Goal: Task Accomplishment & Management: Use online tool/utility

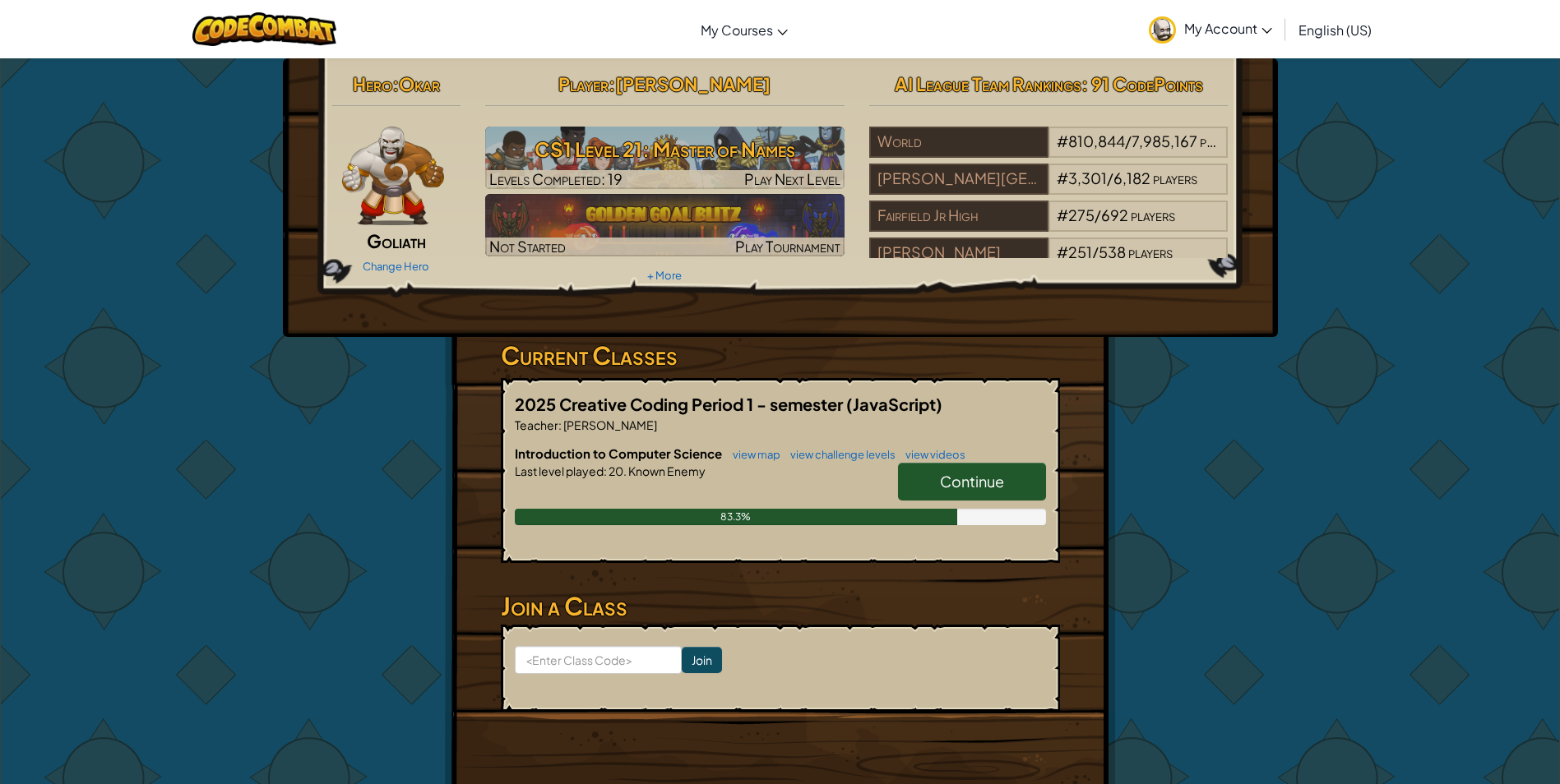
click at [918, 470] on link "Continue" at bounding box center [971, 481] width 148 height 38
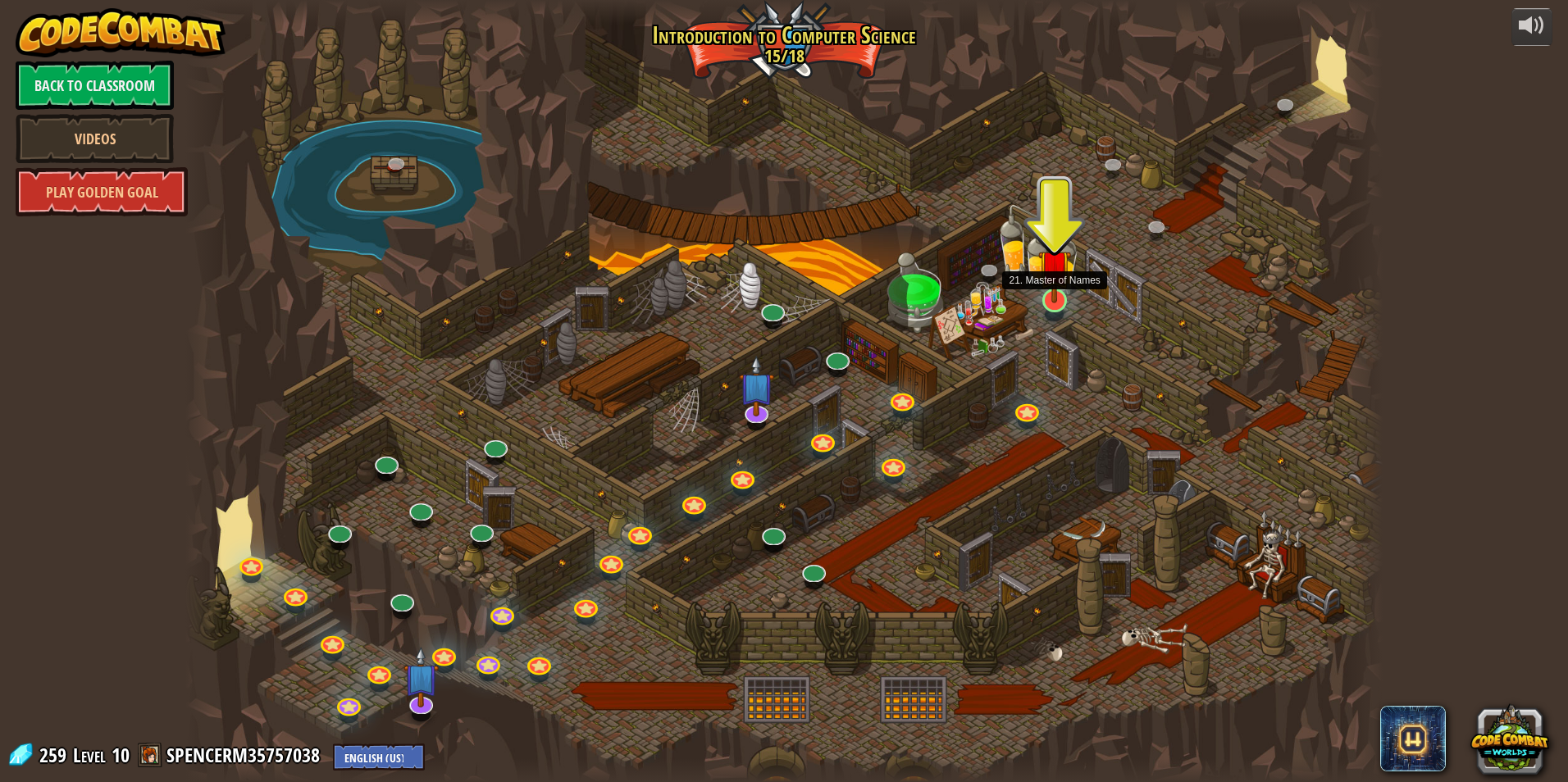
click at [1053, 299] on img at bounding box center [1054, 265] width 32 height 74
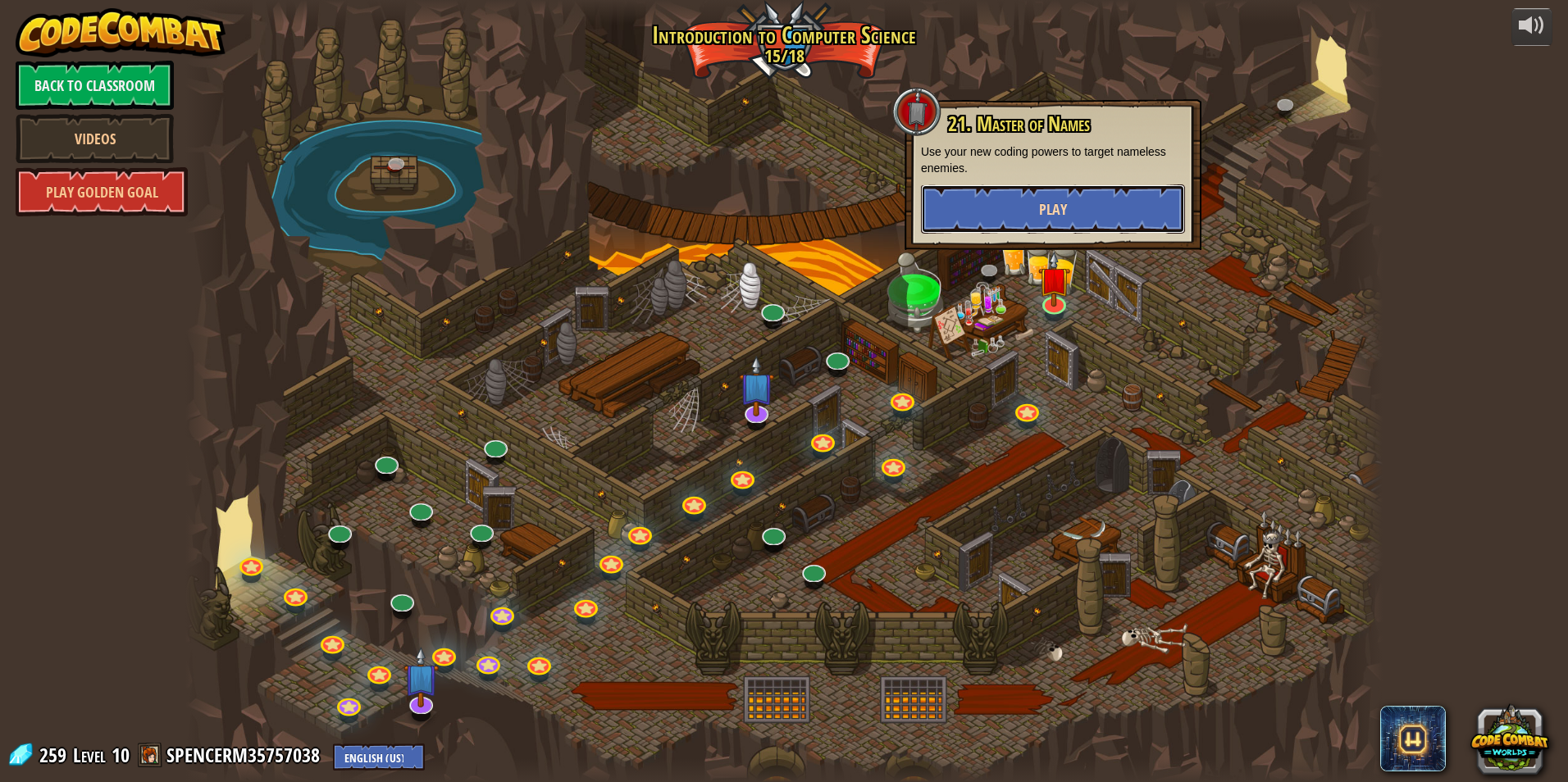
click at [1015, 220] on button "Play" at bounding box center [1053, 209] width 264 height 49
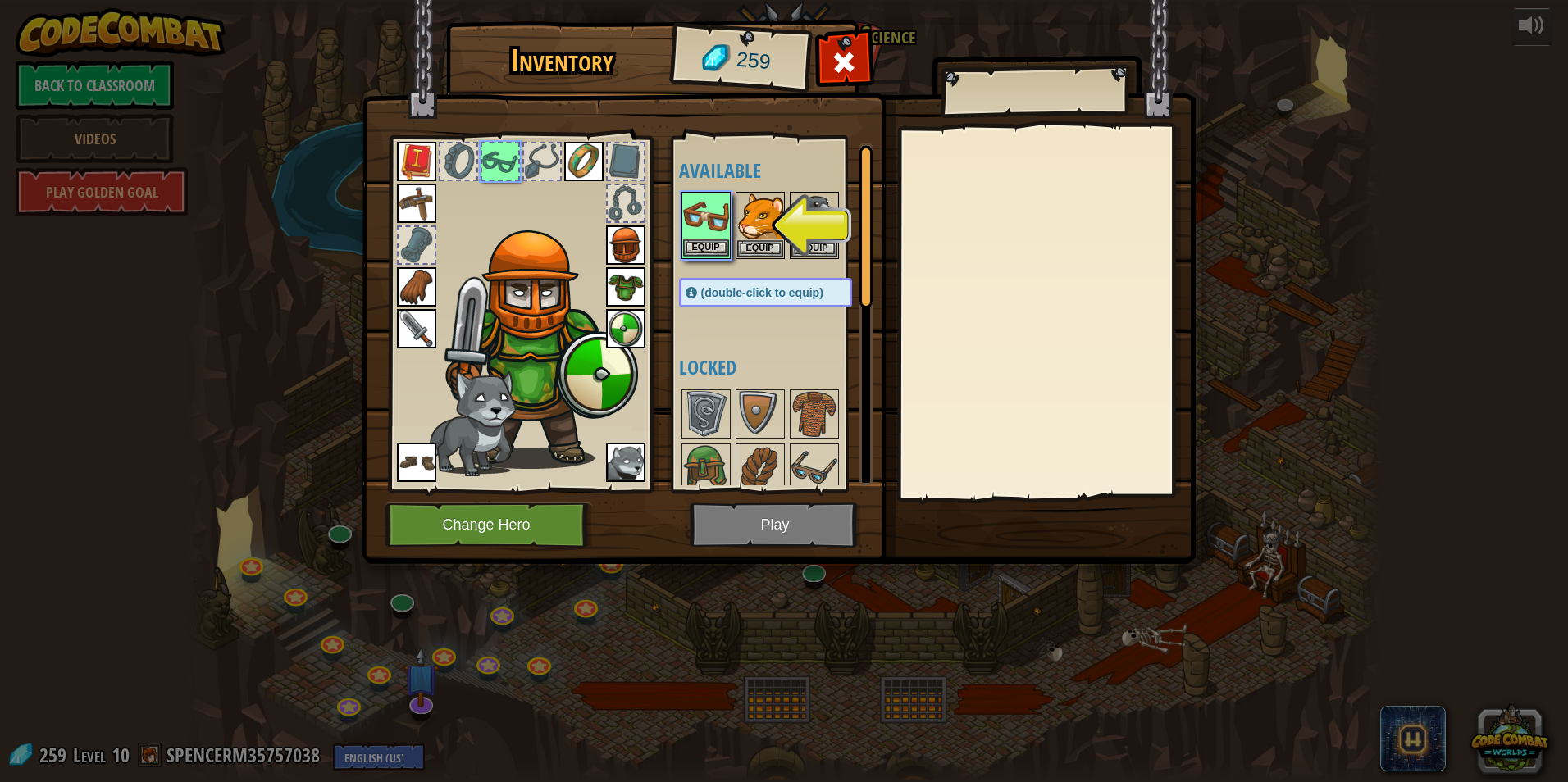
click at [706, 209] on img at bounding box center [705, 216] width 46 height 46
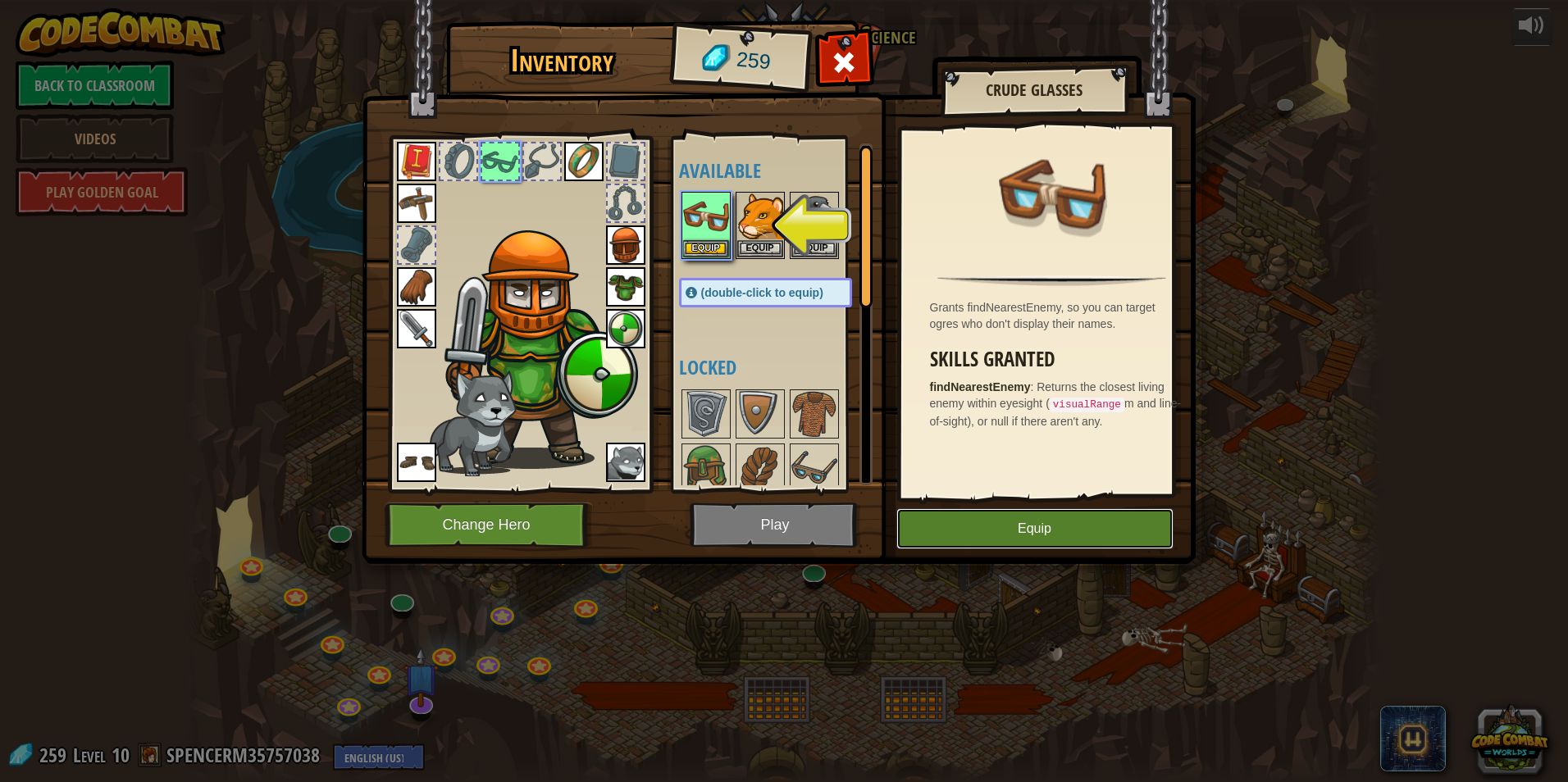
click at [963, 512] on button "Equip" at bounding box center [1035, 529] width 278 height 41
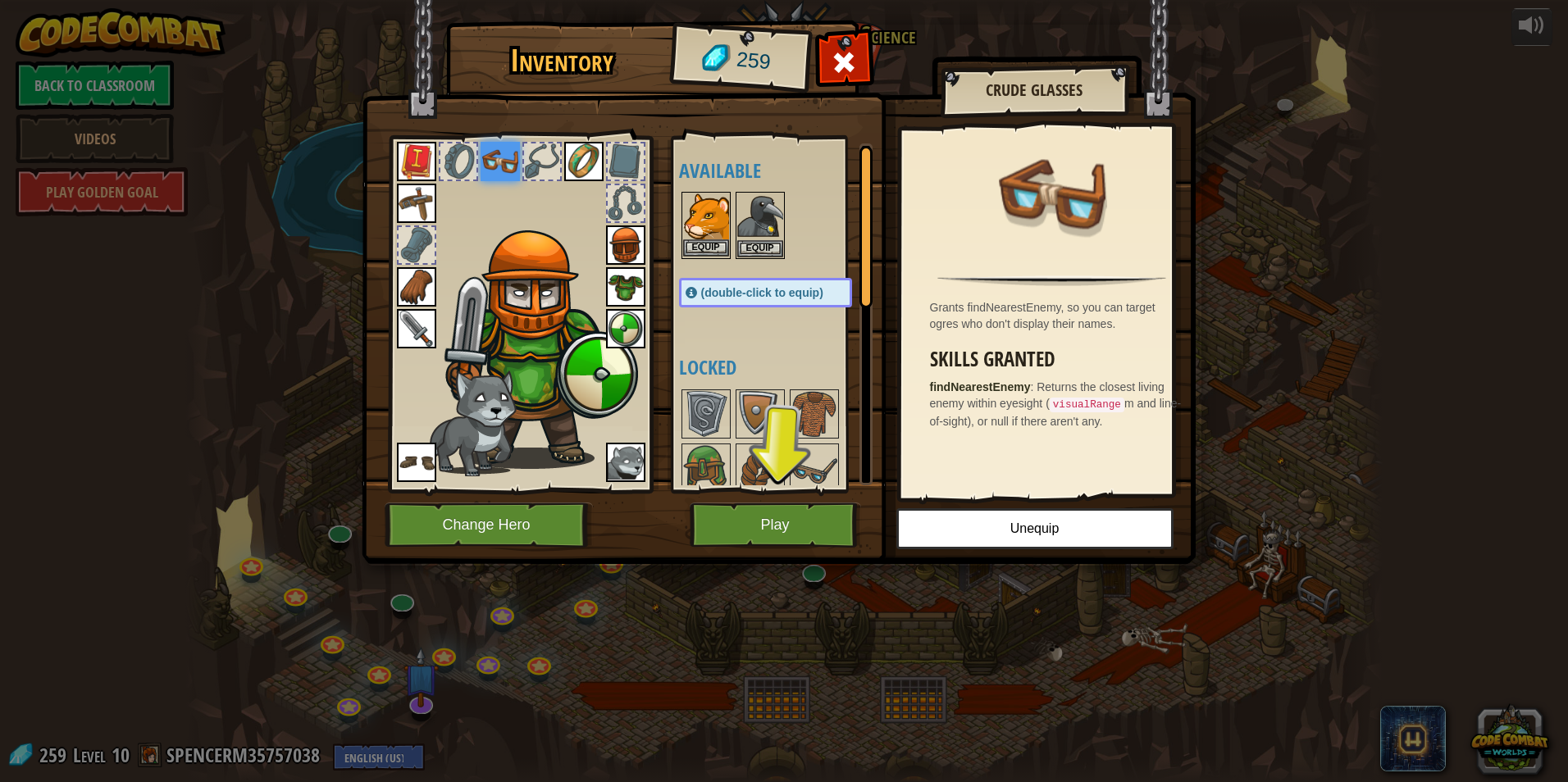
click at [715, 232] on img at bounding box center [705, 216] width 46 height 46
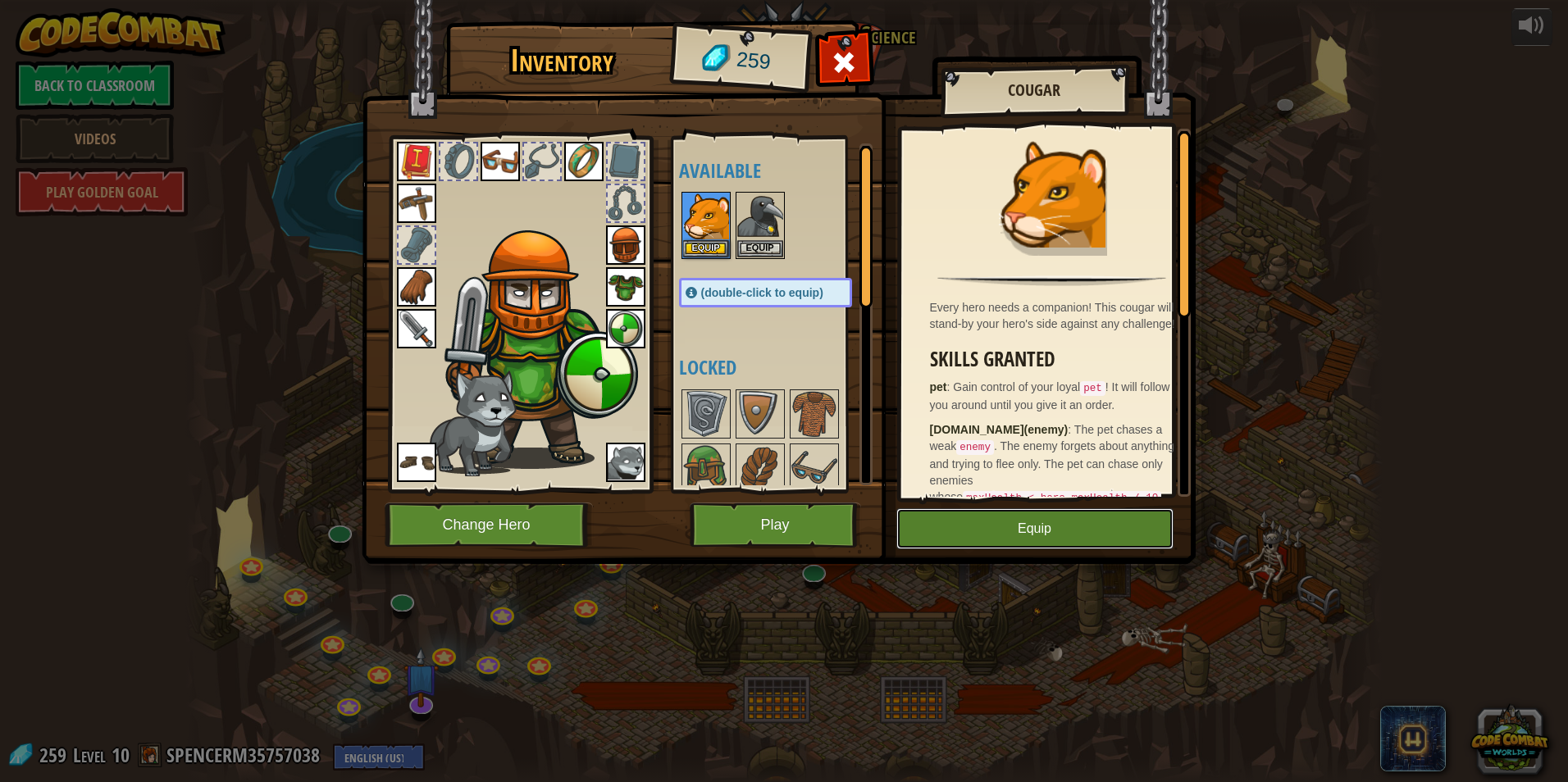
click at [1033, 526] on button "Equip" at bounding box center [1035, 529] width 278 height 41
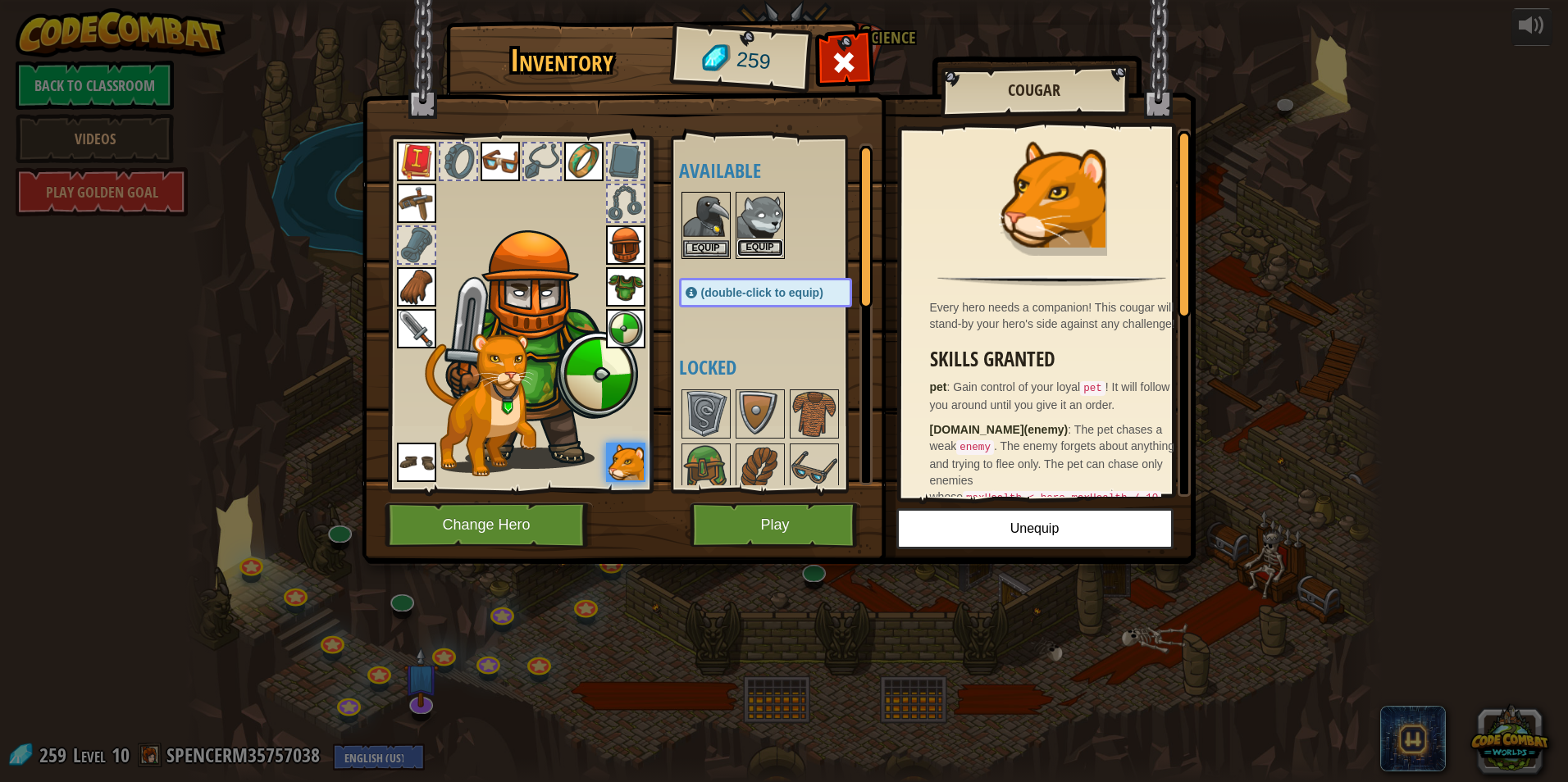
click at [754, 249] on button "Equip" at bounding box center [760, 248] width 46 height 17
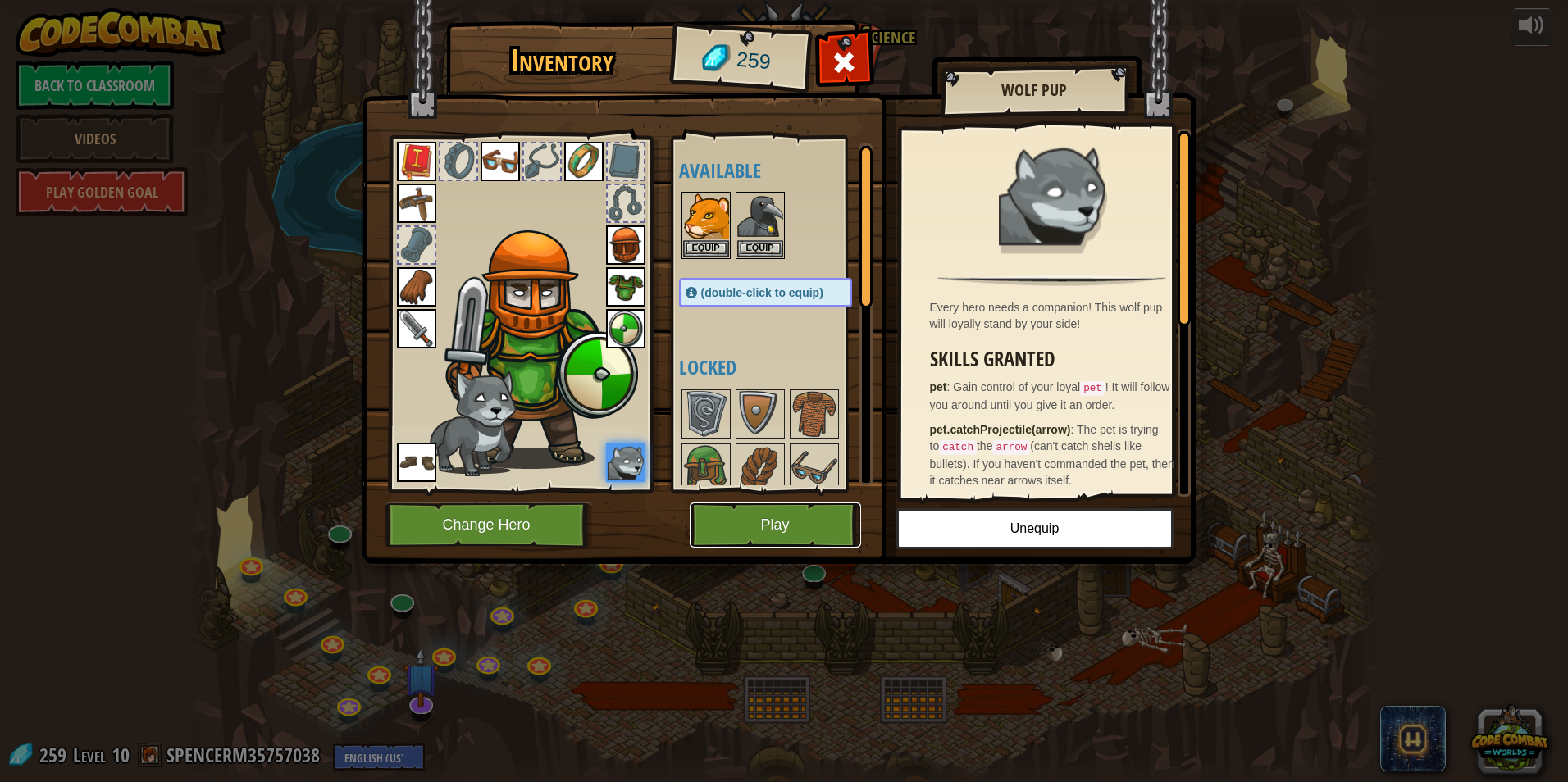
click at [747, 509] on button "Play" at bounding box center [775, 525] width 172 height 45
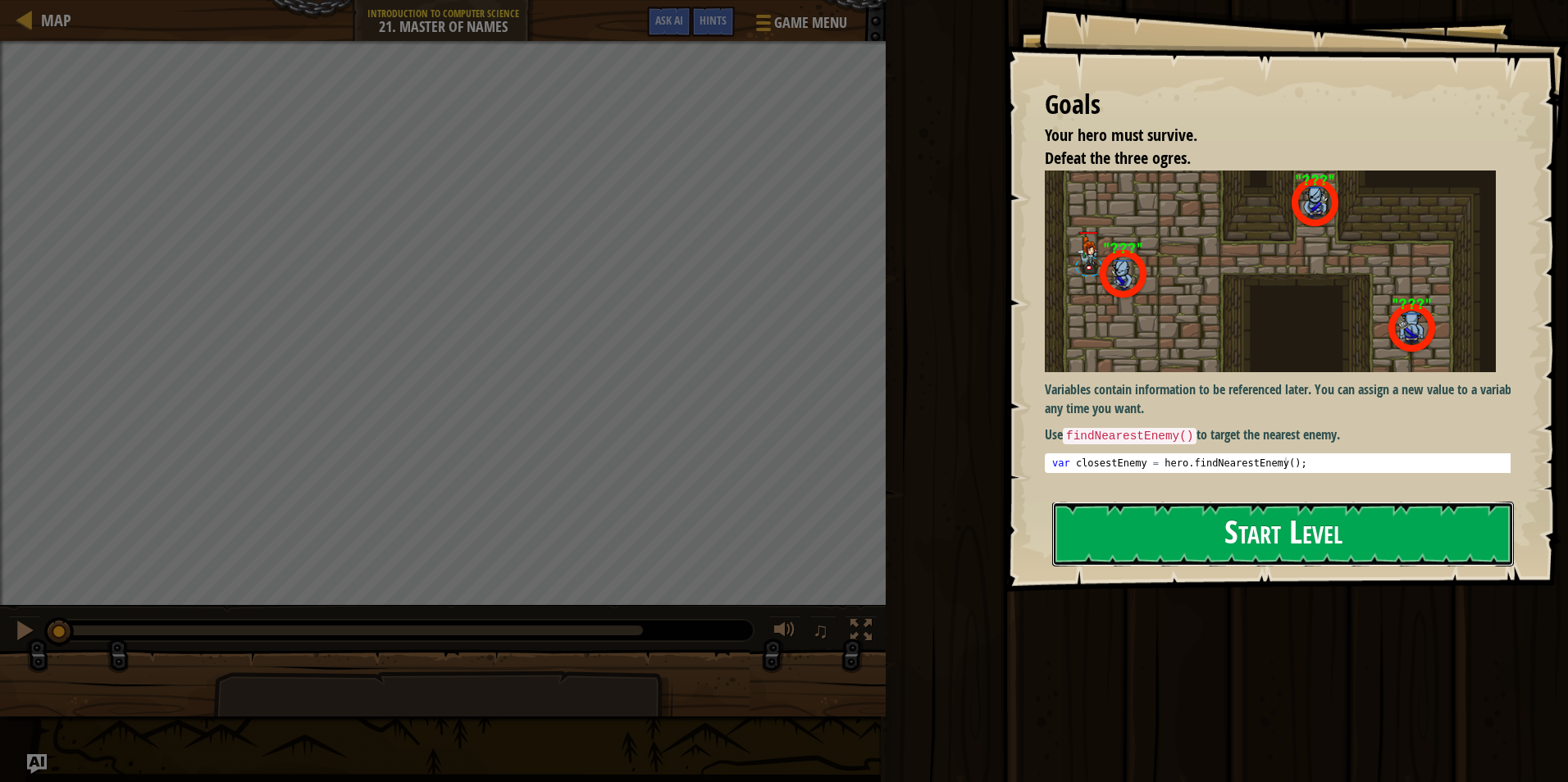
click at [1093, 537] on button "Start Level" at bounding box center [1283, 534] width 461 height 65
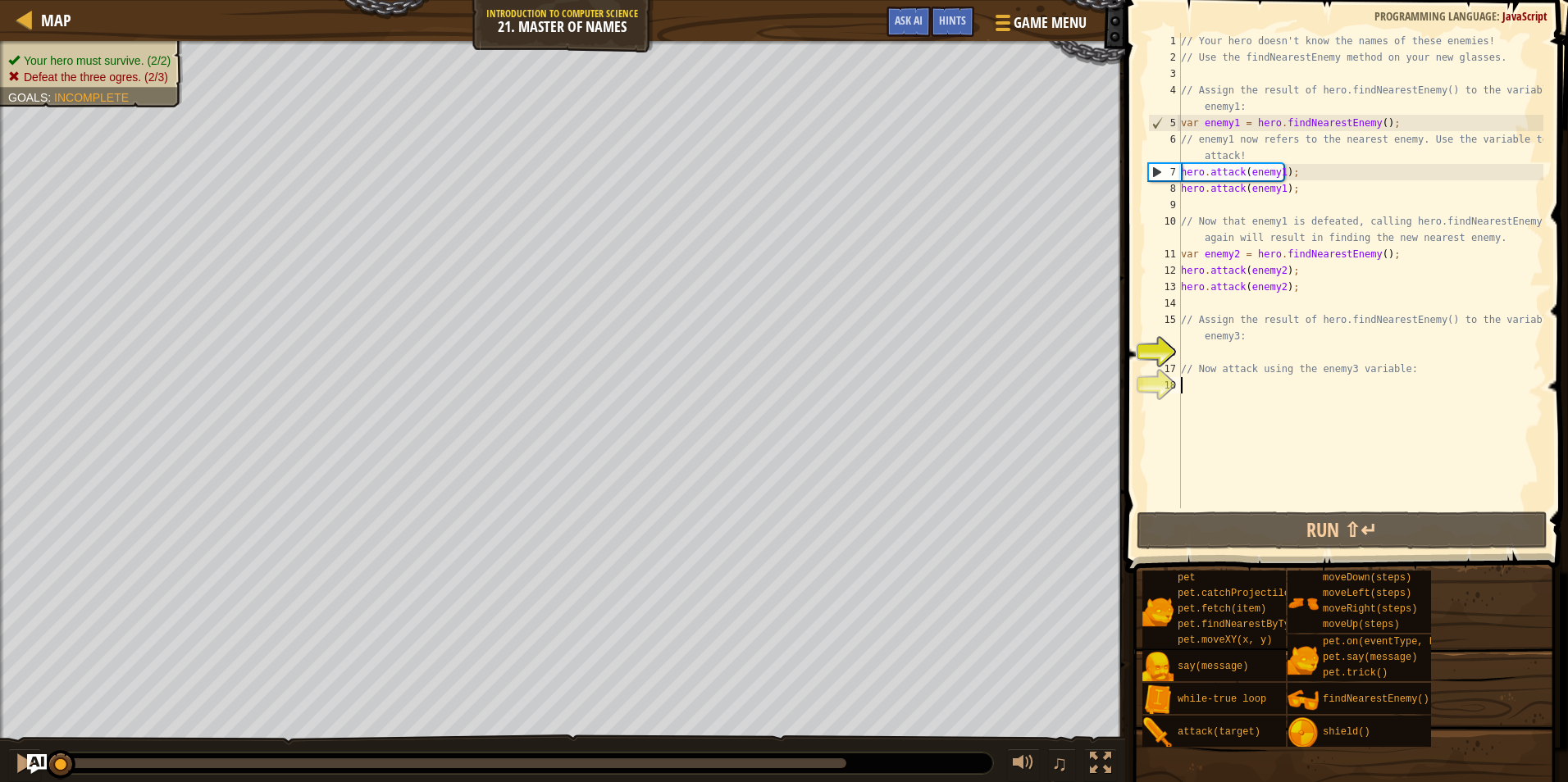
click at [1265, 505] on div "// Your hero doesn't know the names of these enemies! // Use the findNearestEne…" at bounding box center [1361, 287] width 366 height 508
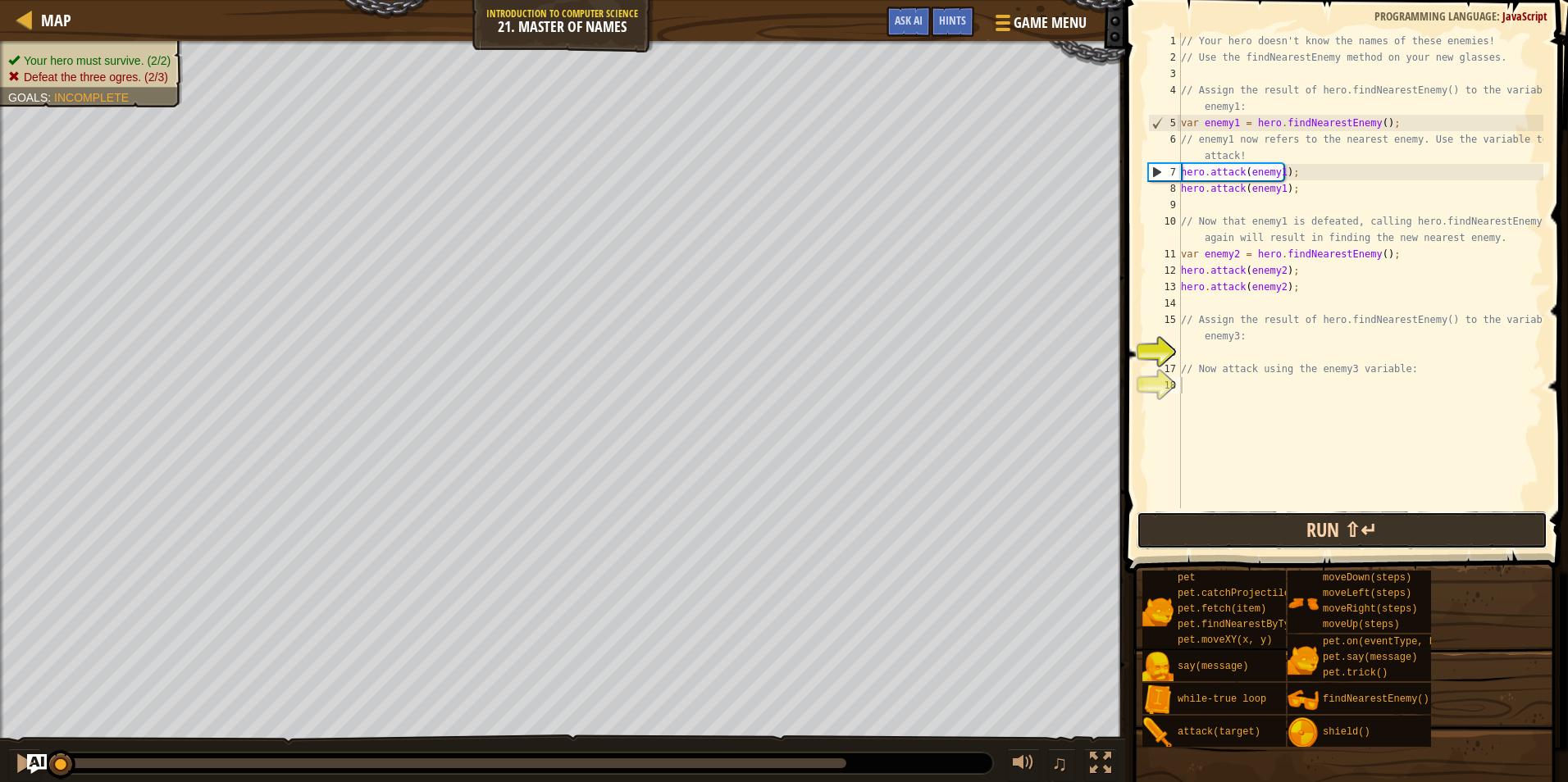
click at [1265, 519] on button "Run ⇧↵" at bounding box center [1342, 531] width 411 height 38
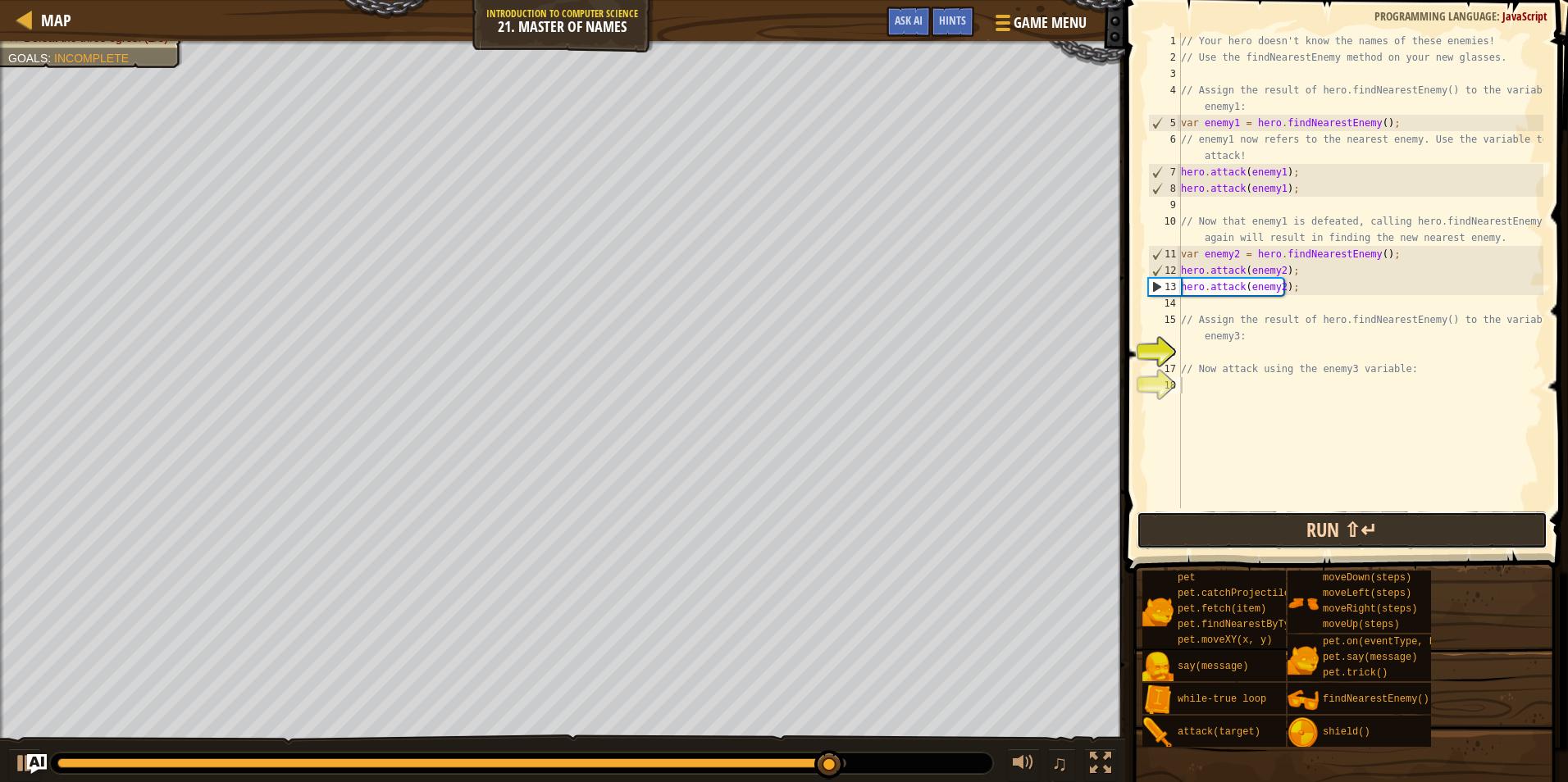
click at [1334, 534] on button "Run ⇧↵" at bounding box center [1342, 531] width 411 height 38
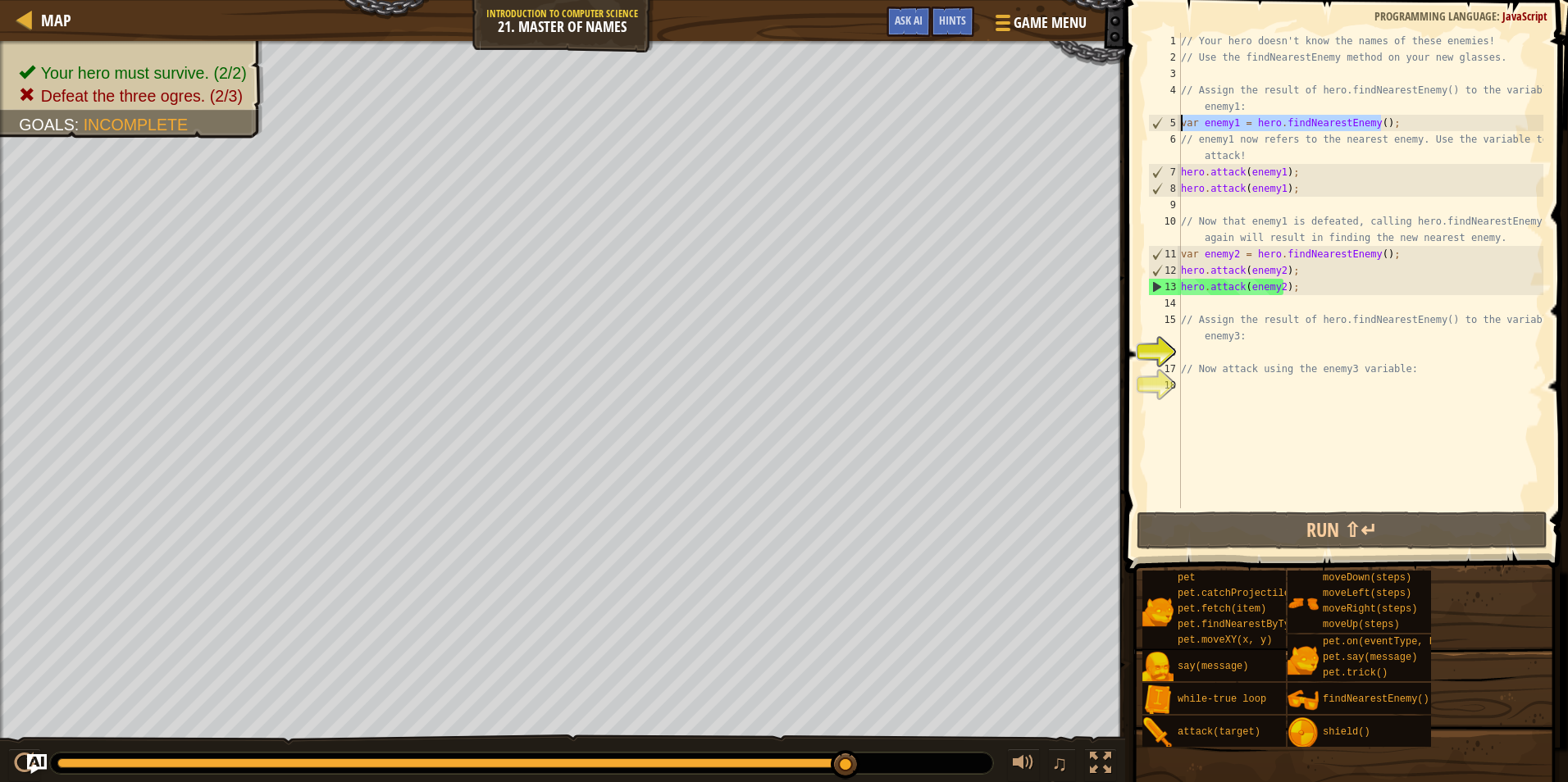
drag, startPoint x: 1385, startPoint y: 119, endPoint x: 1146, endPoint y: 118, distance: 239.0
click at [1146, 118] on div "1 2 3 4 5 6 7 8 9 10 11 12 13 14 15 16 17 18 // Your hero doesn't know the name…" at bounding box center [1344, 270] width 399 height 475
type textarea "var enemy1 = hero.findNearestEnemy();"
click at [1200, 345] on div "// Your hero doesn't know the names of these enemies! // Use the findNearestEne…" at bounding box center [1361, 287] width 366 height 508
paste textarea "var enemy1 = hero.findNearestEnemy();"
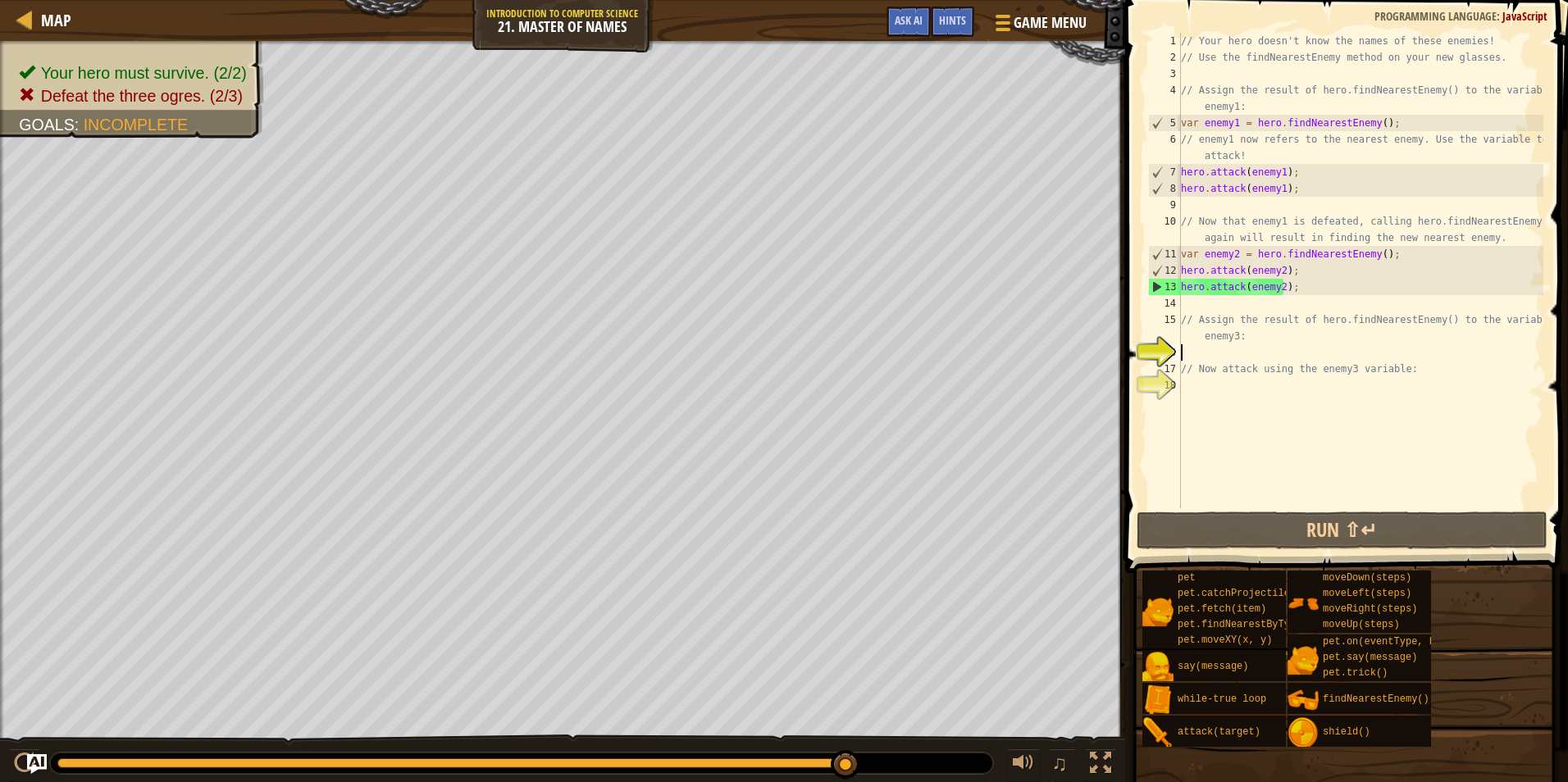
type textarea "var enemy1 = hero.findNearestEnemy();"
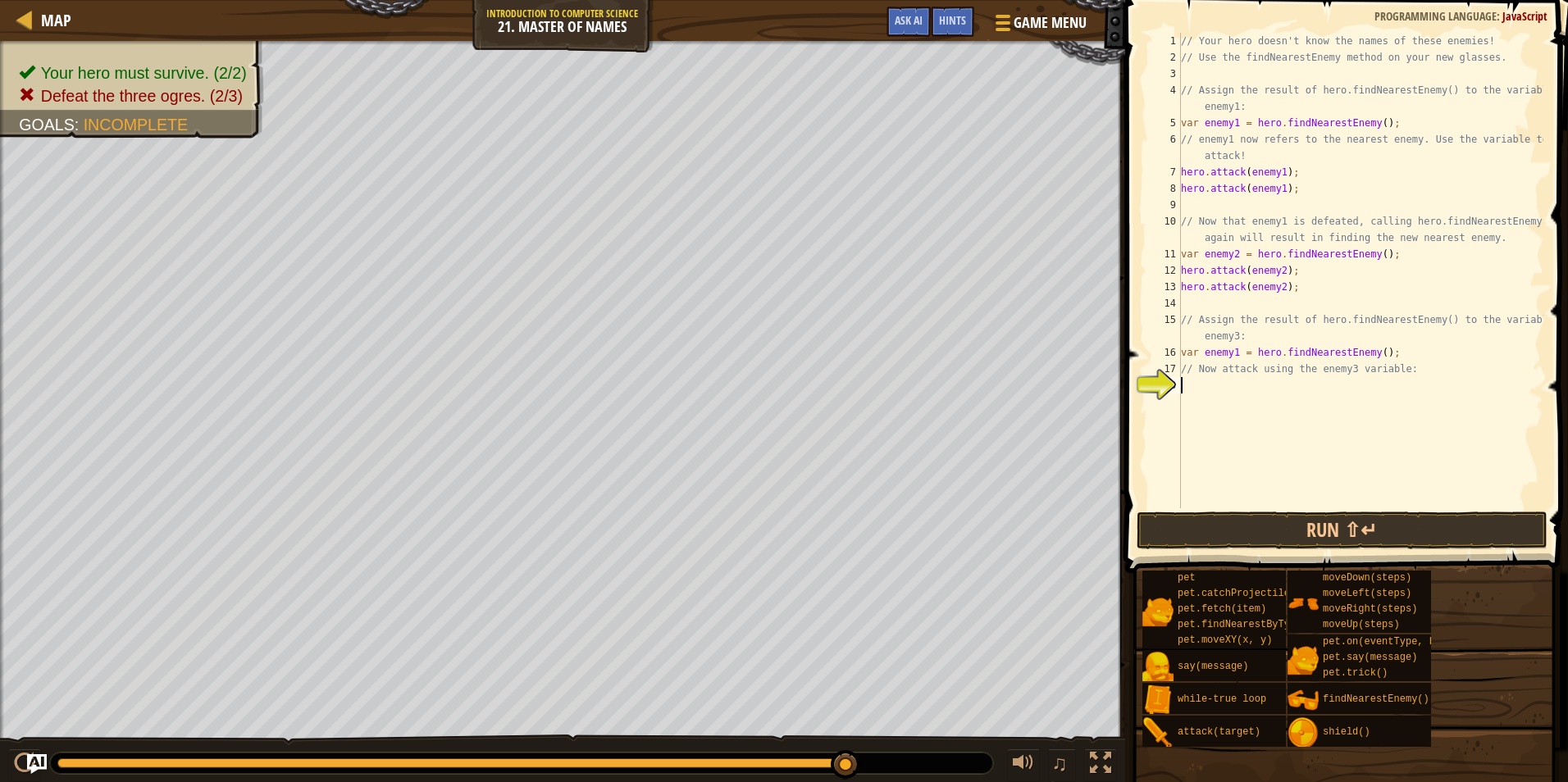
click at [1230, 384] on div "// Your hero doesn't know the names of these enemies! // Use the findNearestEne…" at bounding box center [1361, 287] width 366 height 508
drag, startPoint x: 1180, startPoint y: 269, endPoint x: 1306, endPoint y: 264, distance: 126.1
click at [1306, 264] on div "1 2 3 4 5 6 7 8 9 10 11 12 13 14 15 16 17 18 // Your hero doesn't know the name…" at bounding box center [1344, 270] width 399 height 475
type textarea "hero.attack(enemy2); hero.attack(enemy2);"
click at [1229, 378] on div "// Your hero doesn't know the names of these enemies! // Use the findNearestEne…" at bounding box center [1361, 287] width 366 height 508
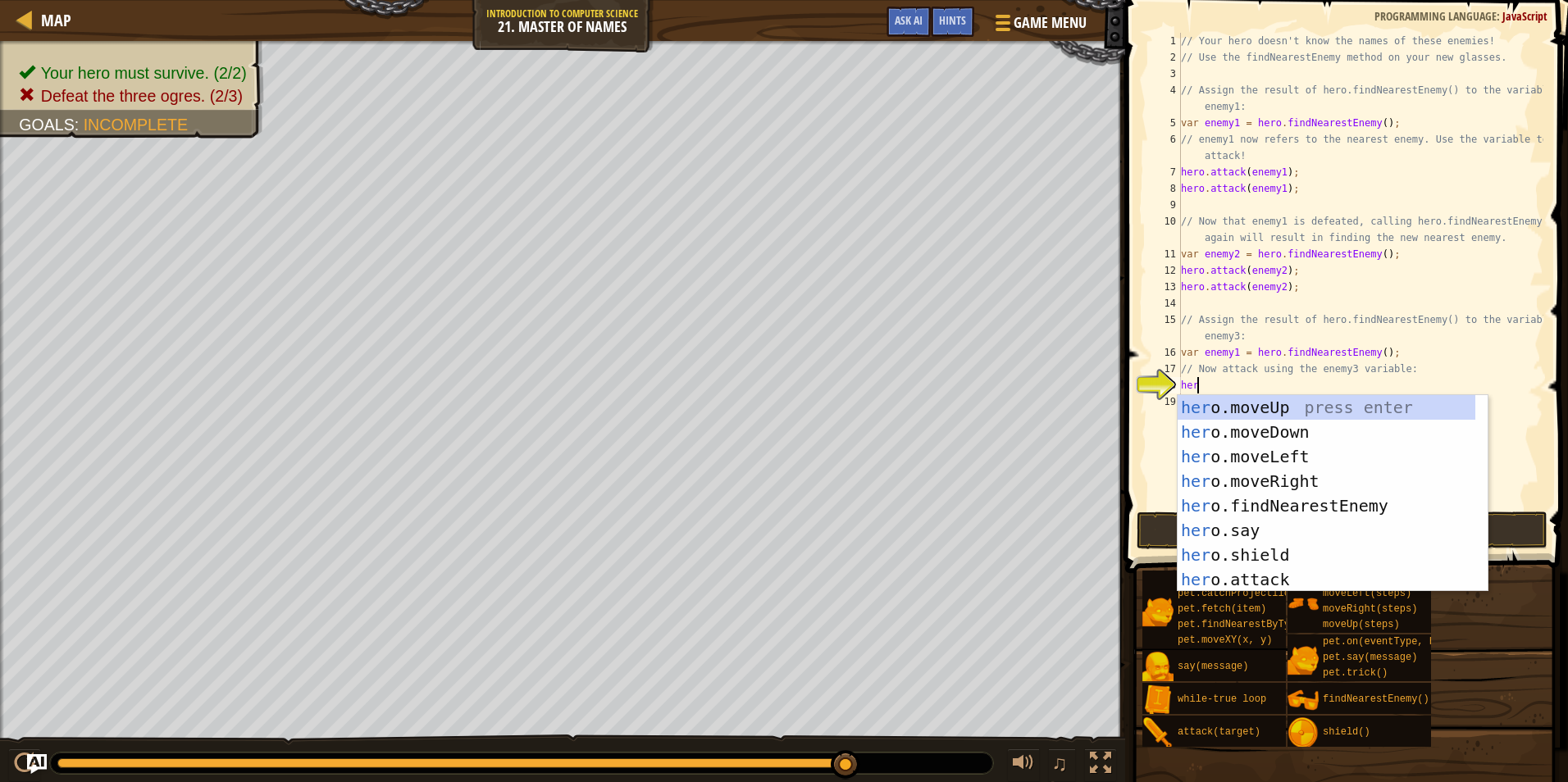
scroll to position [8, 1]
click at [1261, 578] on div "hero .moveUp press enter hero .moveDown press enter hero .moveLeft press enter …" at bounding box center [1326, 518] width 297 height 246
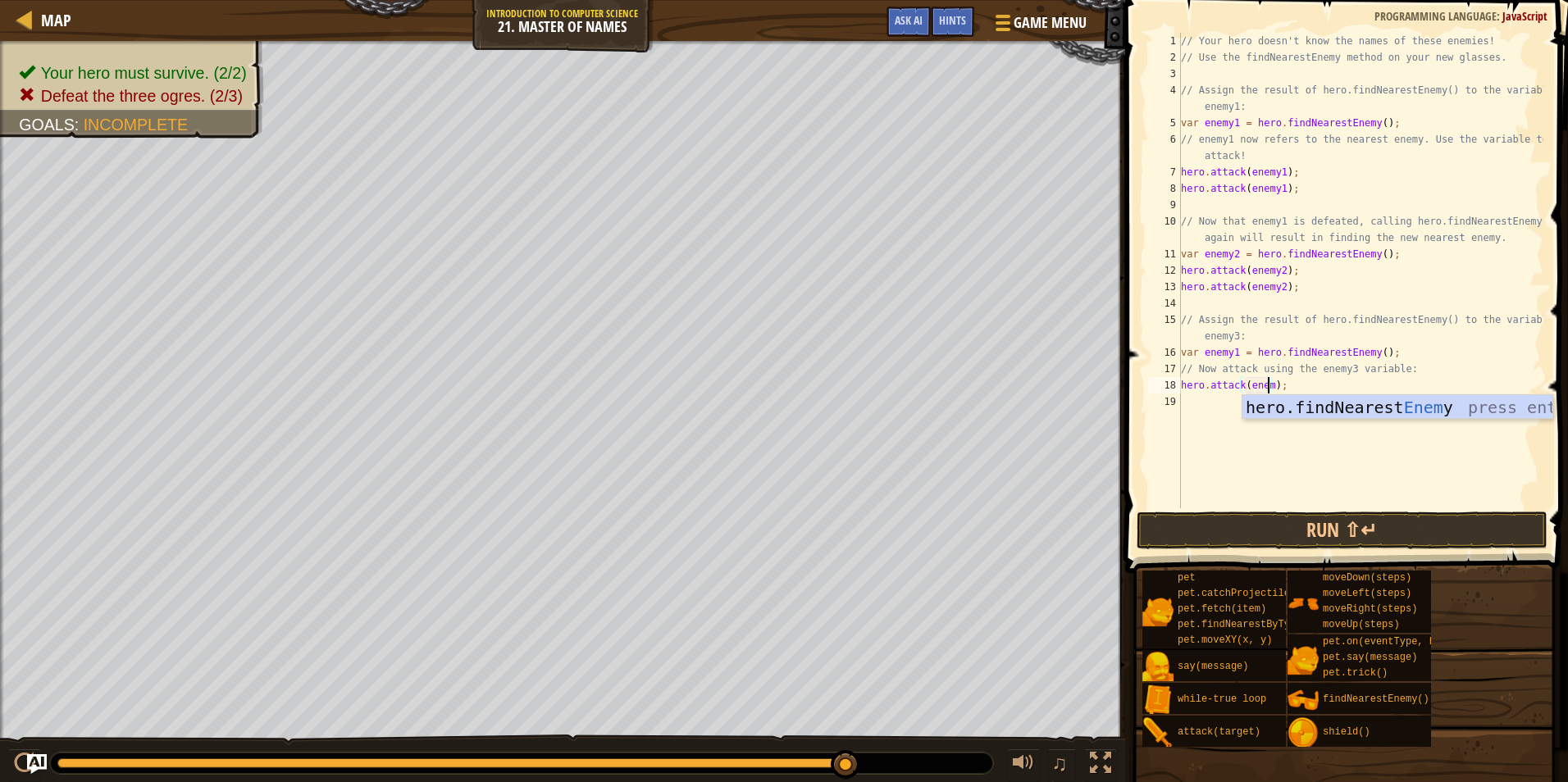
scroll to position [8, 8]
drag, startPoint x: 1292, startPoint y: 389, endPoint x: 1148, endPoint y: 401, distance: 144.5
click at [1148, 401] on div "hero.attack(enemy3); 1 2 3 4 5 6 7 8 9 10 11 12 13 14 15 16 17 18 19 // Your he…" at bounding box center [1344, 270] width 399 height 475
type textarea "hero.attack(enemy3);"
drag, startPoint x: 1288, startPoint y: 390, endPoint x: 1123, endPoint y: 388, distance: 165.0
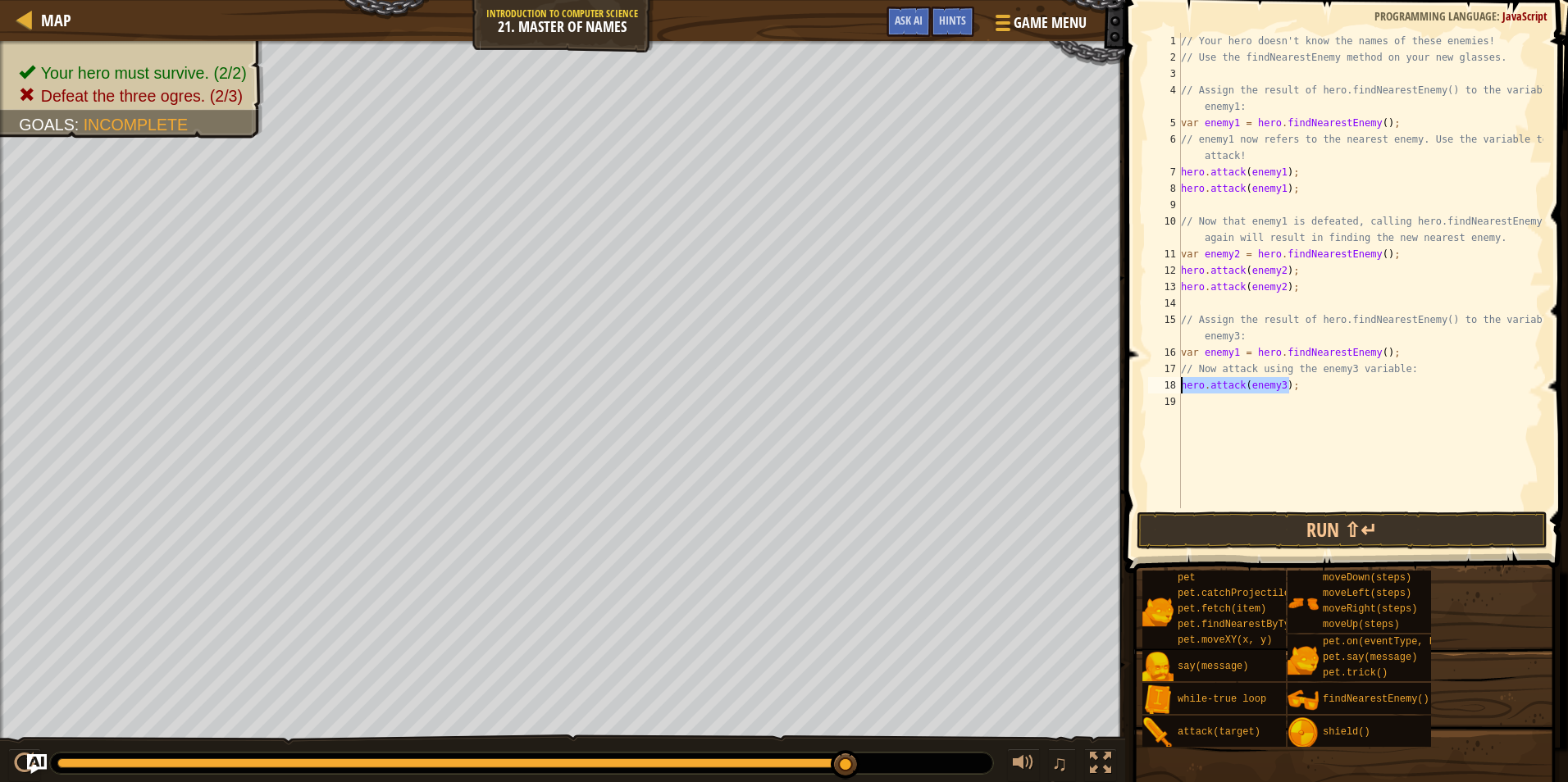
click at [1123, 388] on div "hero.attack(enemy3); 1 2 3 4 5 6 7 8 9 10 11 12 13 14 15 16 17 18 19 // Your he…" at bounding box center [1343, 319] width 447 height 622
click at [1229, 403] on div "// Your hero doesn't know the names of these enemies! // Use the findNearestEne…" at bounding box center [1361, 287] width 366 height 508
paste textarea "hero.attack(enemy3);"
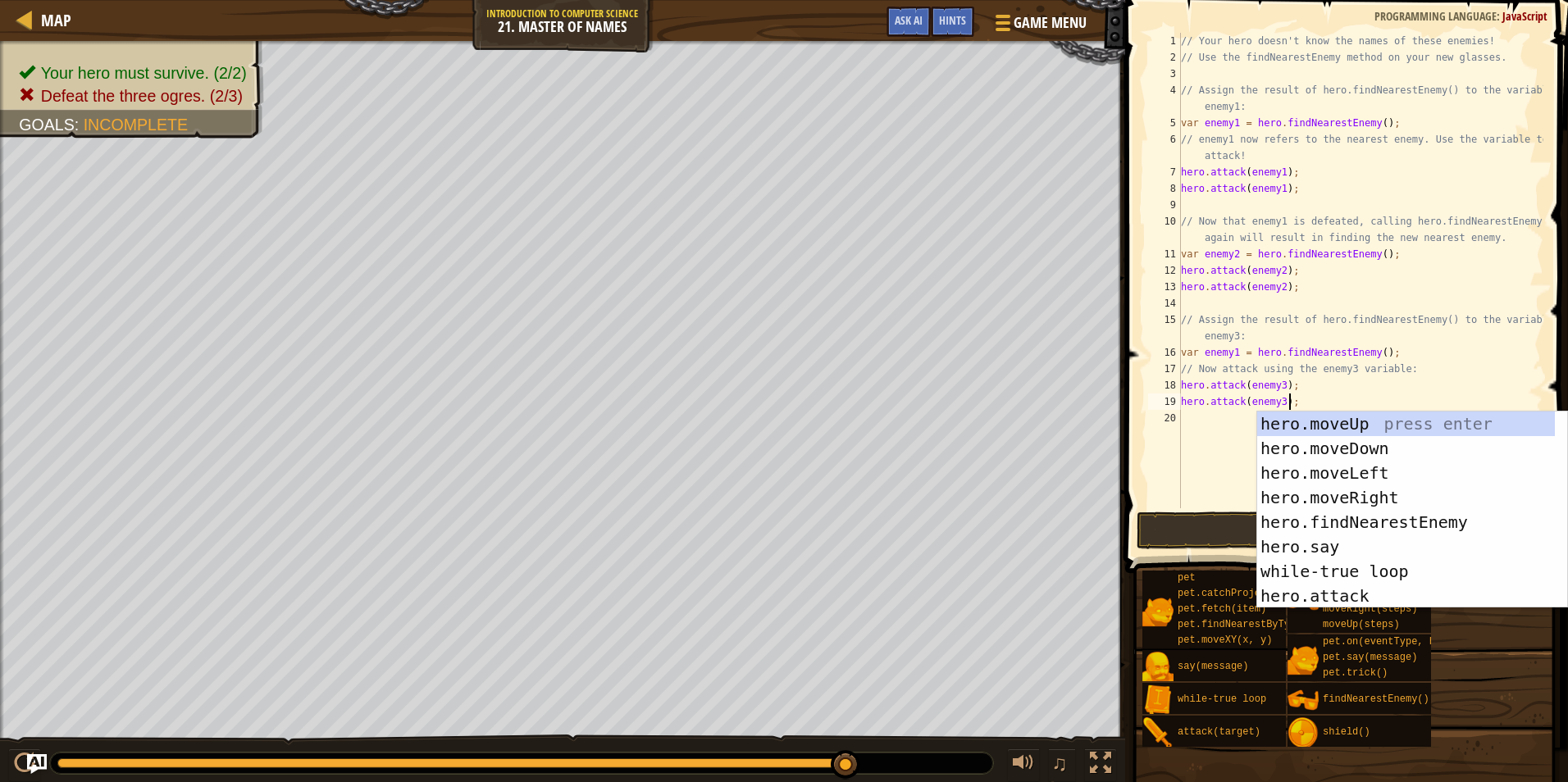
click at [1234, 352] on div "// Your hero doesn't know the names of these enemies! // Use the findNearestEne…" at bounding box center [1361, 287] width 366 height 508
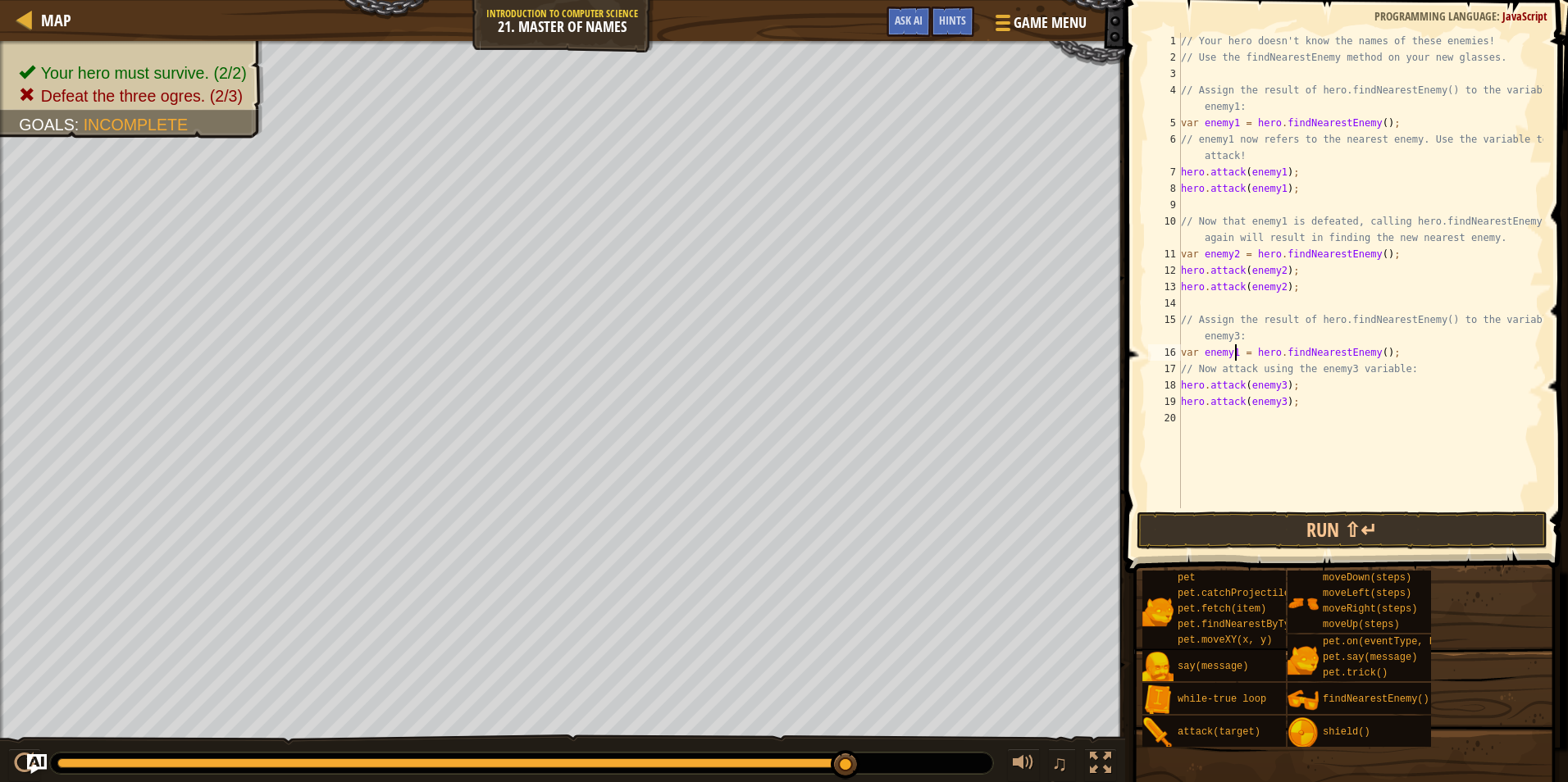
scroll to position [8, 5]
type textarea "var enemy3 = hero.findNearestEnemy();"
click at [1253, 537] on button "Run ⇧↵" at bounding box center [1342, 531] width 411 height 38
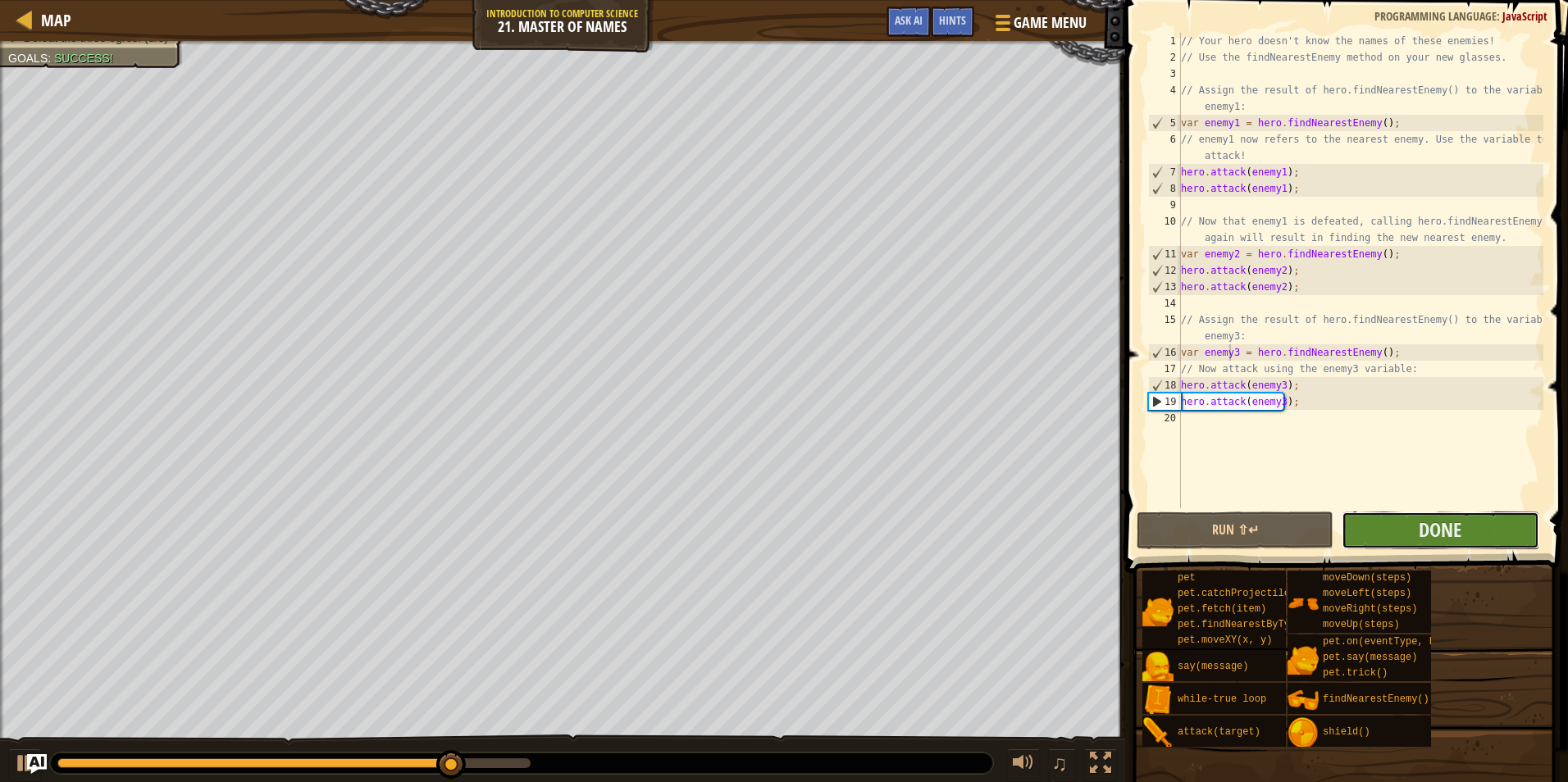
click at [1485, 527] on button "Done" at bounding box center [1440, 531] width 197 height 38
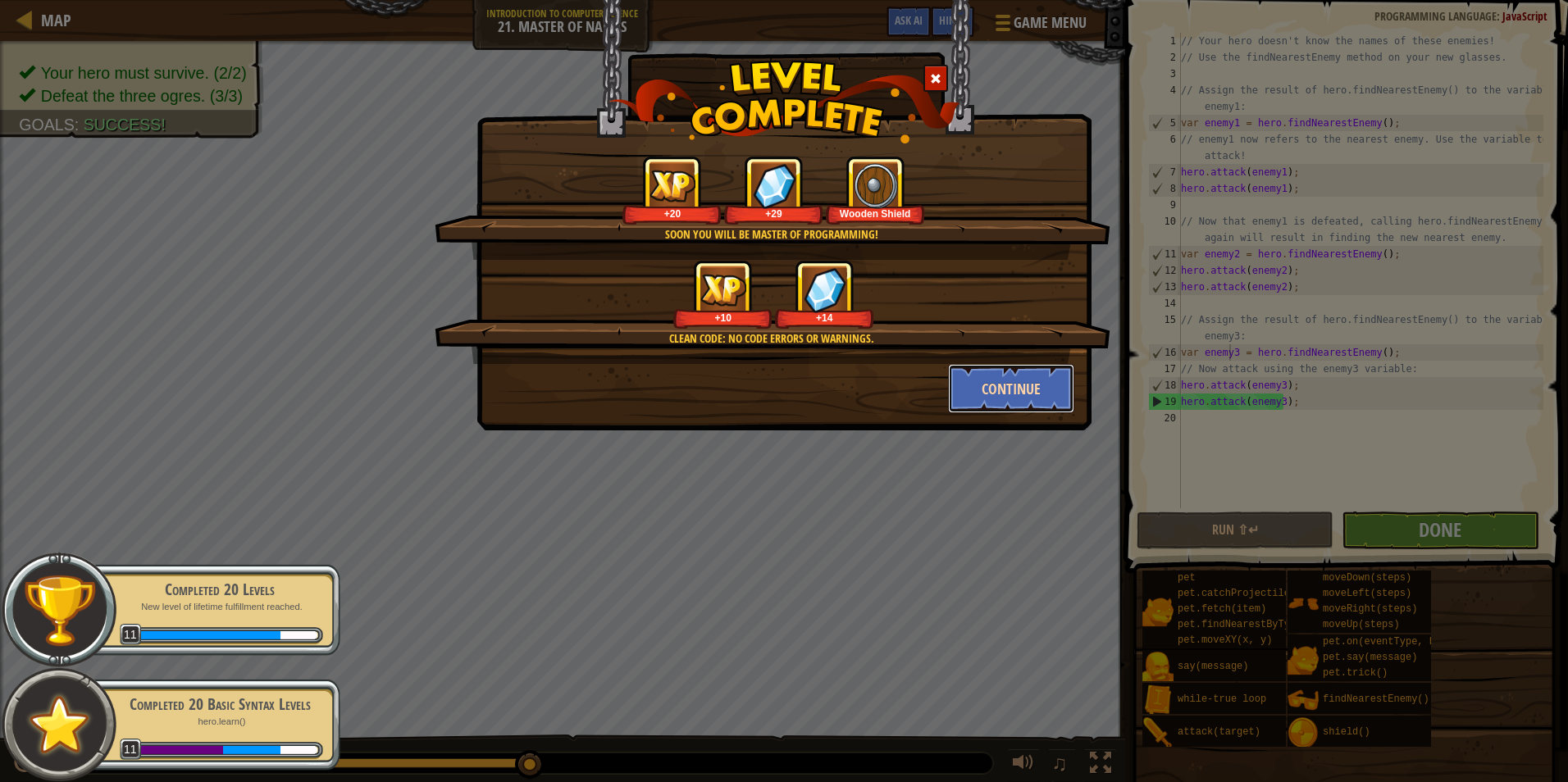
click at [990, 387] on button "Continue" at bounding box center [1012, 388] width 128 height 49
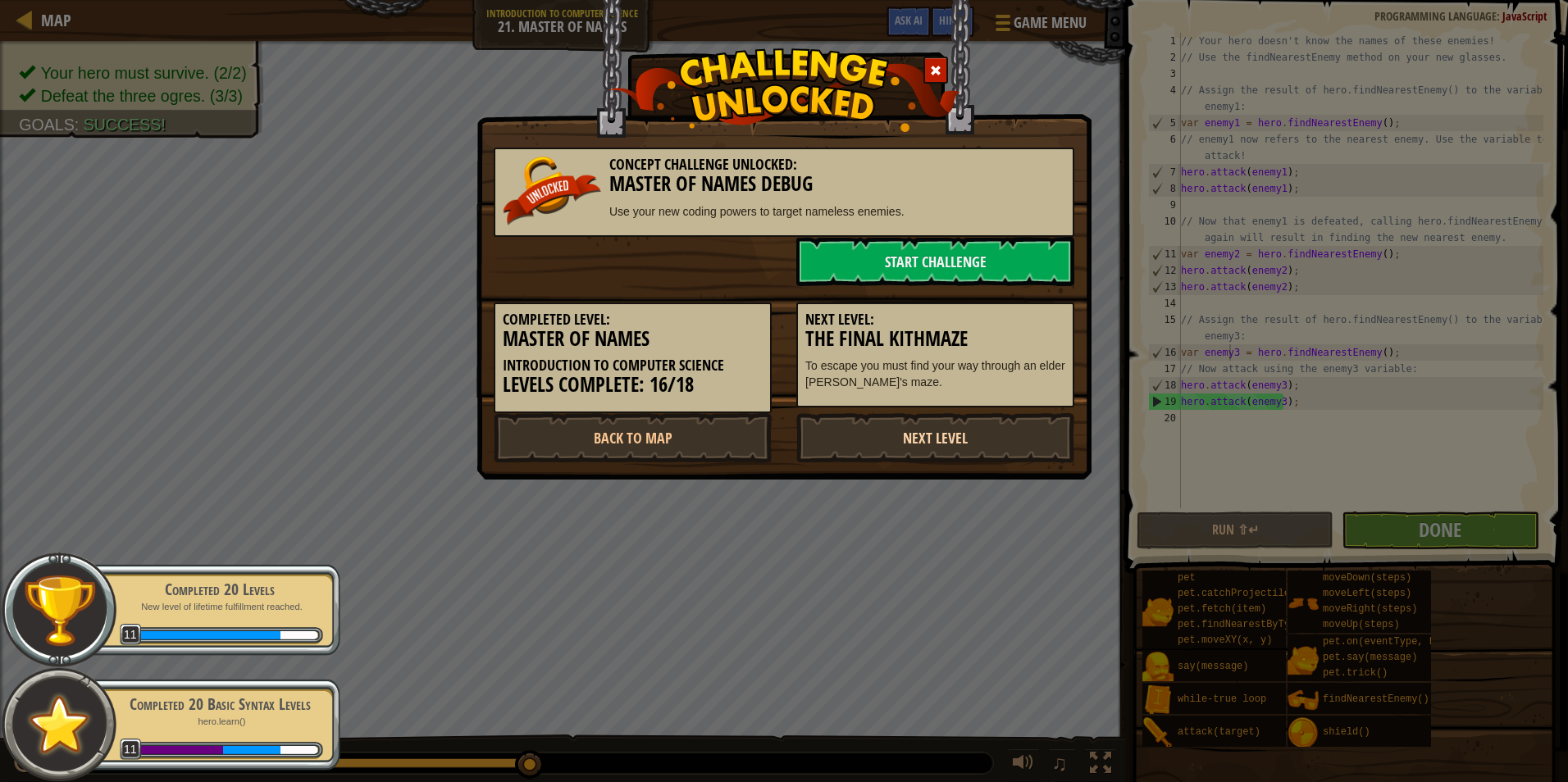
click at [919, 438] on link "Next Level" at bounding box center [935, 438] width 278 height 49
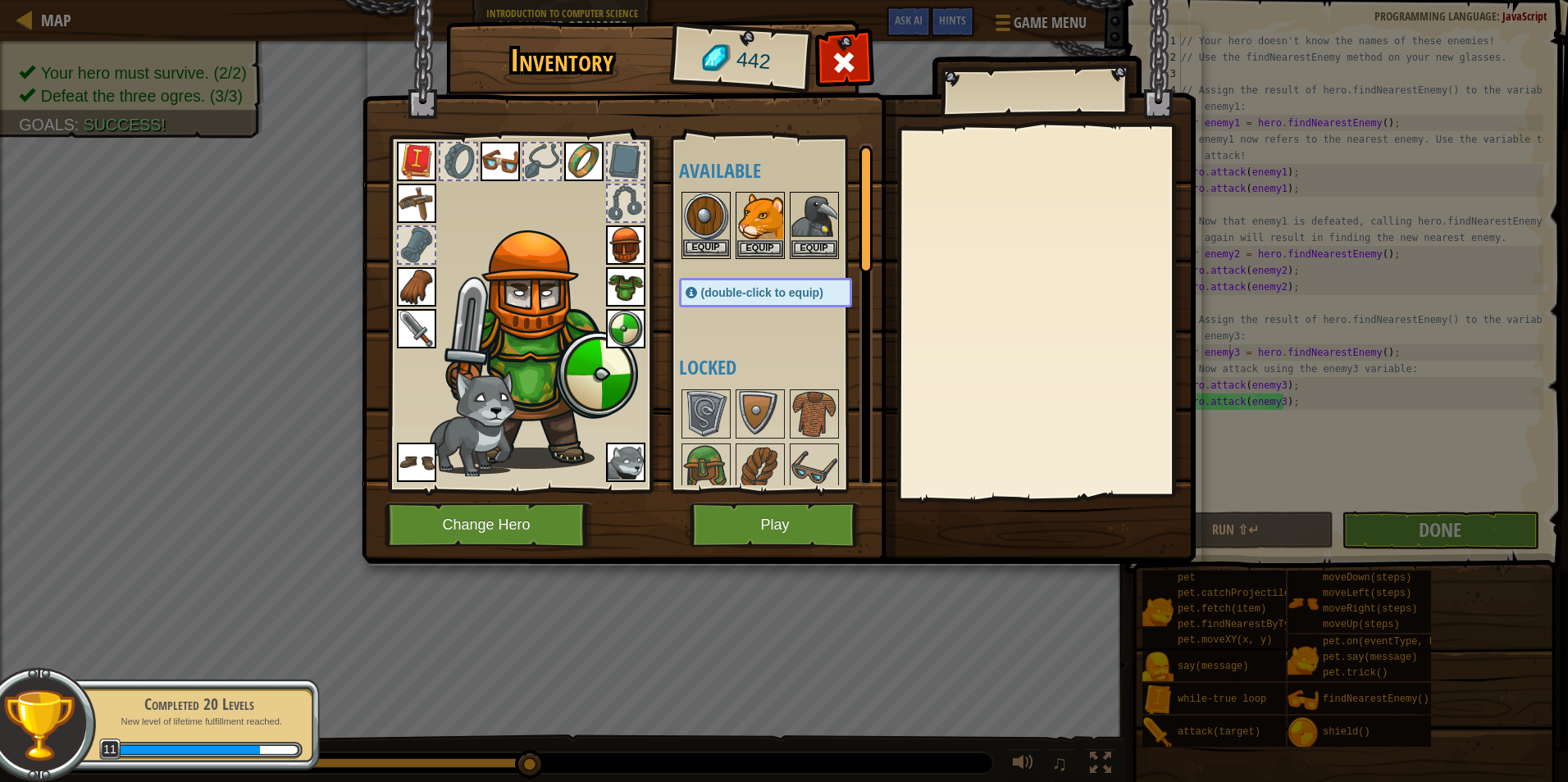
click at [709, 214] on img at bounding box center [705, 216] width 46 height 46
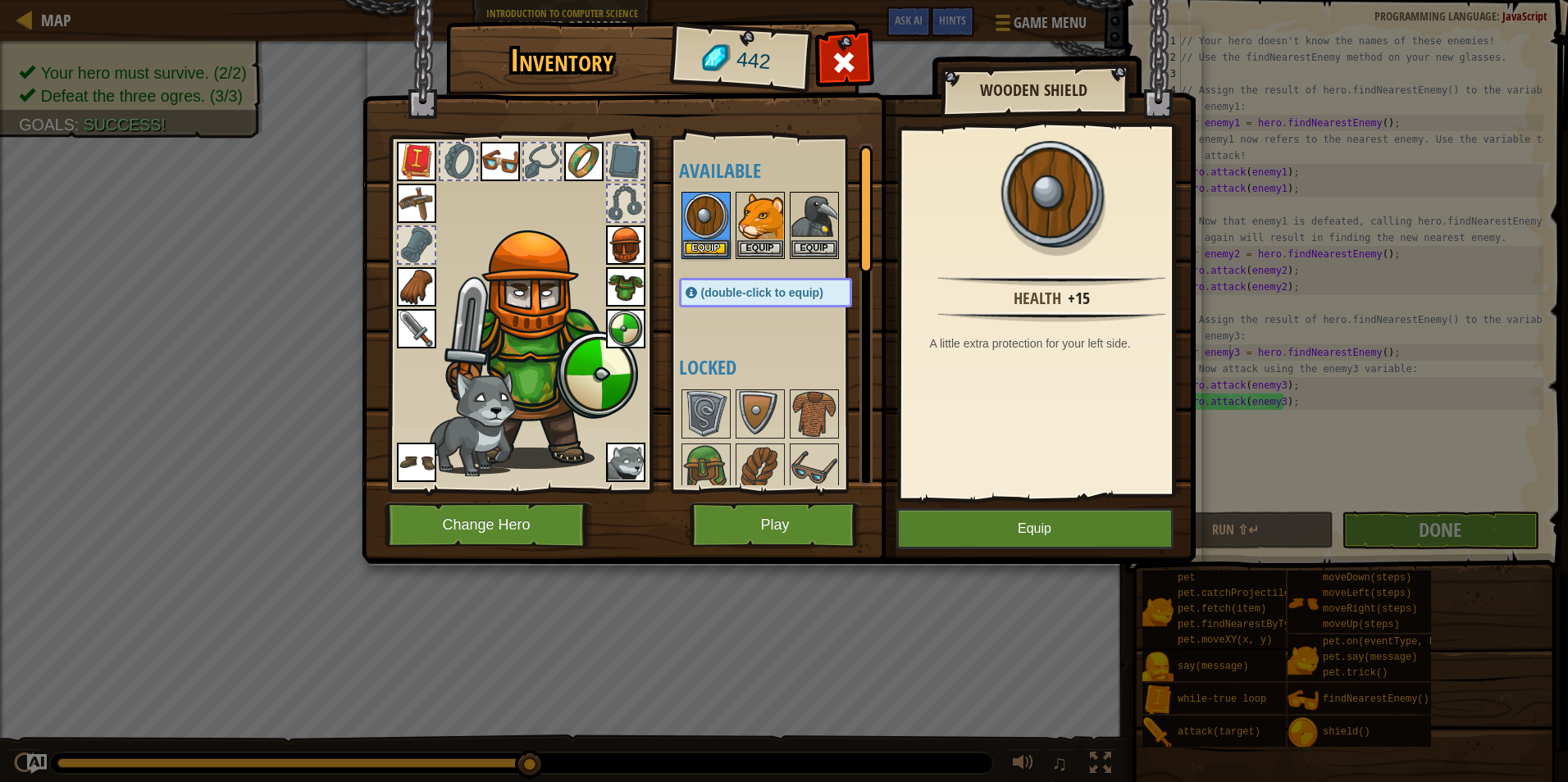
click at [628, 327] on img at bounding box center [626, 329] width 39 height 39
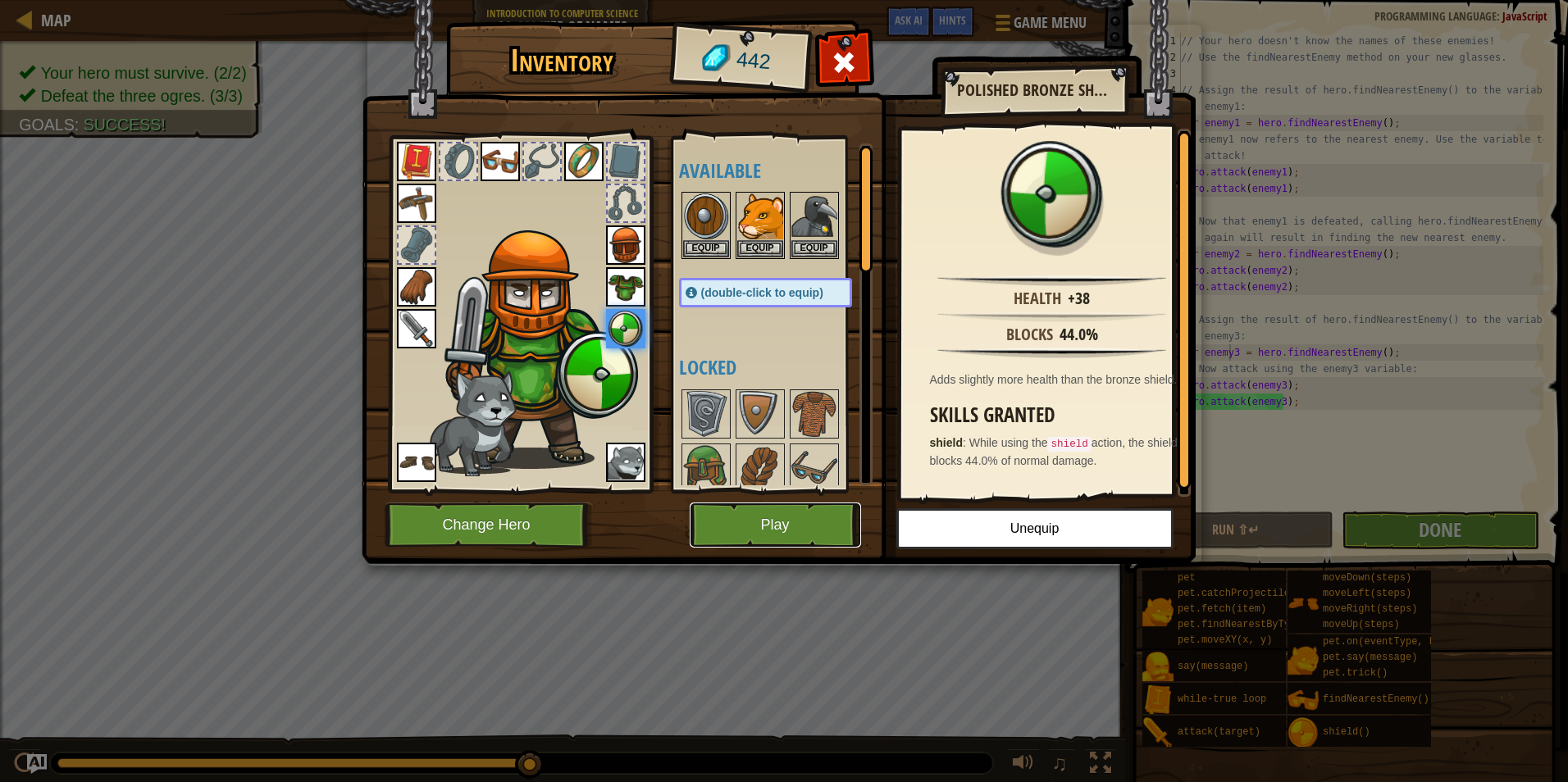
click at [840, 520] on button "Play" at bounding box center [775, 525] width 172 height 45
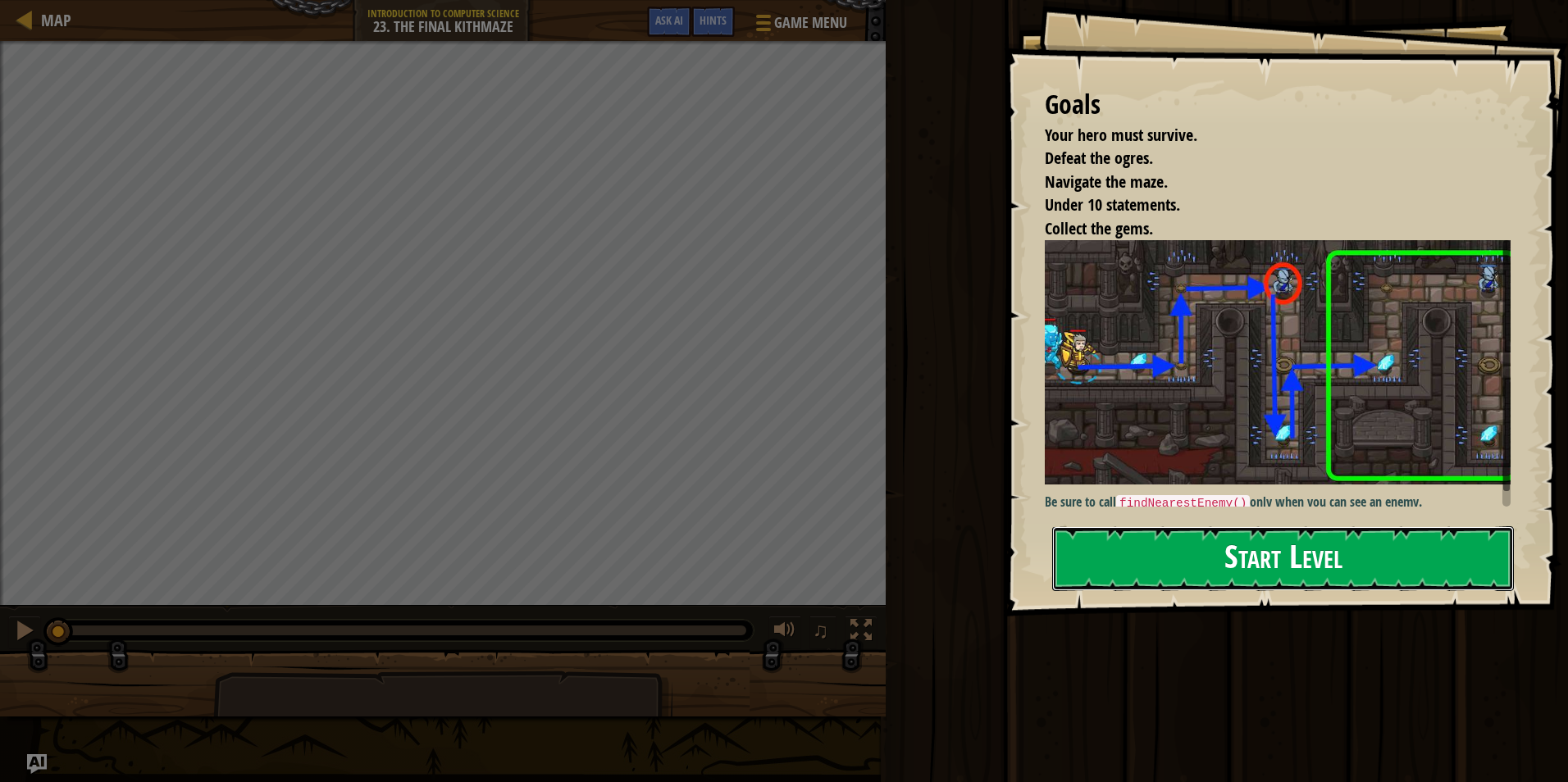
click at [1231, 579] on button "Start Level" at bounding box center [1283, 558] width 461 height 65
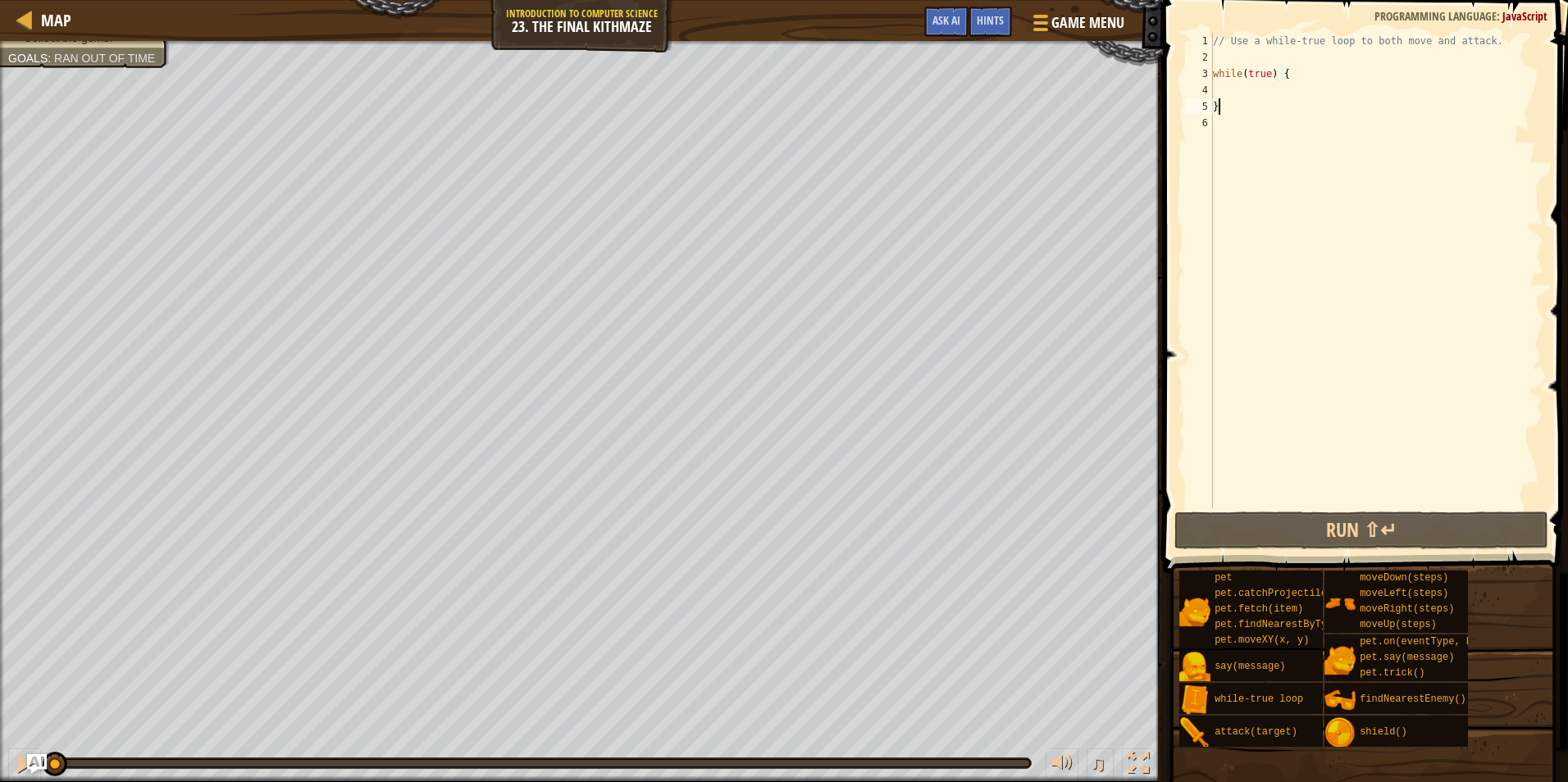
click at [1247, 99] on div "// Use a while-true loop to both move and attack. while ( true ) { }" at bounding box center [1377, 287] width 334 height 508
click at [1248, 90] on div "// Use a while-true loop to both move and attack. while ( true ) { }" at bounding box center [1377, 287] width 334 height 508
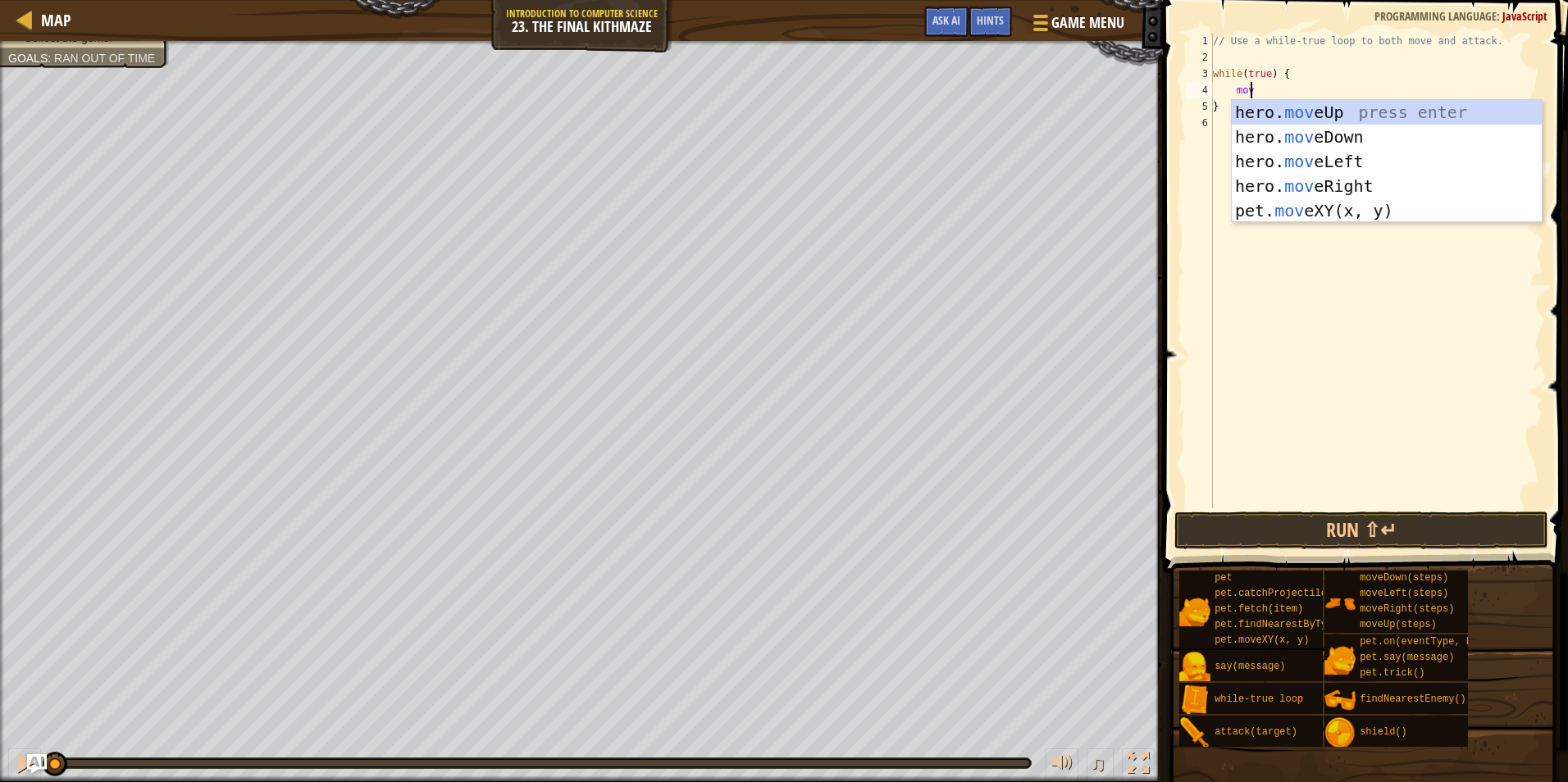
scroll to position [8, 3]
type textarea "move"
click at [1373, 188] on div "hero. move Up press enter hero. move Down press enter hero. move Left press ent…" at bounding box center [1386, 187] width 309 height 173
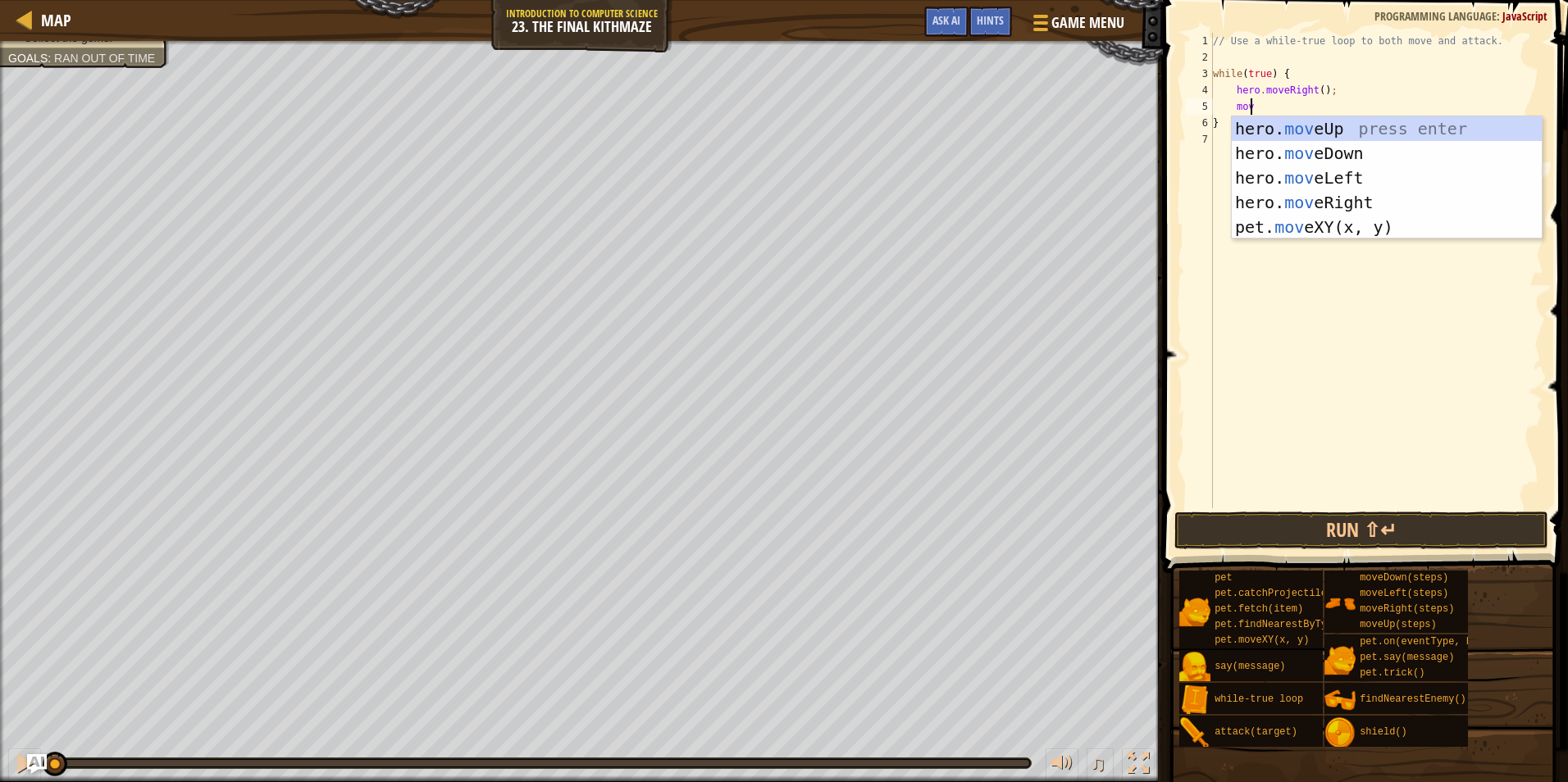
type textarea "move"
click at [1290, 121] on div "hero. move Up press enter hero. move Down press enter hero. move Left press ent…" at bounding box center [1386, 203] width 309 height 173
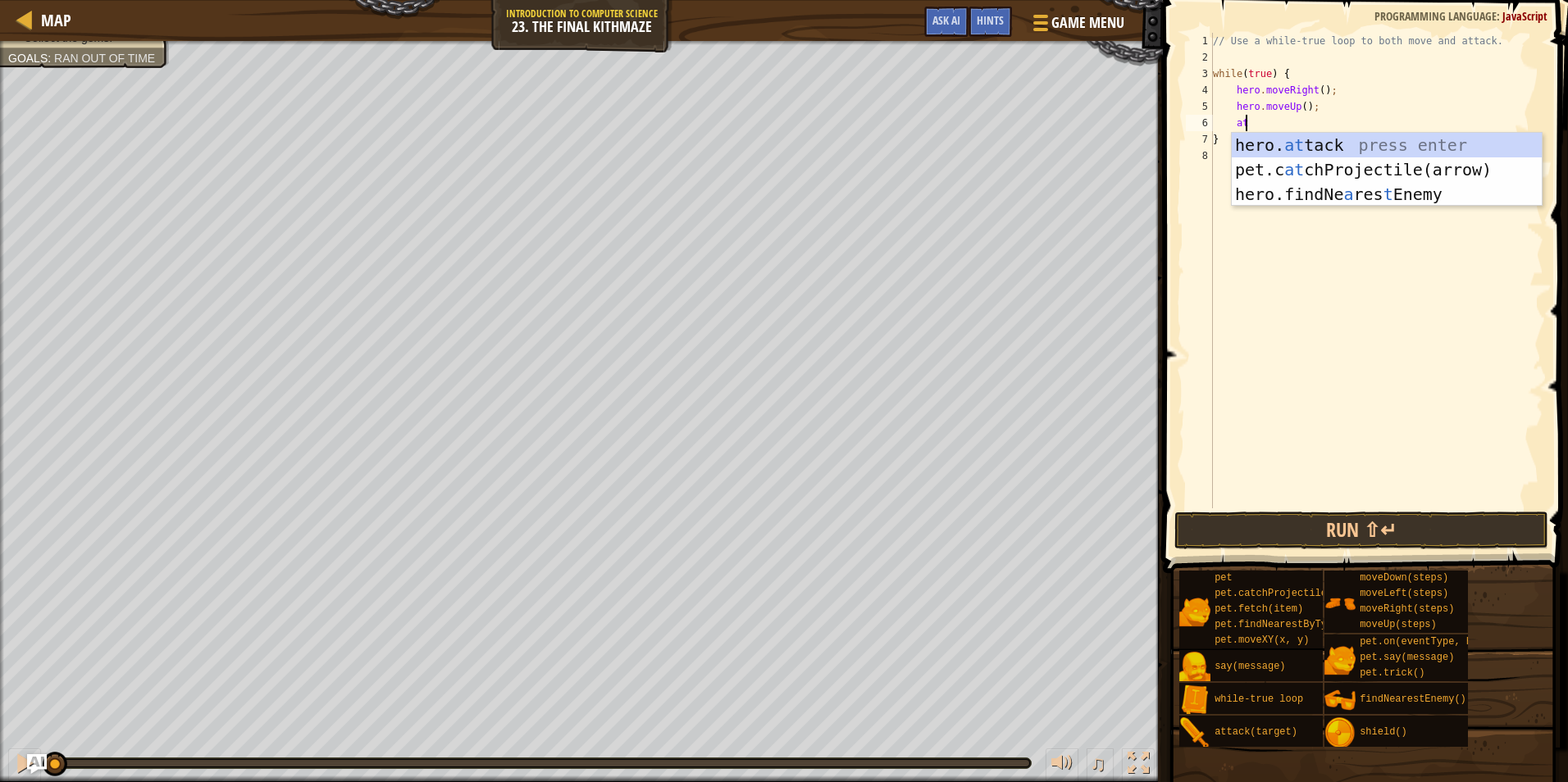
type textarea "a"
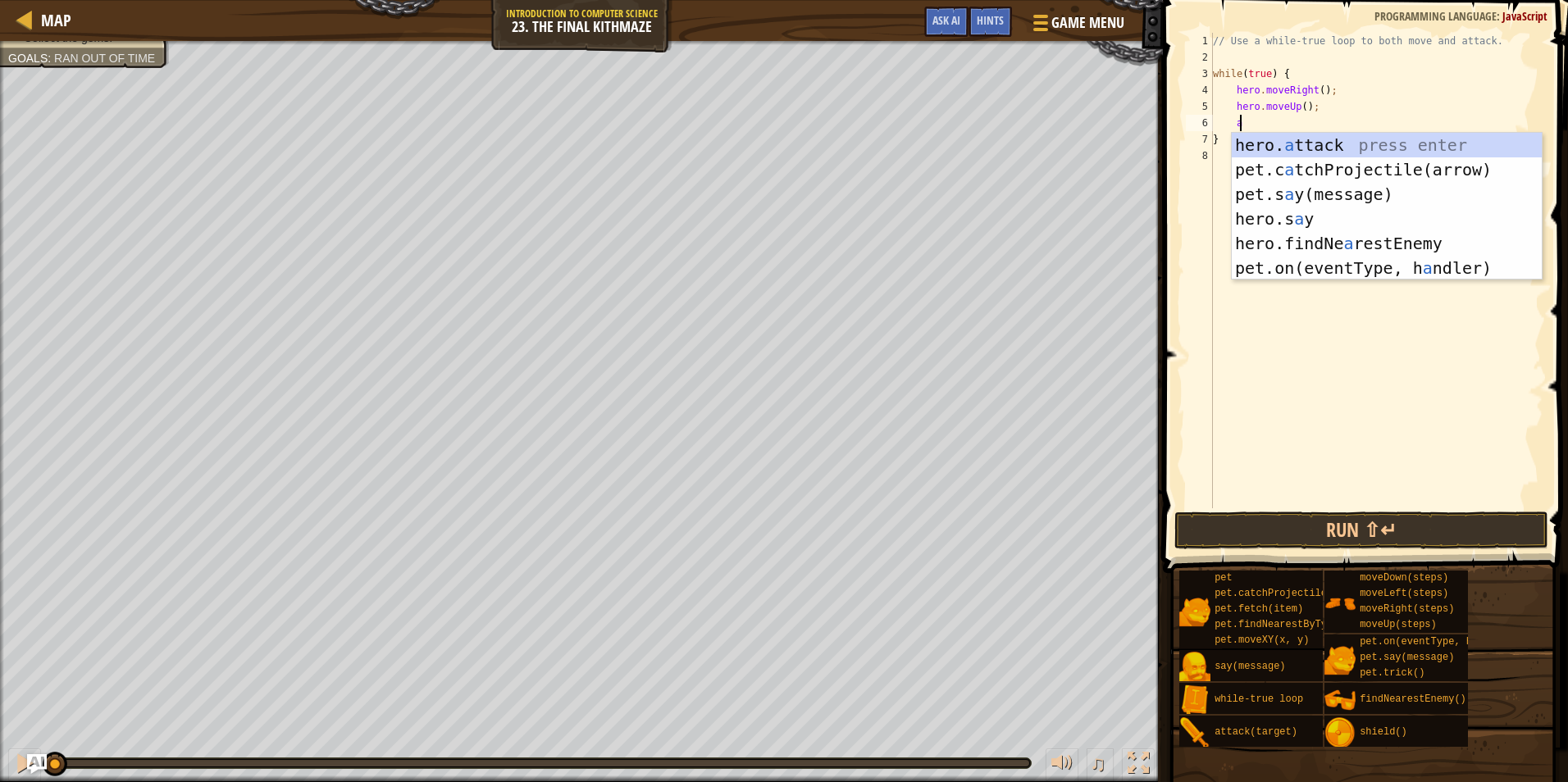
scroll to position [8, 1]
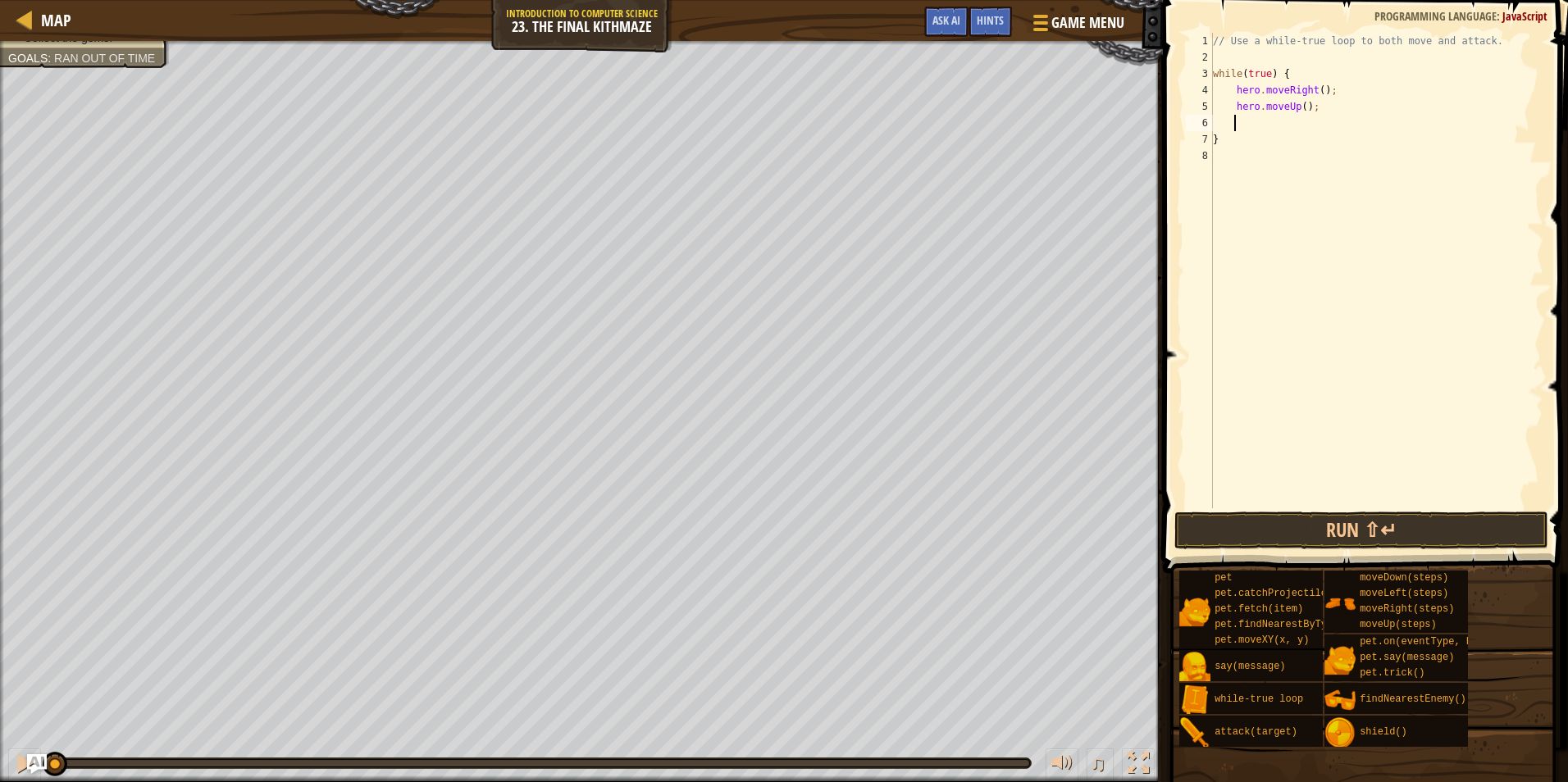
type textarea "f"
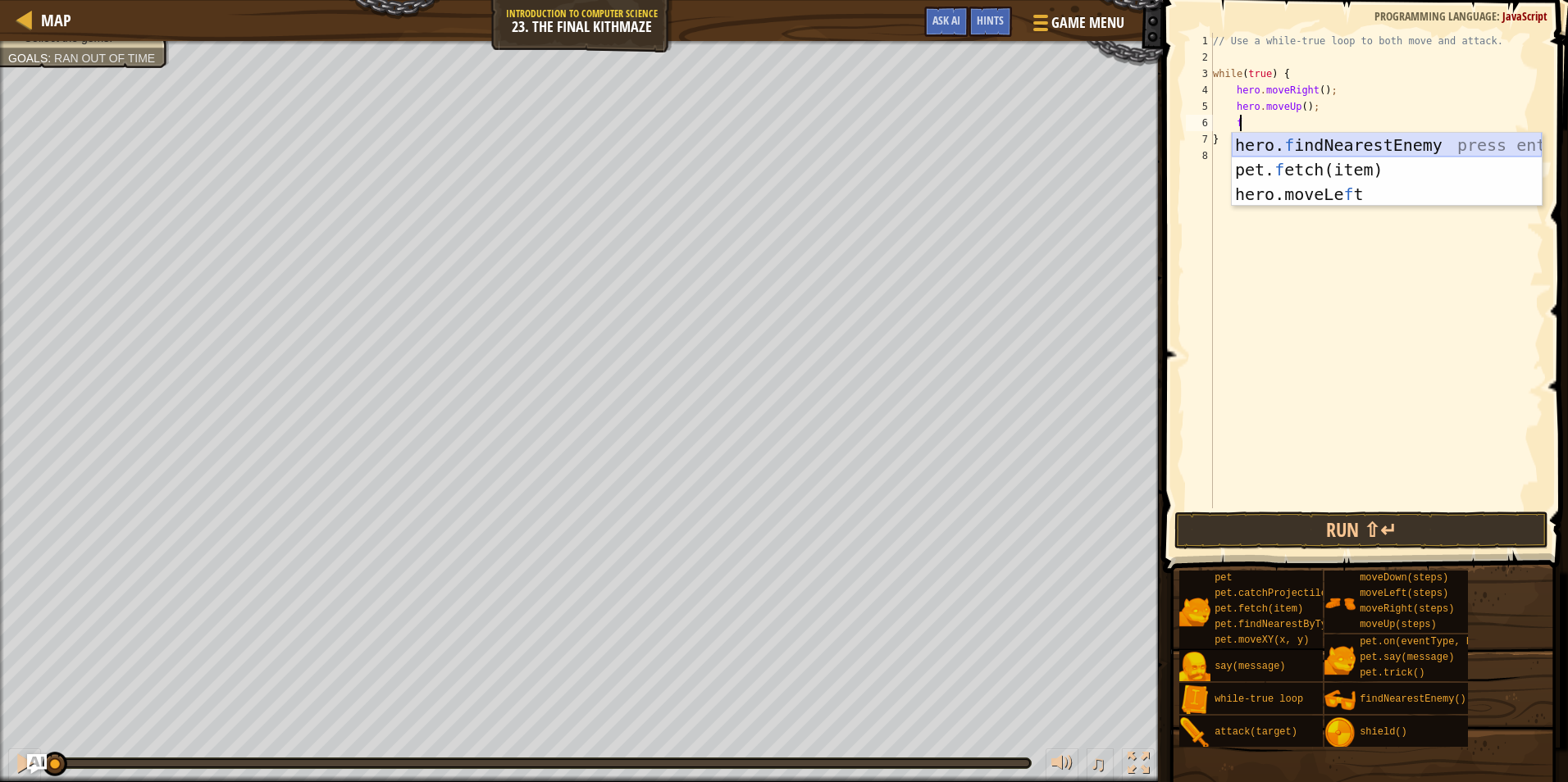
click at [1309, 141] on div "hero. f indNearestEnemy press enter pet. f etch(item) press enter hero.moveLe f…" at bounding box center [1386, 194] width 309 height 123
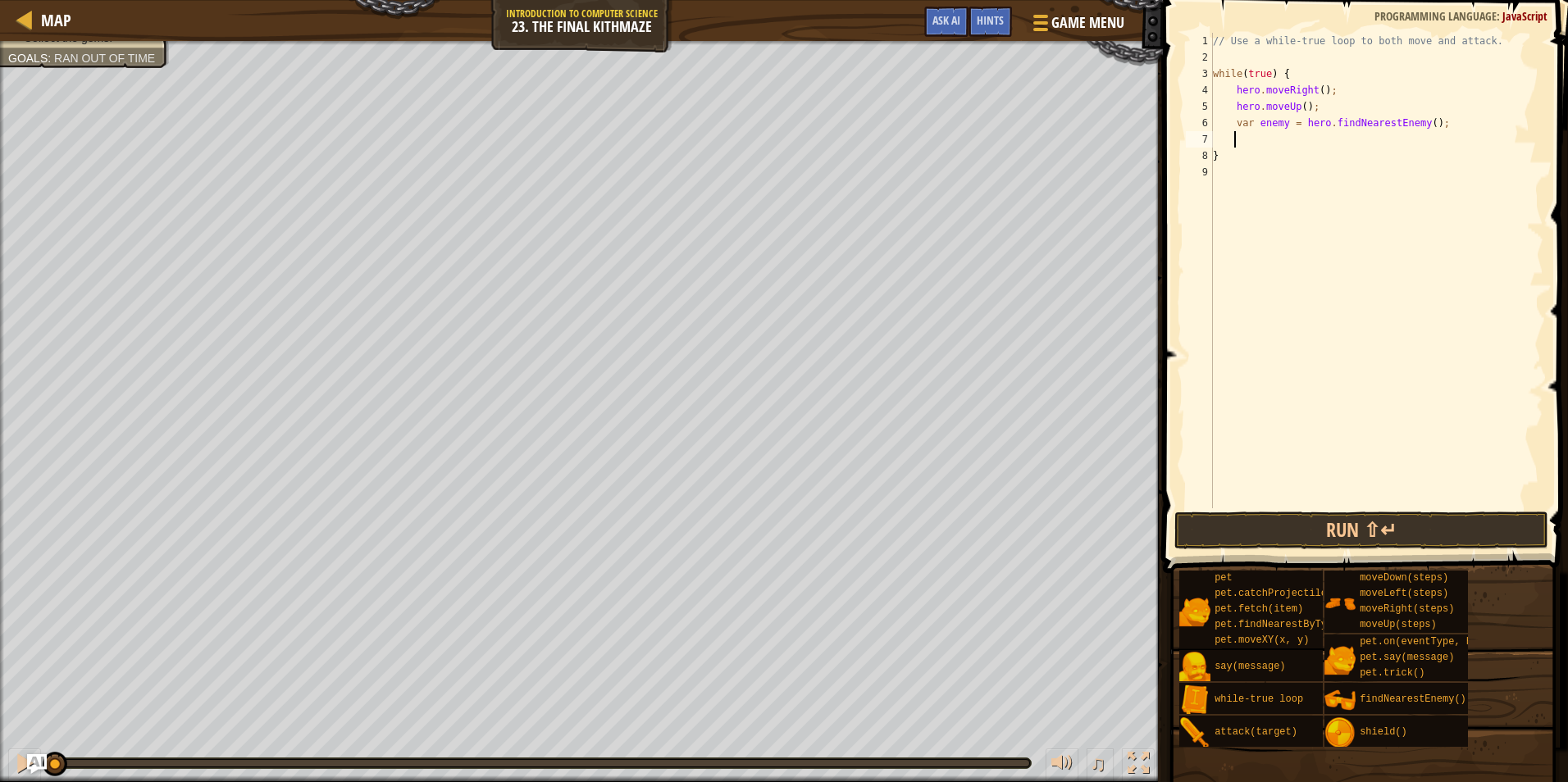
drag, startPoint x: 1282, startPoint y: 121, endPoint x: 1309, endPoint y: 114, distance: 27.9
click at [1282, 120] on div "// Use a while-true loop to both move and attack. while ( true ) { hero . moveR…" at bounding box center [1377, 287] width 334 height 508
type textarea "var enemy1 = hero.findNearestEnemy();"
click at [1286, 136] on div "// Use a while-true loop to both move and attack. while ( true ) { hero . moveR…" at bounding box center [1377, 287] width 334 height 508
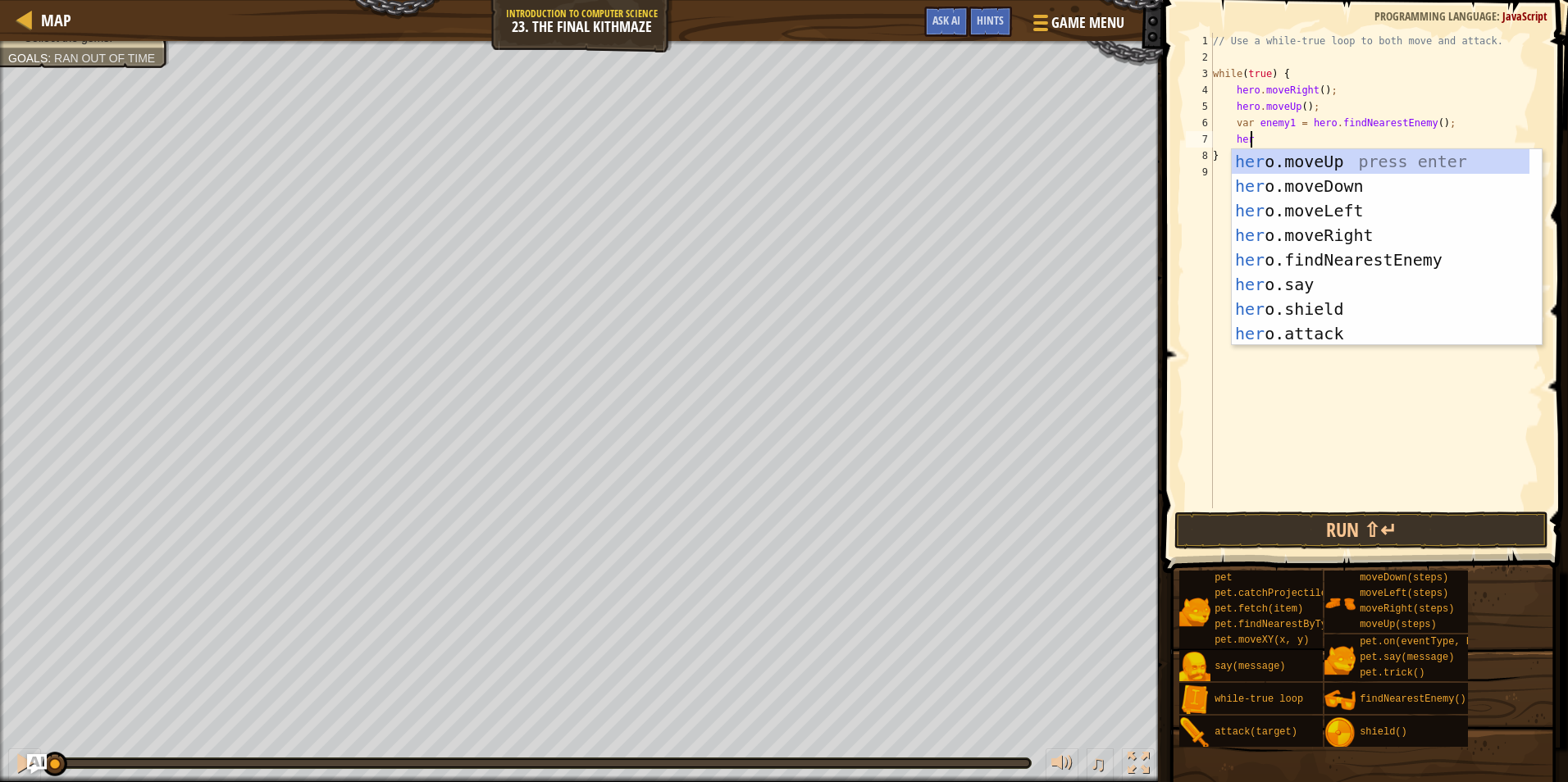
scroll to position [8, 3]
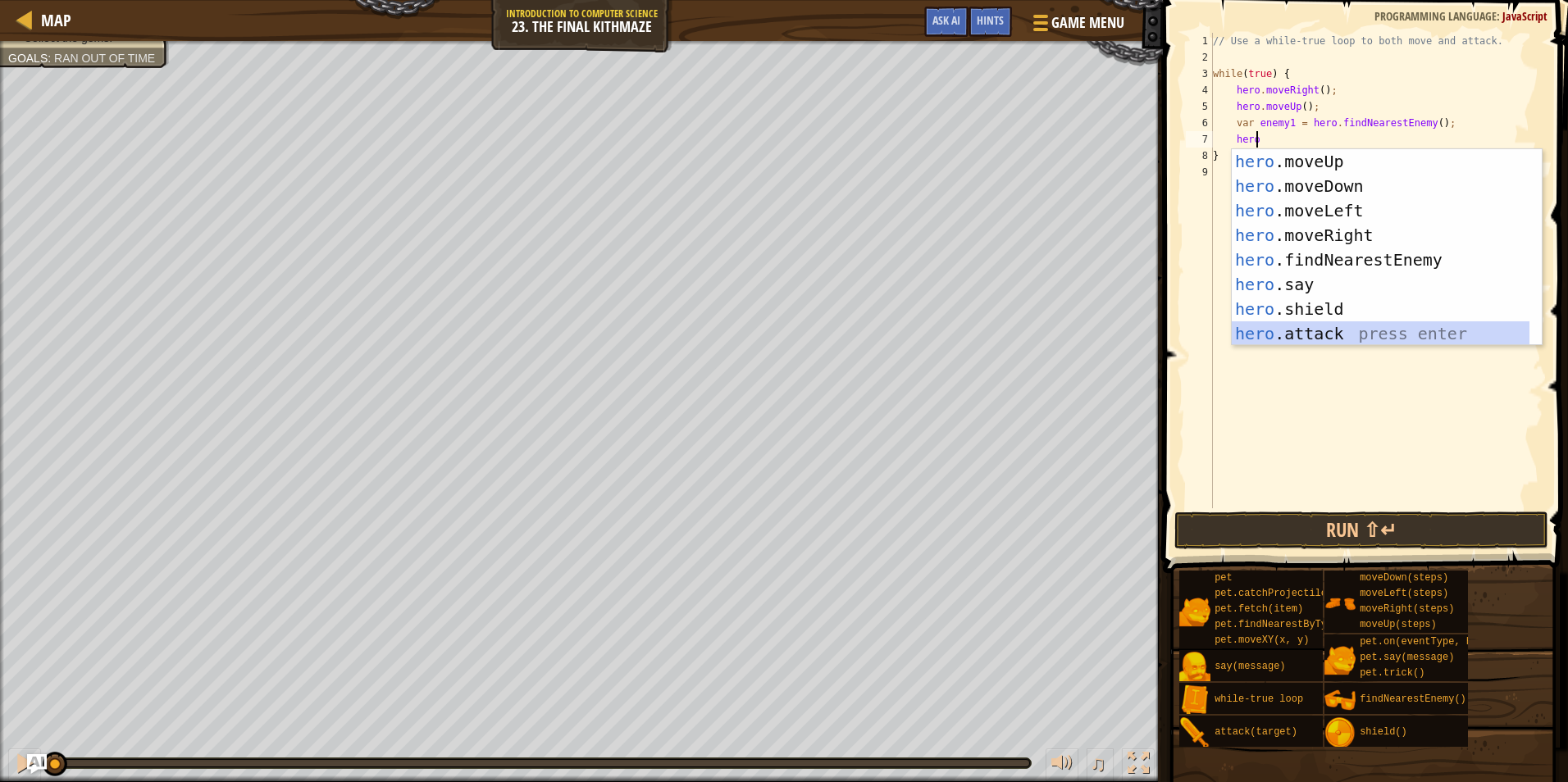
click at [1304, 333] on div "hero .moveUp press enter hero .moveDown press enter hero .moveLeft press enter …" at bounding box center [1380, 272] width 297 height 246
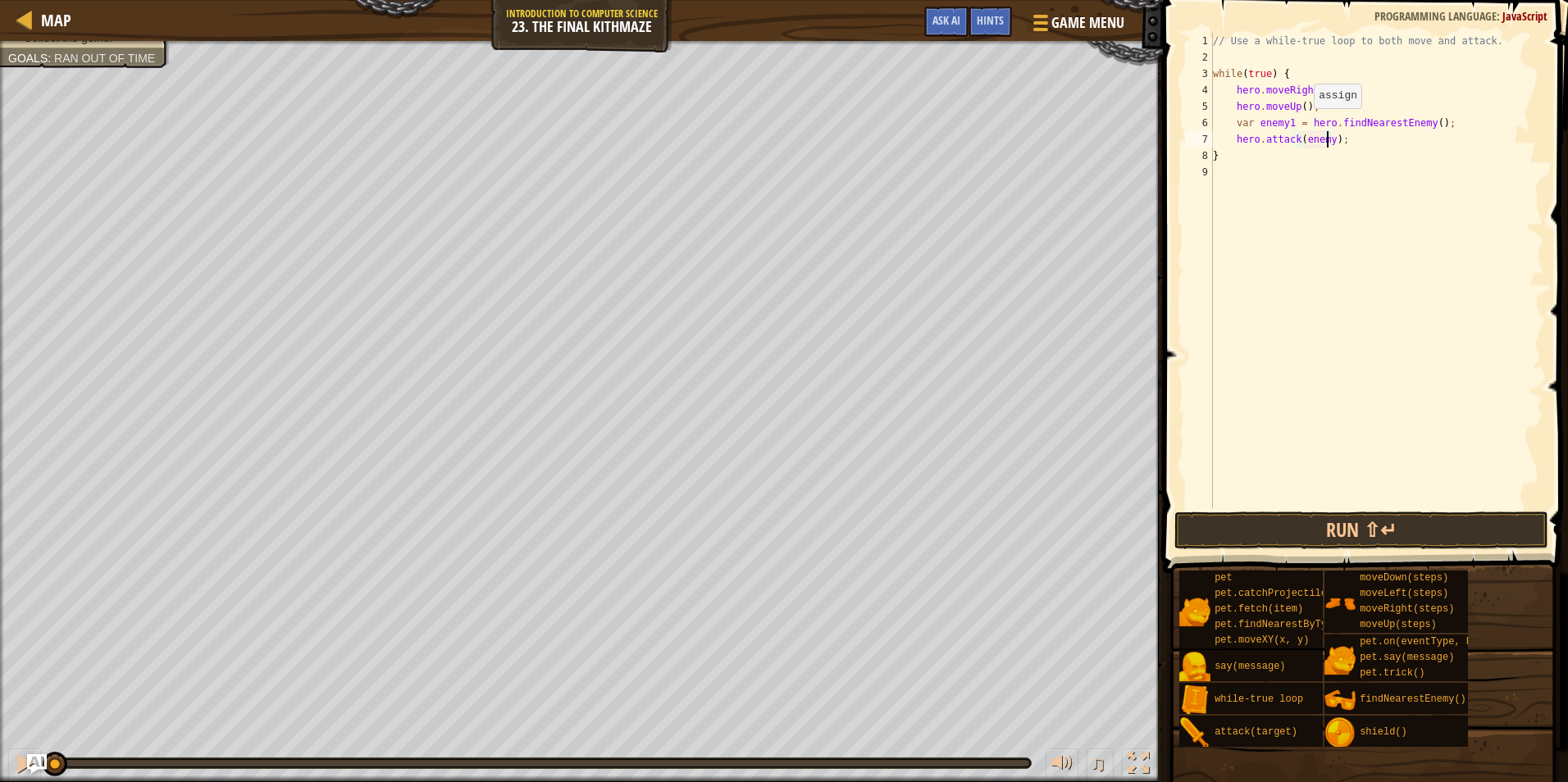
scroll to position [8, 9]
drag, startPoint x: 1359, startPoint y: 137, endPoint x: 1223, endPoint y: 130, distance: 136.2
click at [1223, 130] on div "// Use a while-true loop to both move and attack. while ( true ) { hero . moveR…" at bounding box center [1377, 287] width 334 height 508
click at [1360, 143] on div "// Use a while-true loop to both move and attack. while ( true ) { hero . moveR…" at bounding box center [1377, 270] width 334 height 475
type textarea "hero.attack(enemy1);"
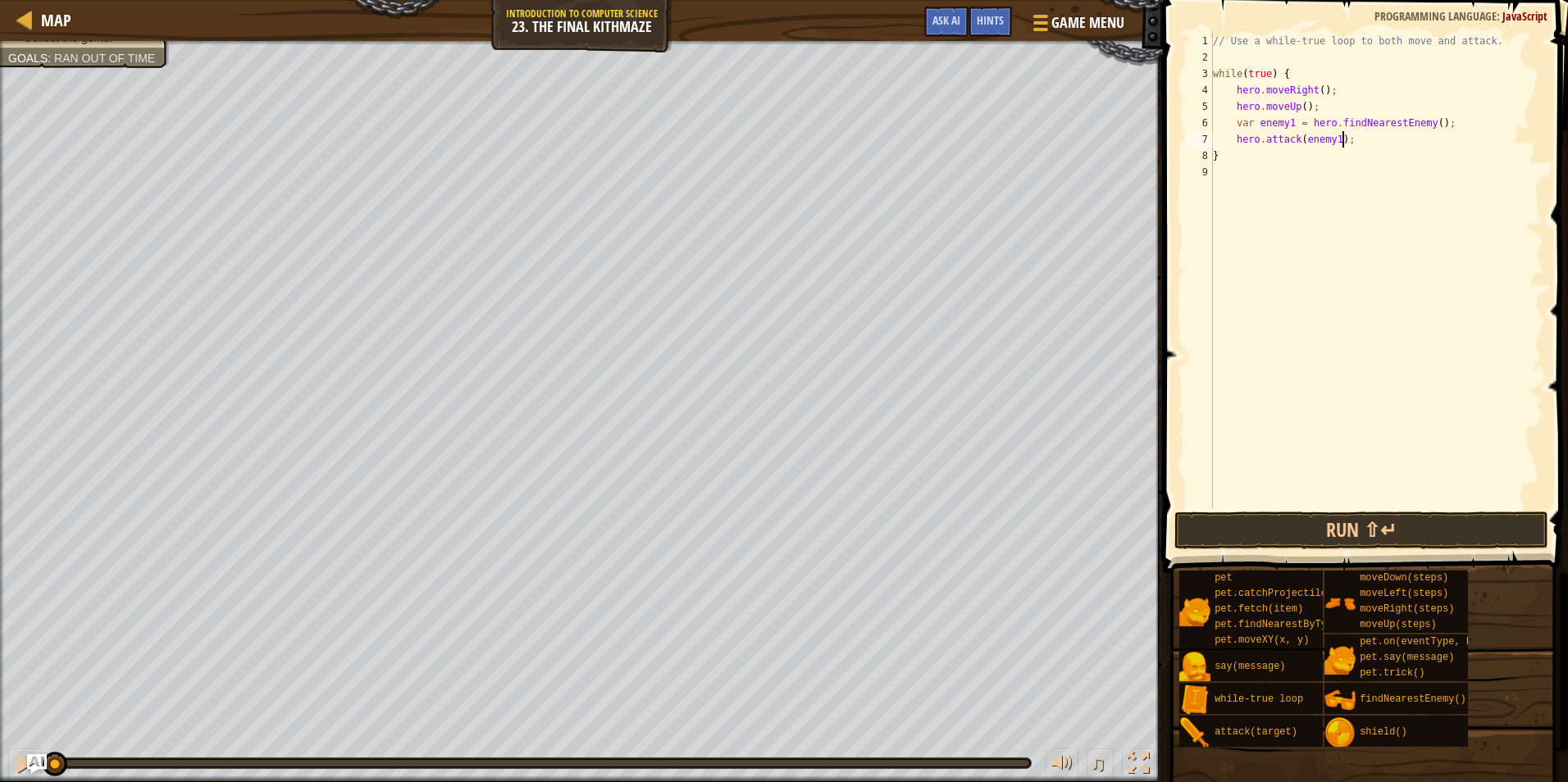
scroll to position [8, 1]
paste textarea "hero.attack(enemy1);"
drag, startPoint x: 1459, startPoint y: 152, endPoint x: 1239, endPoint y: 157, distance: 220.1
click at [1239, 157] on div "// Use a while-true loop to both move and attack. while ( true ) { hero . moveR…" at bounding box center [1379, 287] width 329 height 508
type textarea "var enemy1 = hero.findNearestEnemy();"
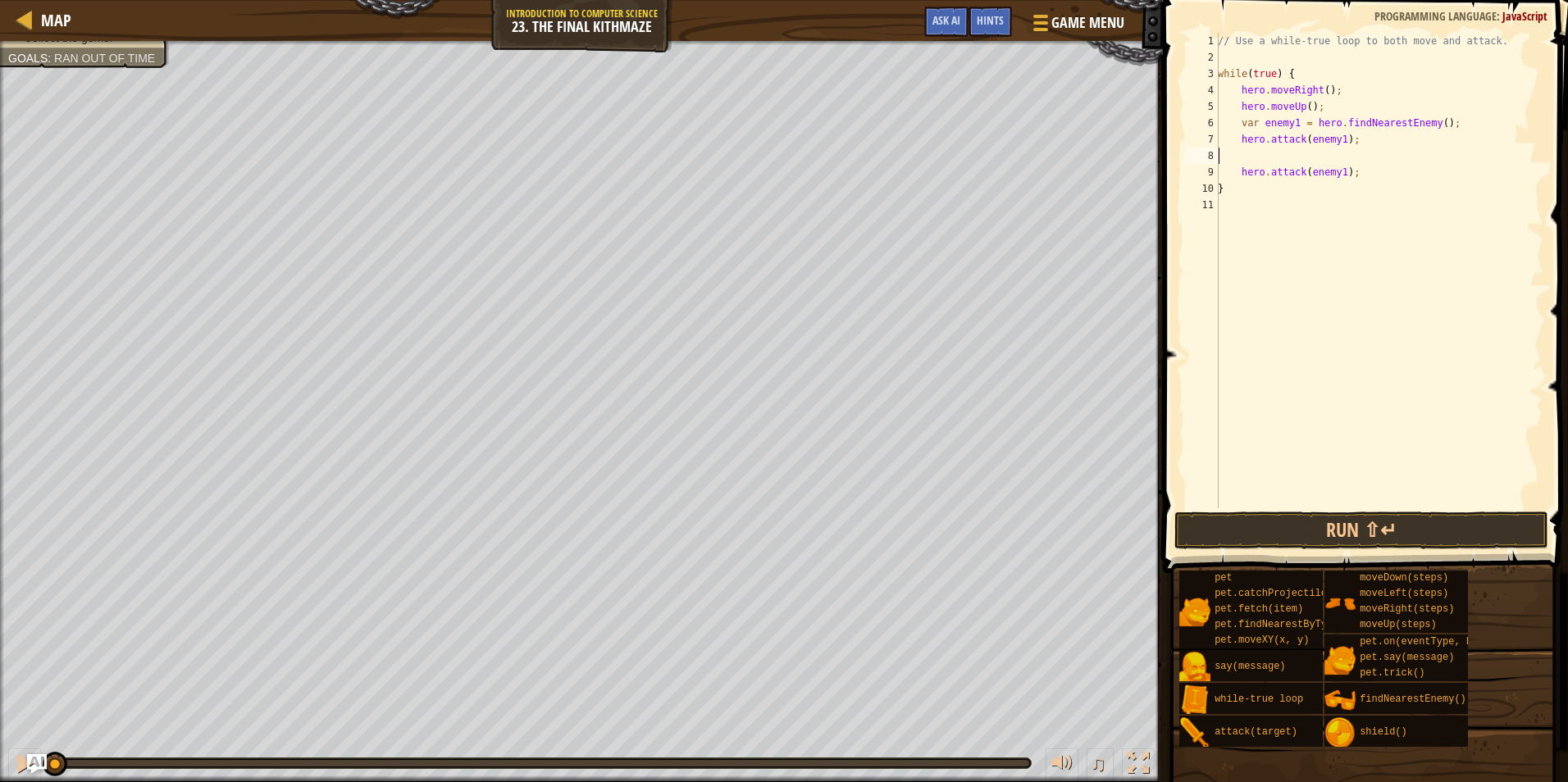
scroll to position [8, 0]
type textarea "hero.attack(enemy1);"
click at [1355, 158] on div "// Use a while-true loop to both move and attack. while ( true ) { hero . moveR…" at bounding box center [1379, 287] width 329 height 508
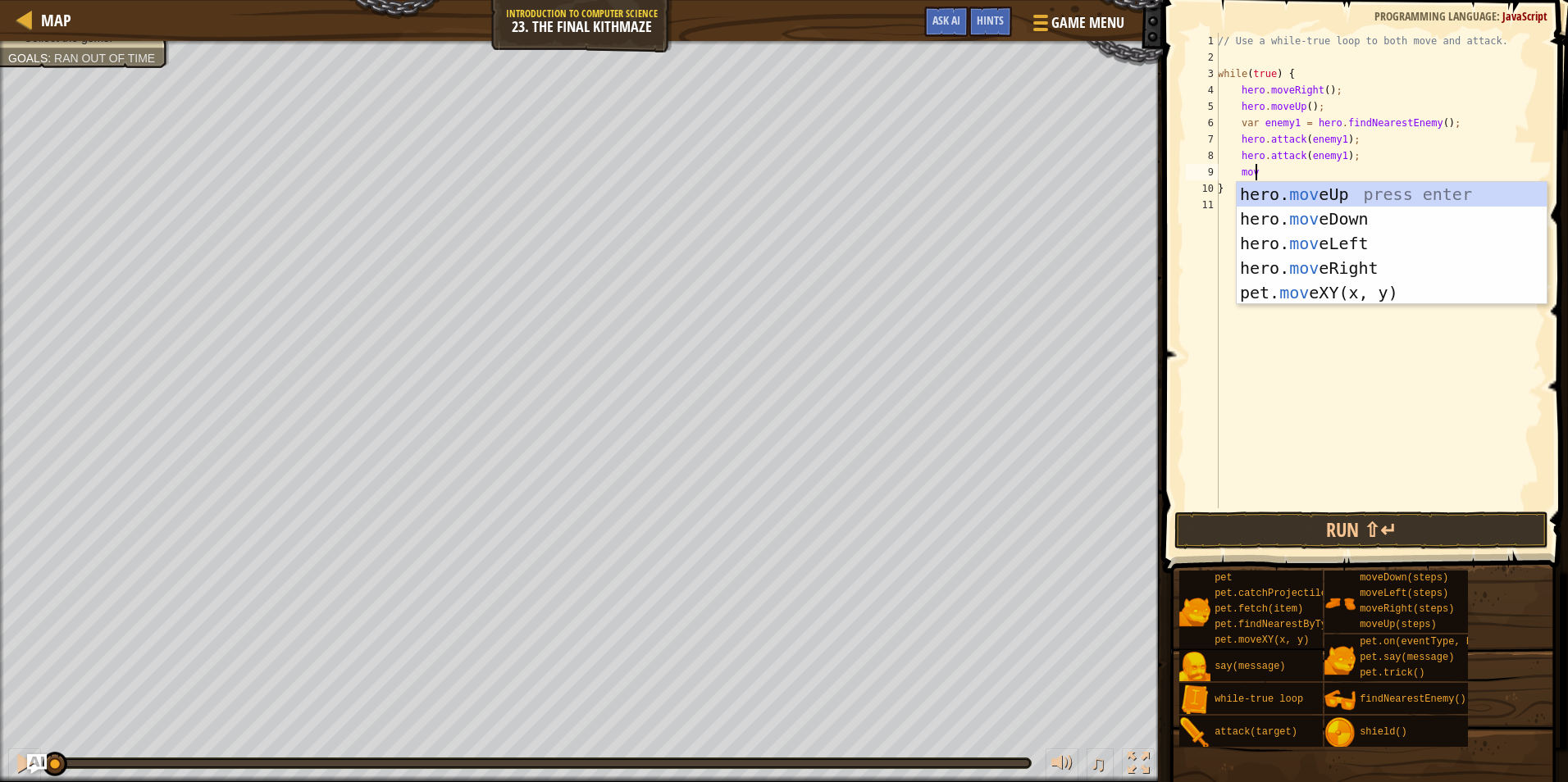
scroll to position [8, 3]
type textarea "move"
click at [1354, 212] on div "hero. move Up press enter hero. move Down press enter hero. move Left press ent…" at bounding box center [1391, 268] width 309 height 173
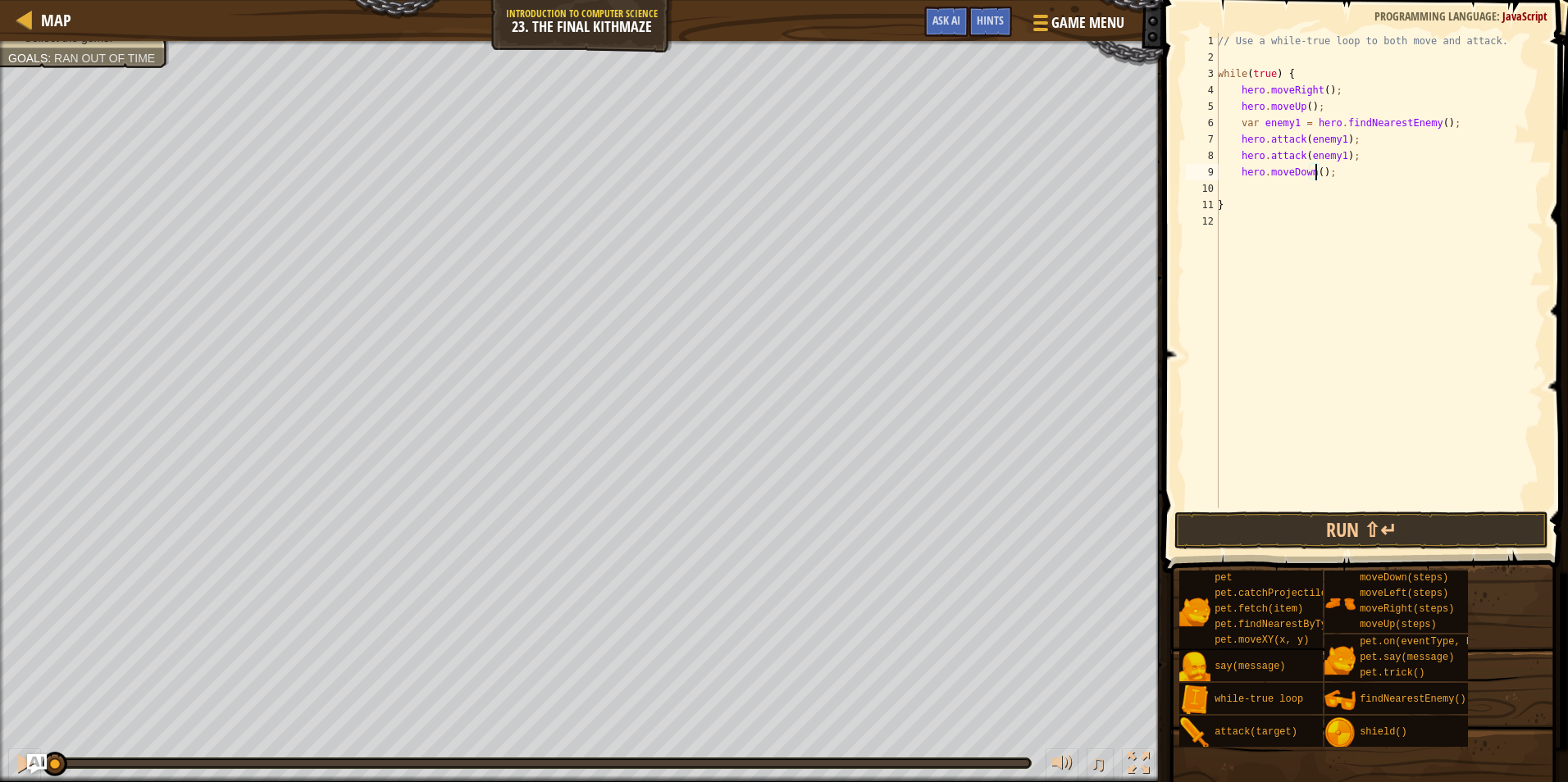
click at [1314, 168] on div "// Use a while-true loop to both move and attack. while ( true ) { hero . moveR…" at bounding box center [1379, 287] width 329 height 508
click at [1334, 523] on button "Run ⇧↵" at bounding box center [1361, 531] width 374 height 38
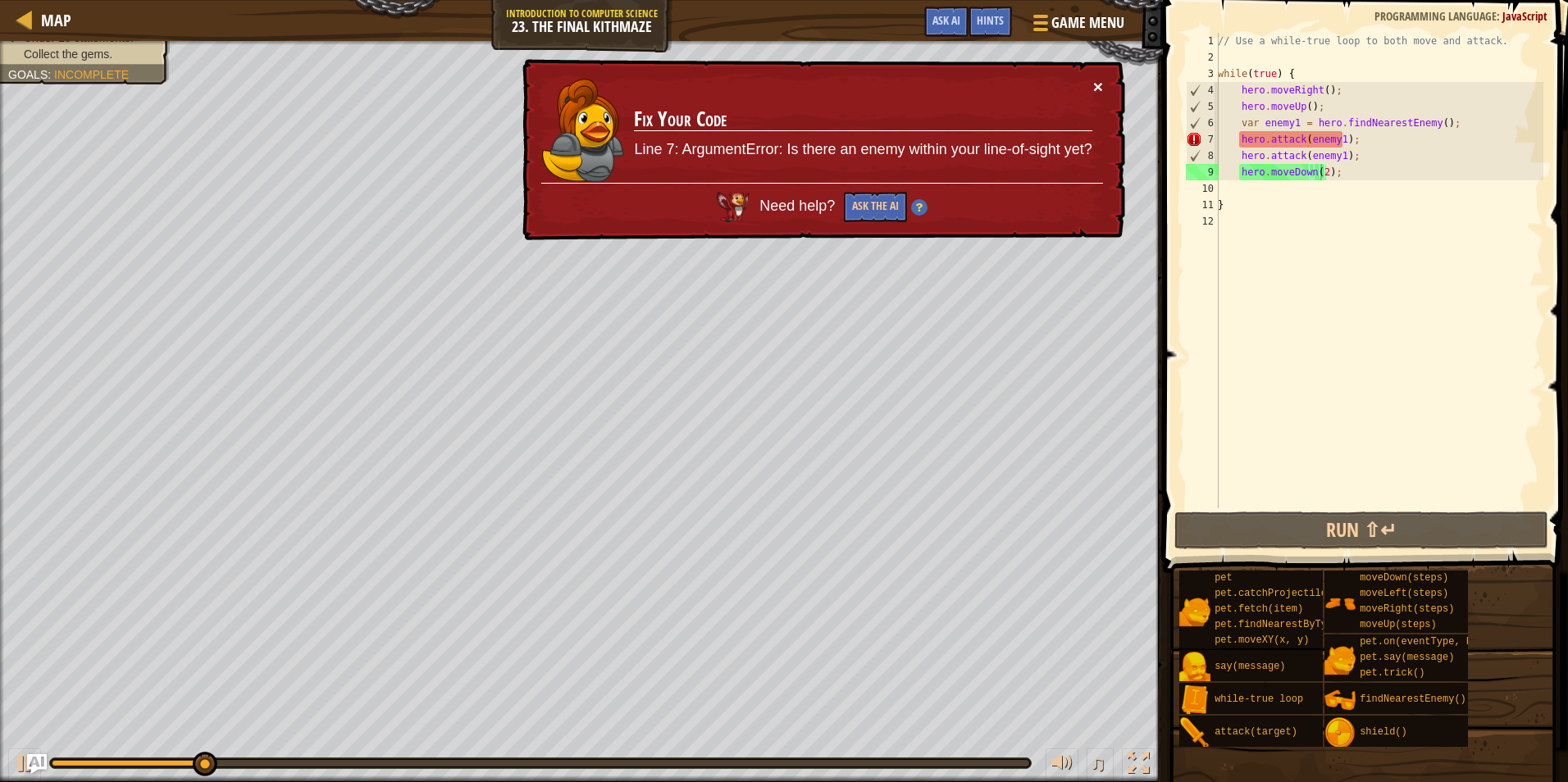
click at [1097, 87] on button "×" at bounding box center [1097, 86] width 9 height 17
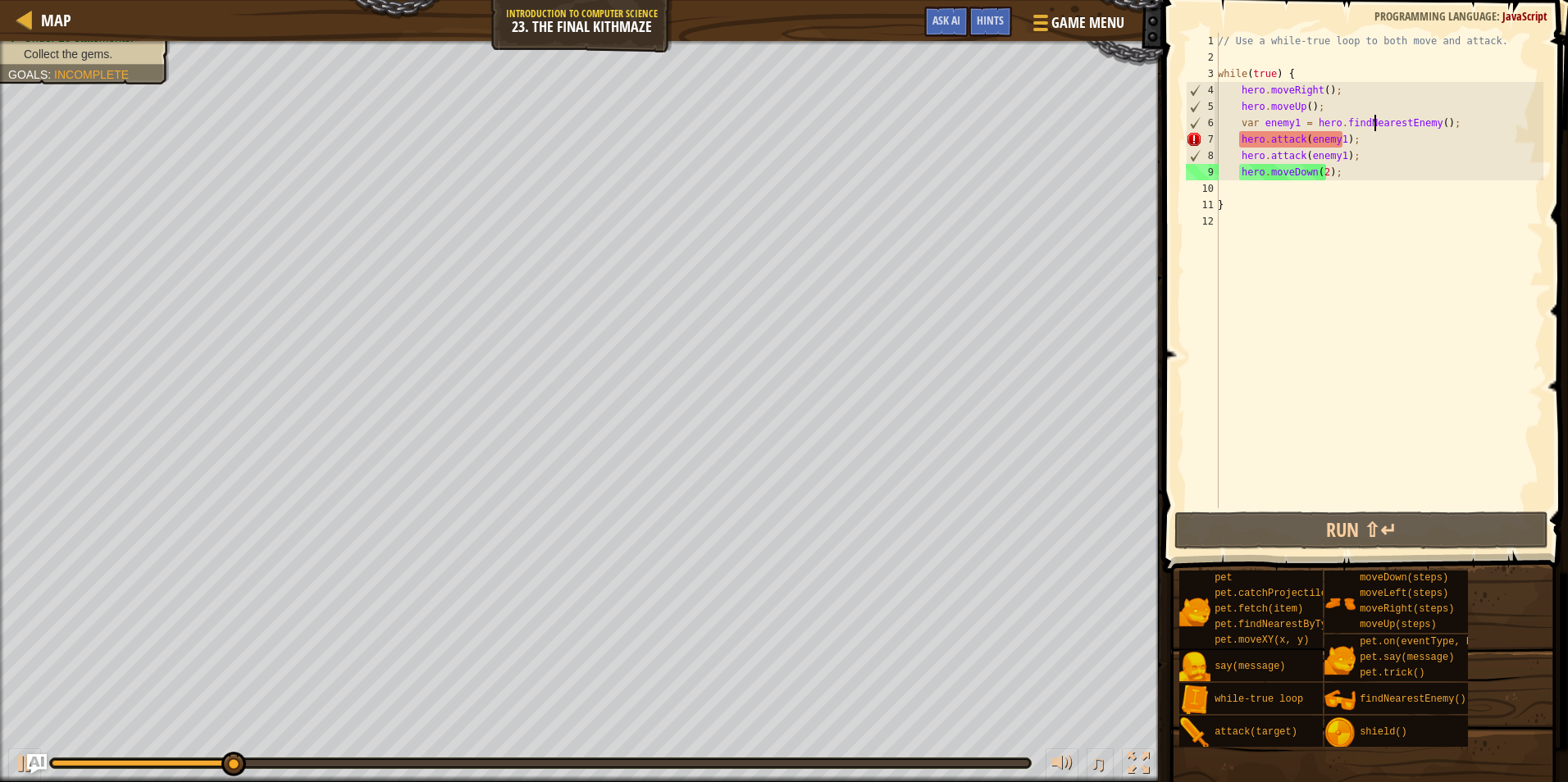
click at [1375, 130] on div "// Use a while-true loop to both move and attack. while ( true ) { hero . moveR…" at bounding box center [1379, 287] width 329 height 508
click at [1356, 143] on div "// Use a while-true loop to both move and attack. while ( true ) { hero . moveR…" at bounding box center [1379, 287] width 329 height 508
type textarea "hero.attack(enemy1);"
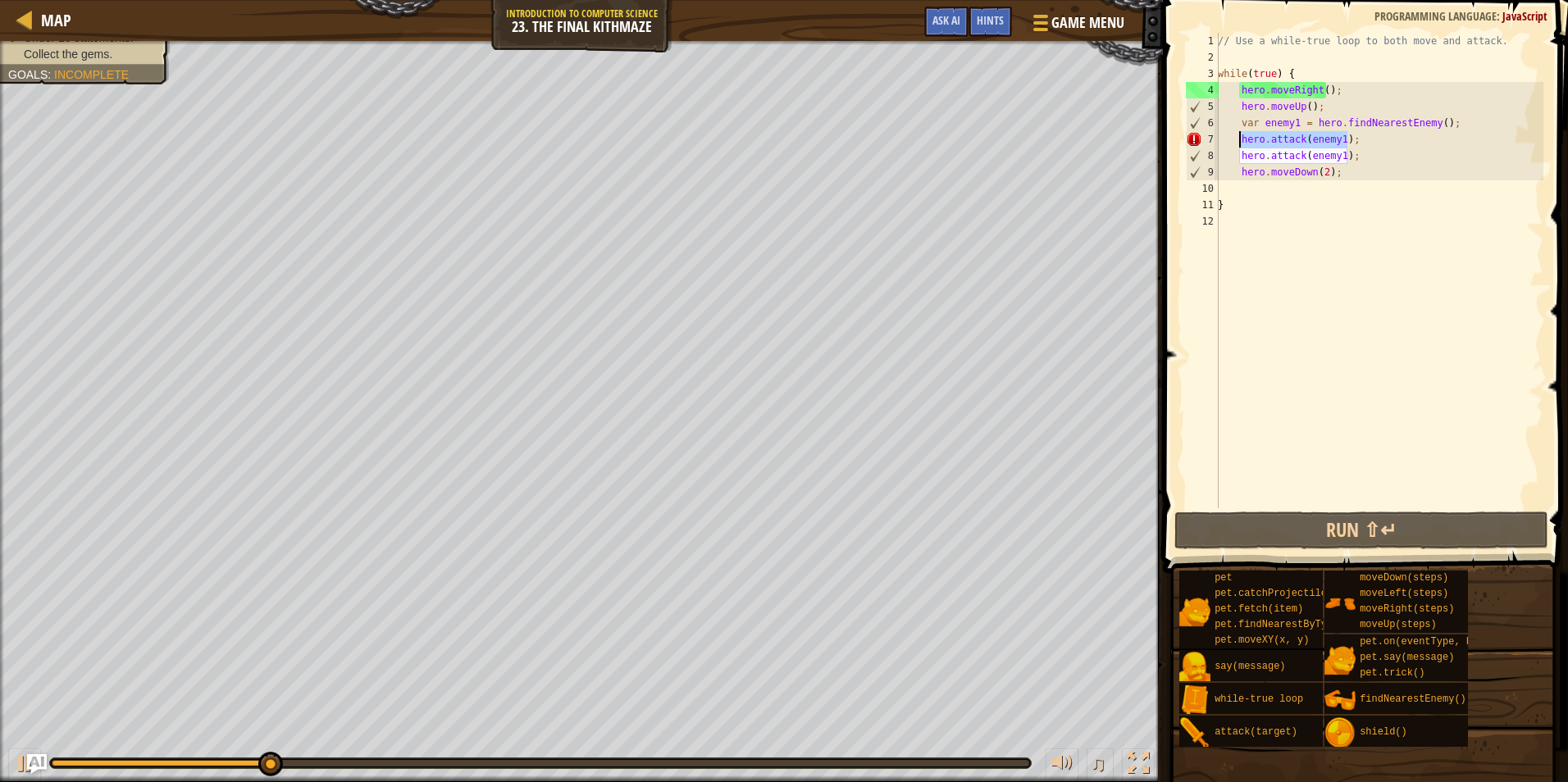
drag, startPoint x: 1356, startPoint y: 143, endPoint x: 1237, endPoint y: 144, distance: 119.0
click at [1237, 144] on div "// Use a while-true loop to both move and attack. while ( true ) { hero . moveR…" at bounding box center [1379, 287] width 329 height 508
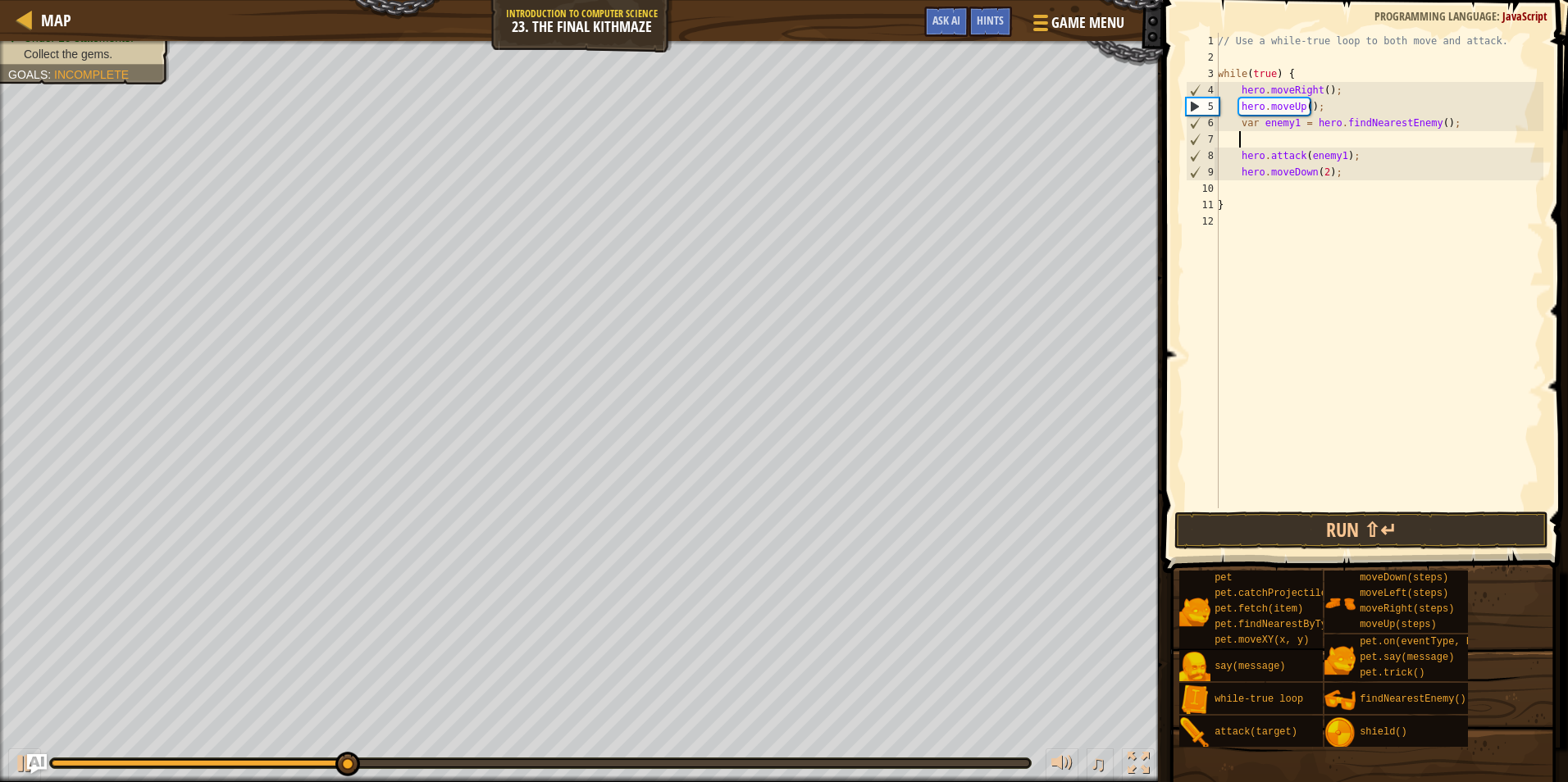
scroll to position [8, 0]
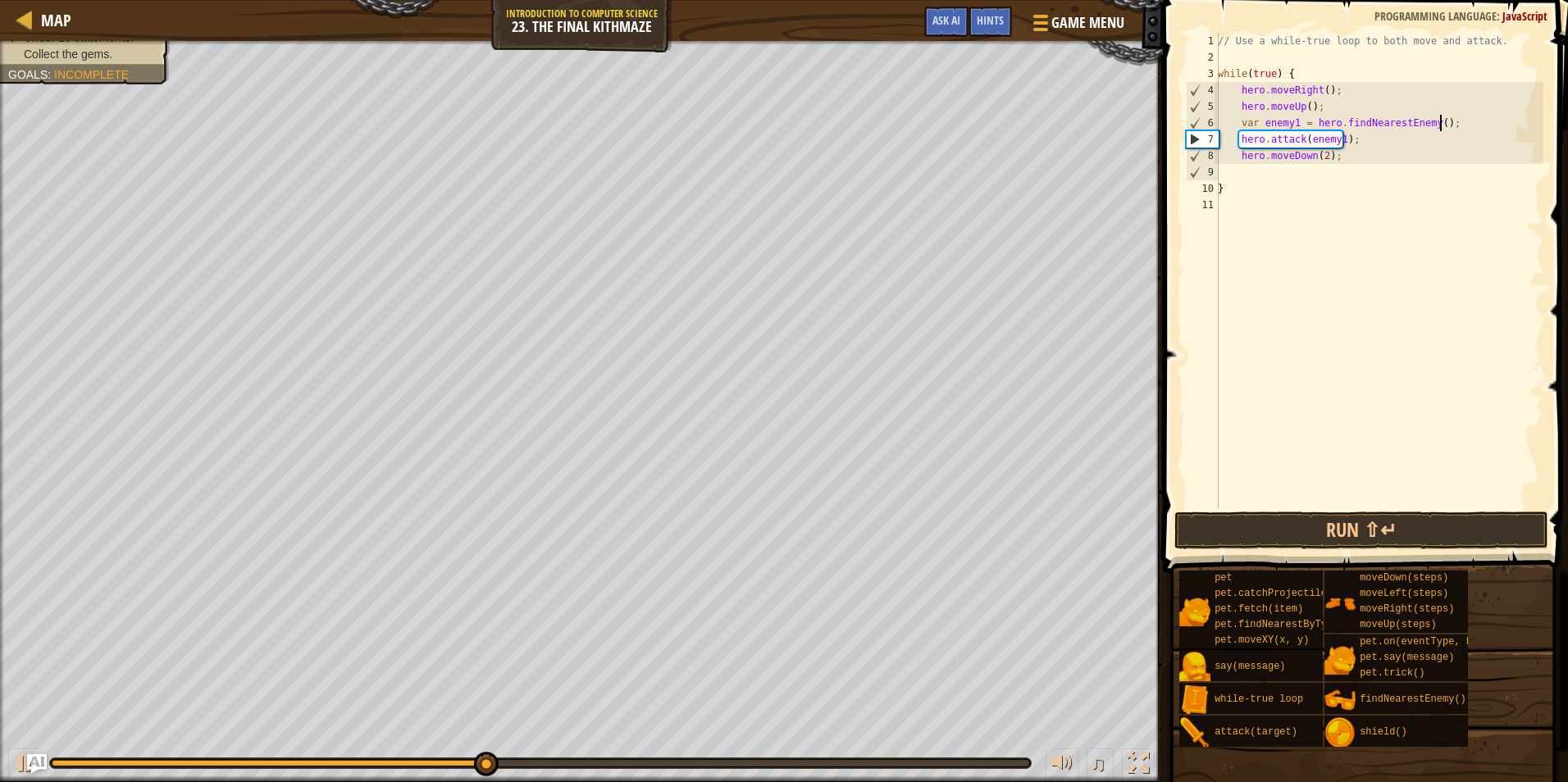
click at [1361, 136] on div "// Use a while-true loop to both move and attack. while ( true ) { hero . moveR…" at bounding box center [1379, 287] width 329 height 508
type textarea "hero.attack(enemy1);"
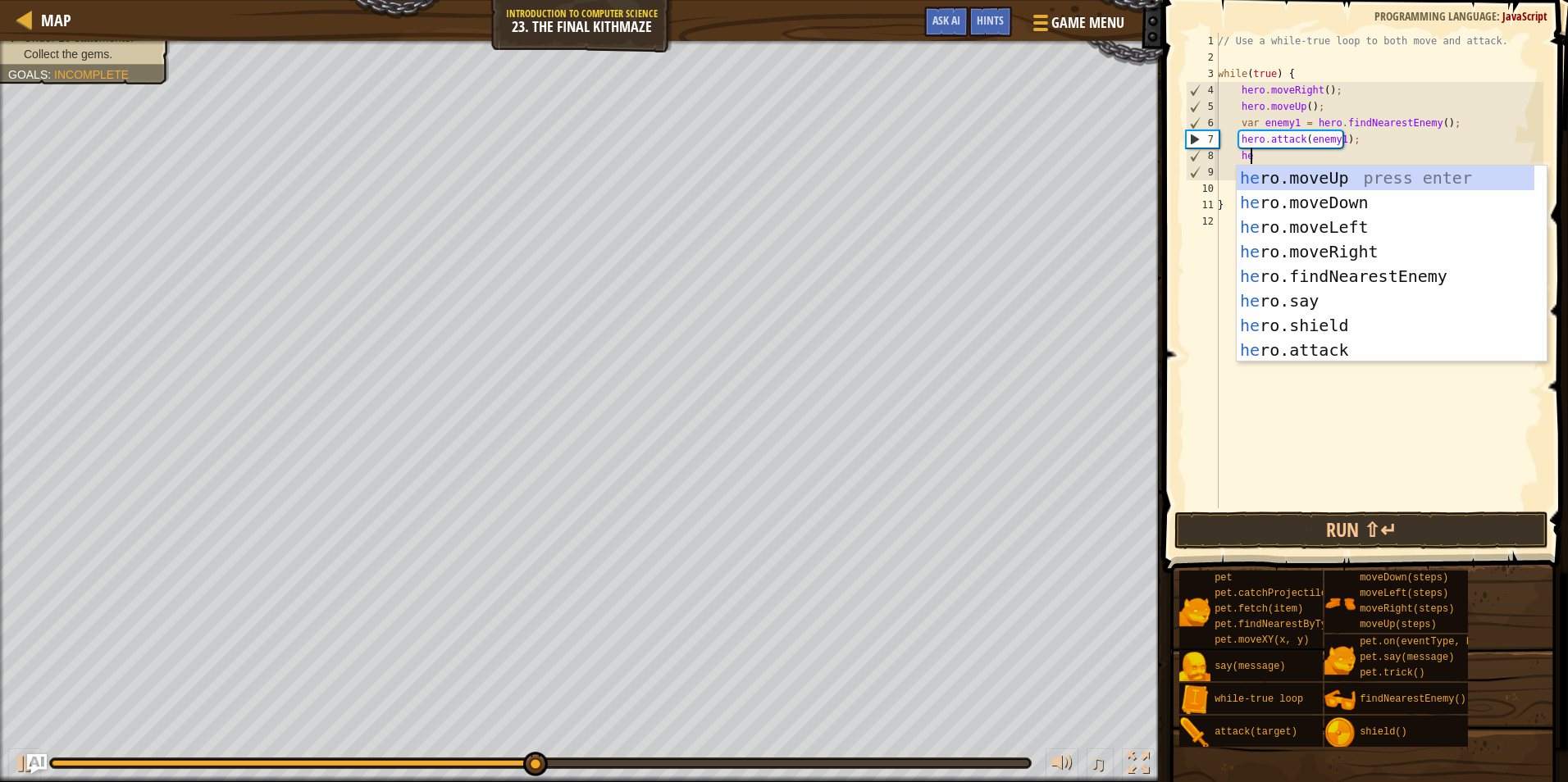
type textarea "hero"
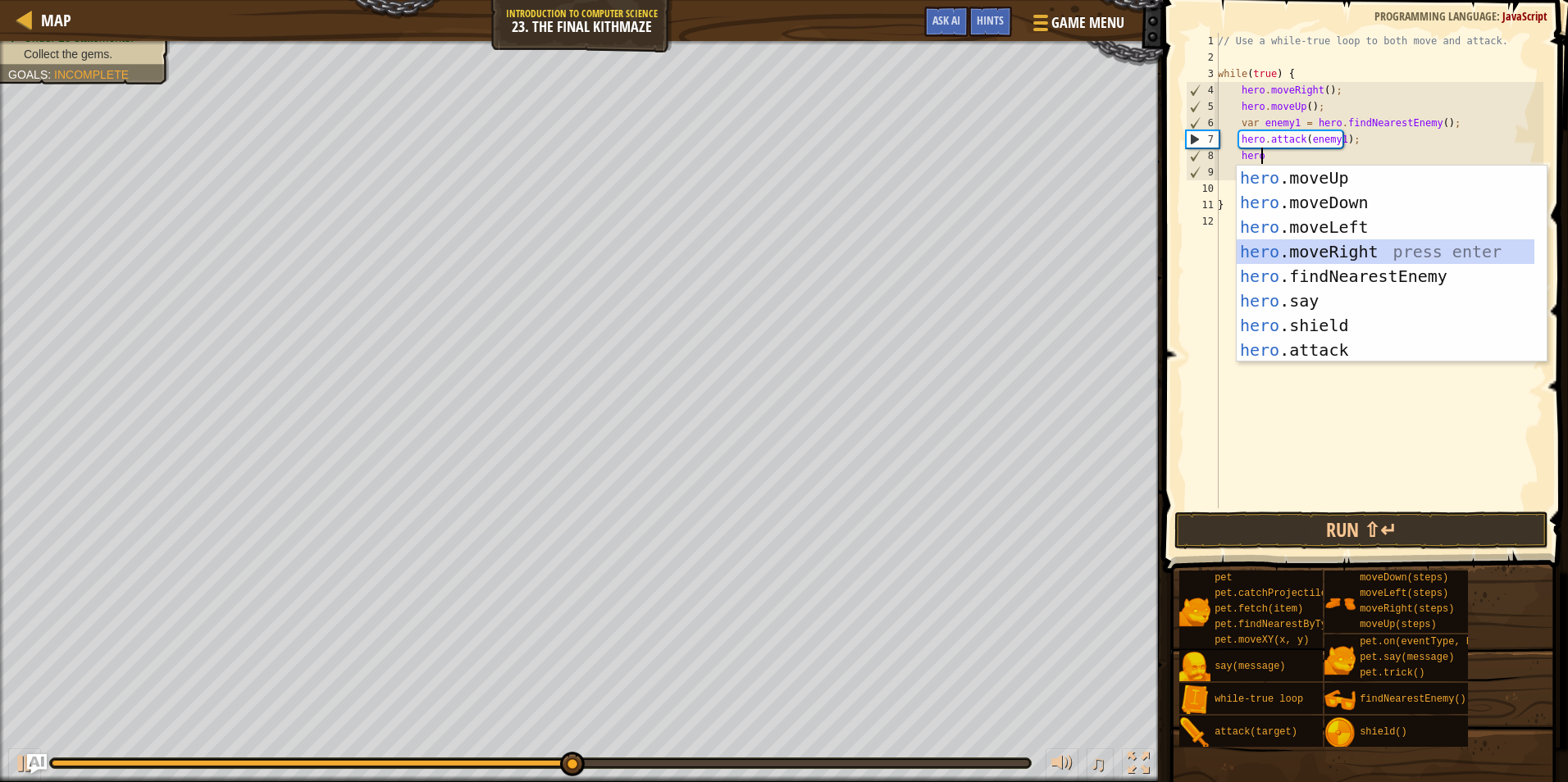
click at [1323, 243] on div "hero .moveUp press enter hero .moveDown press enter hero .moveLeft press enter …" at bounding box center [1384, 289] width 297 height 246
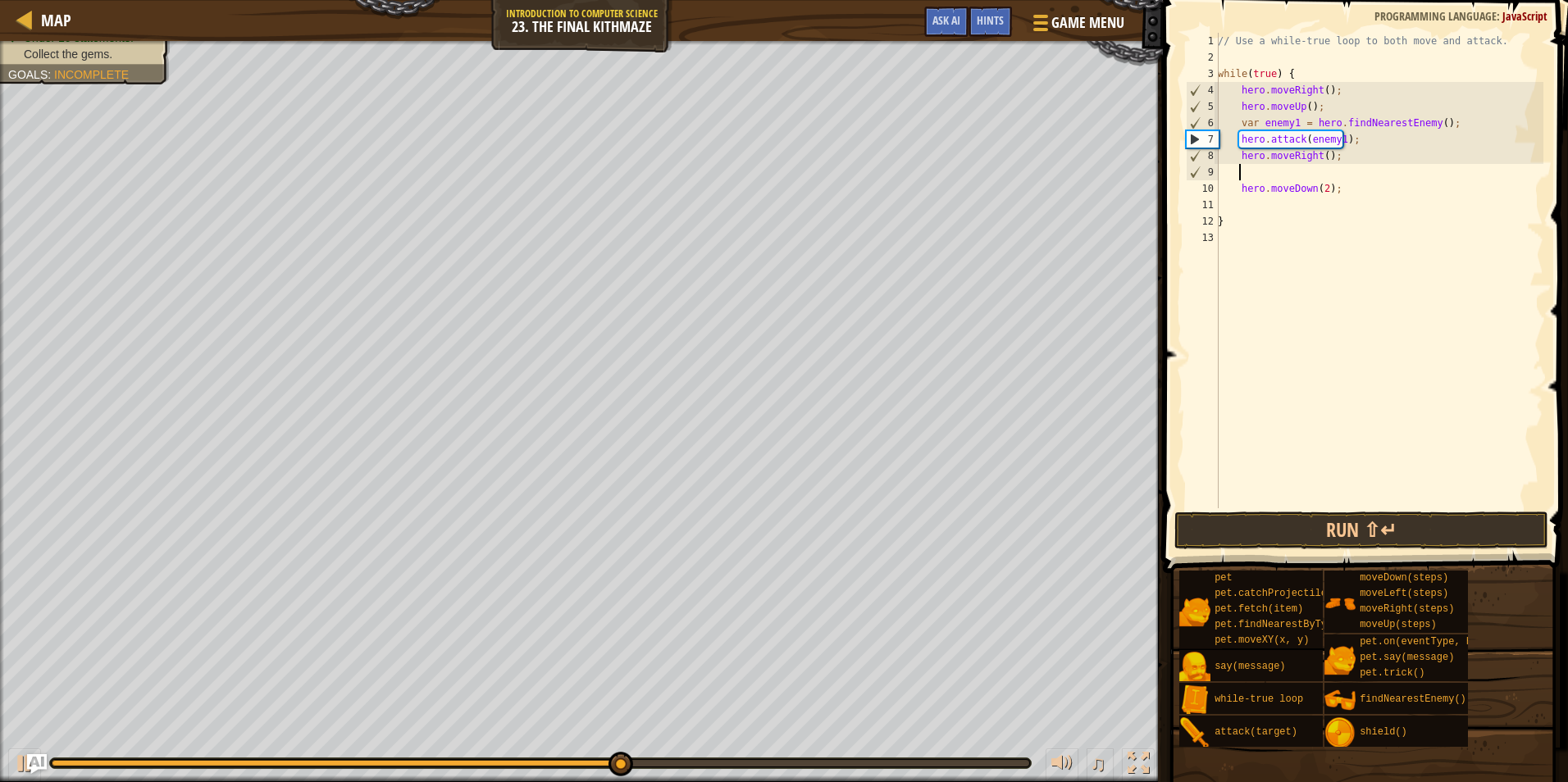
click at [1237, 192] on div "// Use a while-true loop to both move and attack. while ( true ) { hero . moveR…" at bounding box center [1379, 287] width 329 height 508
type textarea "hero.moveDown(2);"
click at [1339, 176] on div "// Use a while-true loop to both move and attack. while ( true ) { hero . moveR…" at bounding box center [1379, 287] width 329 height 508
click at [1247, 186] on div "// Use a while-true loop to both move and attack. while ( true ) { hero . moveR…" at bounding box center [1379, 287] width 329 height 508
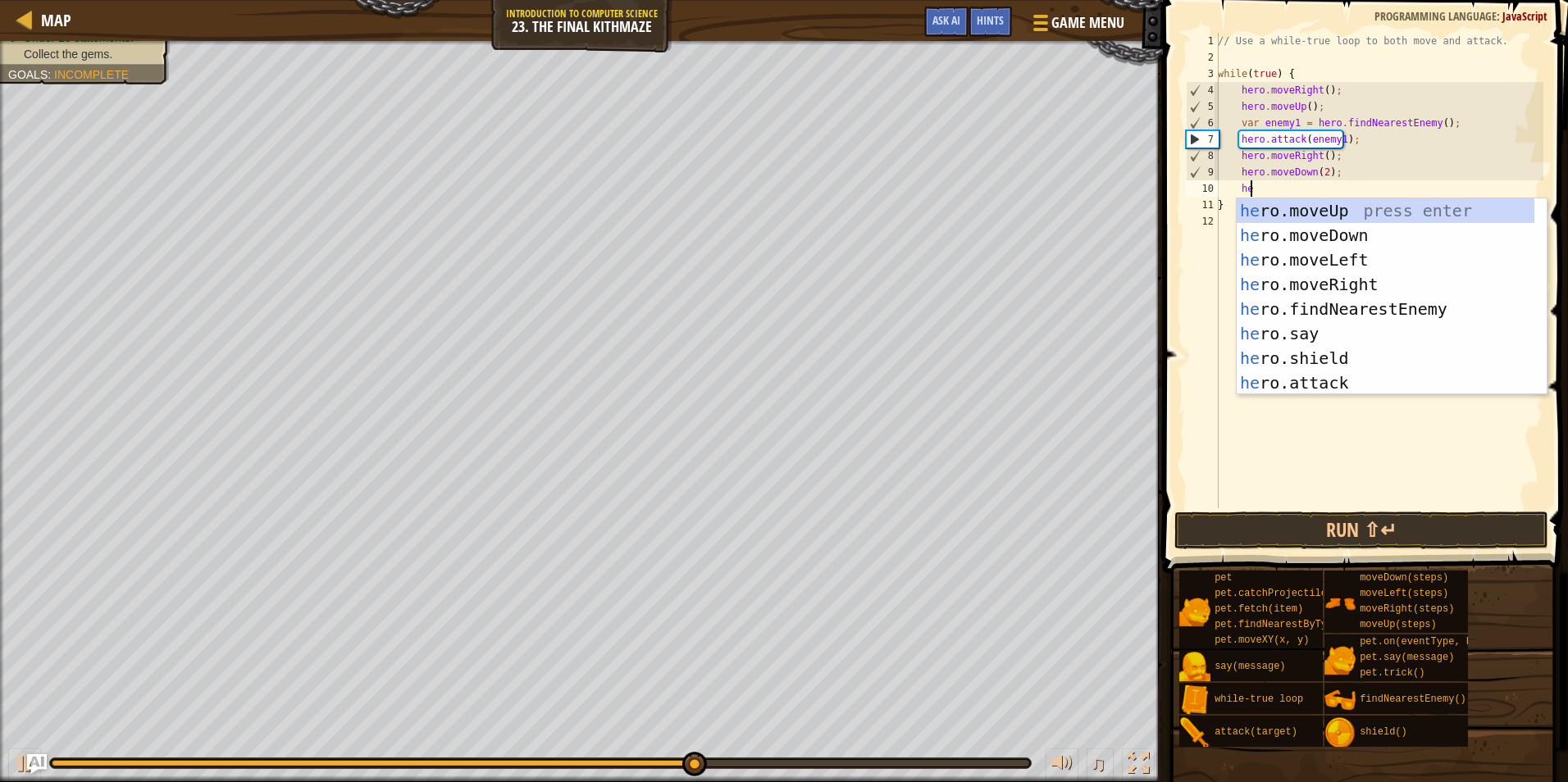
type textarea "hero"
click at [1340, 210] on div "hero .moveUp press enter hero .moveDown press enter hero .moveLeft press enter …" at bounding box center [1384, 322] width 297 height 246
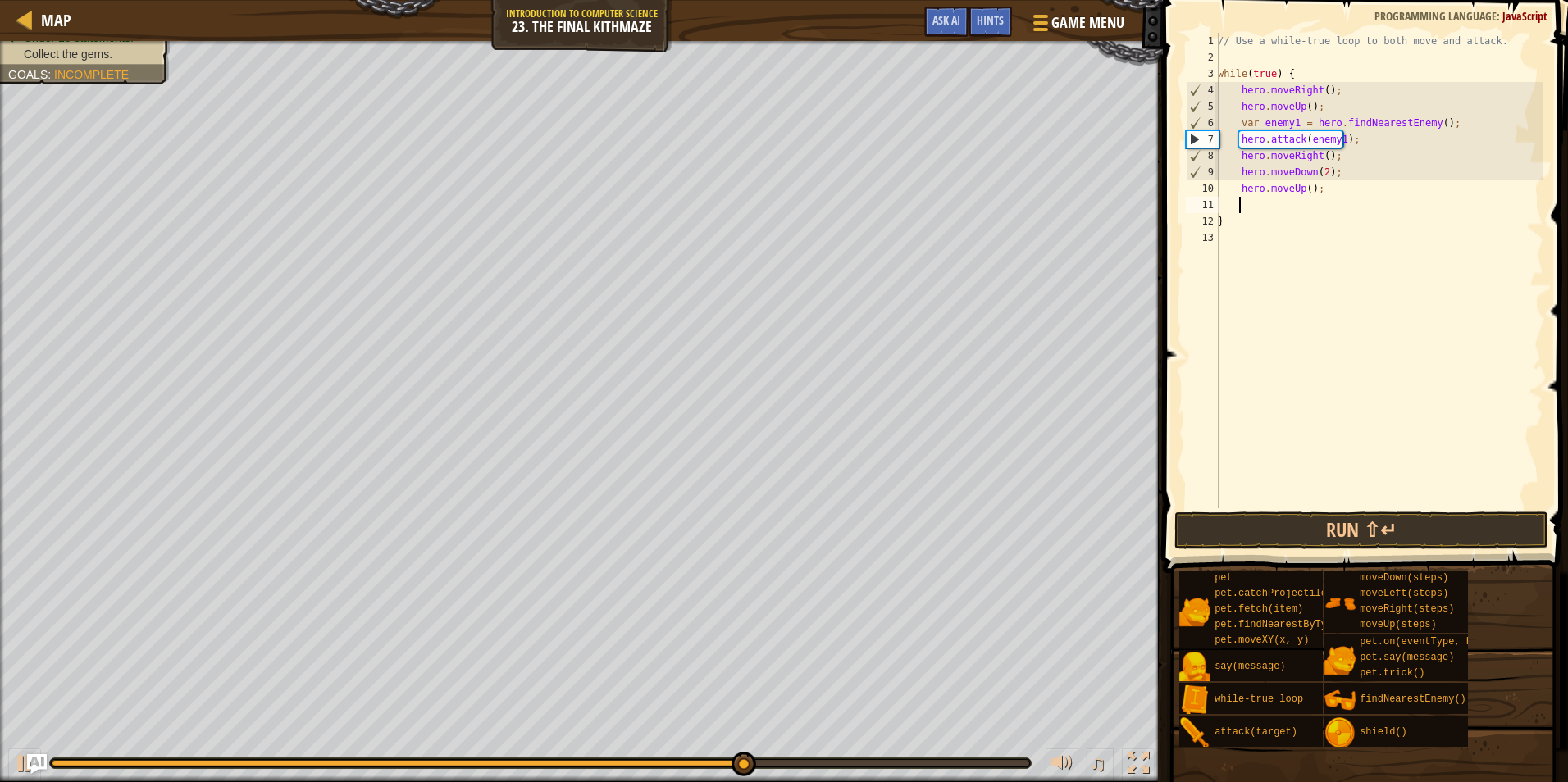
scroll to position [8, 1]
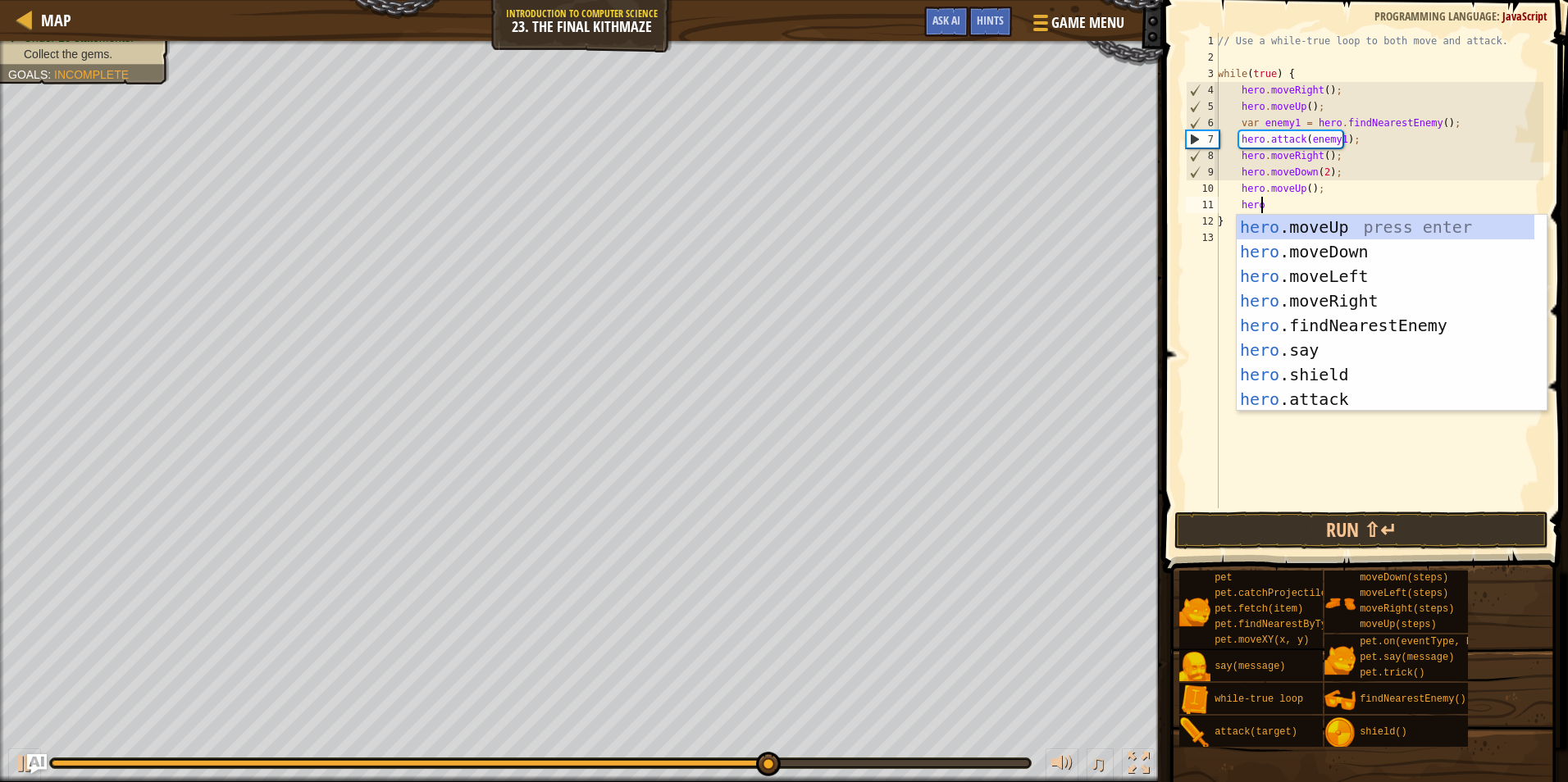
type textarea "hero"
click at [1360, 294] on div "hero .moveUp press enter hero .moveDown press enter hero .moveLeft press enter …" at bounding box center [1384, 338] width 297 height 246
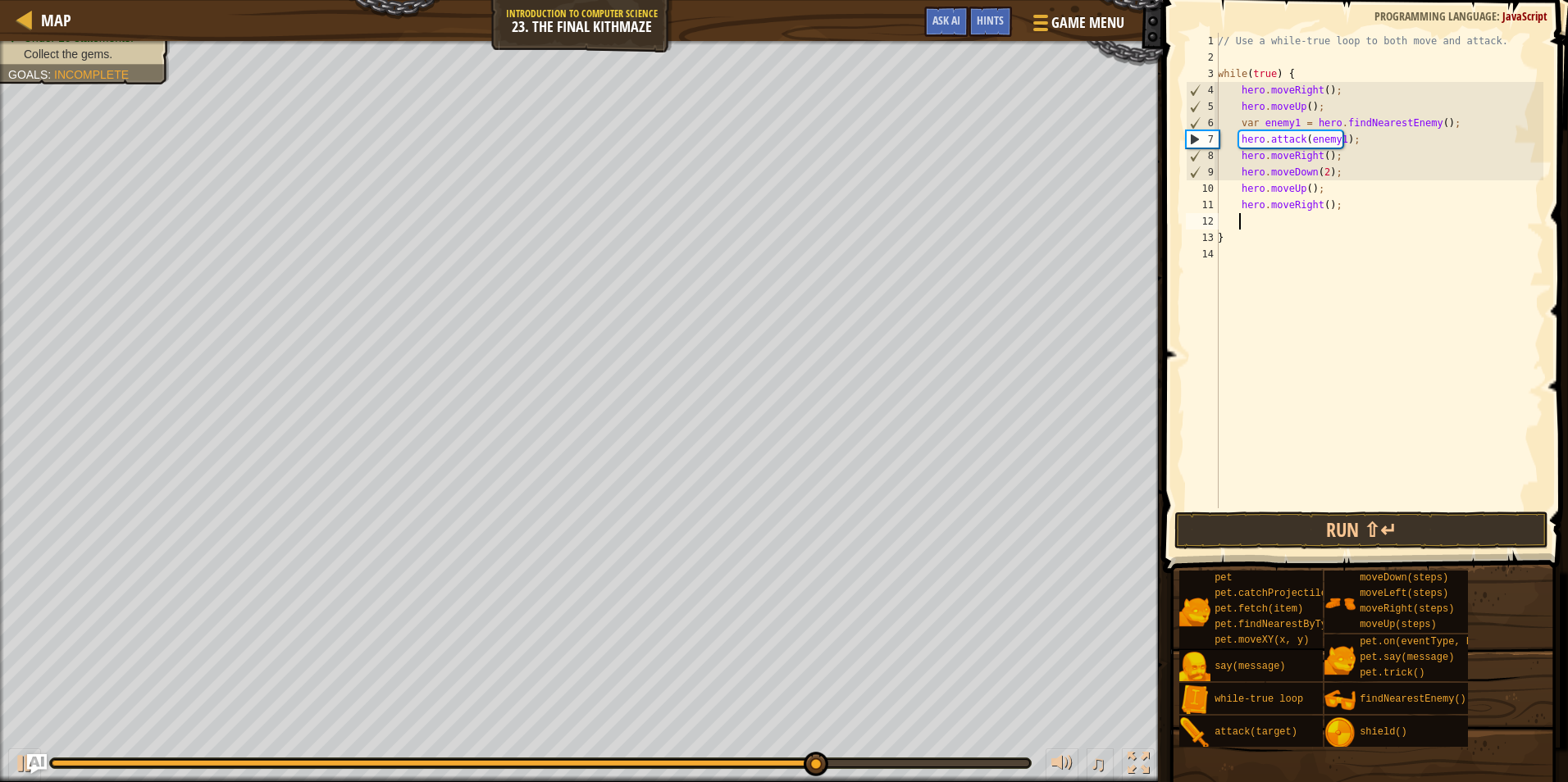
scroll to position [8, 1]
drag, startPoint x: 1349, startPoint y: 205, endPoint x: 1217, endPoint y: 199, distance: 132.1
click at [1217, 199] on div "1 2 3 4 5 6 7 8 9 10 11 12 13 14 // Use a while-true loop to both move and atta…" at bounding box center [1363, 270] width 361 height 475
type textarea "hero.moveRight();"
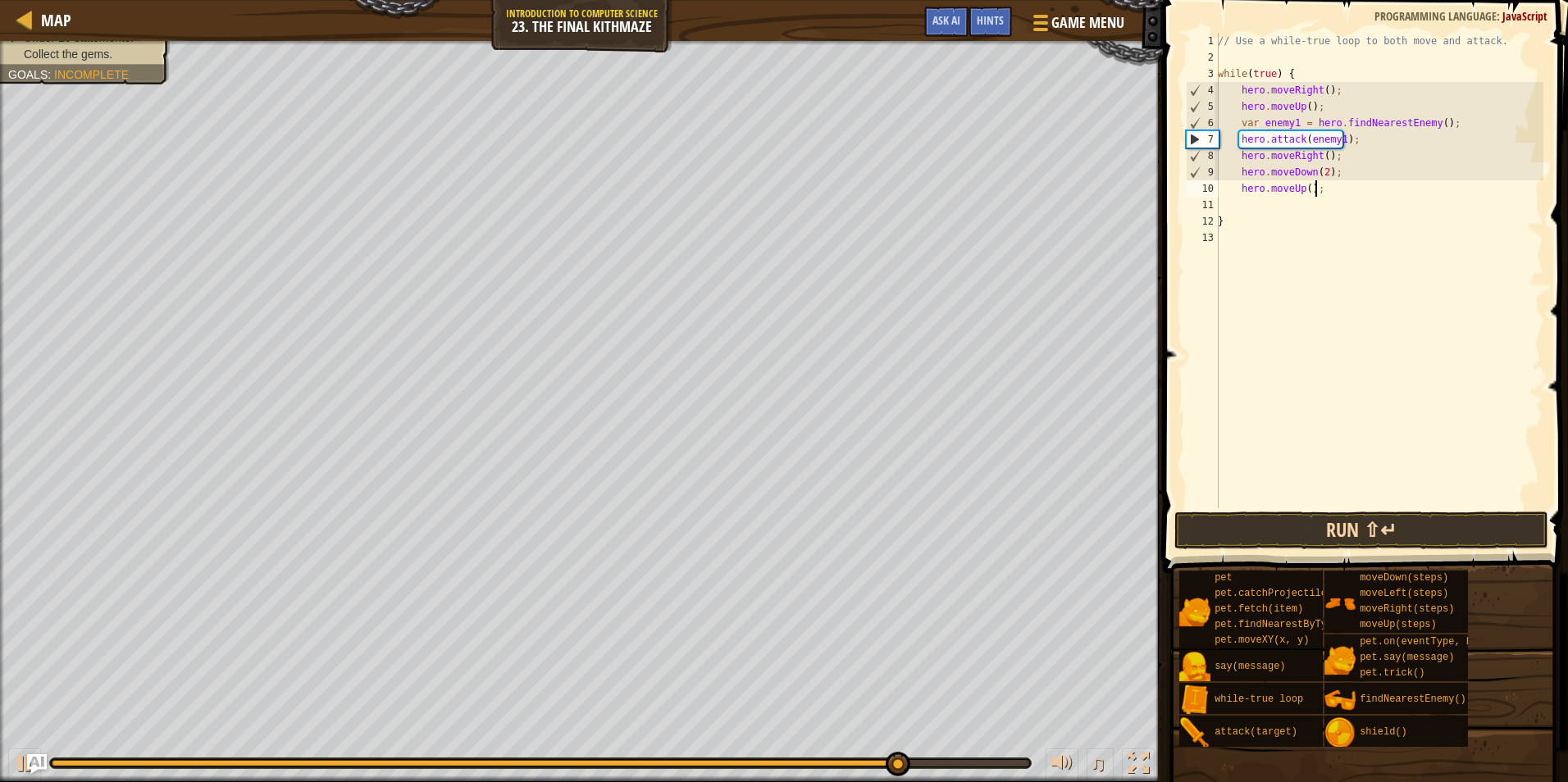
type textarea "hero.moveUp();"
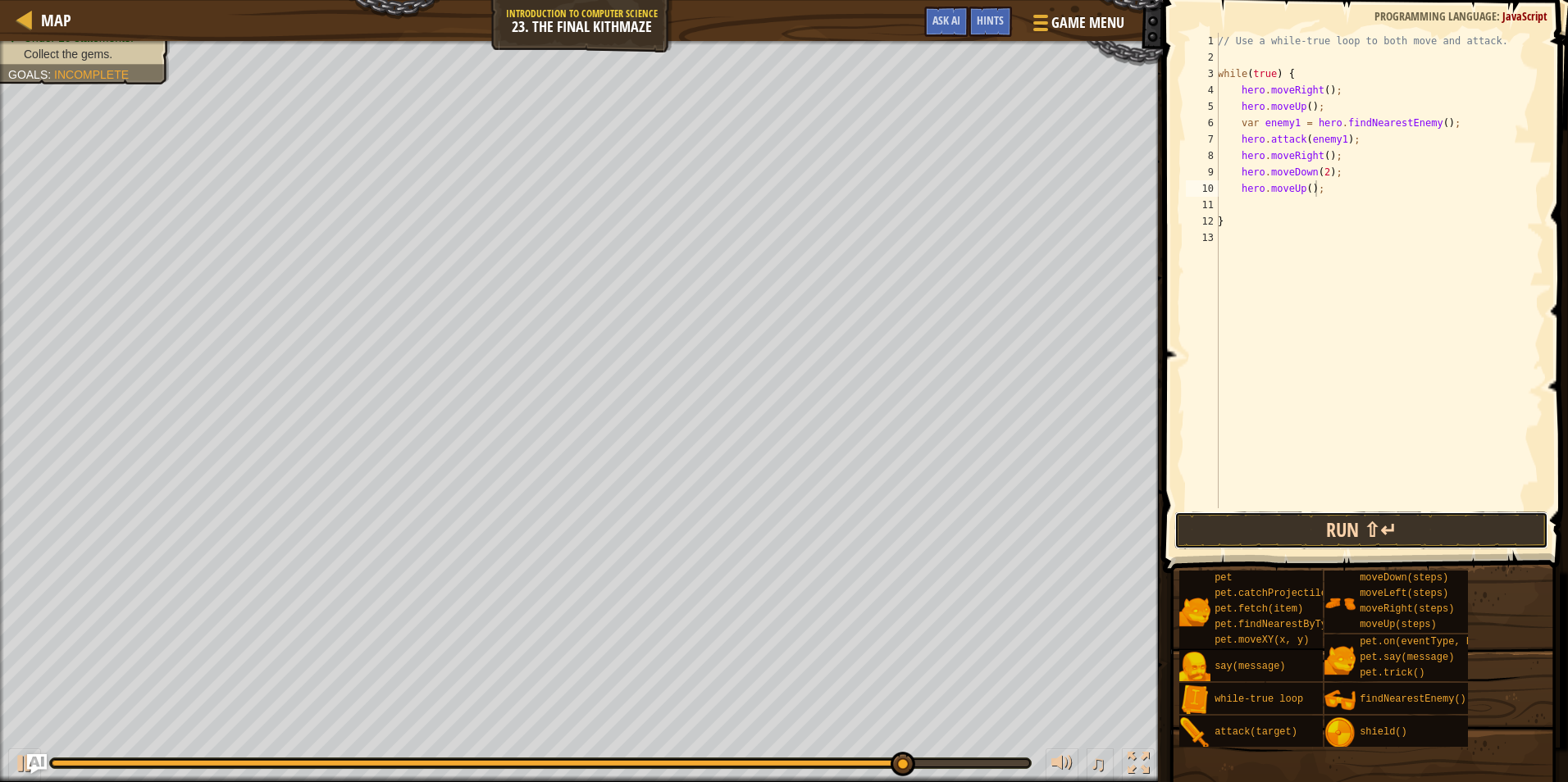
click at [1342, 527] on button "Run ⇧↵" at bounding box center [1361, 531] width 374 height 38
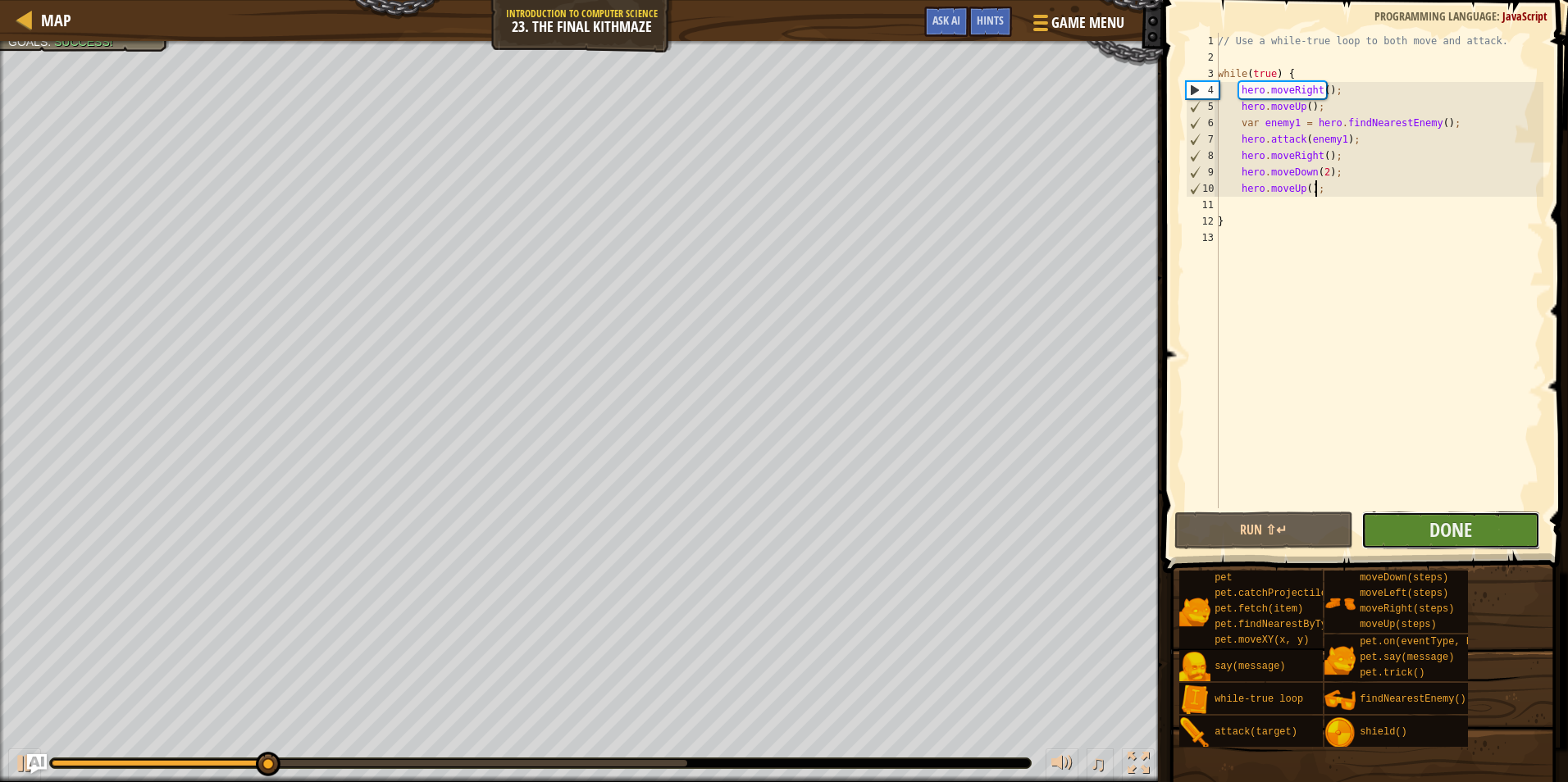
click at [1419, 534] on button "Done" at bounding box center [1450, 531] width 179 height 38
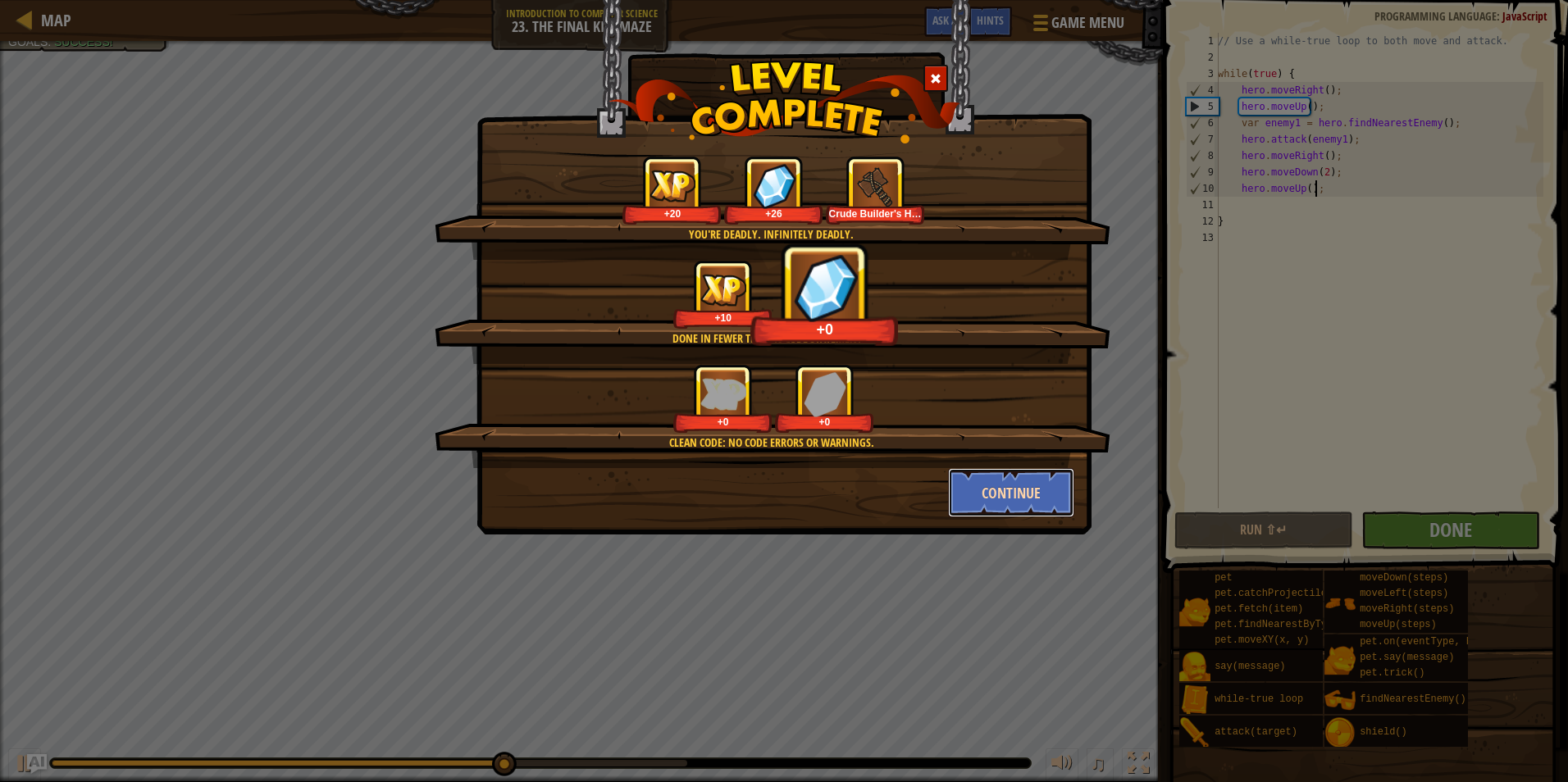
click at [995, 498] on button "Continue" at bounding box center [1012, 492] width 128 height 49
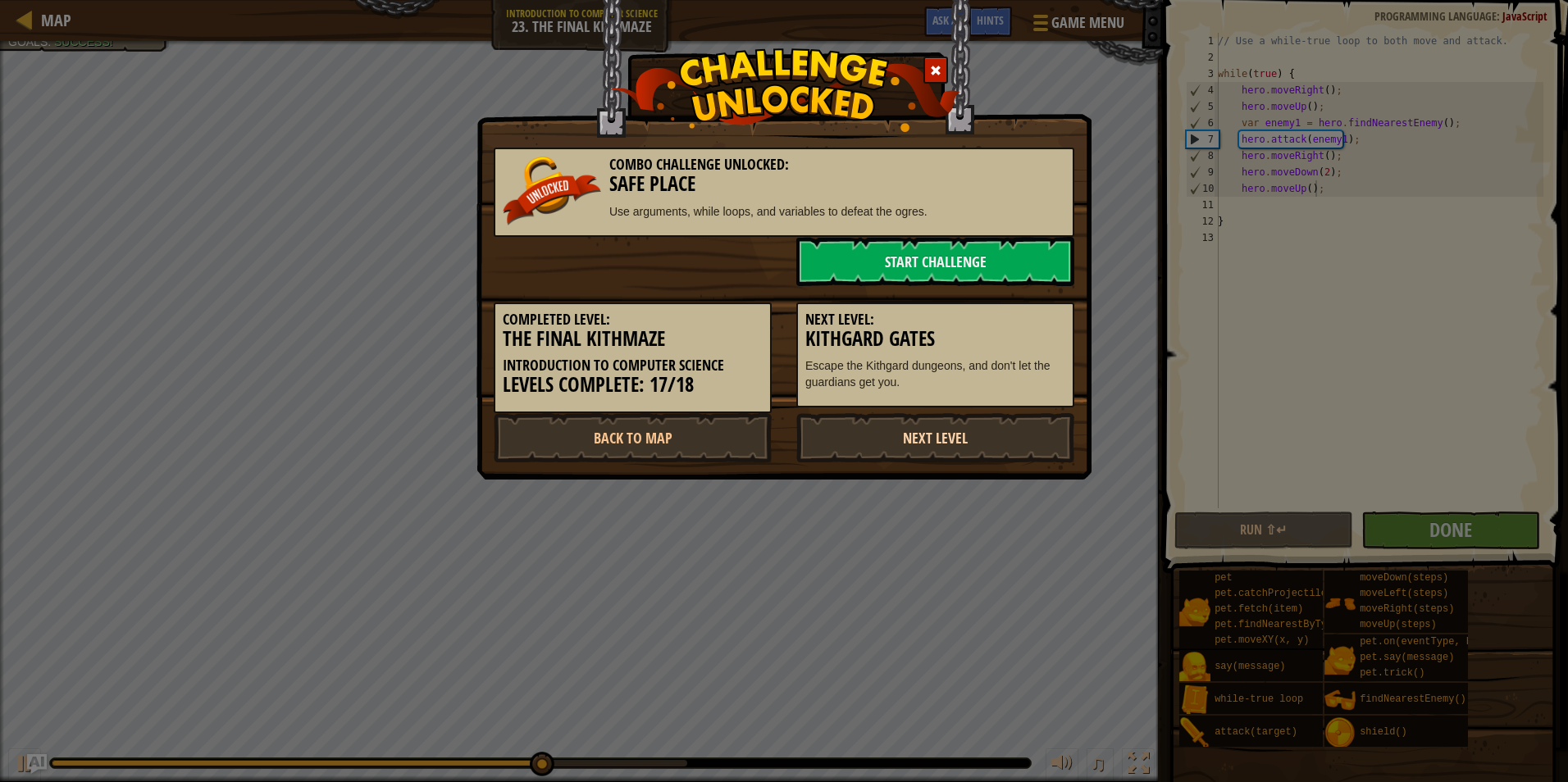
click at [891, 420] on link "Next Level" at bounding box center [935, 438] width 278 height 49
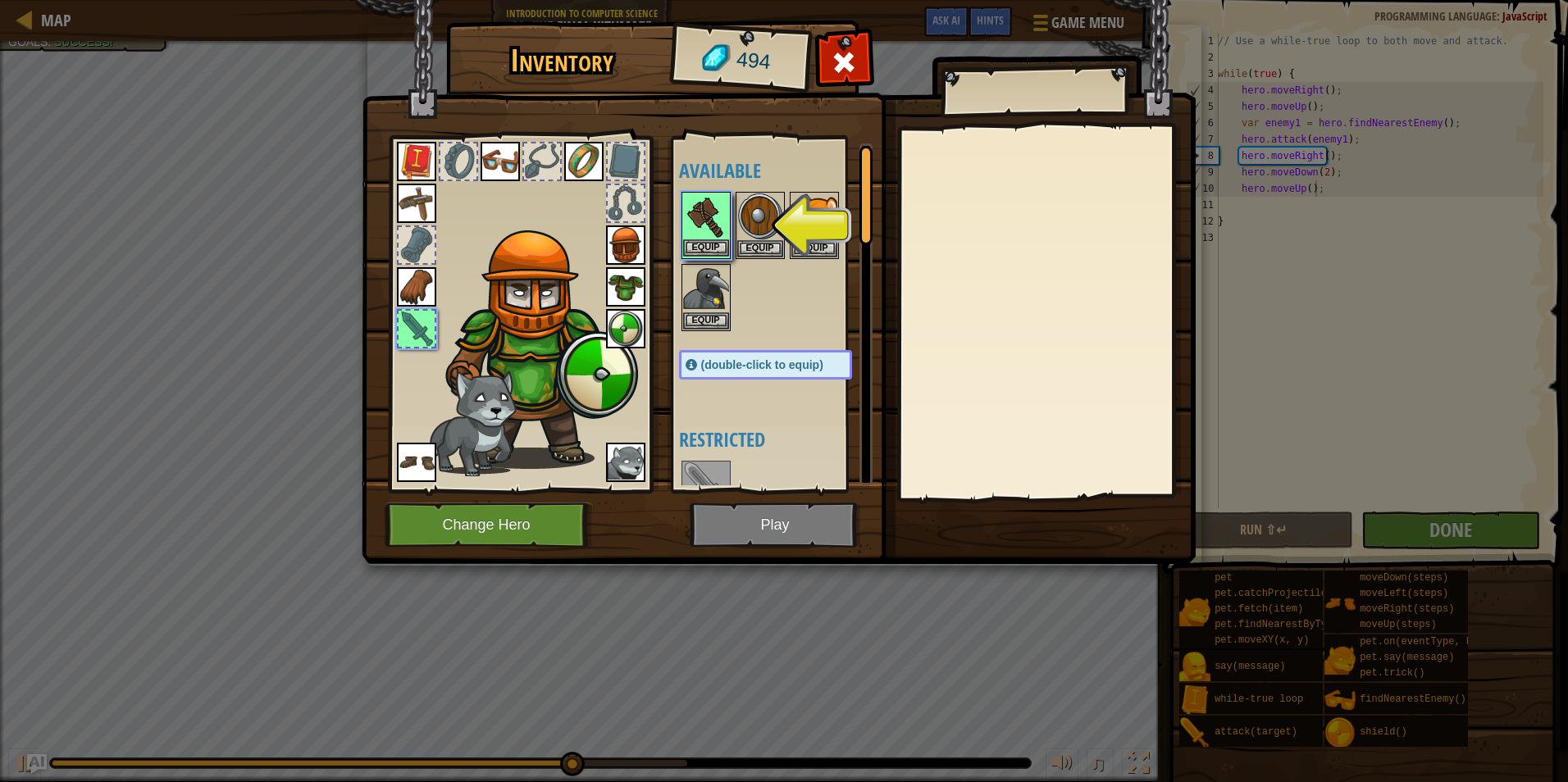
click at [713, 199] on img at bounding box center [705, 216] width 46 height 46
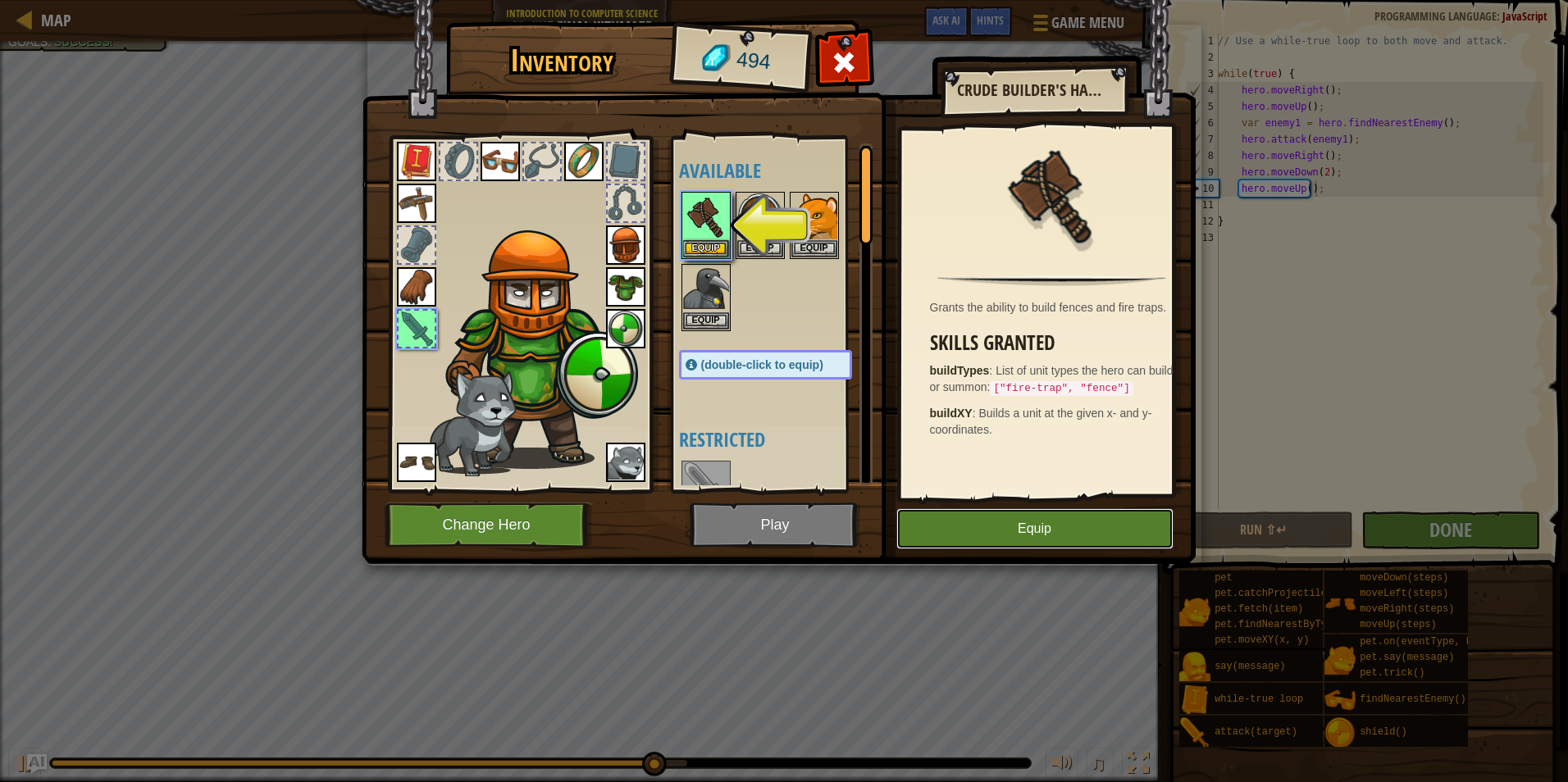
click at [1081, 523] on button "Equip" at bounding box center [1035, 529] width 278 height 41
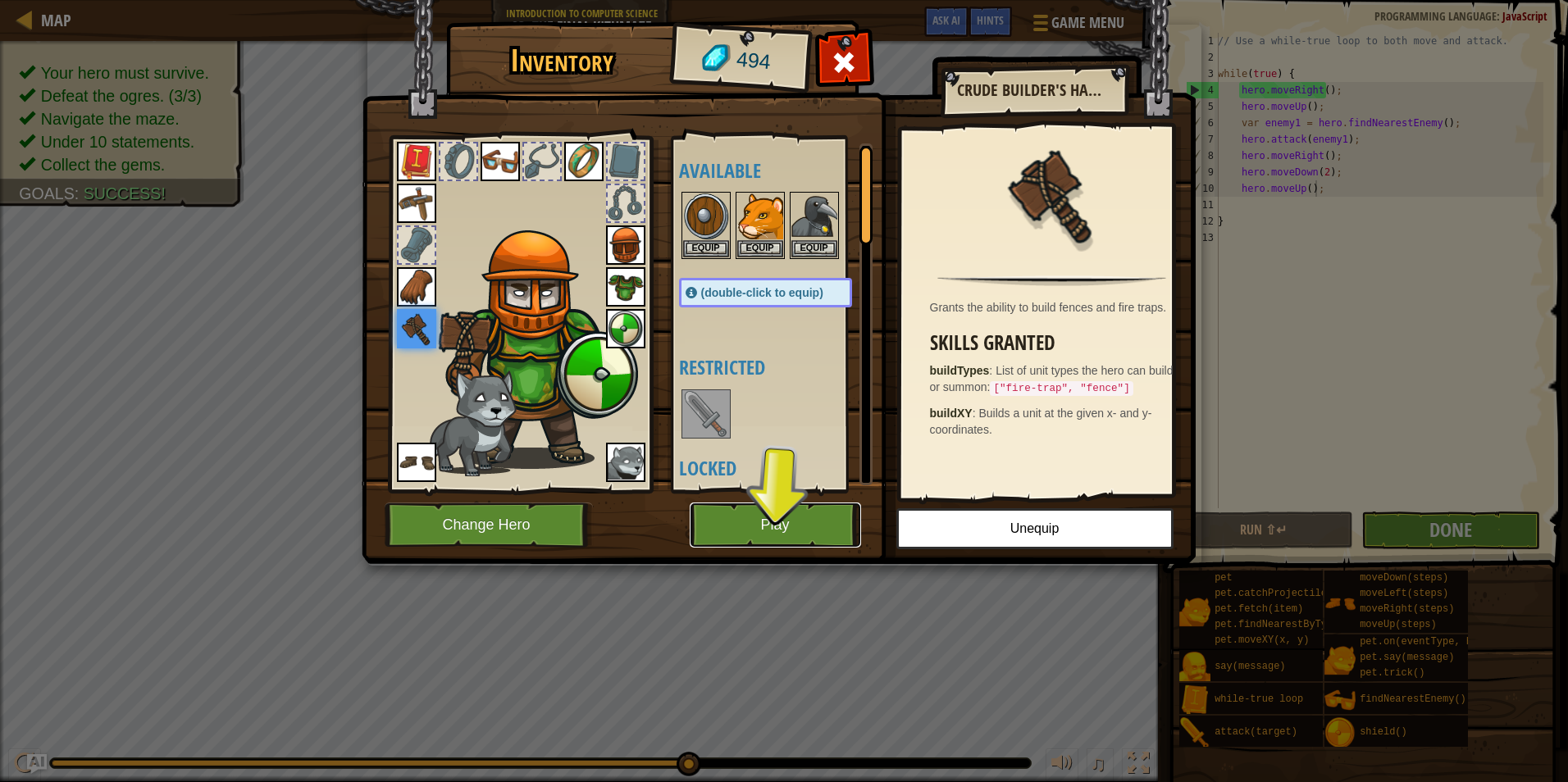
click at [784, 525] on button "Play" at bounding box center [775, 525] width 172 height 45
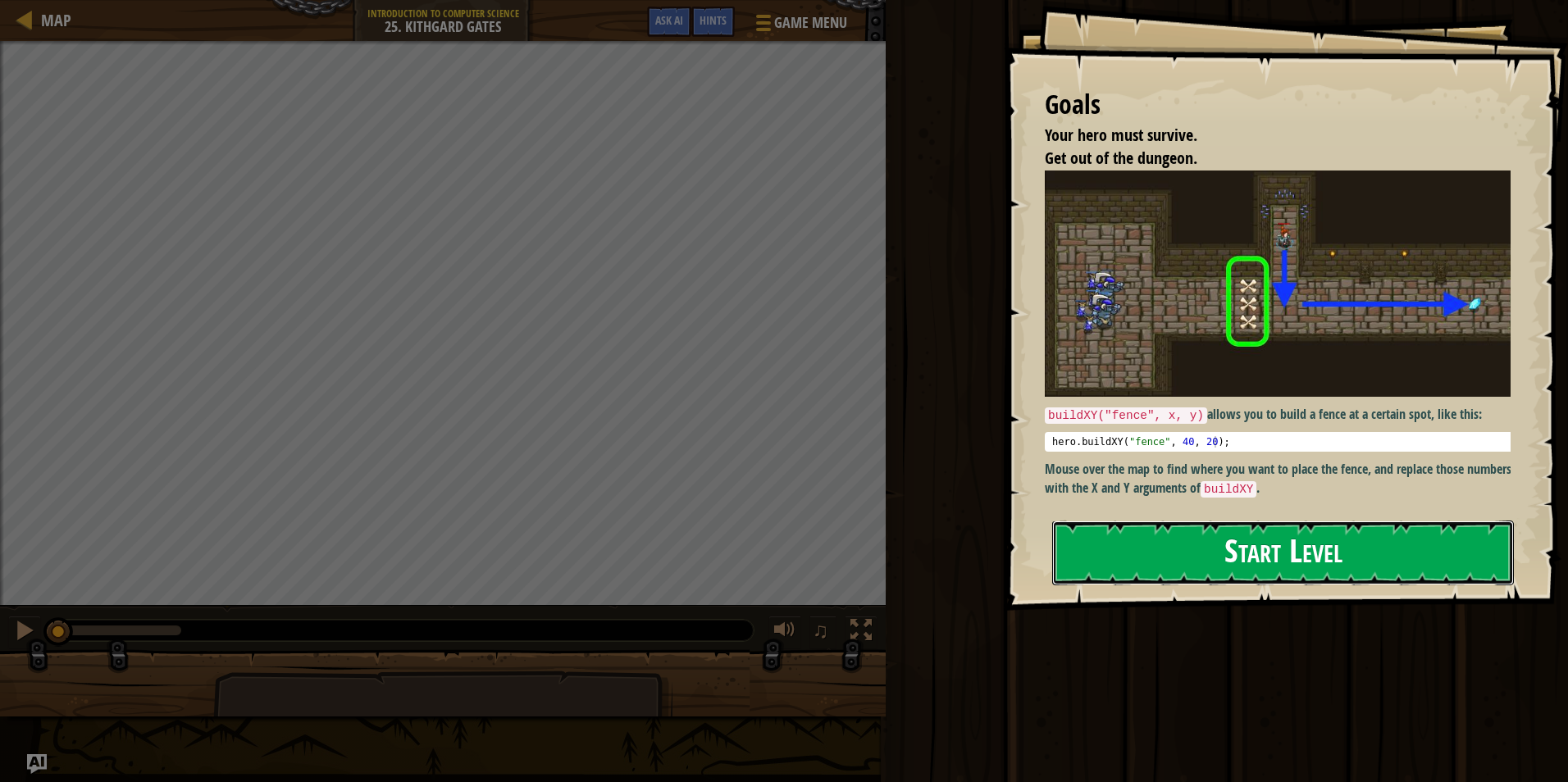
click at [1270, 545] on button "Start Level" at bounding box center [1283, 552] width 461 height 65
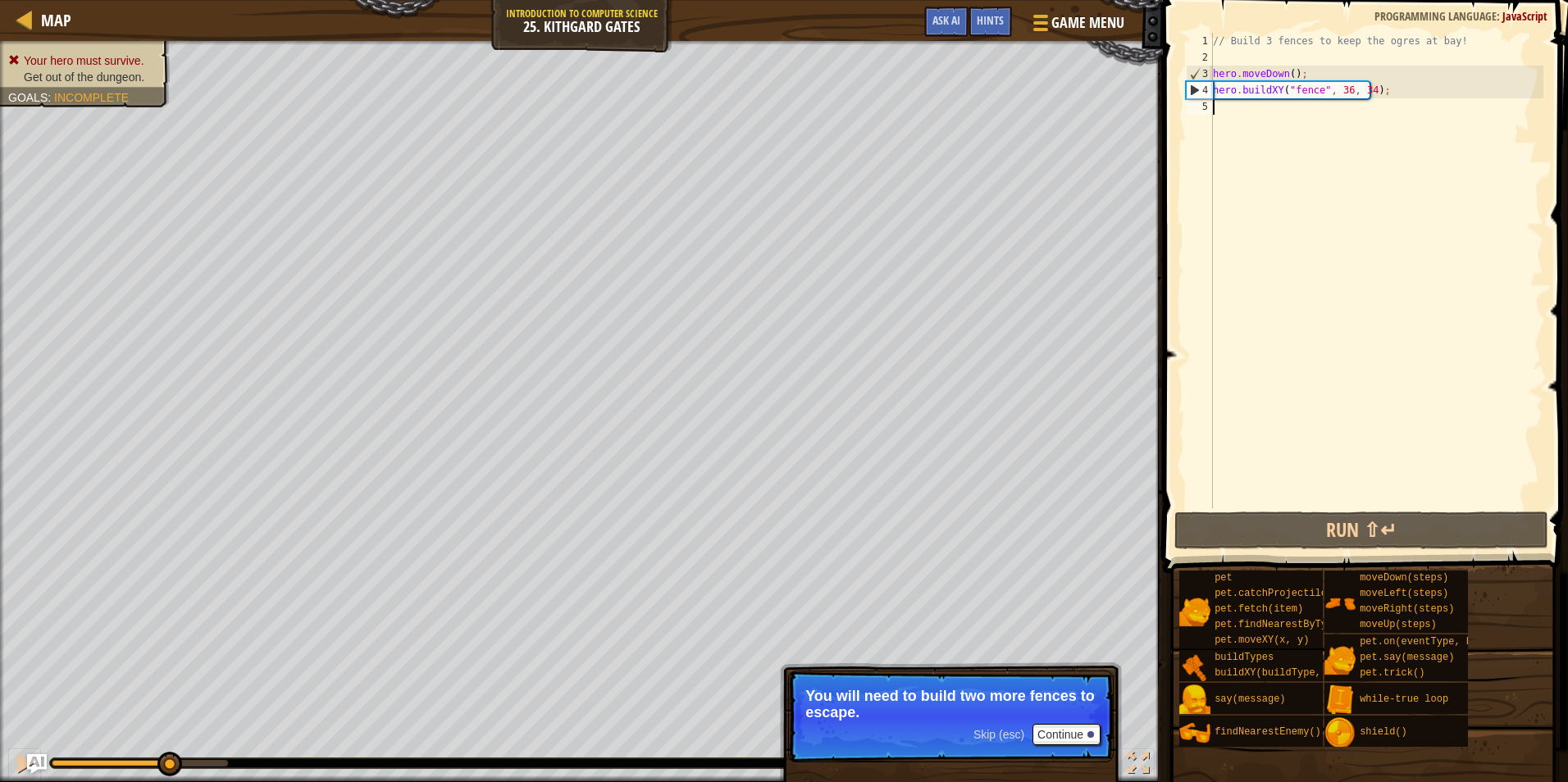
scroll to position [8, 0]
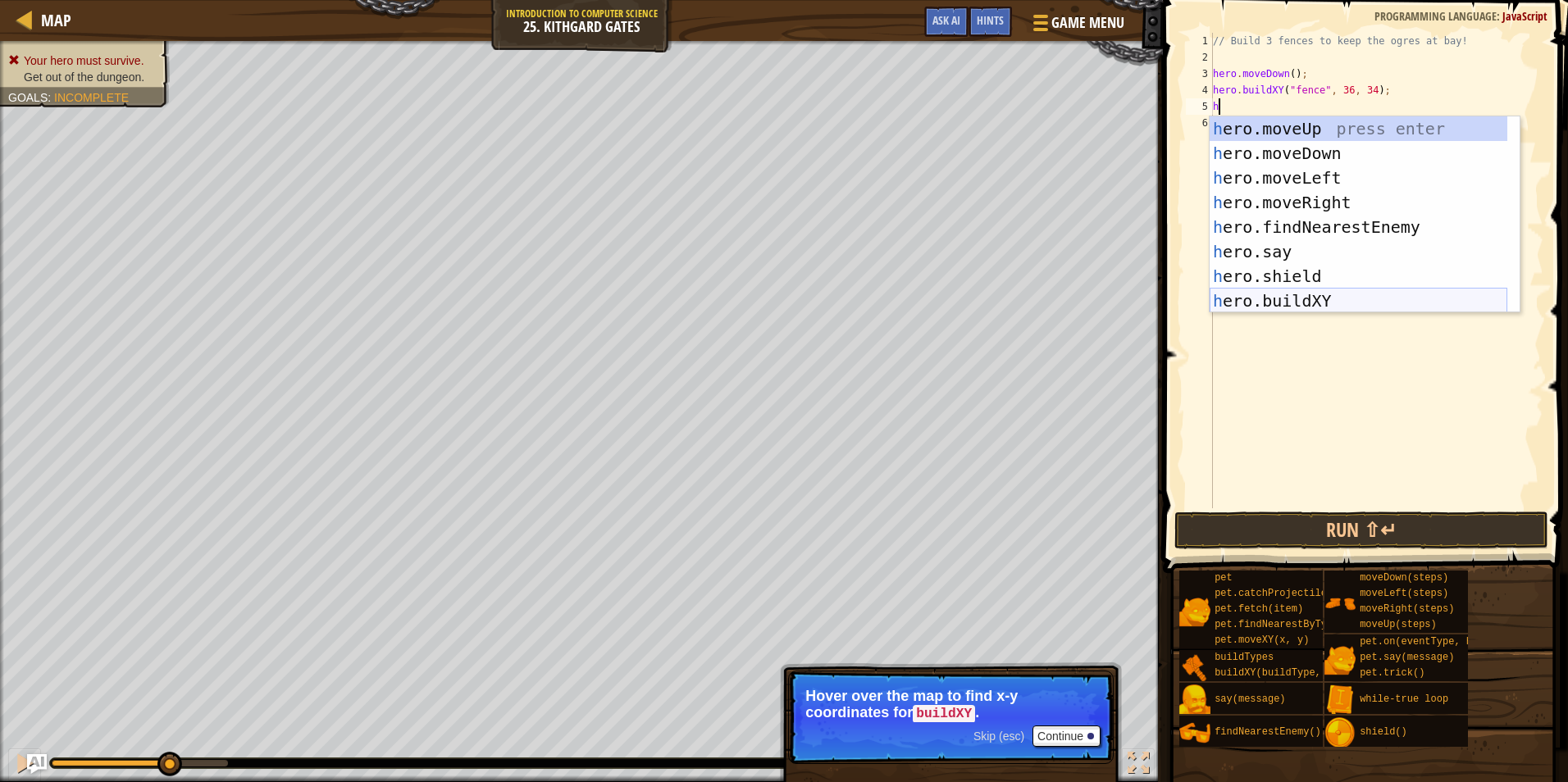
click at [1286, 293] on div "h ero.moveUp press enter h ero.moveDown press enter h ero.moveLeft press enter …" at bounding box center [1358, 239] width 297 height 246
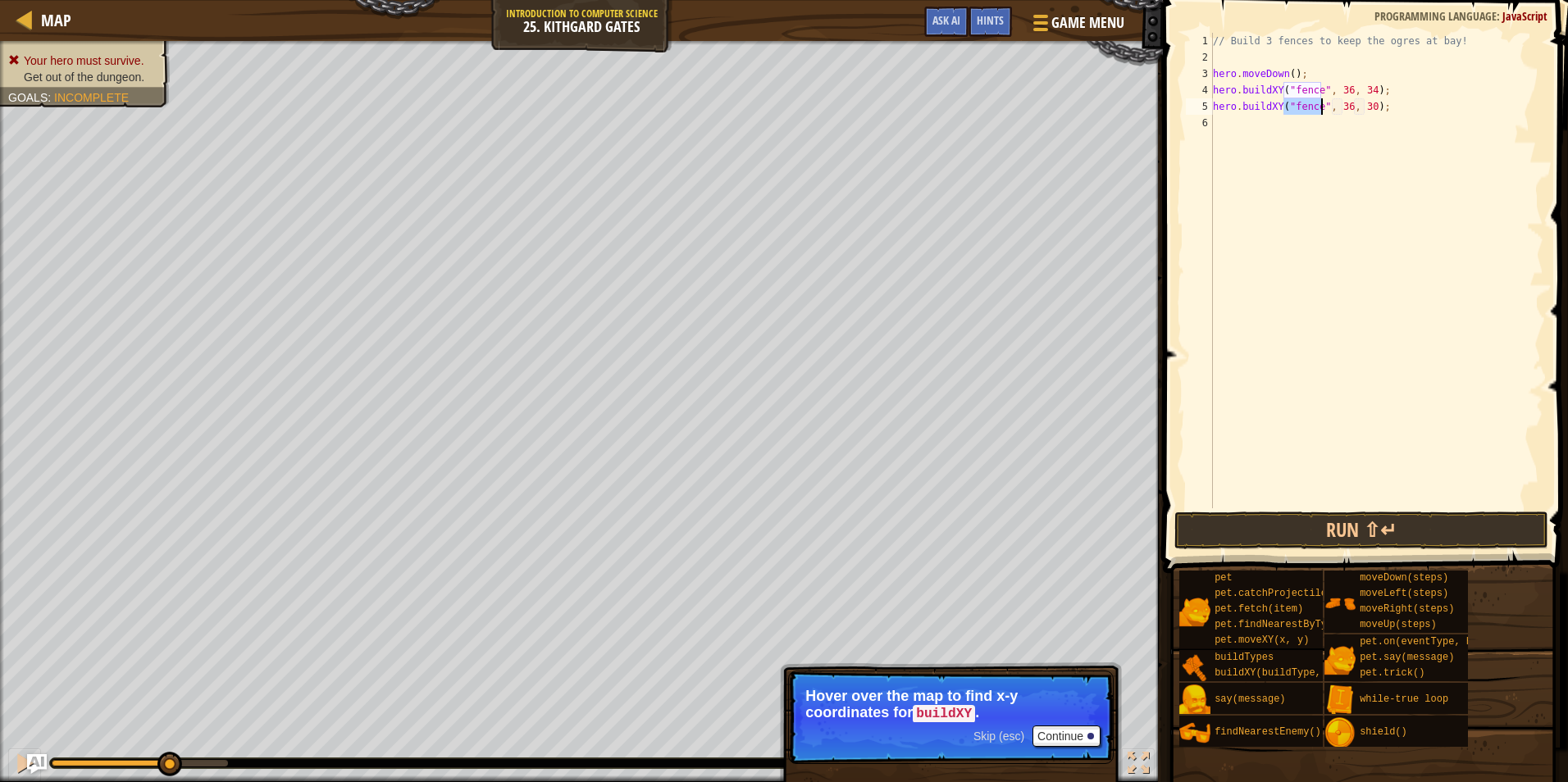
click at [1365, 105] on div "// Build 3 fences to keep the ogres at bay! hero . moveDown ( ) ; hero . buildX…" at bounding box center [1377, 287] width 334 height 508
type textarea "hero.buildXY("fence", 36, 31);"
click at [1353, 520] on button "Run ⇧↵" at bounding box center [1361, 531] width 374 height 38
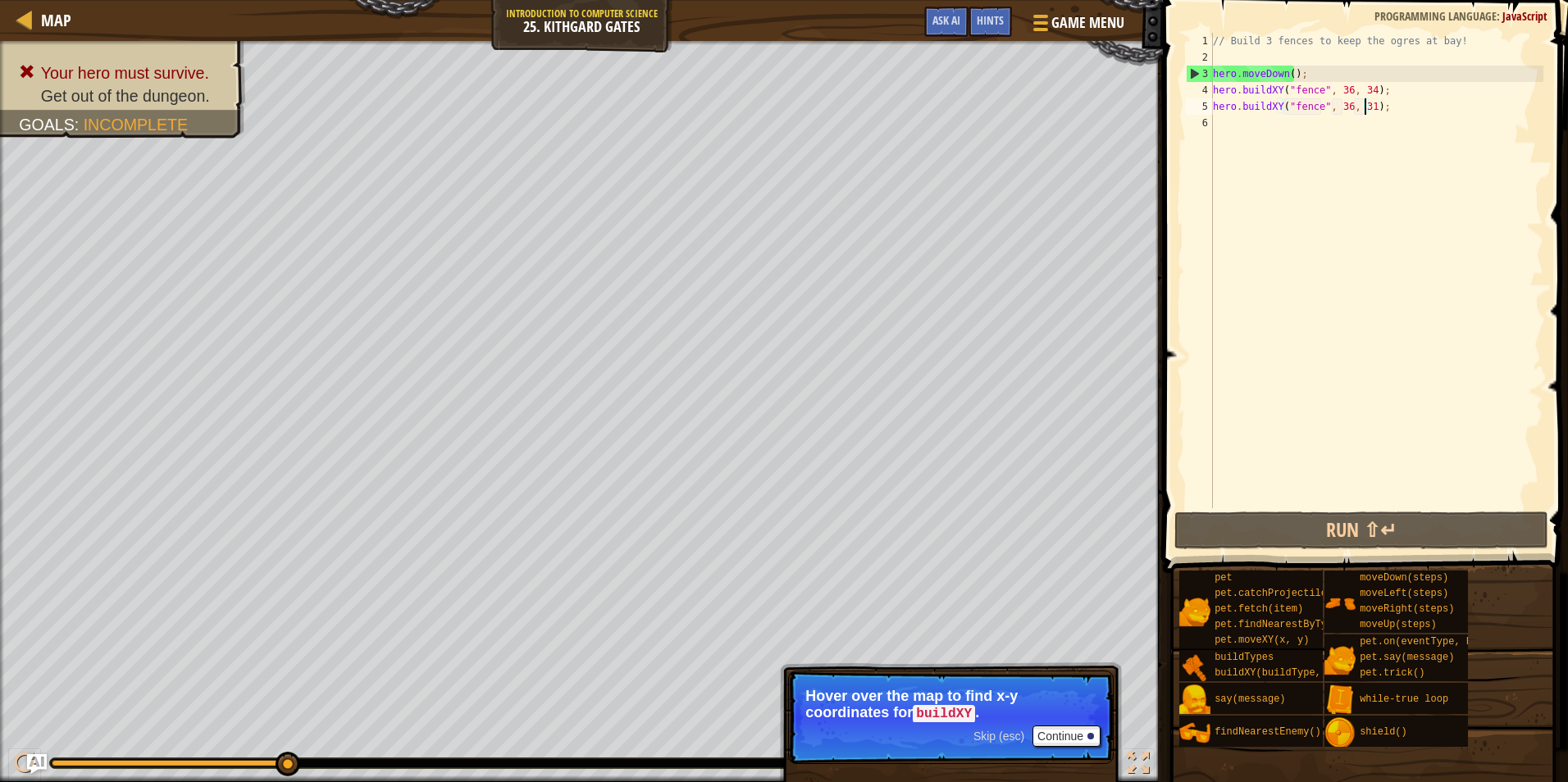
click at [1362, 127] on div "// Build 3 fences to keep the ogres at bay! hero . moveDown ( ) ; hero . buildX…" at bounding box center [1377, 287] width 334 height 508
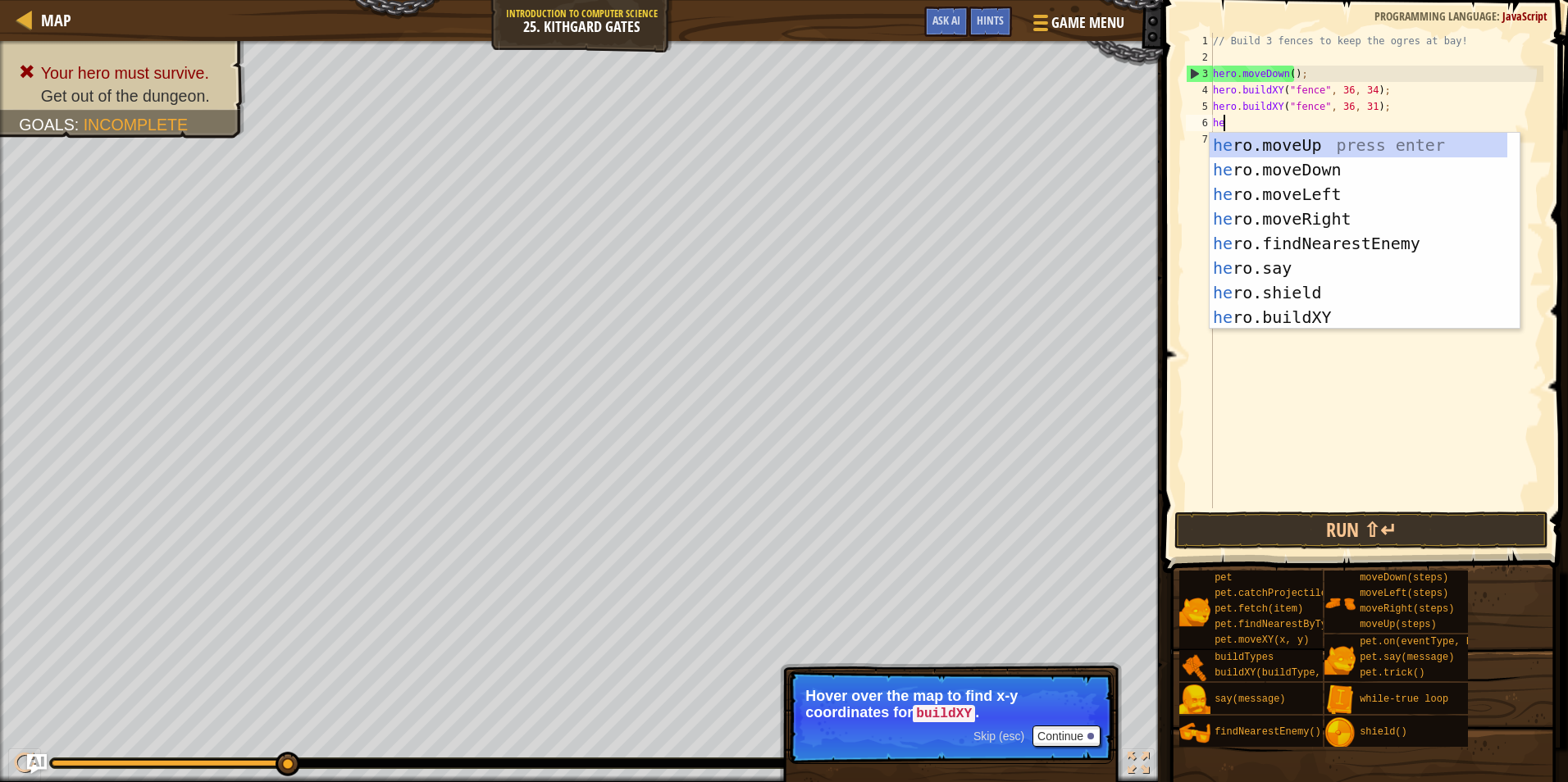
type textarea "hero"
click at [1277, 288] on div "hero .moveUp press enter hero .moveDown press enter hero .moveLeft press enter …" at bounding box center [1358, 256] width 297 height 246
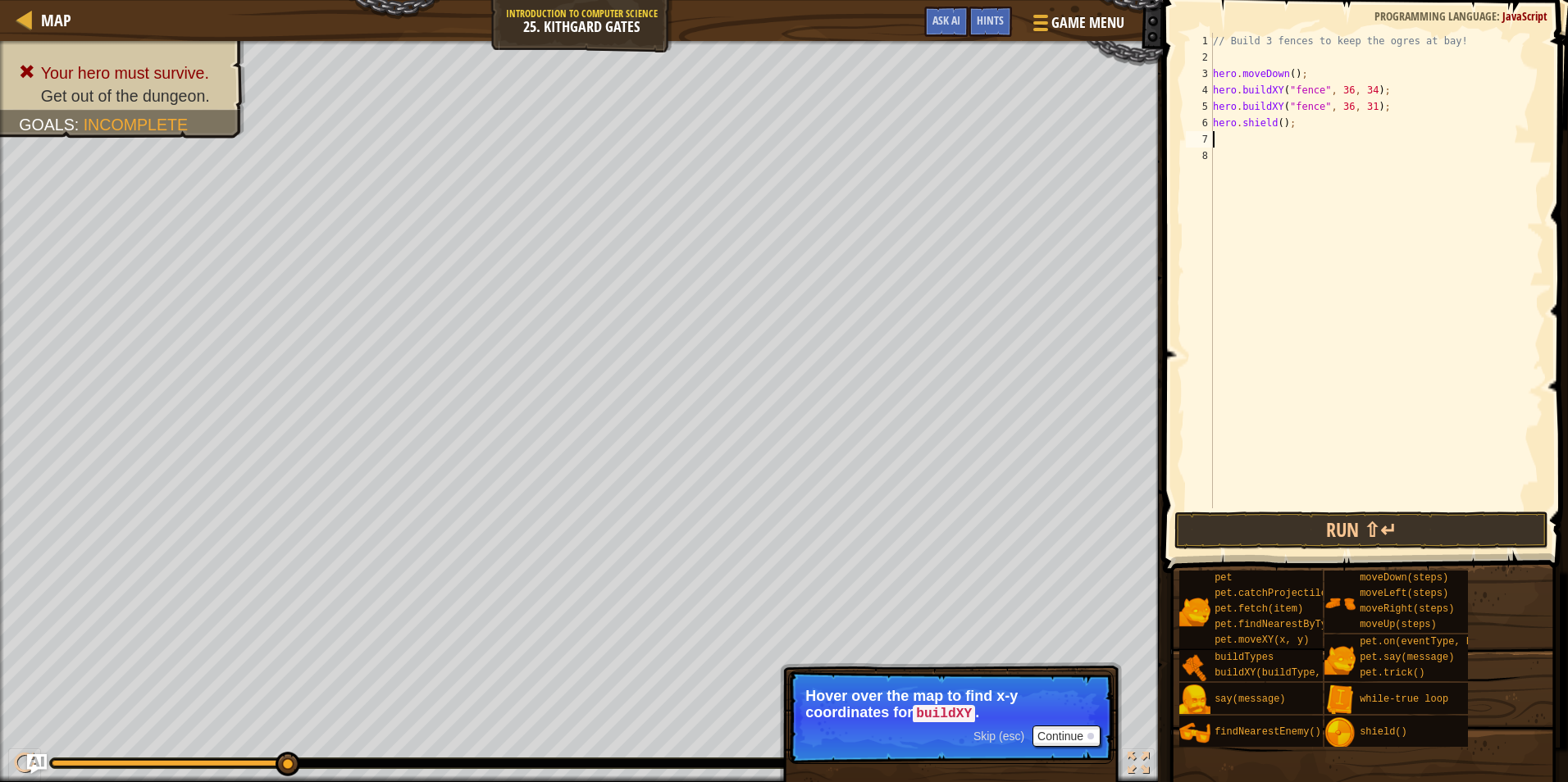
scroll to position [8, 0]
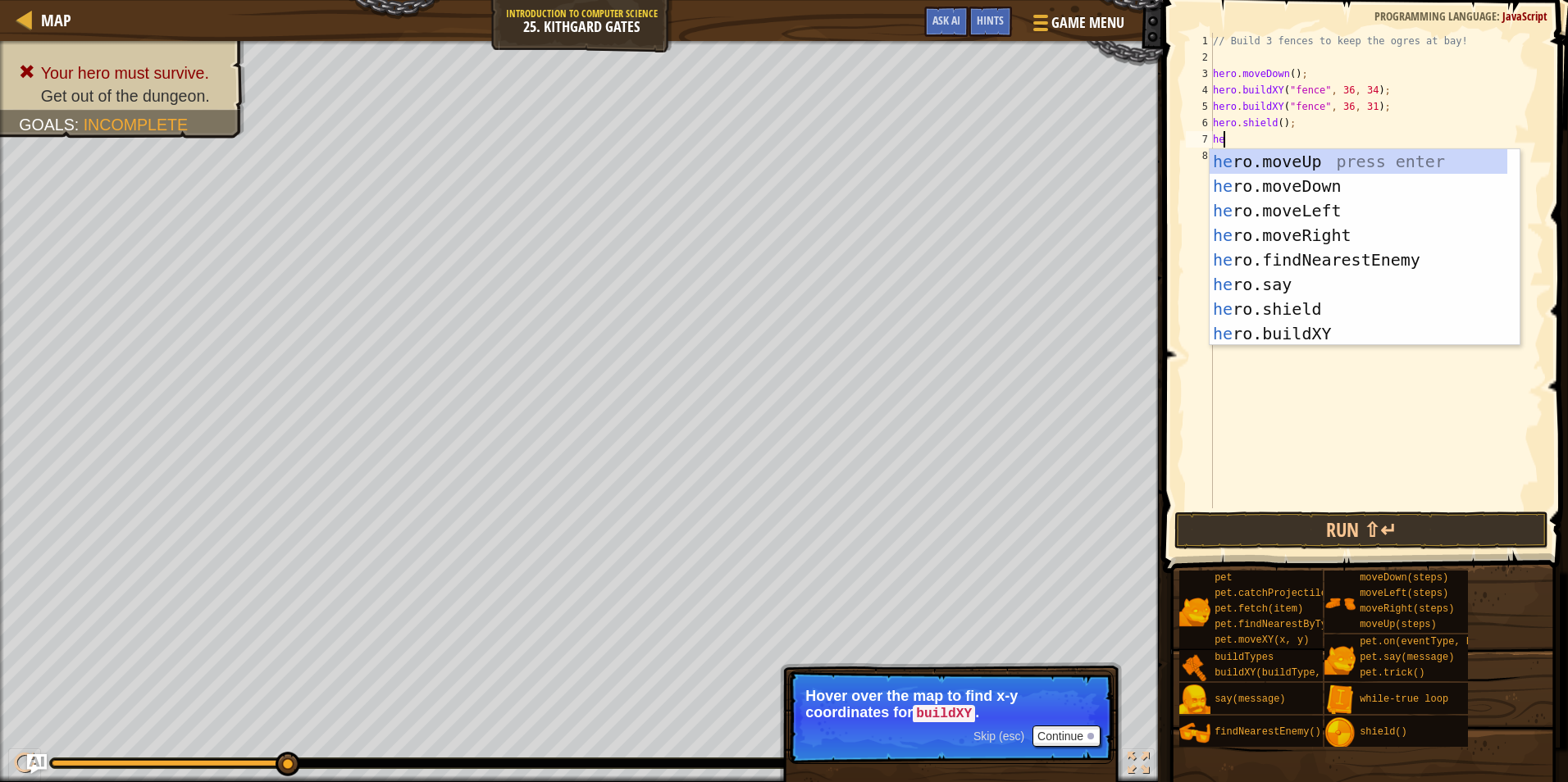
type textarea "hero"
click at [1287, 258] on div "hero .moveUp press enter hero .moveDown press enter hero .moveLeft press enter …" at bounding box center [1358, 272] width 297 height 246
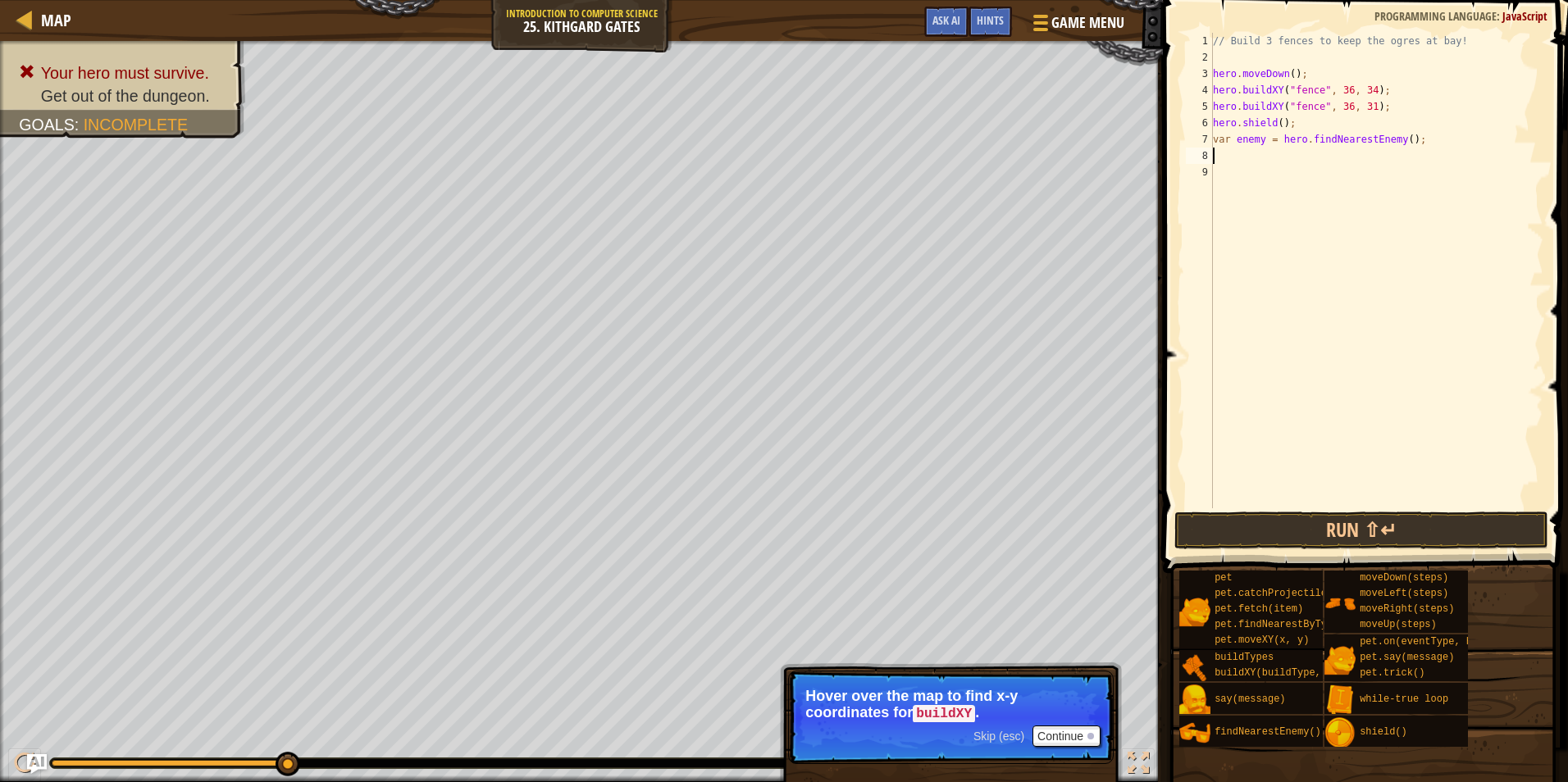
scroll to position [8, 0]
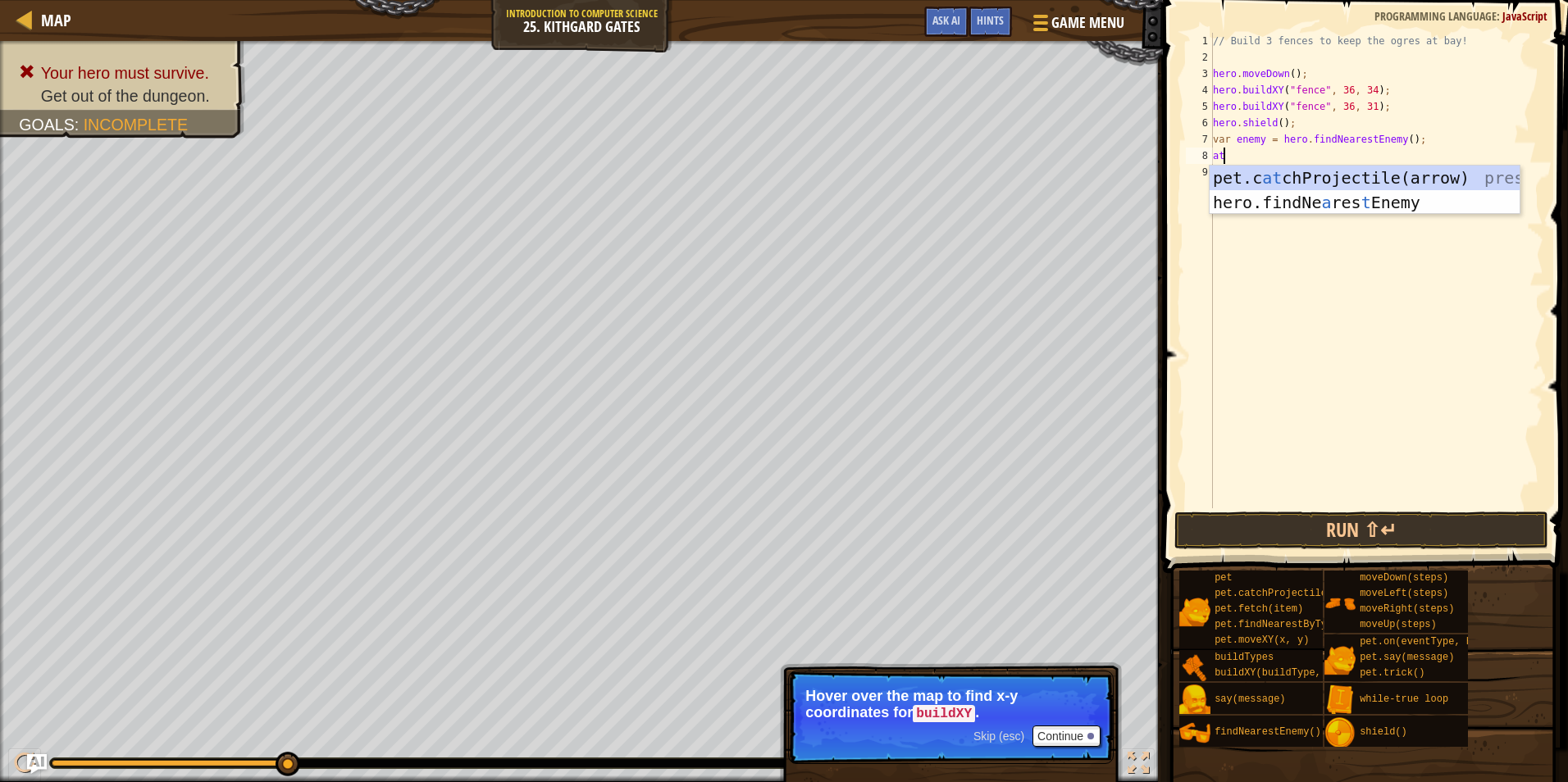
click at [1260, 142] on div "// Build 3 fences to keep the ogres at bay! hero . moveDown ( ) ; hero . buildX…" at bounding box center [1377, 287] width 334 height 508
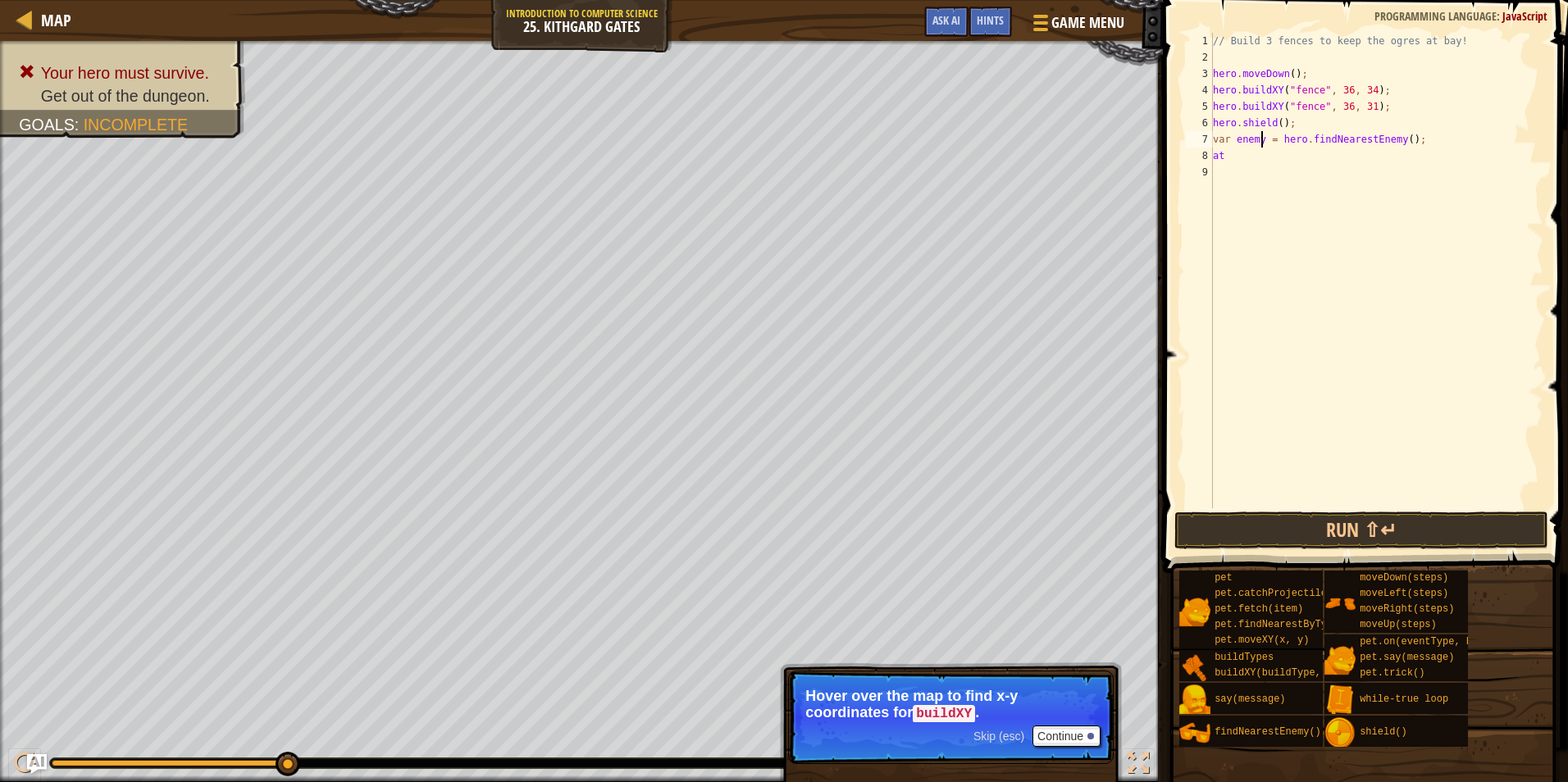
scroll to position [8, 5]
click at [1243, 152] on div "// Build 3 fences to keep the ogres at bay! hero . moveDown ( ) ; hero . buildX…" at bounding box center [1377, 287] width 334 height 508
type textarea "a"
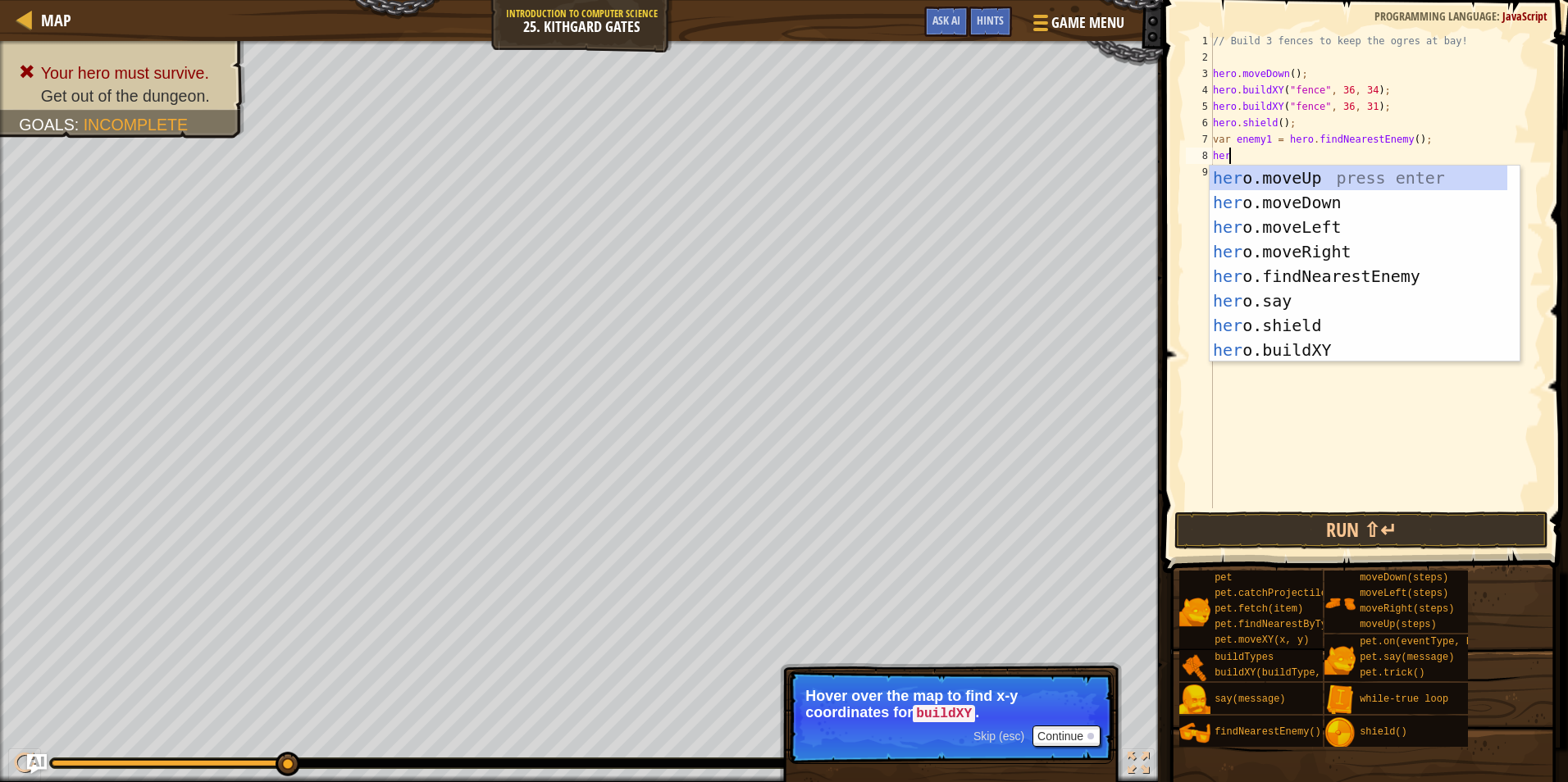
scroll to position [8, 1]
type textarea "hero"
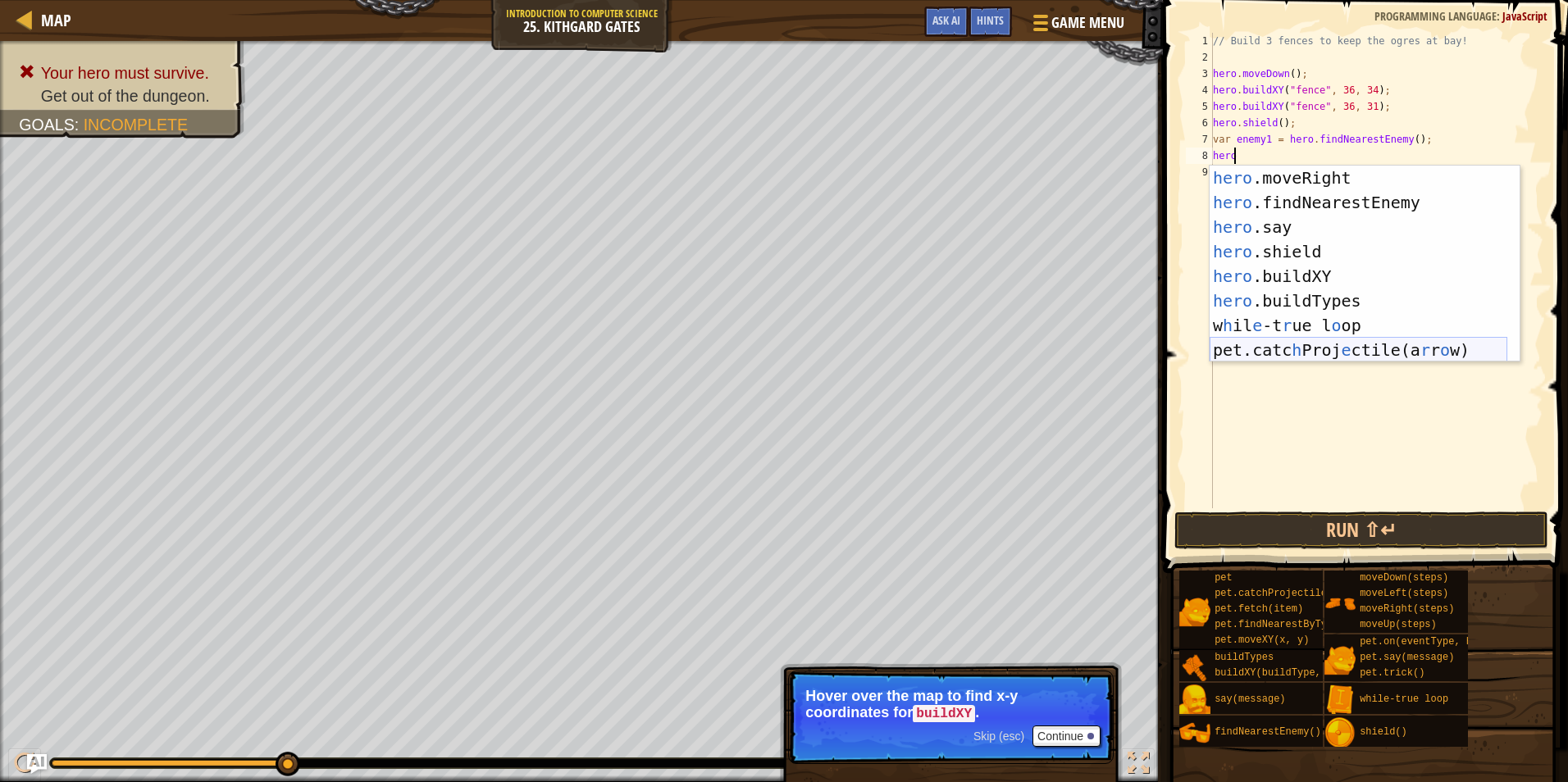
scroll to position [74, 0]
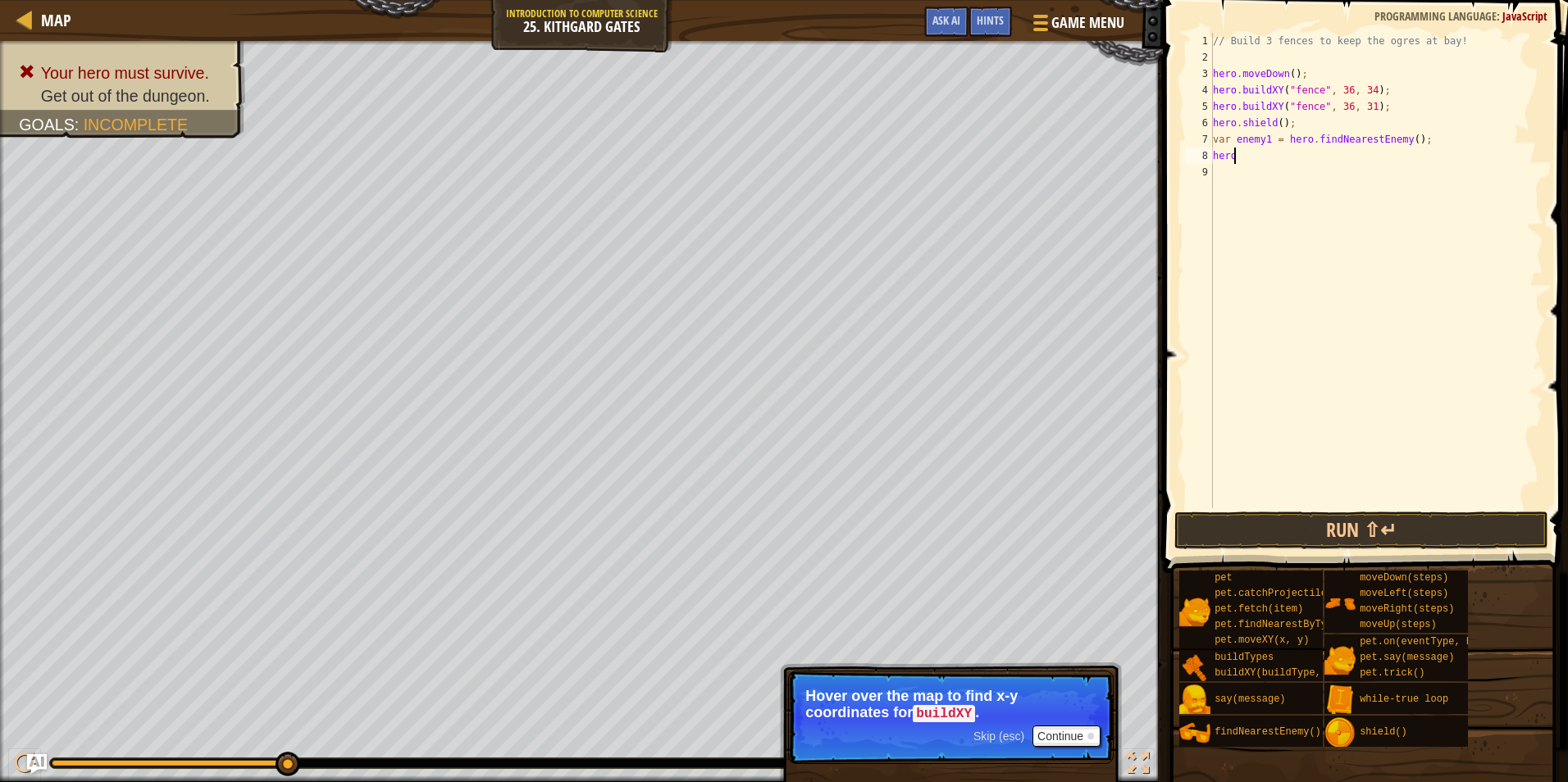
click at [1362, 154] on div "// Build 3 fences to keep the ogres at bay! hero . moveDown ( ) ; hero . buildX…" at bounding box center [1377, 287] width 334 height 508
drag, startPoint x: 1346, startPoint y: 156, endPoint x: 1197, endPoint y: 156, distance: 149.0
click at [1197, 156] on div "hero 1 2 3 4 5 6 7 8 9 // Build 3 fences to keep the ogres at bay! hero . moveD…" at bounding box center [1363, 270] width 361 height 475
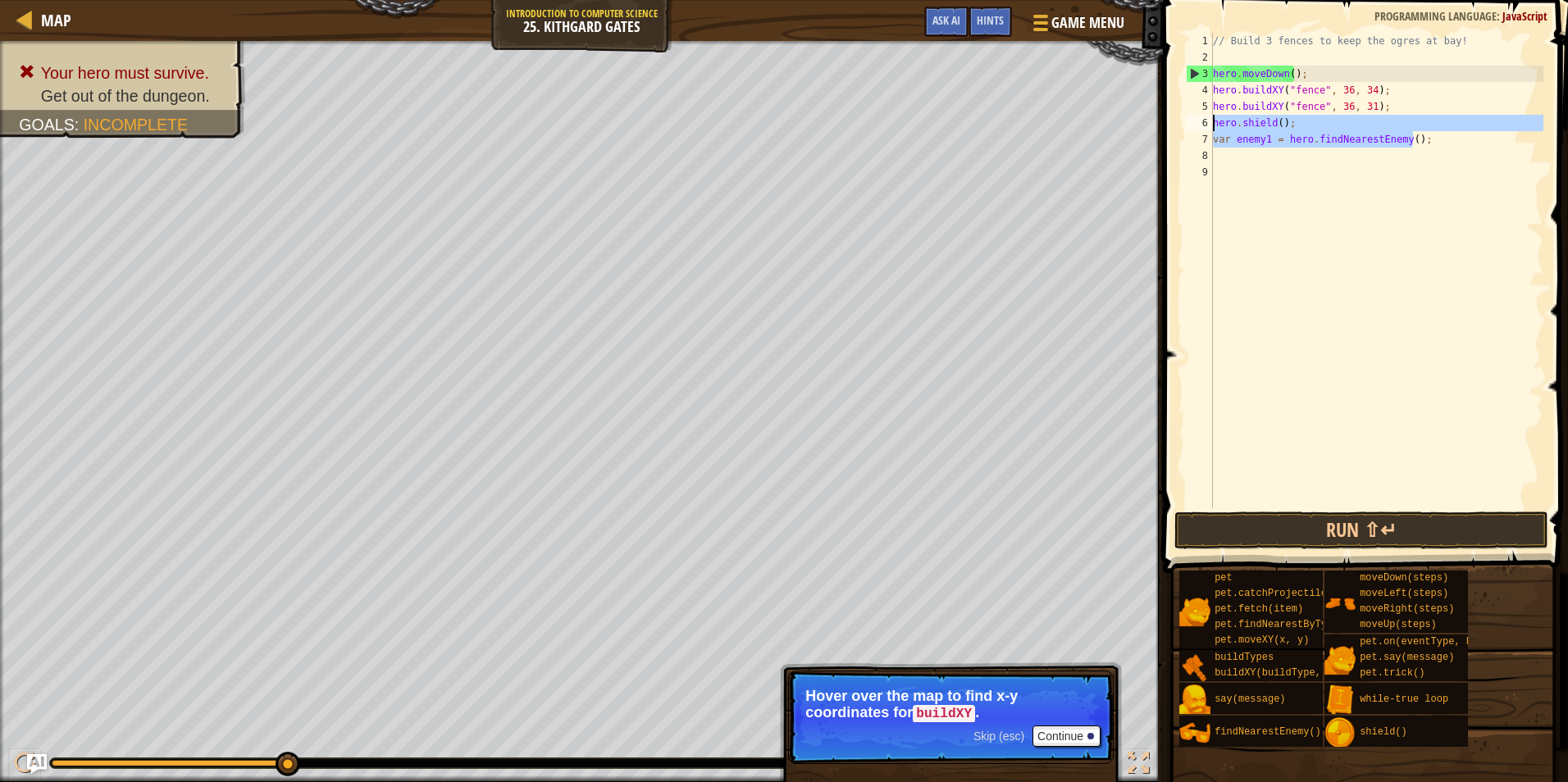
drag, startPoint x: 1458, startPoint y: 142, endPoint x: 1203, endPoint y: 123, distance: 255.7
click at [1203, 123] on div "1 2 3 4 5 6 7 8 9 // Build 3 fences to keep the ogres at bay! hero . moveDown (…" at bounding box center [1363, 270] width 361 height 475
type textarea "hero.shield(); var enemy1 = hero.findNearestEnemy();"
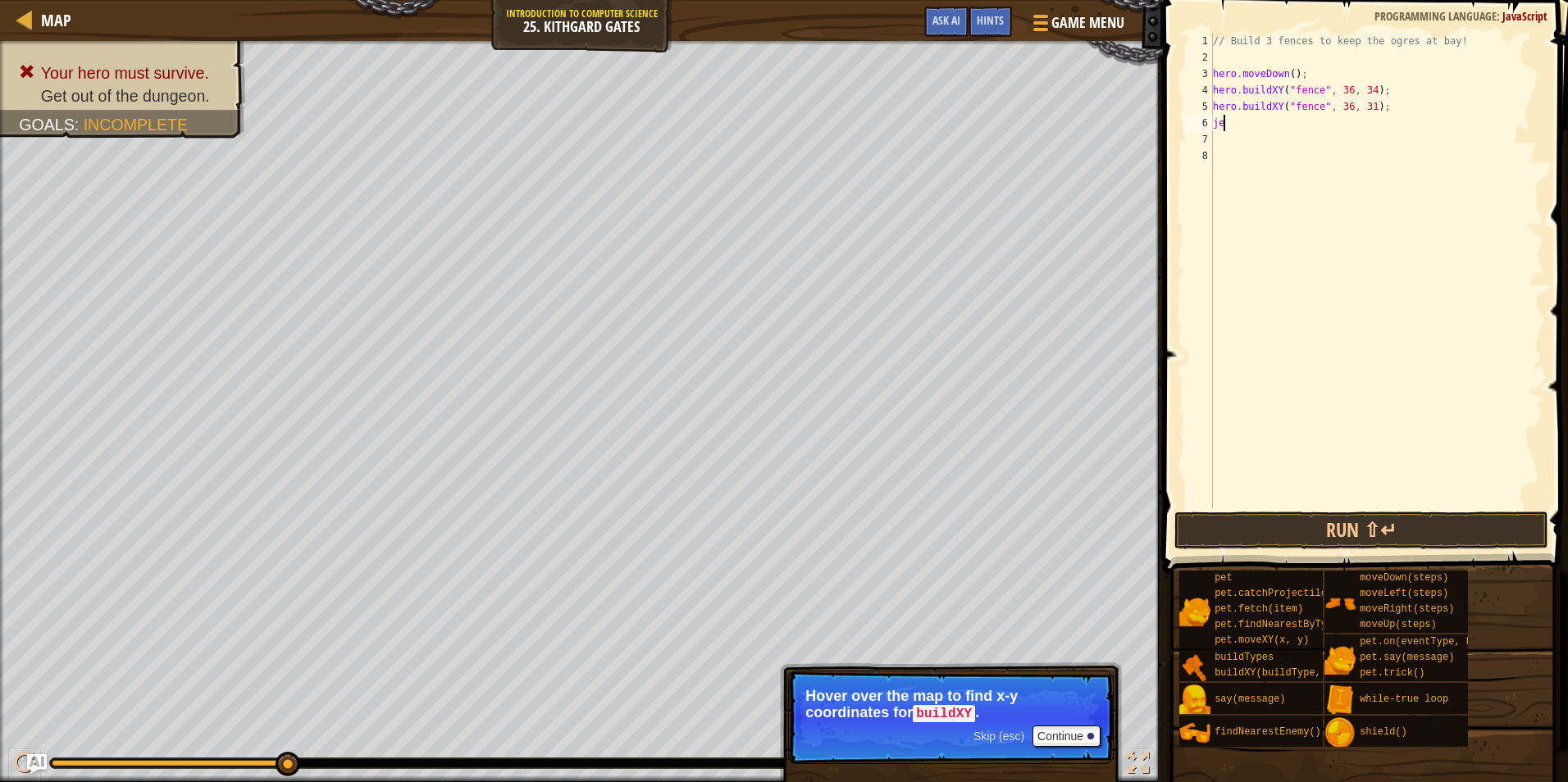
type textarea "j"
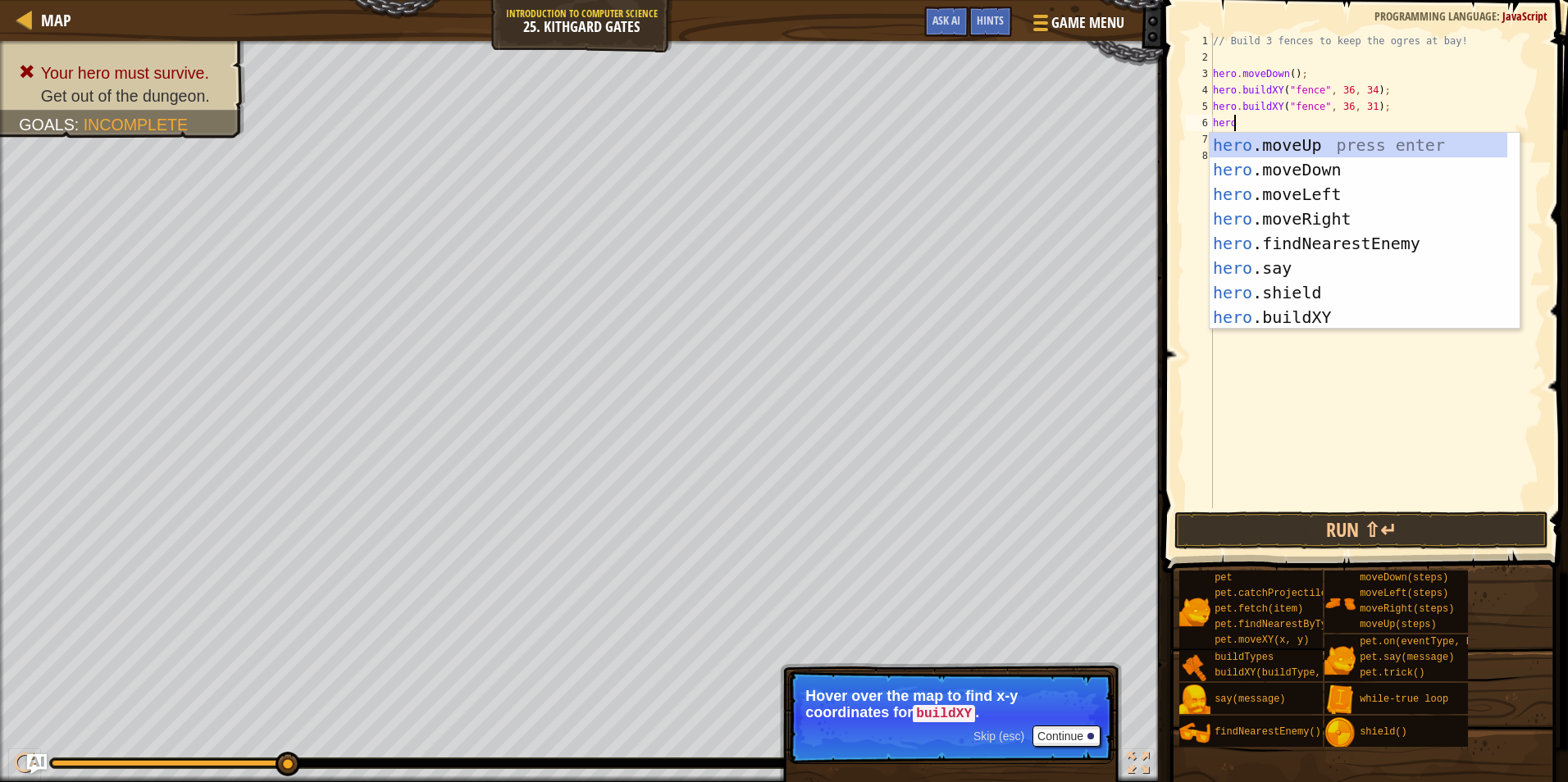
scroll to position [8, 1]
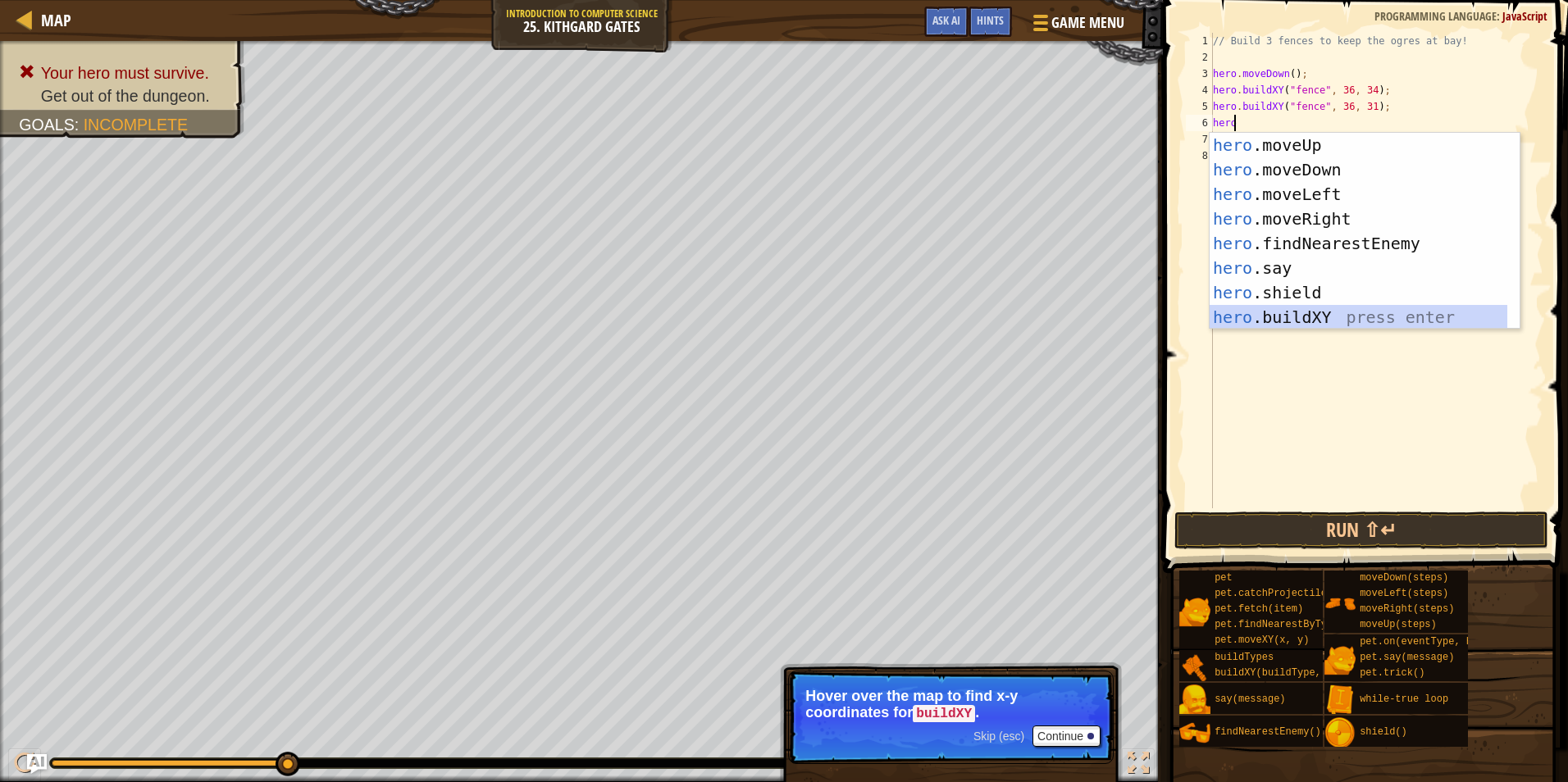
click at [1298, 309] on div "hero .moveUp press enter hero .moveDown press enter hero .moveLeft press enter …" at bounding box center [1358, 256] width 297 height 246
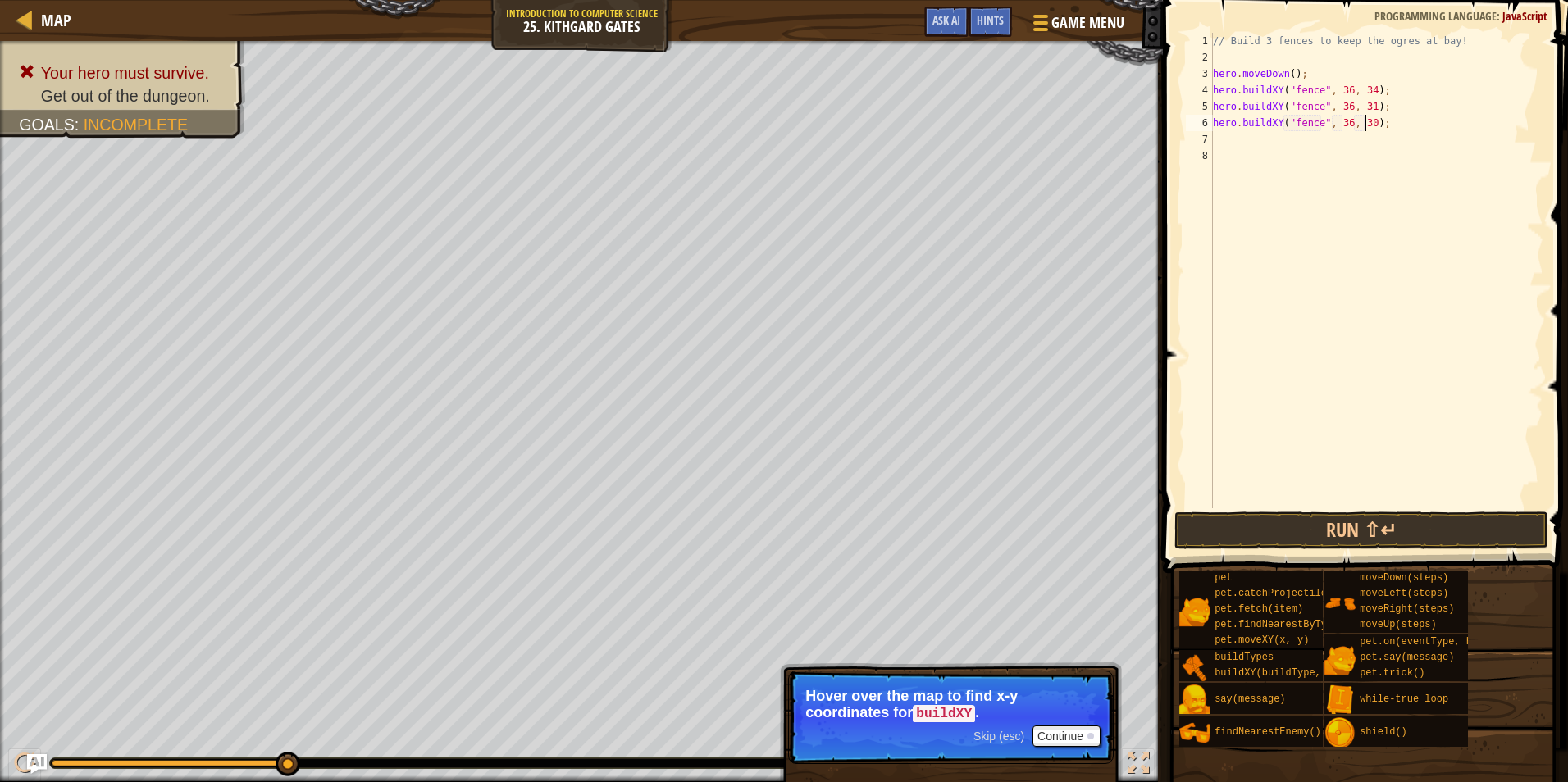
drag, startPoint x: 1364, startPoint y: 122, endPoint x: 1375, endPoint y: 122, distance: 11.0
click at [1364, 122] on div "// Build 3 fences to keep the ogres at bay! hero . moveDown ( ) ; hero . buildX…" at bounding box center [1377, 287] width 334 height 508
type textarea "hero.buildXY("fence", 36, 27);"
click at [1354, 530] on button "Run ⇧↵" at bounding box center [1361, 531] width 374 height 38
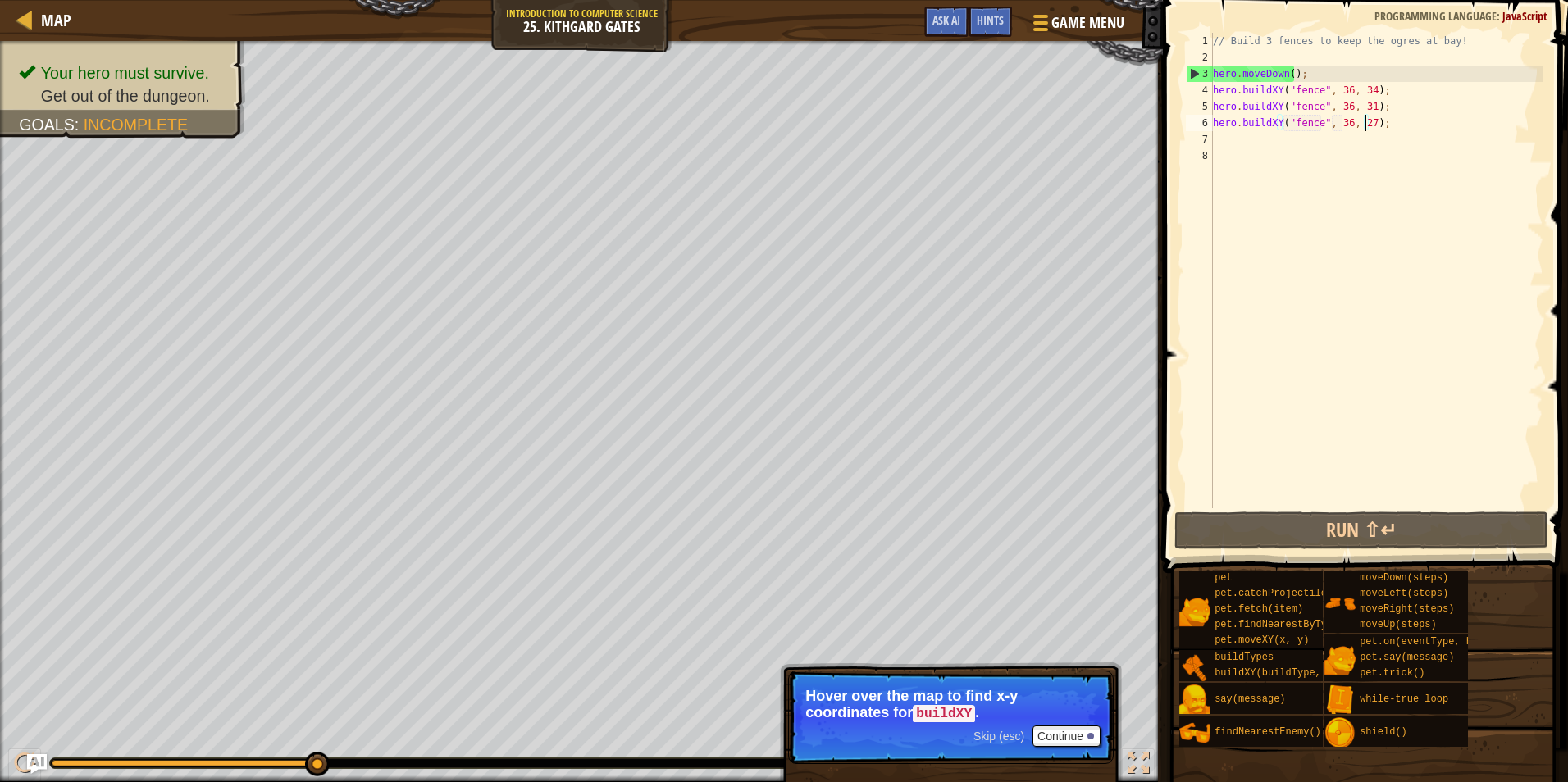
click at [1241, 140] on div "// Build 3 fences to keep the ogres at bay! hero . moveDown ( ) ; hero . buildX…" at bounding box center [1377, 287] width 334 height 508
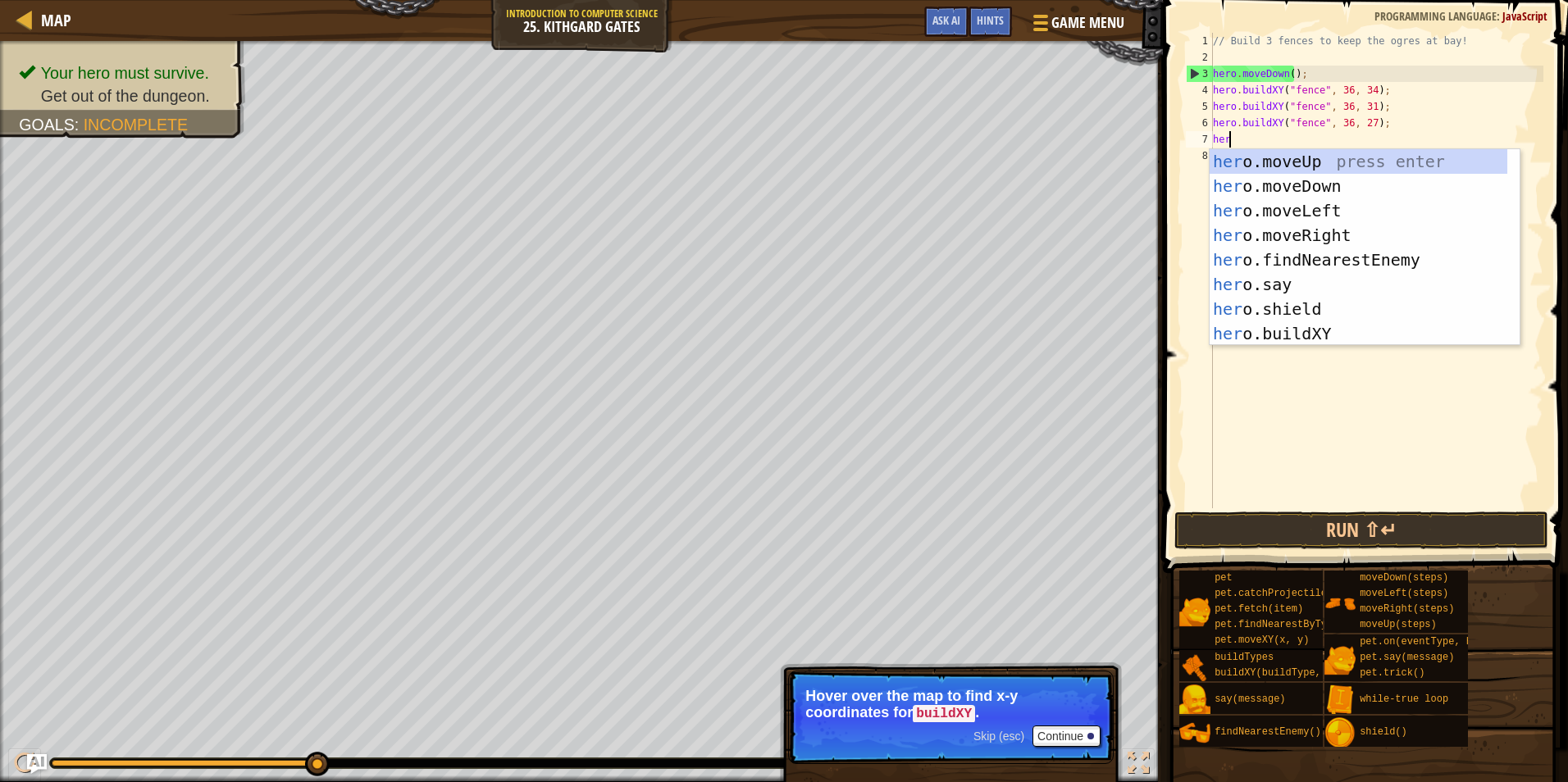
type textarea "hero"
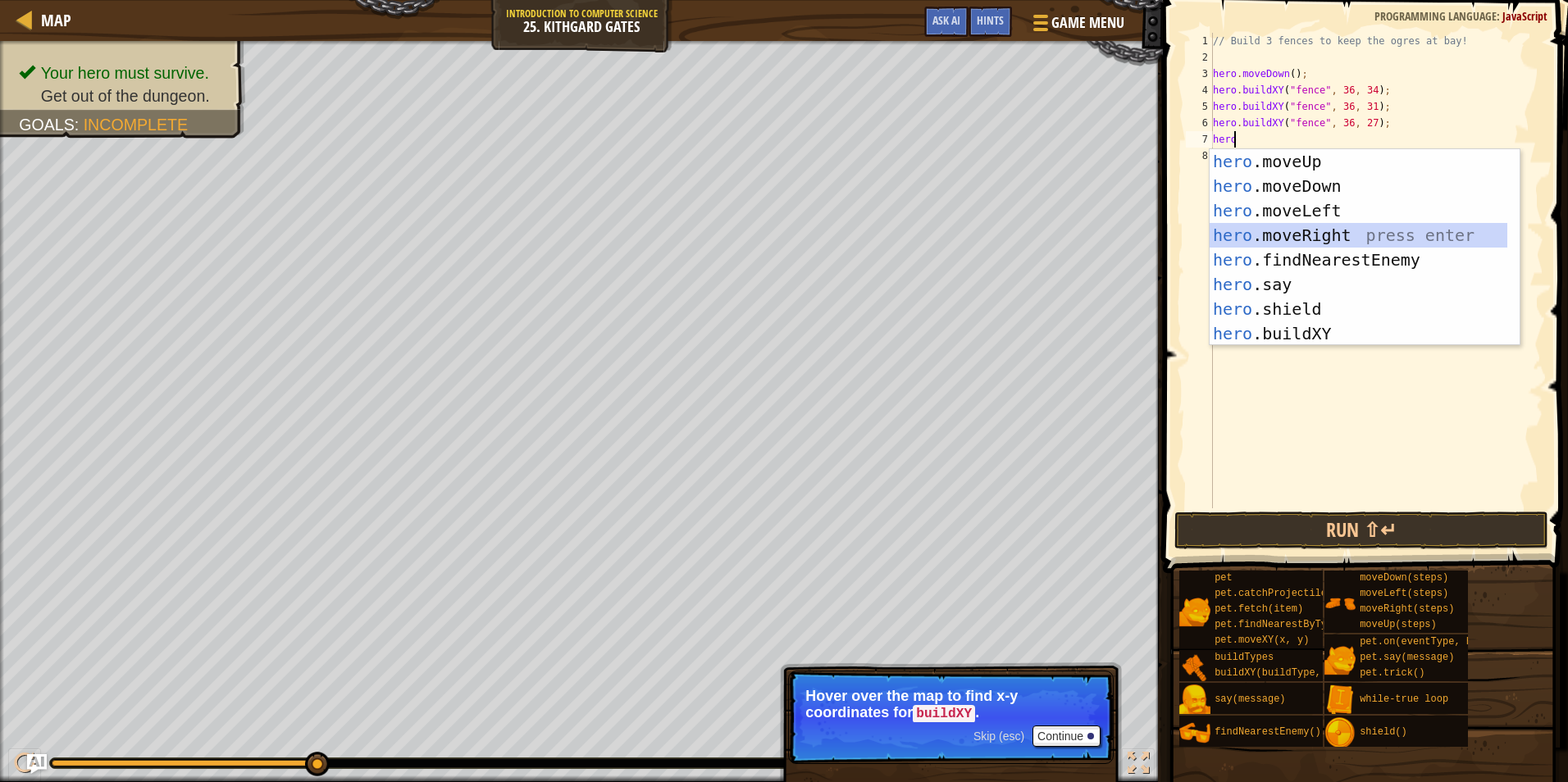
click at [1275, 239] on div "hero .moveUp press enter hero .moveDown press enter hero .moveLeft press enter …" at bounding box center [1358, 272] width 297 height 246
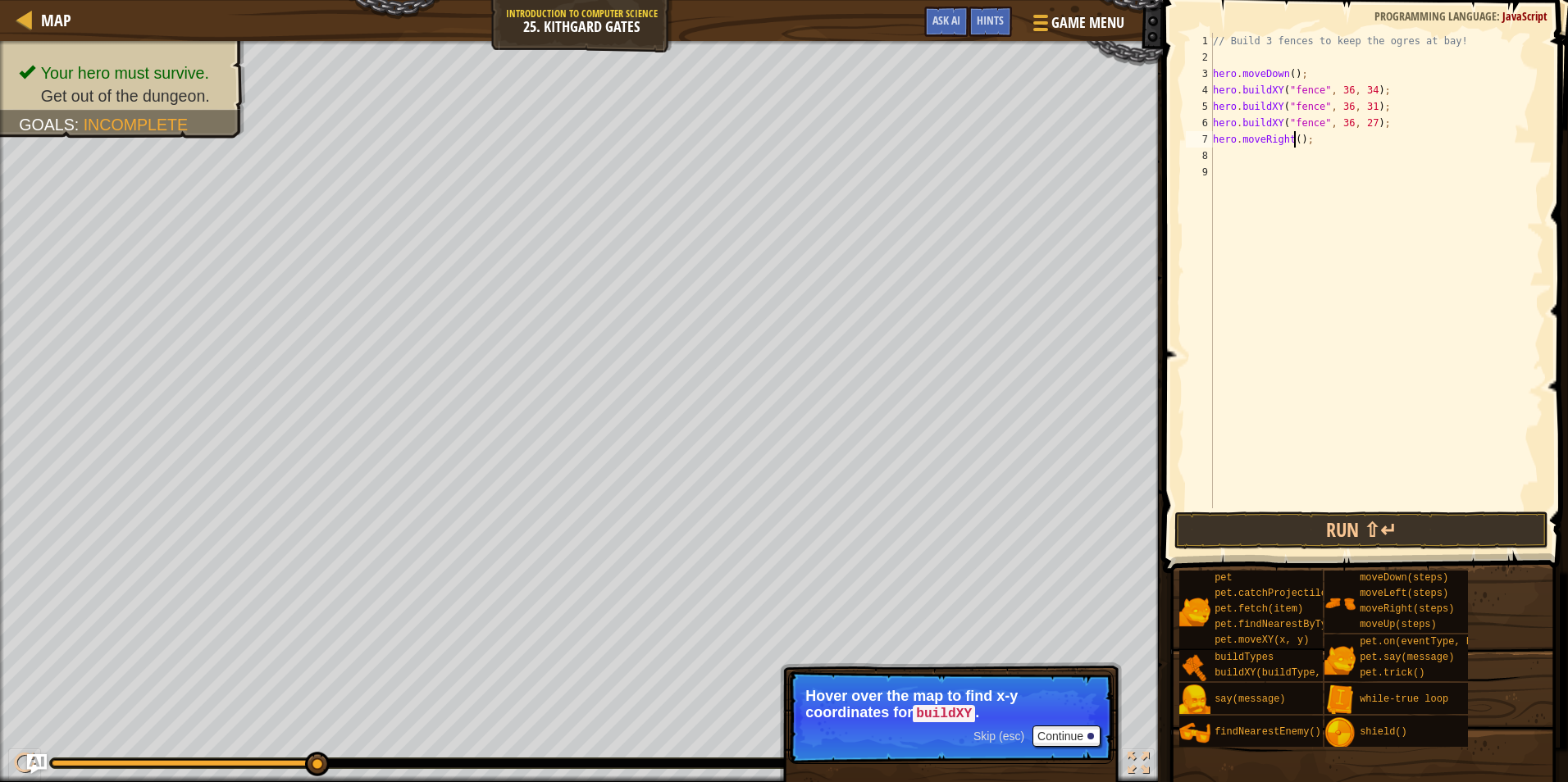
click at [1291, 140] on div "// Build 3 fences to keep the ogres at bay! hero . moveDown ( ) ; hero . buildX…" at bounding box center [1377, 287] width 334 height 508
type textarea "hero.moveRight(3);"
click at [1376, 529] on button "Run ⇧↵" at bounding box center [1361, 531] width 374 height 38
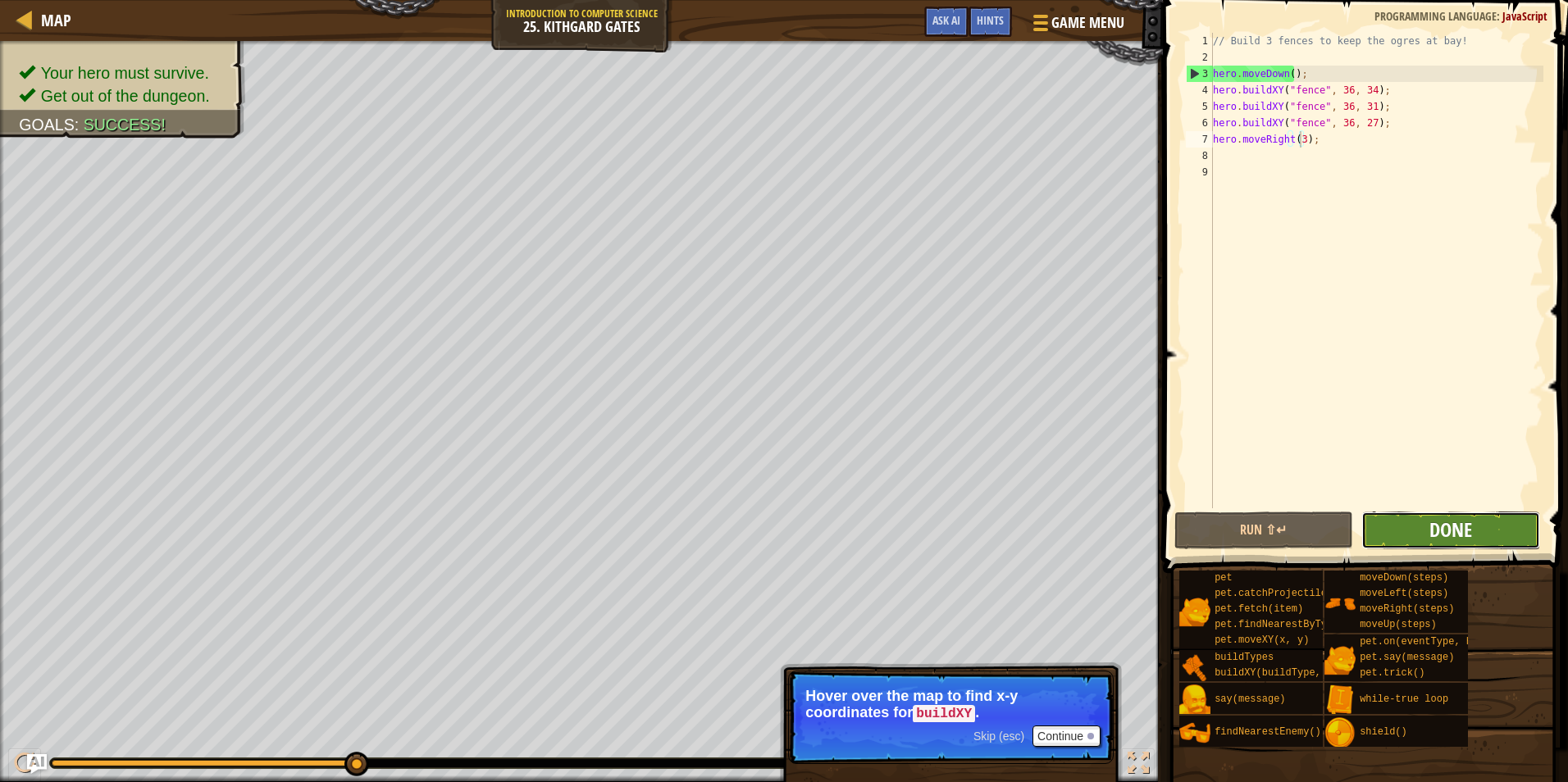
click at [1455, 525] on span "Done" at bounding box center [1450, 530] width 42 height 26
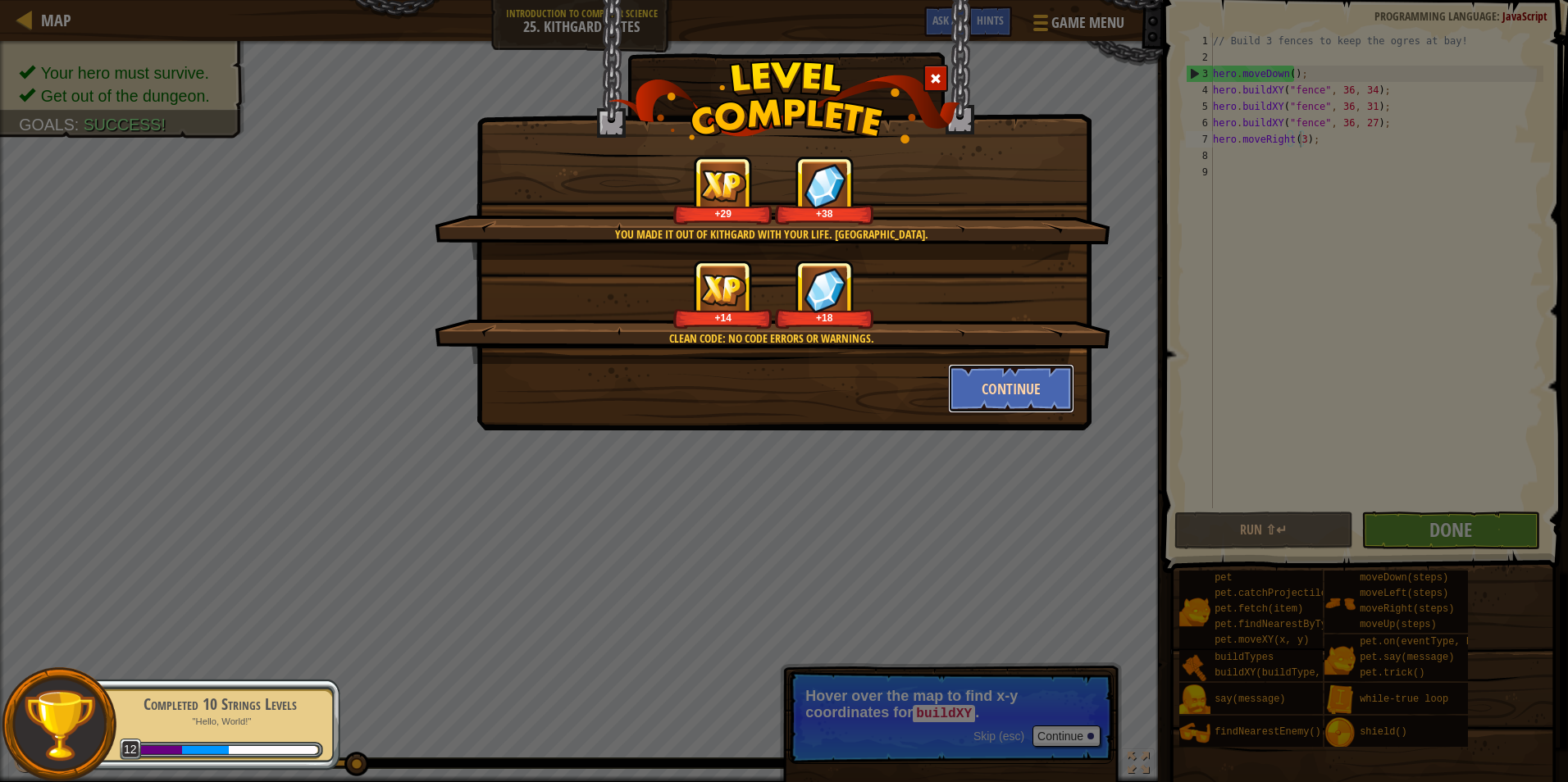
click at [1031, 382] on button "Continue" at bounding box center [1012, 388] width 128 height 49
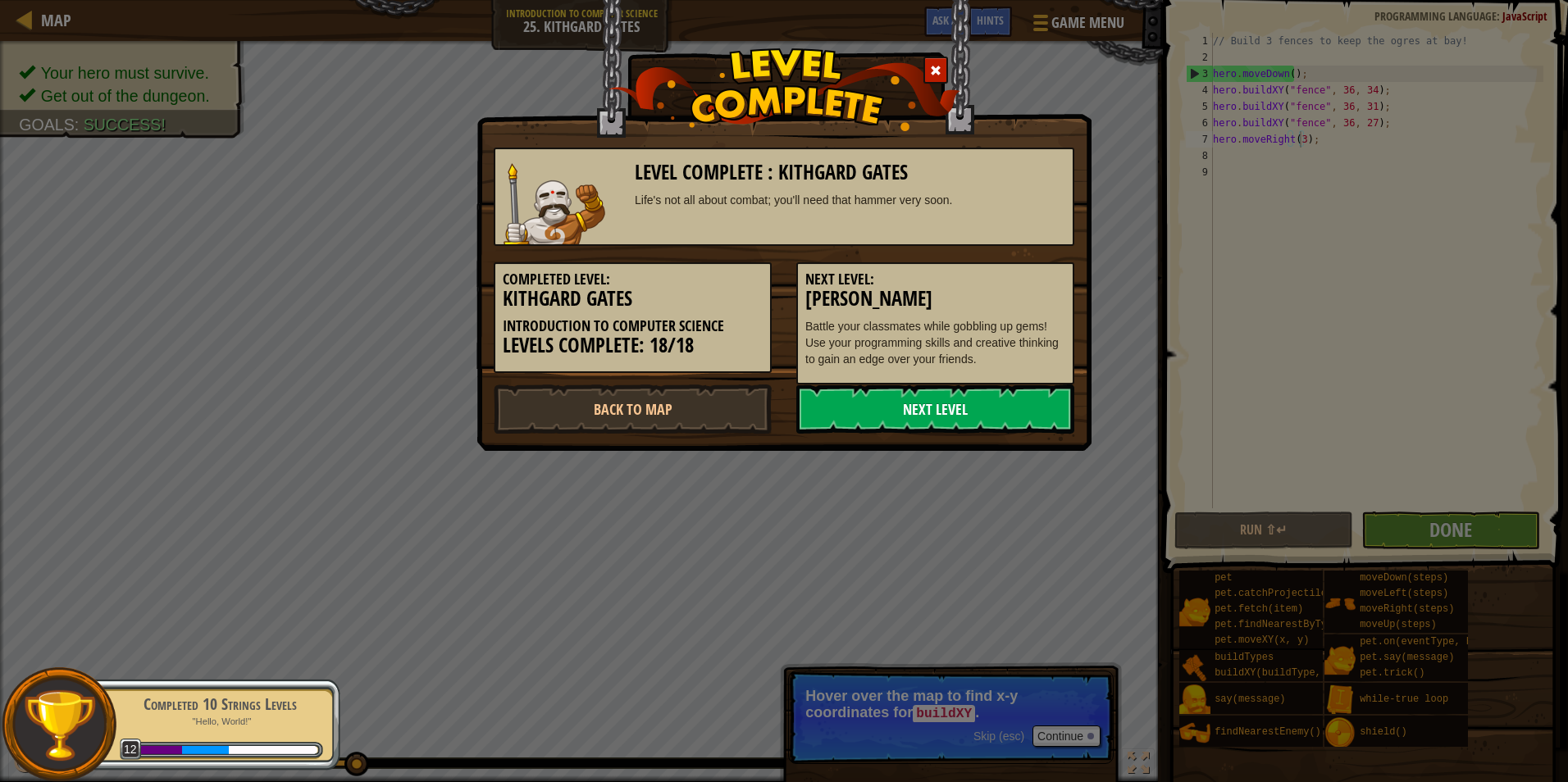
click at [894, 402] on link "Next Level" at bounding box center [935, 409] width 278 height 49
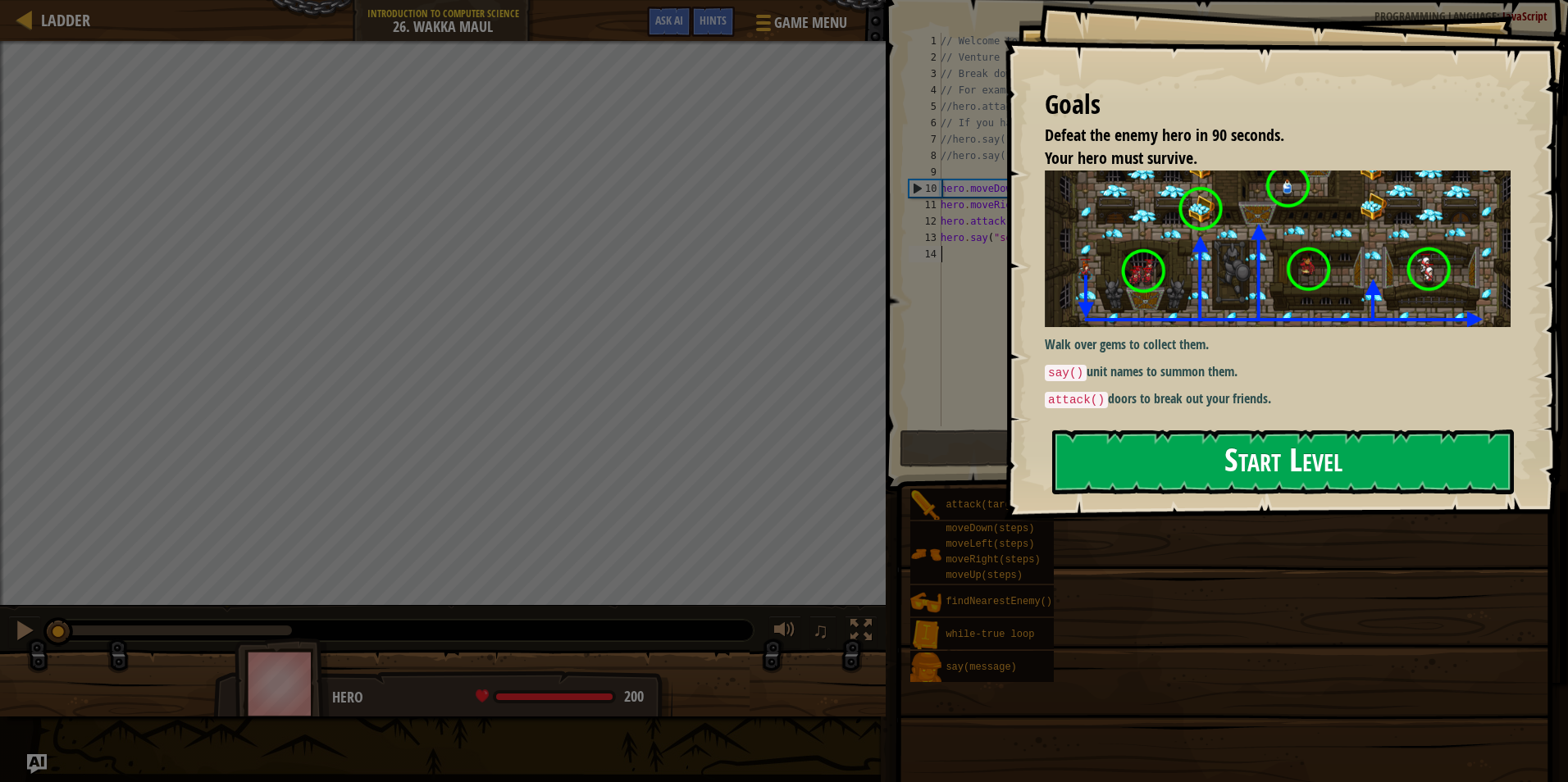
click at [1215, 459] on button "Start Level" at bounding box center [1283, 461] width 461 height 65
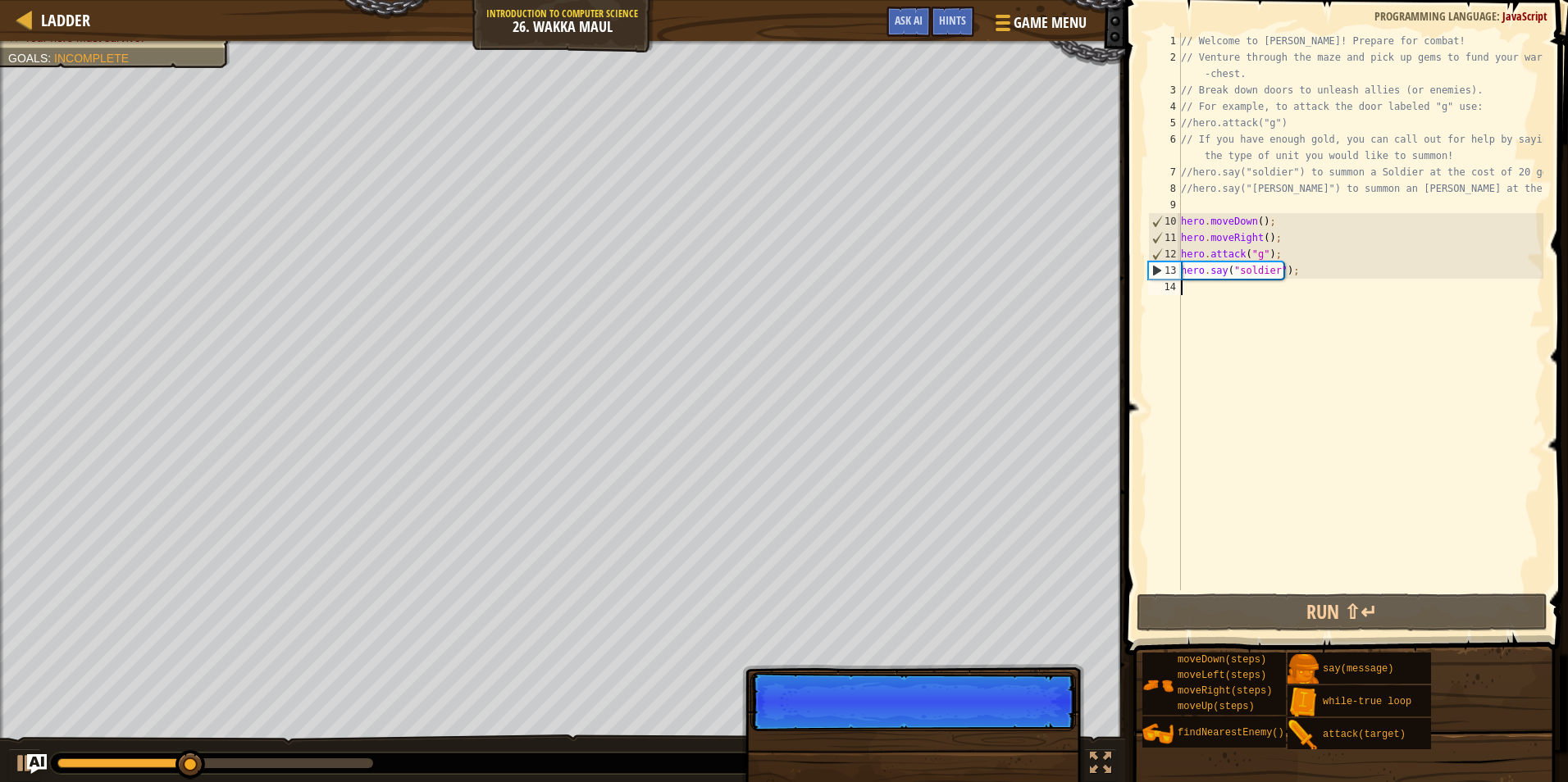
scroll to position [8, 0]
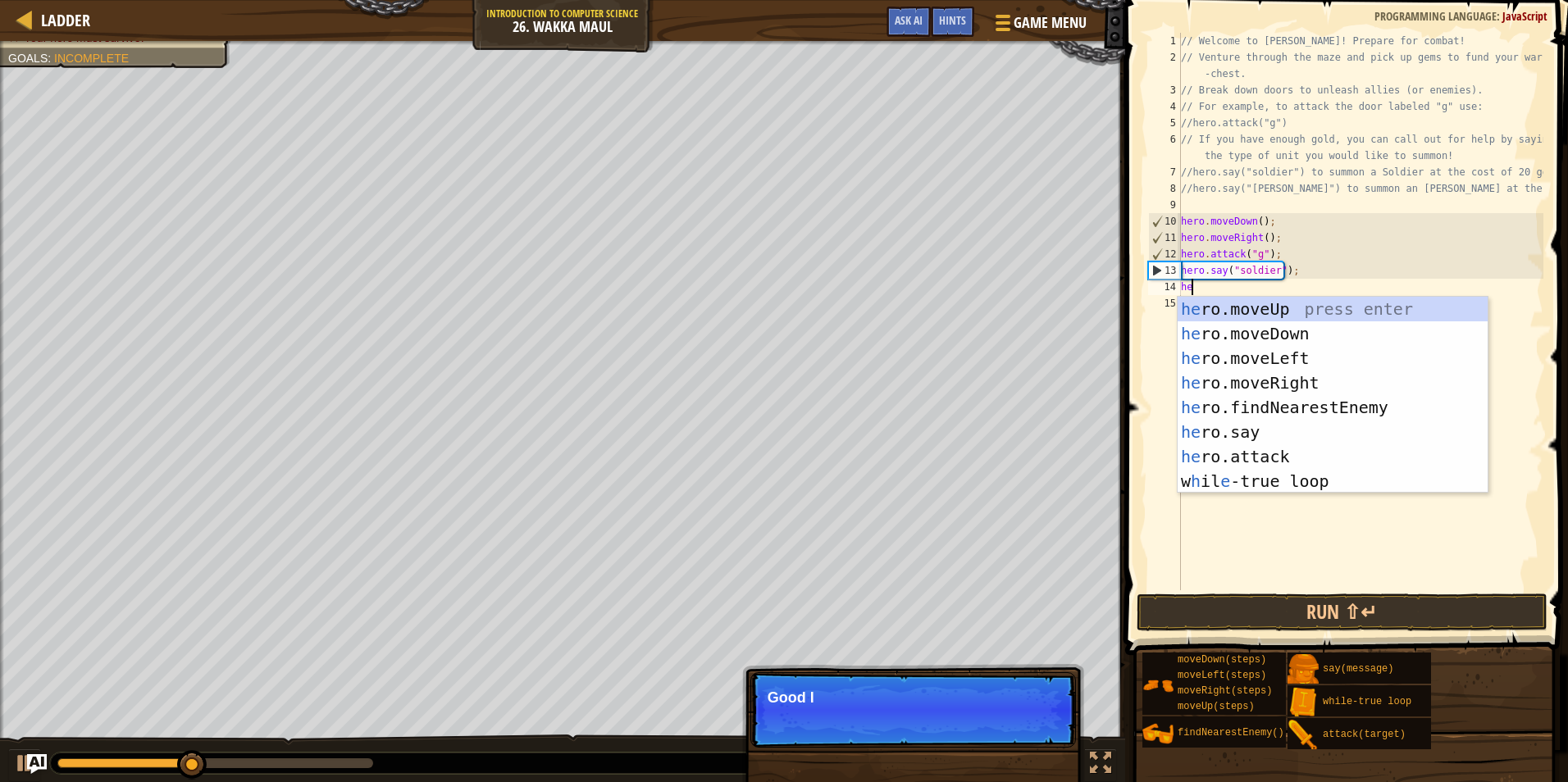
type textarea "hero"
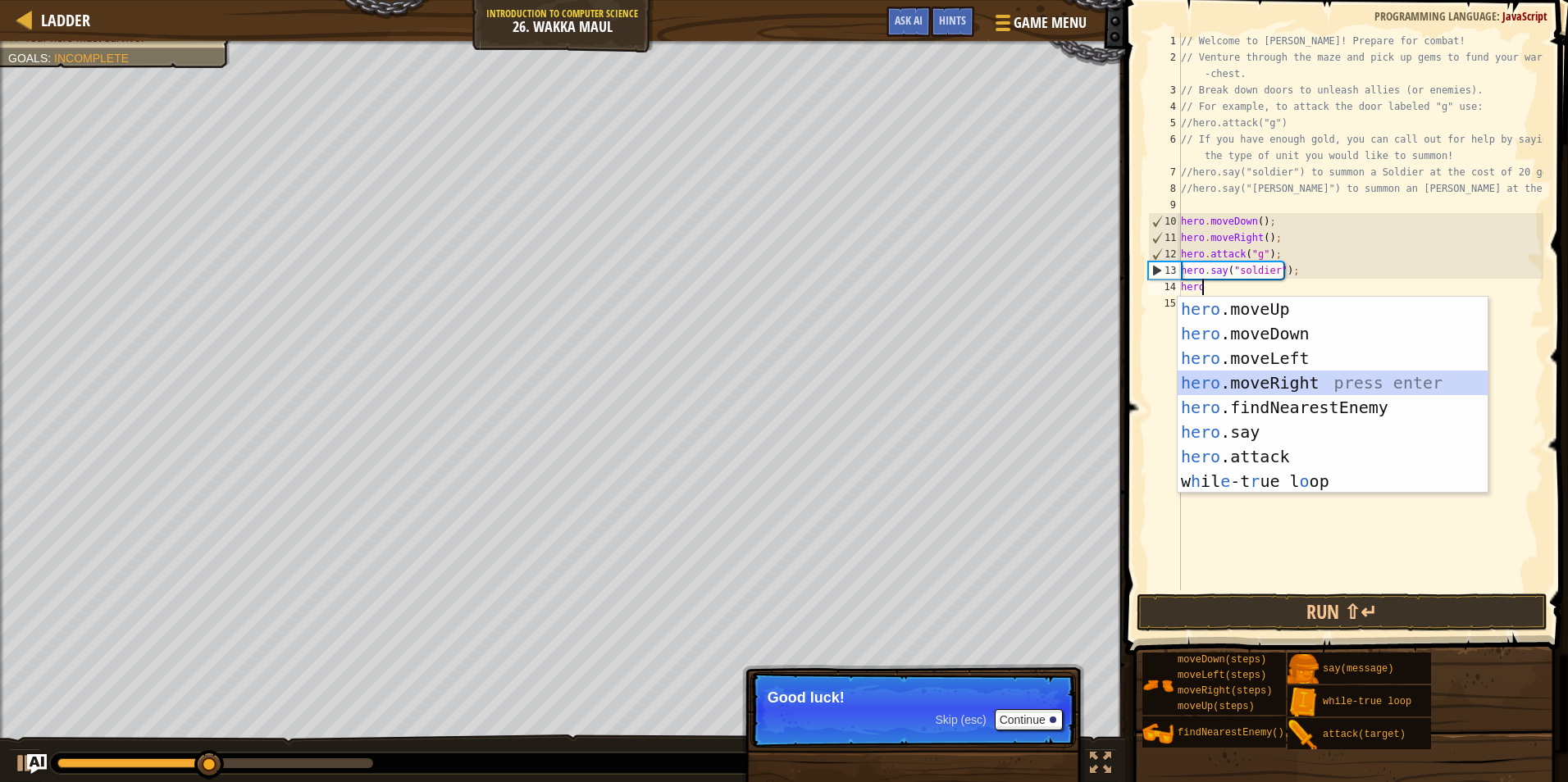
click at [1281, 375] on div "hero .moveUp press enter hero .moveDown press enter hero .moveLeft press enter …" at bounding box center [1333, 419] width 309 height 246
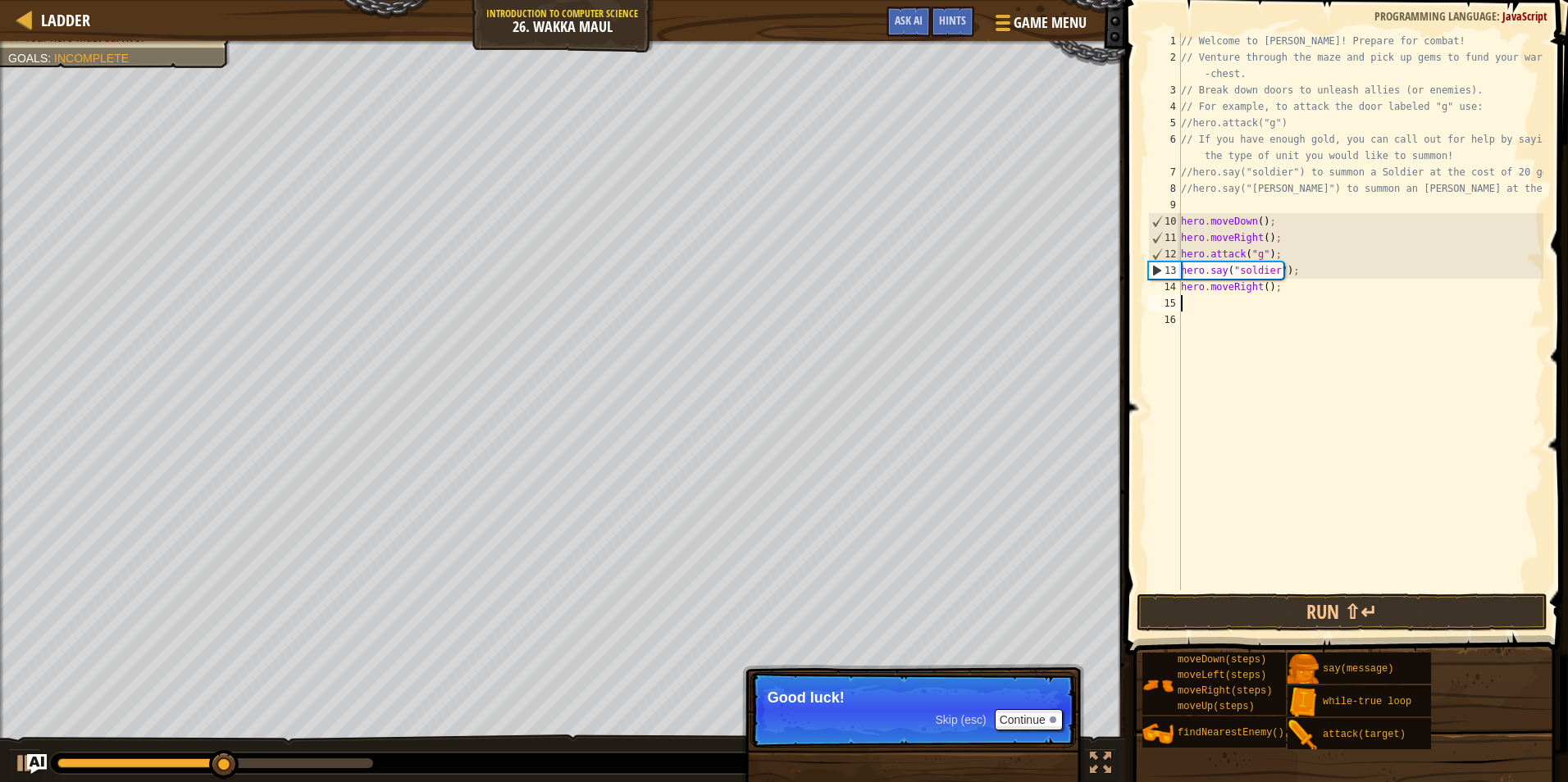
click at [1262, 286] on div "// Welcome to [PERSON_NAME]! Prepare for combat! // Venture through the maze an…" at bounding box center [1361, 327] width 366 height 590
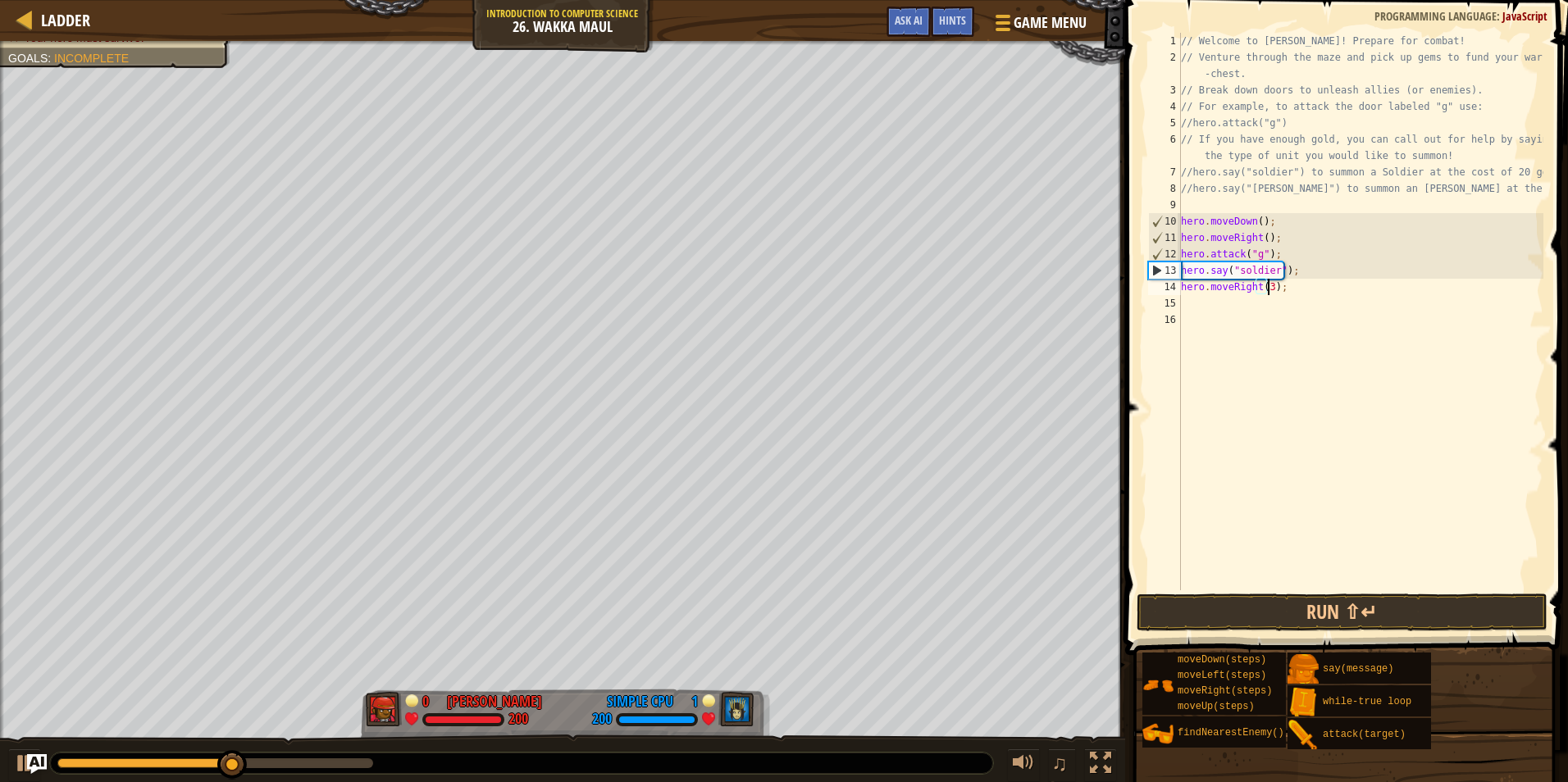
scroll to position [8, 7]
click at [1246, 596] on button "Run ⇧↵" at bounding box center [1342, 612] width 411 height 38
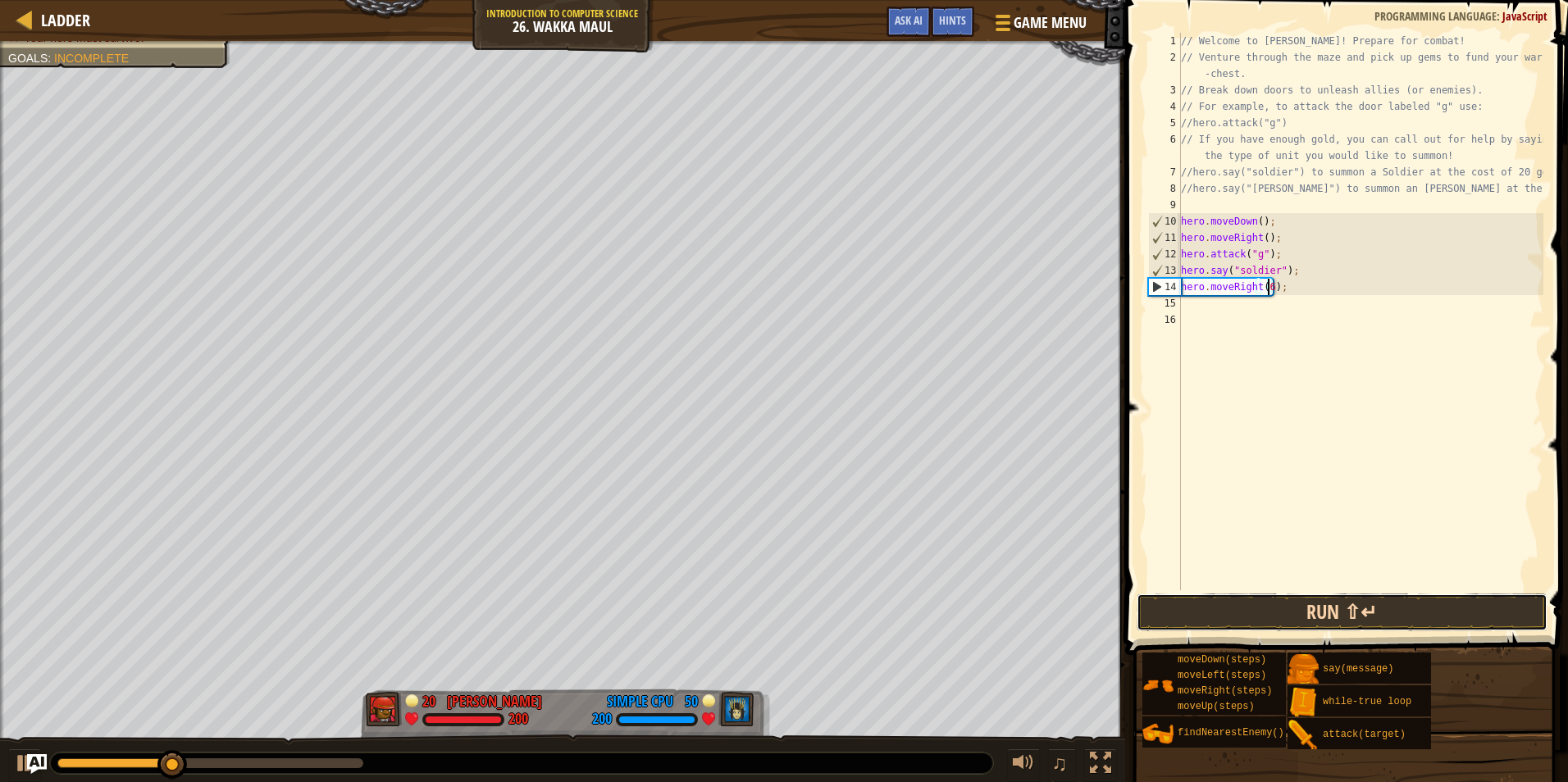
click at [1293, 611] on button "Run ⇧↵" at bounding box center [1342, 612] width 411 height 38
type textarea "hero.moveRight(4);"
click at [1229, 316] on div "// Welcome to [PERSON_NAME]! Prepare for combat! // Venture through the maze an…" at bounding box center [1361, 327] width 366 height 590
click at [1195, 309] on div "// Welcome to [PERSON_NAME]! Prepare for combat! // Venture through the maze an…" at bounding box center [1361, 327] width 366 height 590
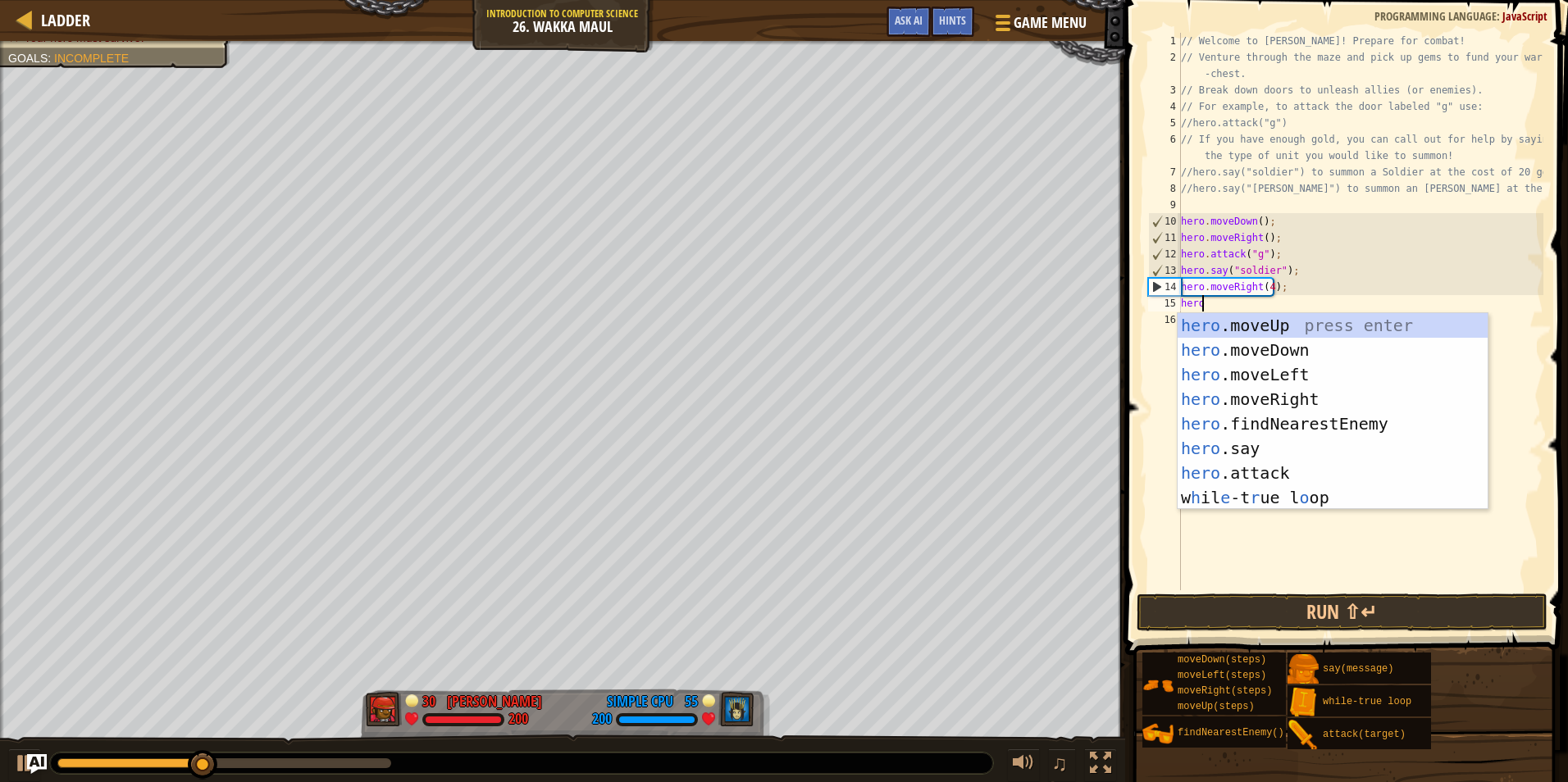
type textarea "hero"
click at [1265, 325] on div "hero .moveUp press enter hero .moveDown press enter hero .moveLeft press enter …" at bounding box center [1333, 436] width 309 height 246
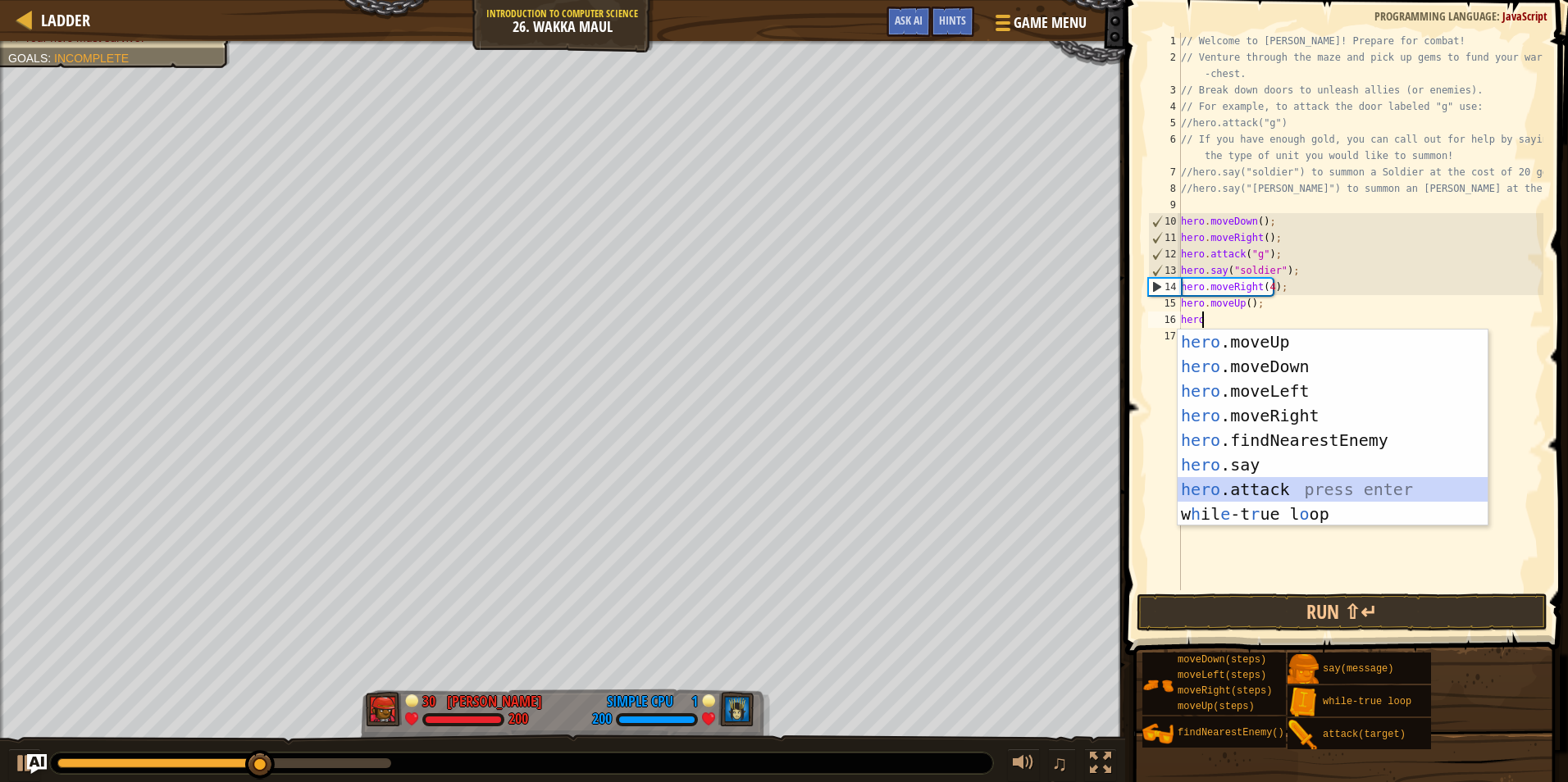
click at [1299, 489] on div "hero .moveUp press enter hero .moveDown press enter hero .moveLeft press enter …" at bounding box center [1333, 452] width 309 height 246
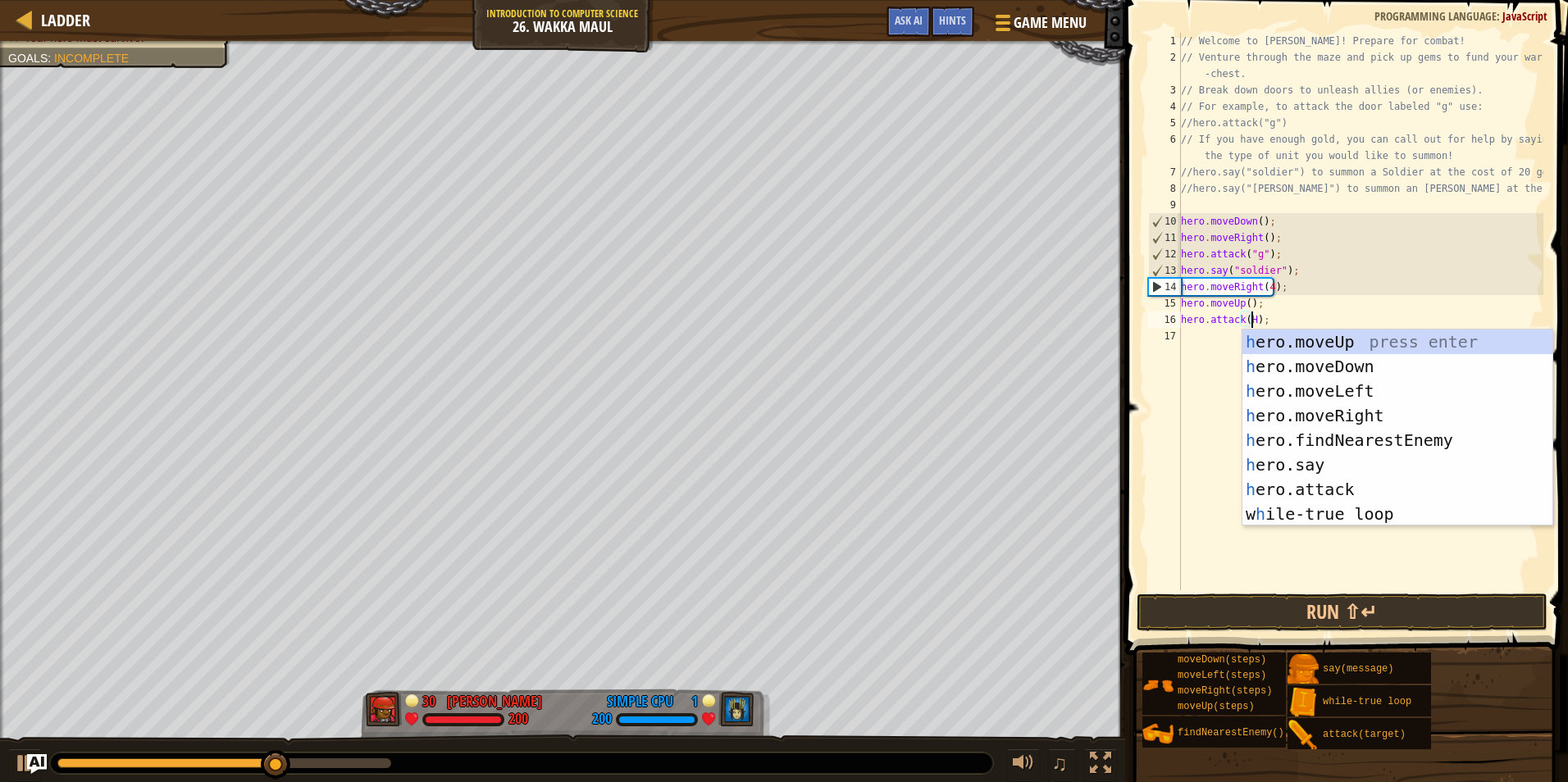
scroll to position [8, 6]
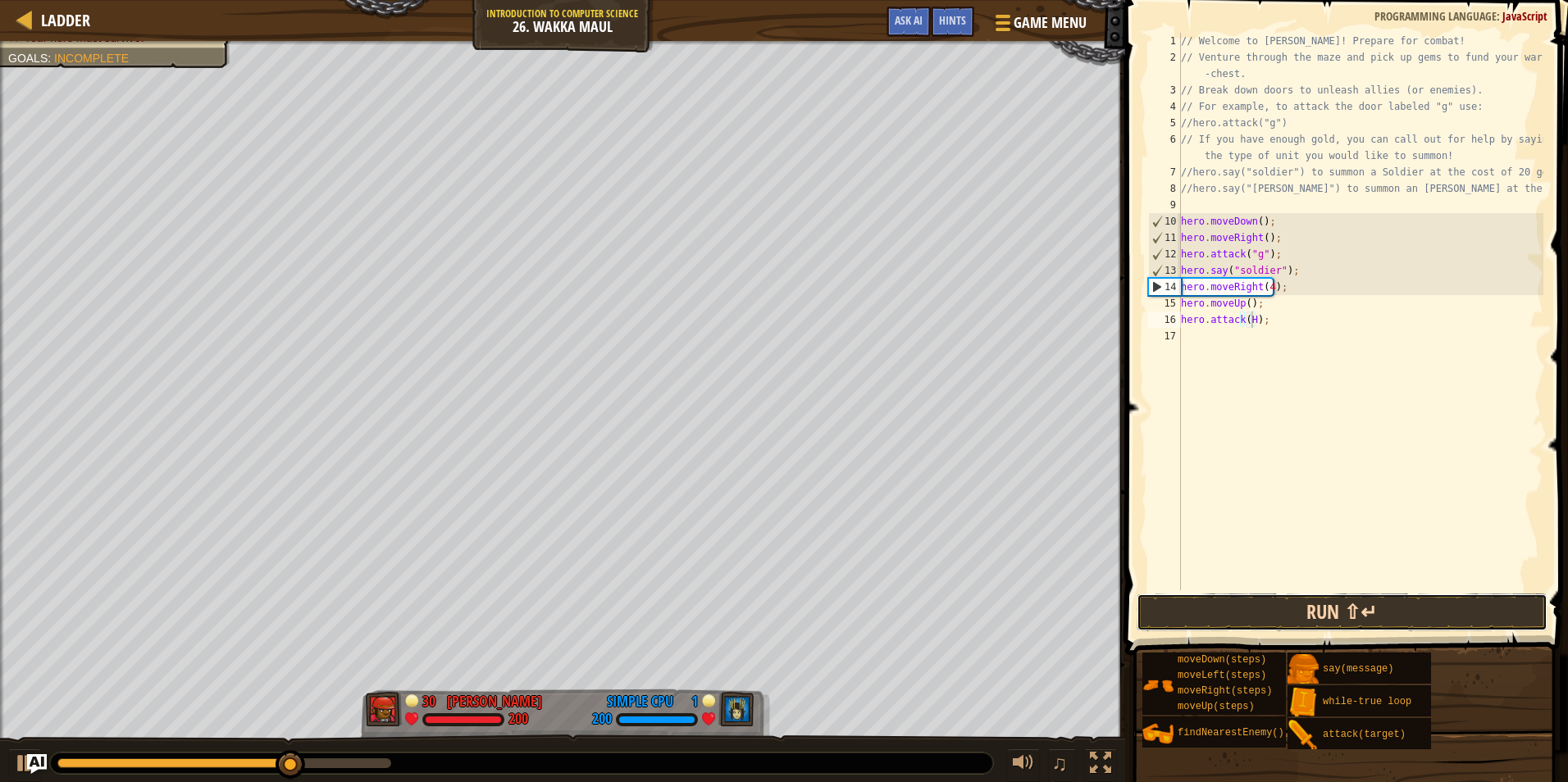
click at [1215, 608] on button "Run ⇧↵" at bounding box center [1342, 612] width 411 height 38
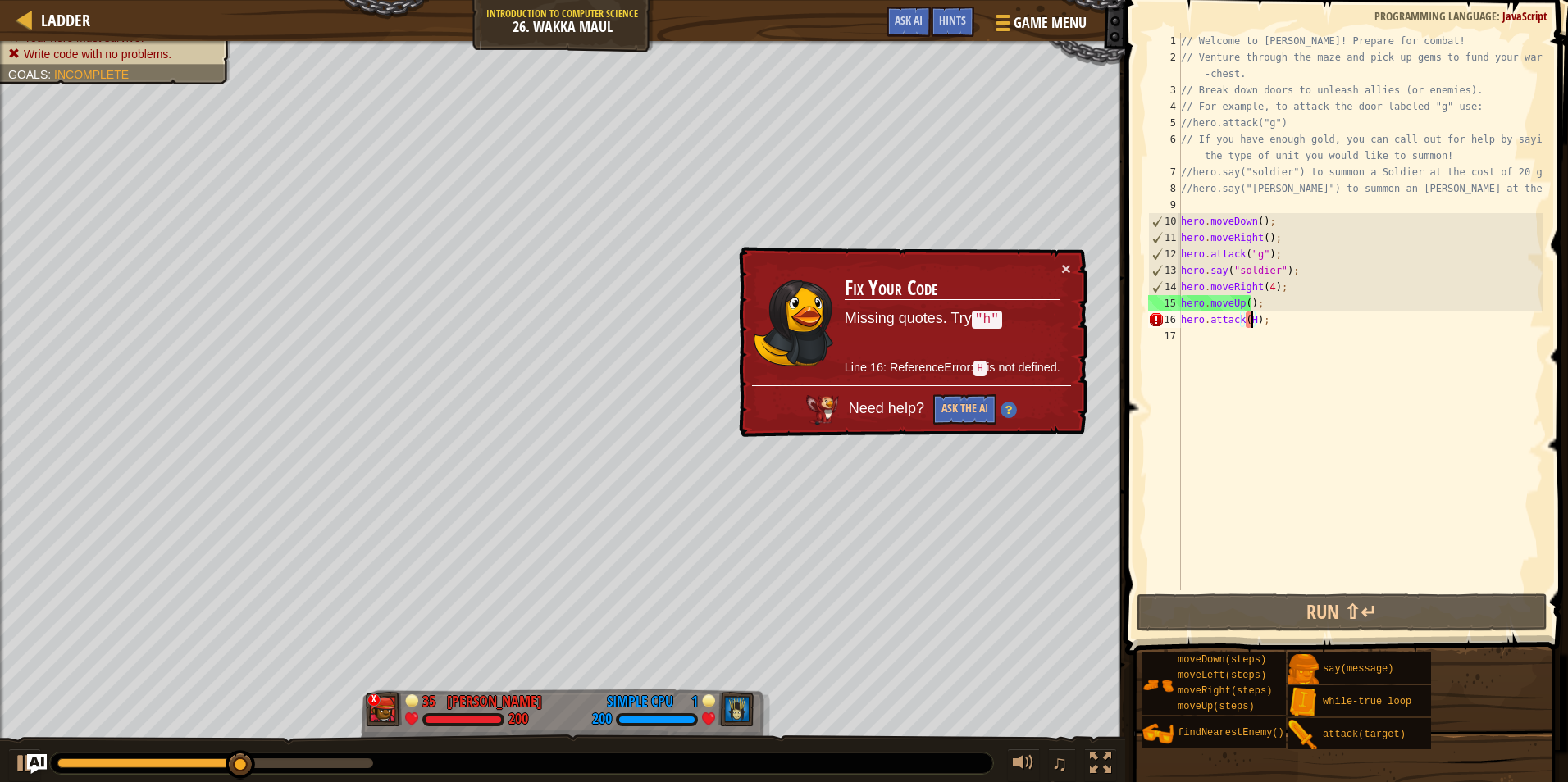
click at [1071, 266] on div "× Fix Your Code Missing quotes. Try "h" Line 16: ReferenceError: H is not defin…" at bounding box center [911, 342] width 352 height 191
click at [1245, 325] on div "// Welcome to [PERSON_NAME]! Prepare for combat! // Venture through the maze an…" at bounding box center [1361, 327] width 366 height 590
click at [1254, 316] on div "// Welcome to [PERSON_NAME]! Prepare for combat! // Venture through the maze an…" at bounding box center [1361, 327] width 366 height 590
click at [1249, 316] on div "// Welcome to [PERSON_NAME]! Prepare for combat! // Venture through the maze an…" at bounding box center [1361, 327] width 366 height 590
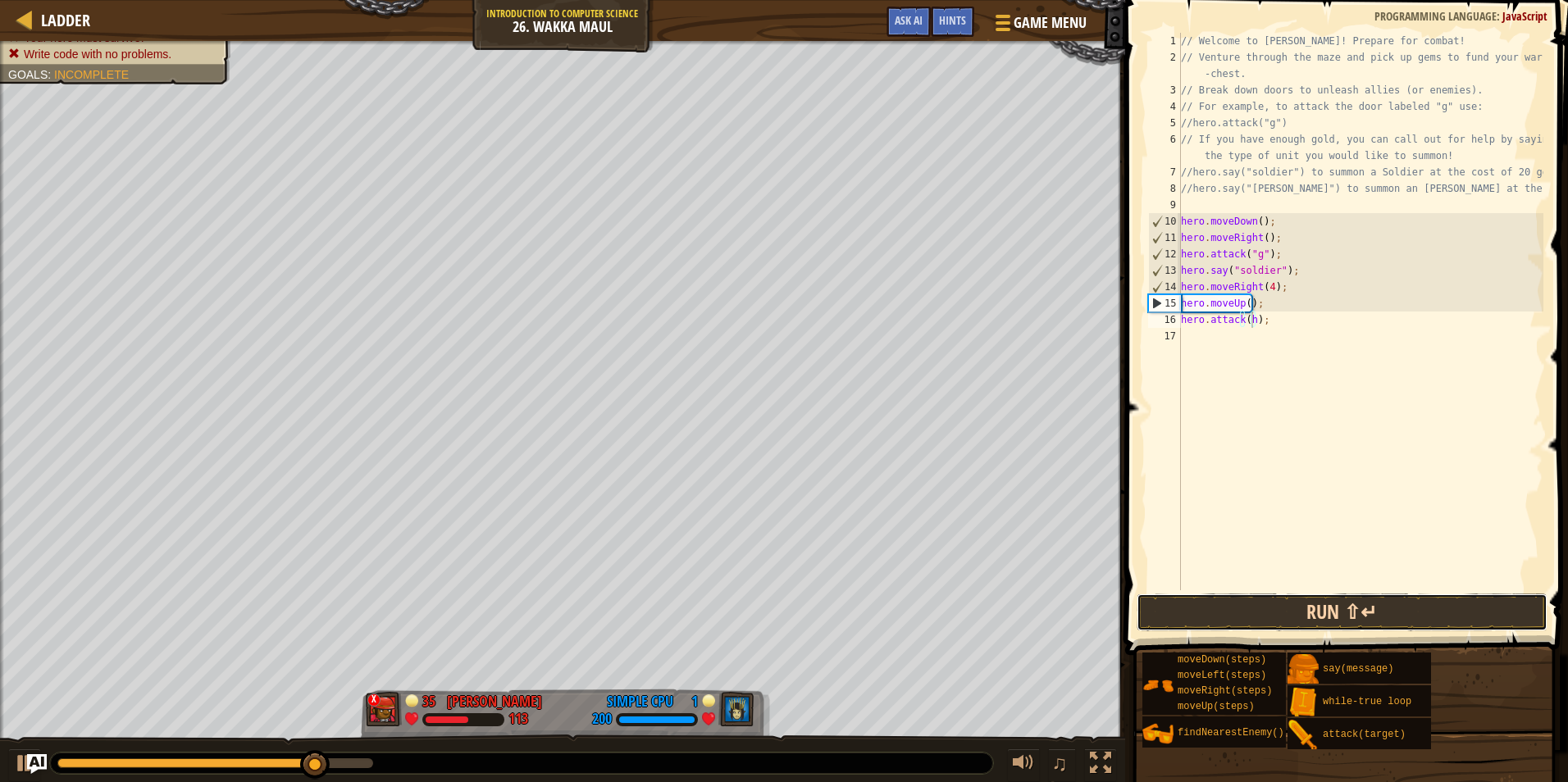
click at [1163, 621] on button "Run ⇧↵" at bounding box center [1342, 612] width 411 height 38
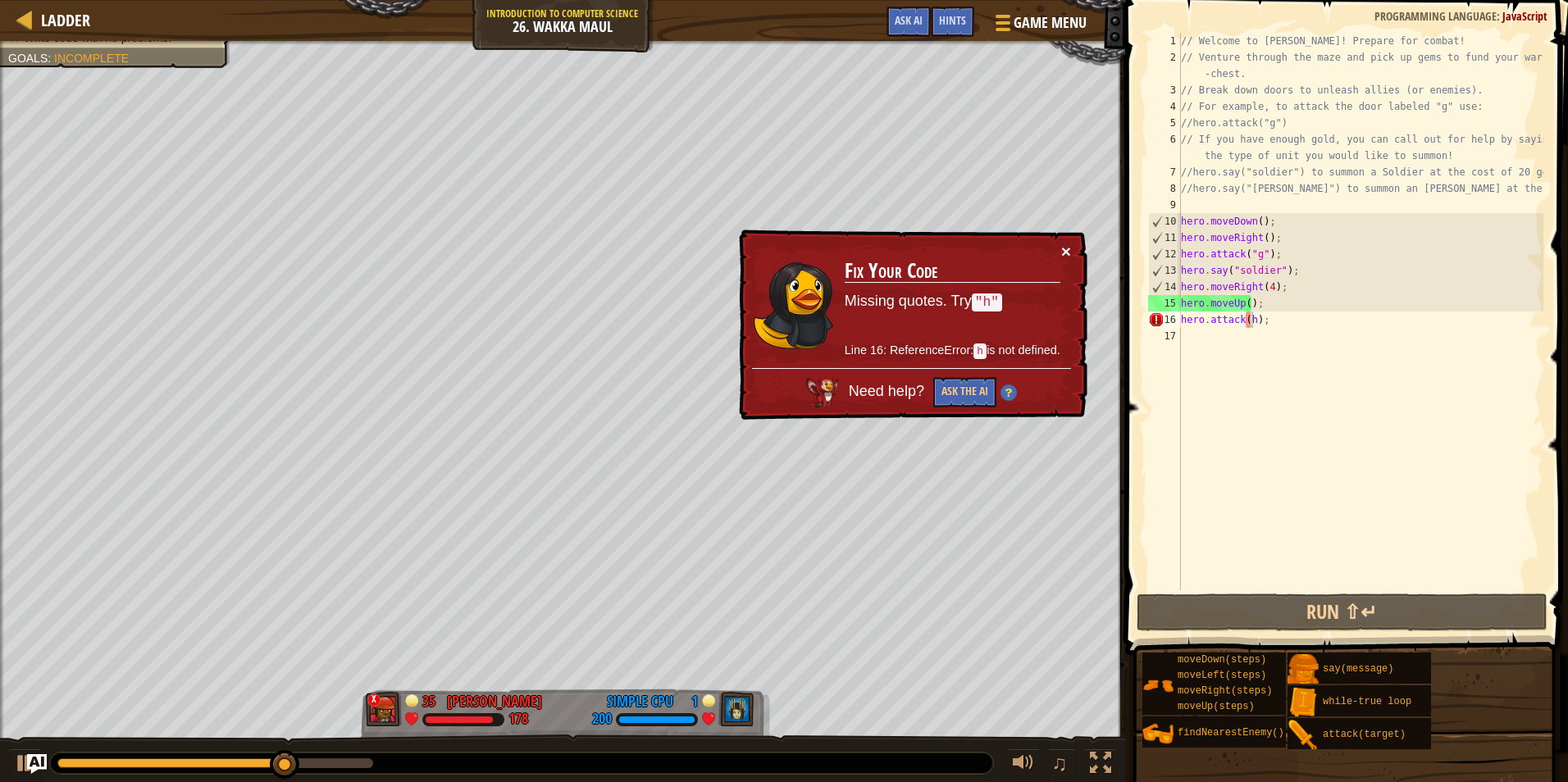
click at [1066, 248] on button "×" at bounding box center [1065, 251] width 9 height 17
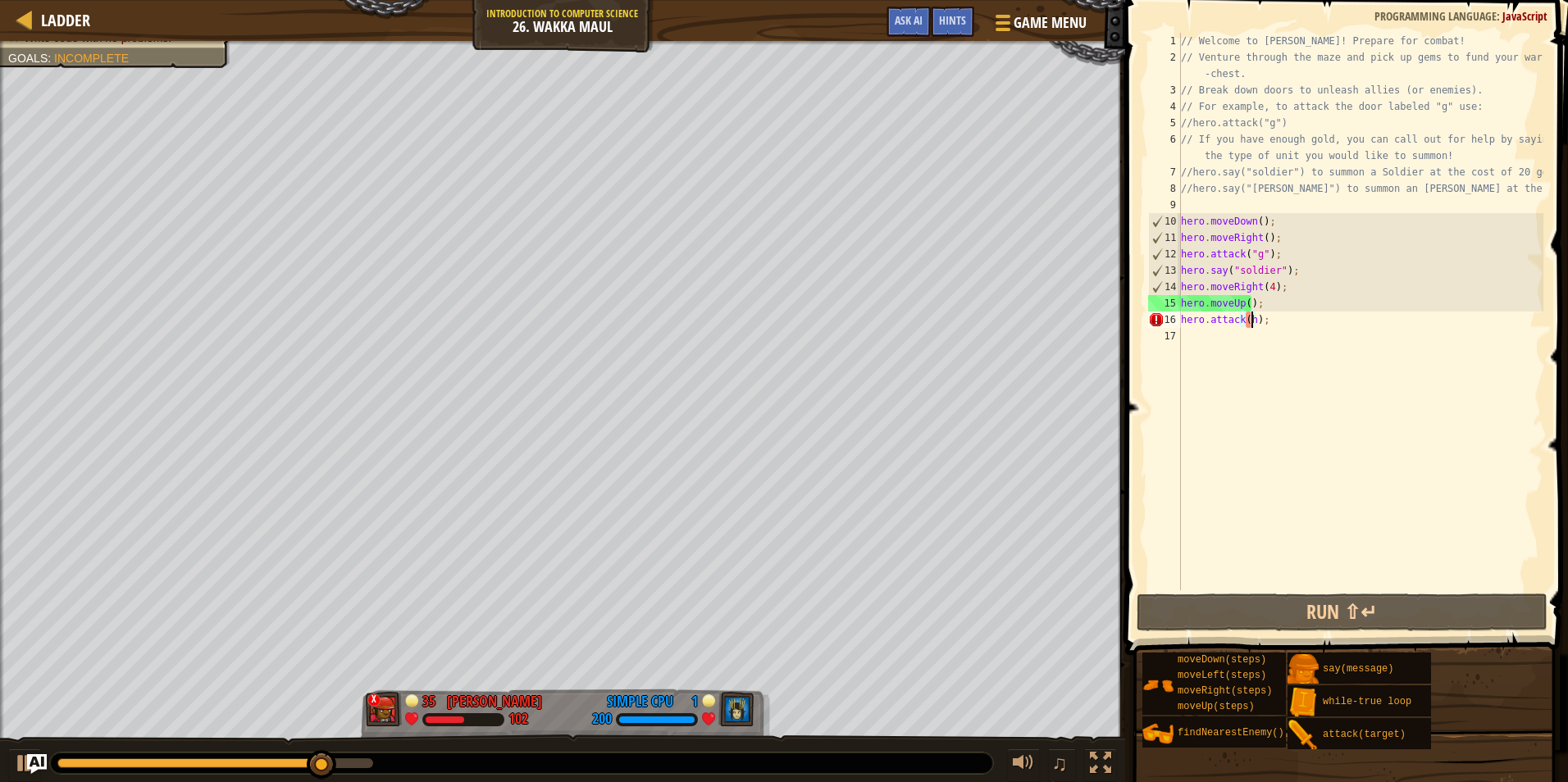
click at [1257, 313] on div "// Welcome to [PERSON_NAME]! Prepare for combat! // Venture through the maze an…" at bounding box center [1361, 327] width 366 height 590
click at [1252, 315] on div "// Welcome to [PERSON_NAME]! Prepare for combat! // Venture through the maze an…" at bounding box center [1361, 327] width 366 height 590
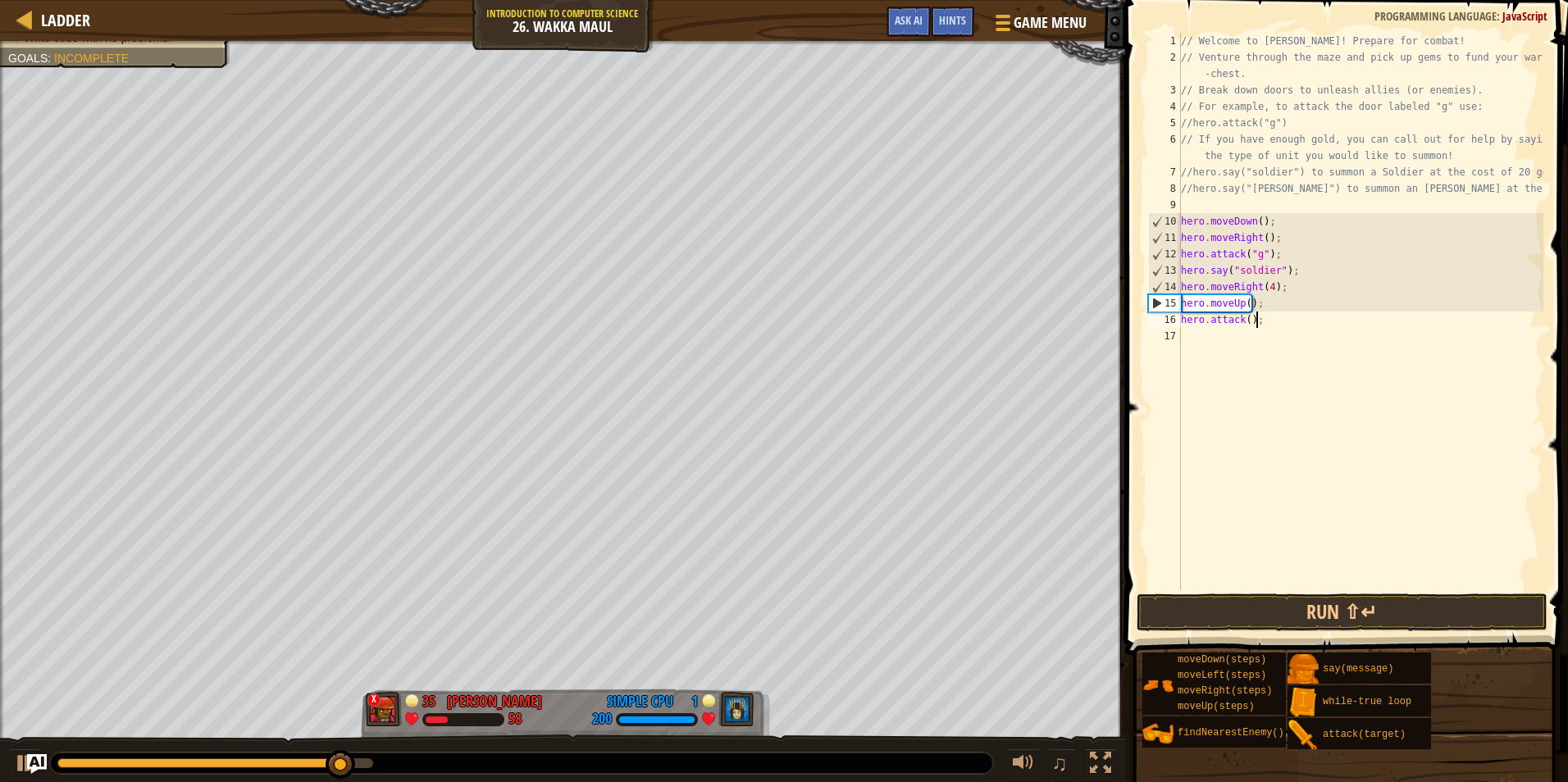
click at [1289, 316] on div "// Welcome to [PERSON_NAME]! Prepare for combat! // Venture through the maze an…" at bounding box center [1361, 327] width 366 height 590
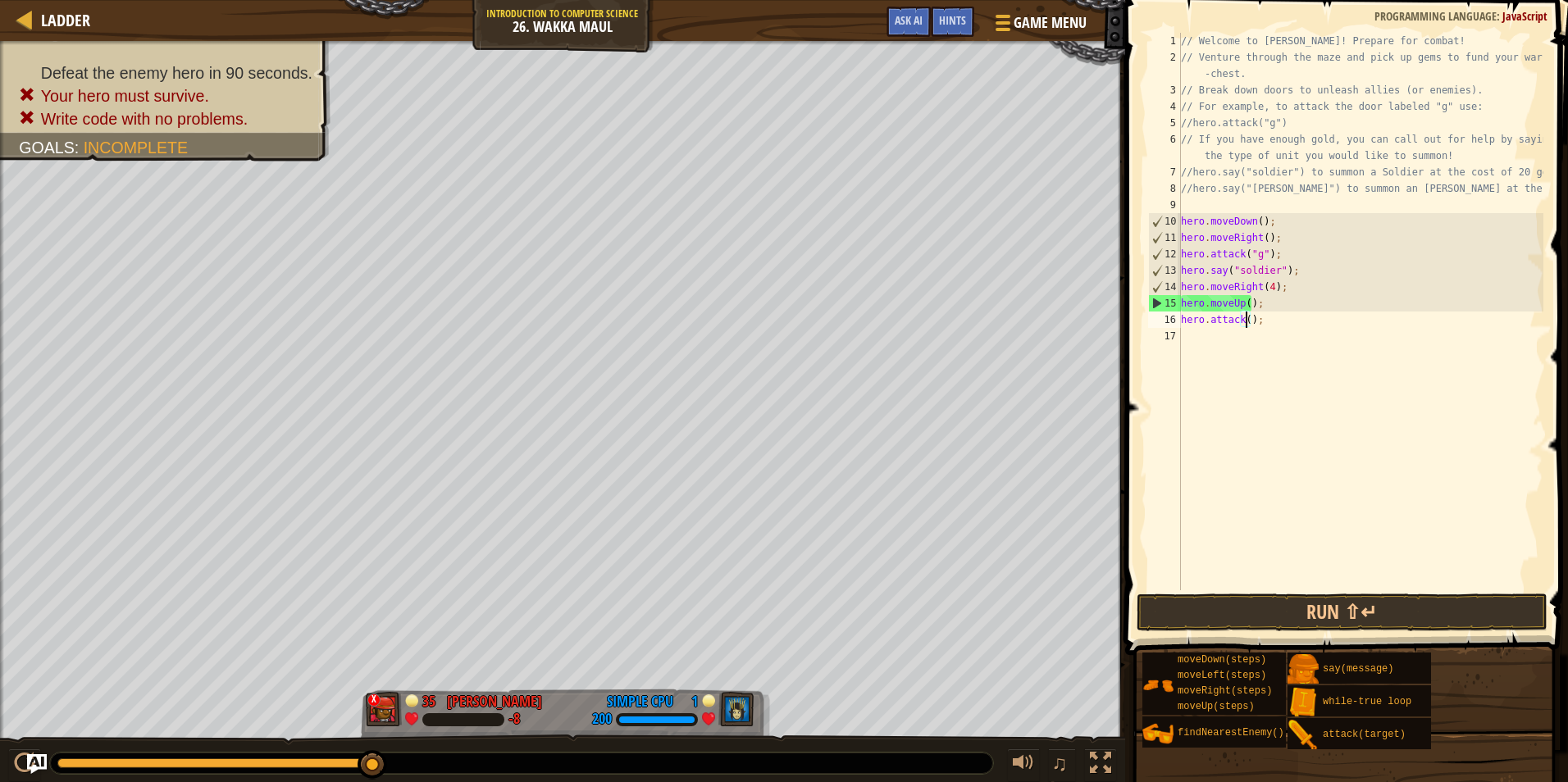
click at [1244, 318] on div "// Welcome to [PERSON_NAME]! Prepare for combat! // Venture through the maze an…" at bounding box center [1361, 327] width 366 height 590
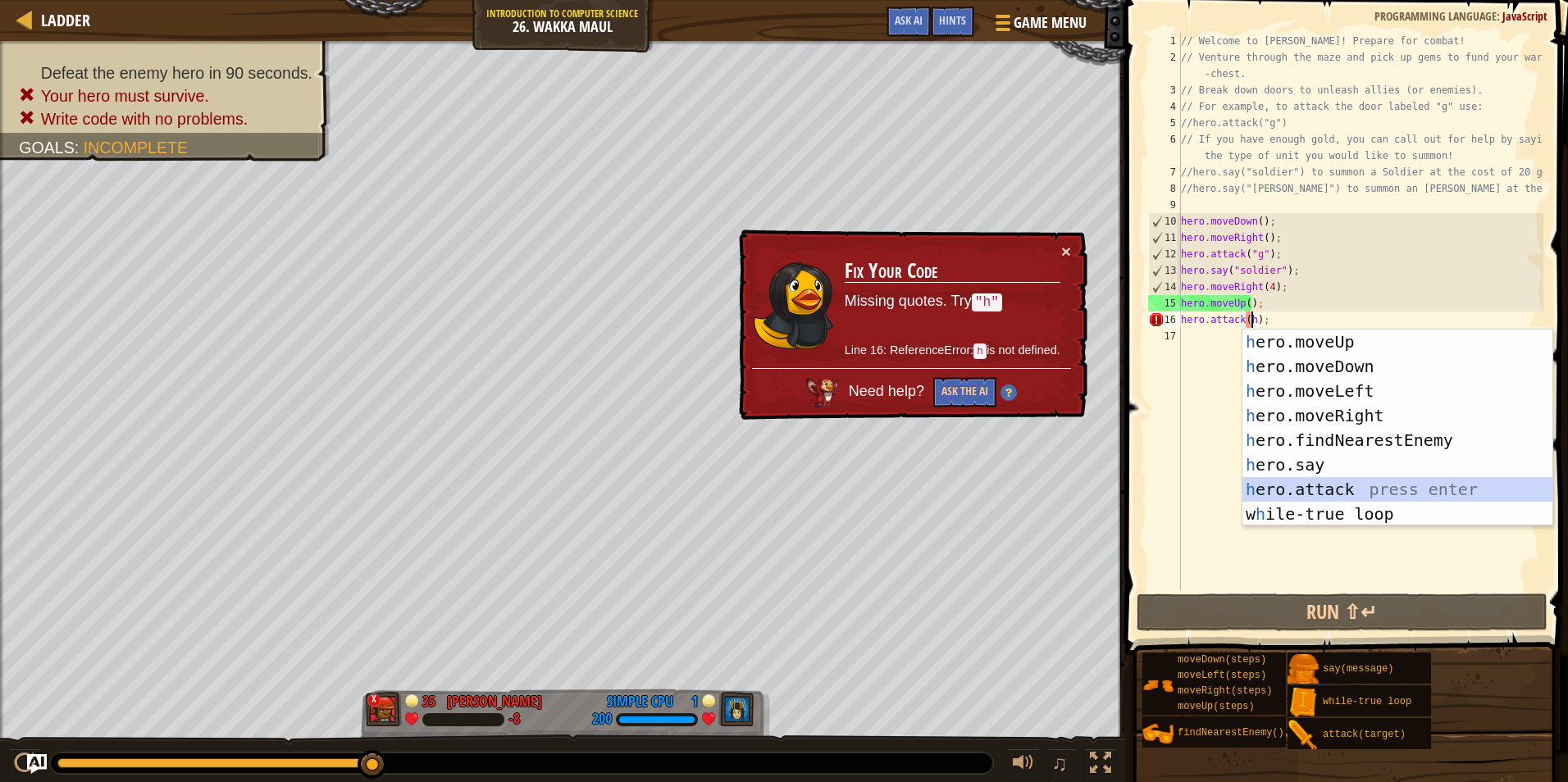
click at [1356, 485] on div "h ero.moveUp press enter h ero.moveDown press enter h ero.moveLeft press enter …" at bounding box center [1397, 452] width 309 height 246
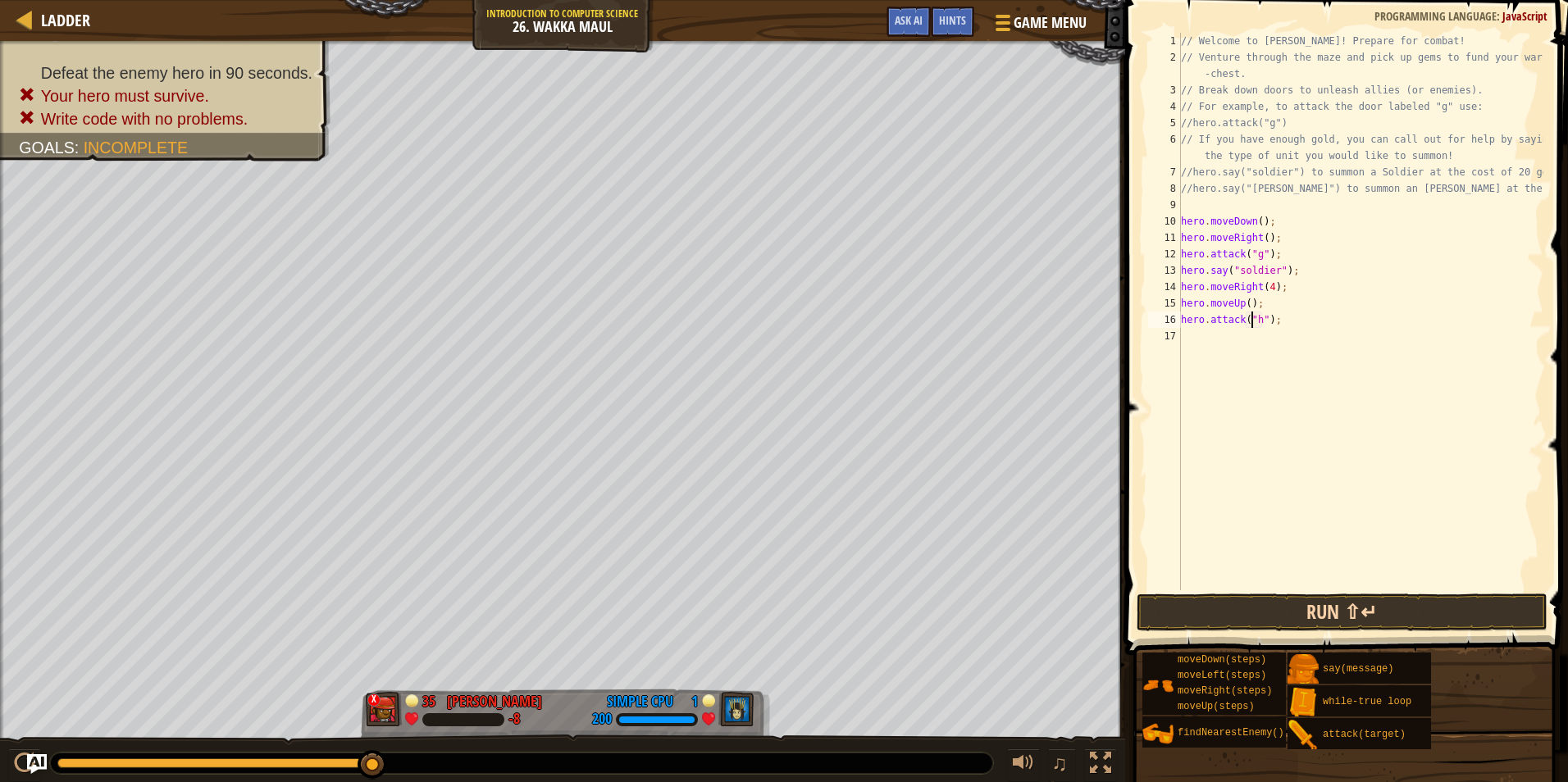
type textarea "hero.attack("h");"
click at [1301, 618] on button "Run ⇧↵" at bounding box center [1342, 612] width 411 height 38
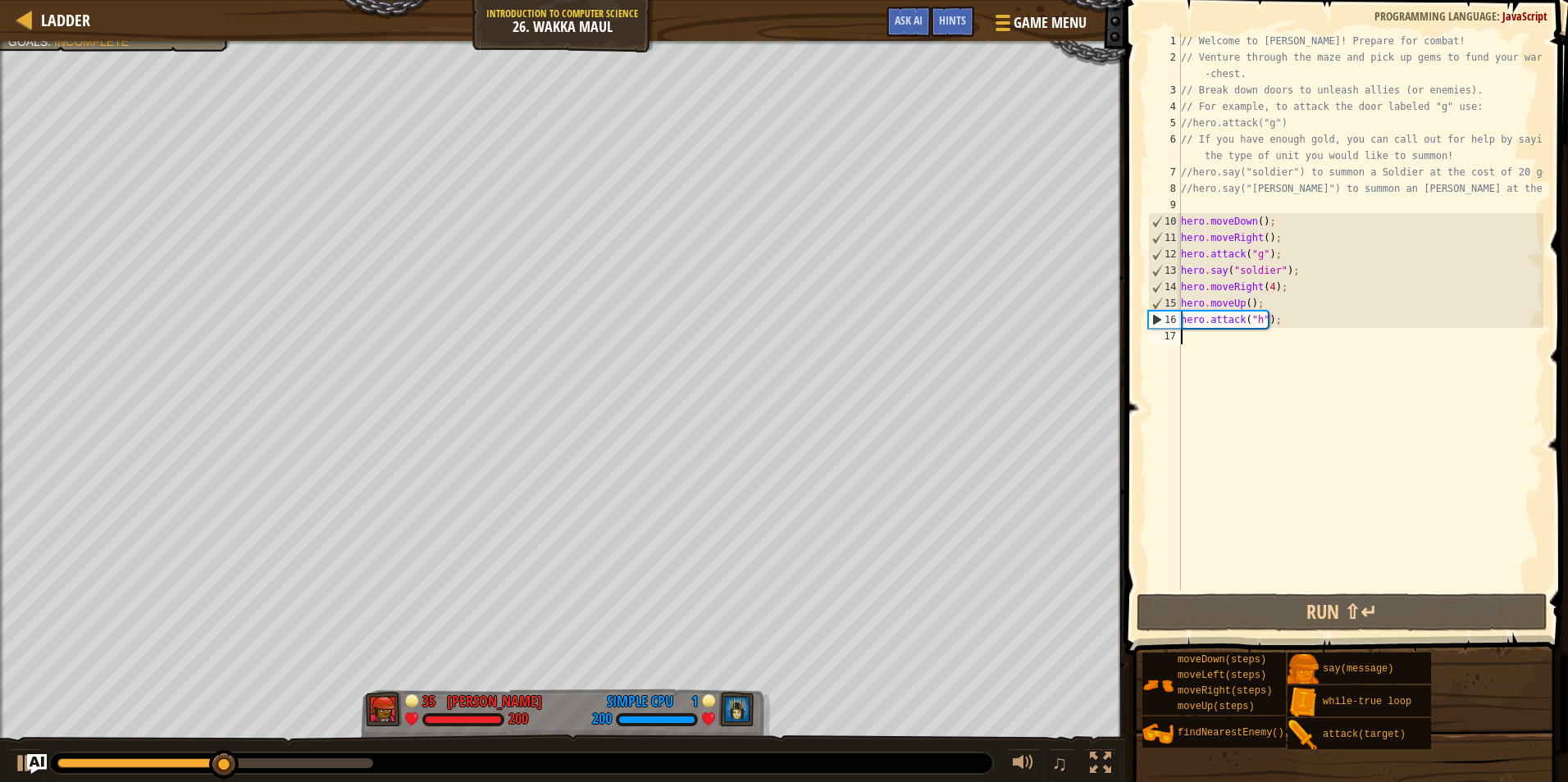
click at [1199, 346] on div "// Welcome to [PERSON_NAME]! Prepare for combat! // Venture through the maze an…" at bounding box center [1361, 327] width 366 height 590
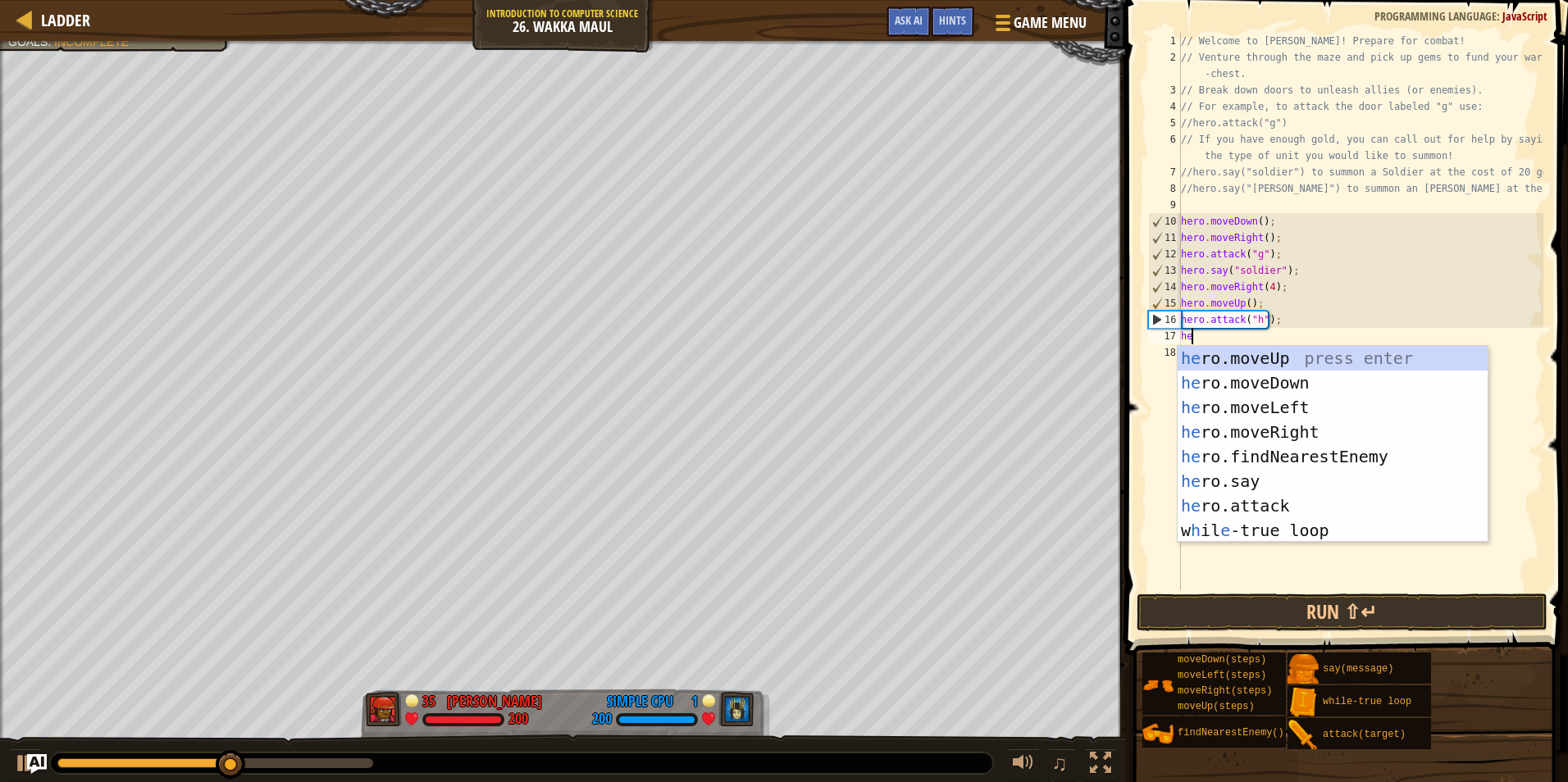
scroll to position [8, 1]
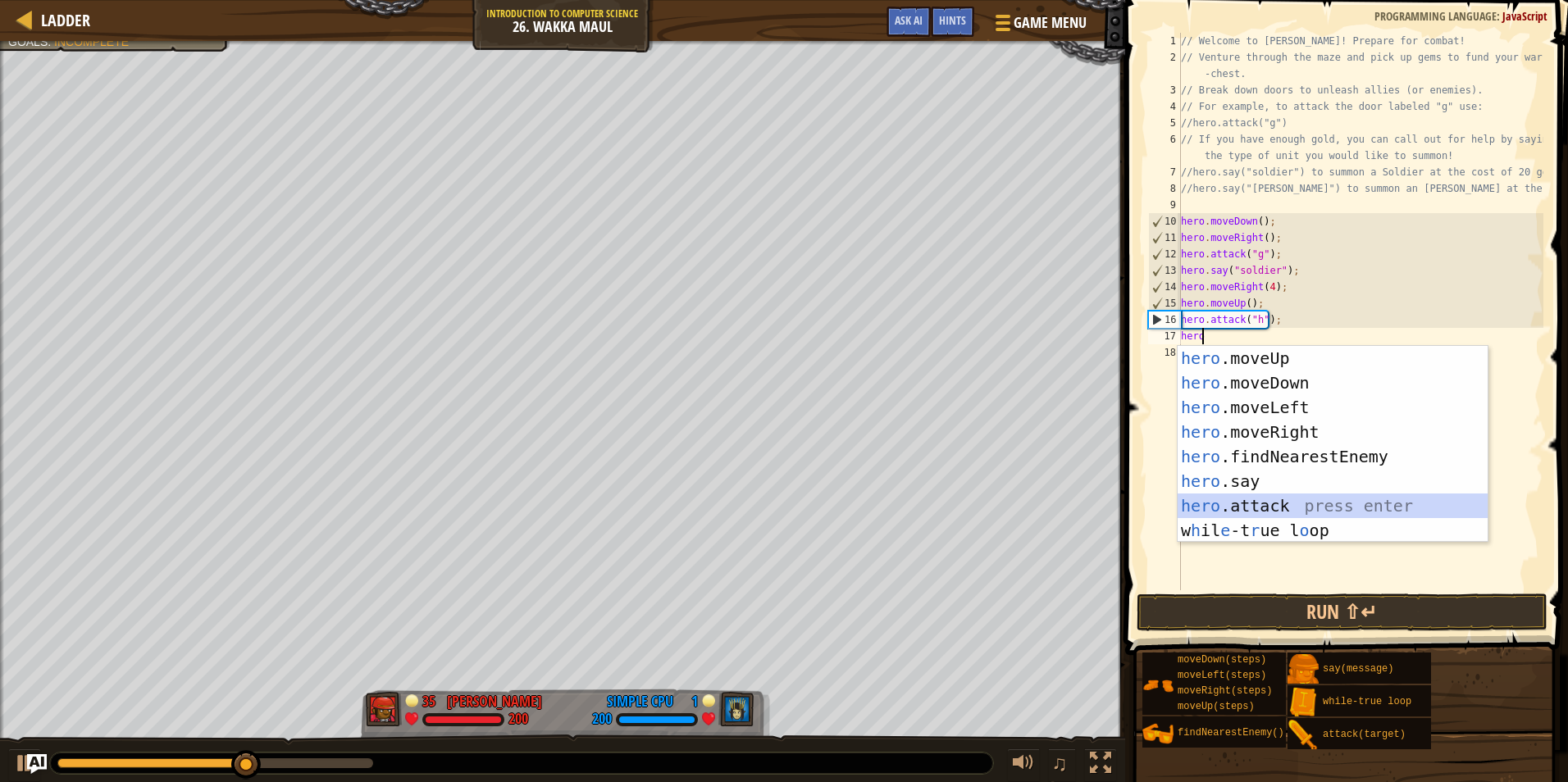
click at [1267, 509] on div "hero .moveUp press enter hero .moveDown press enter hero .moveLeft press enter …" at bounding box center [1333, 469] width 309 height 246
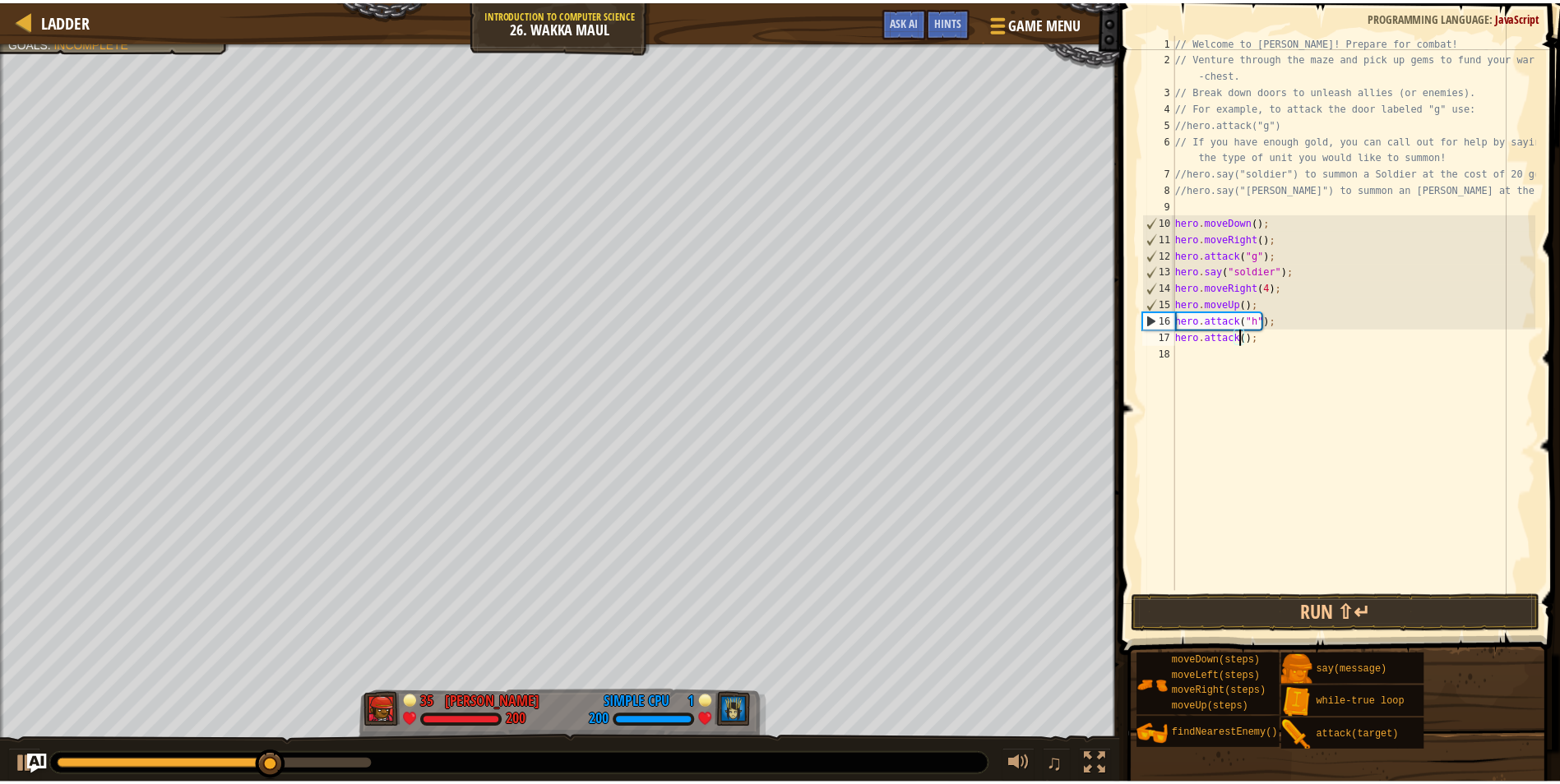
scroll to position [8, 6]
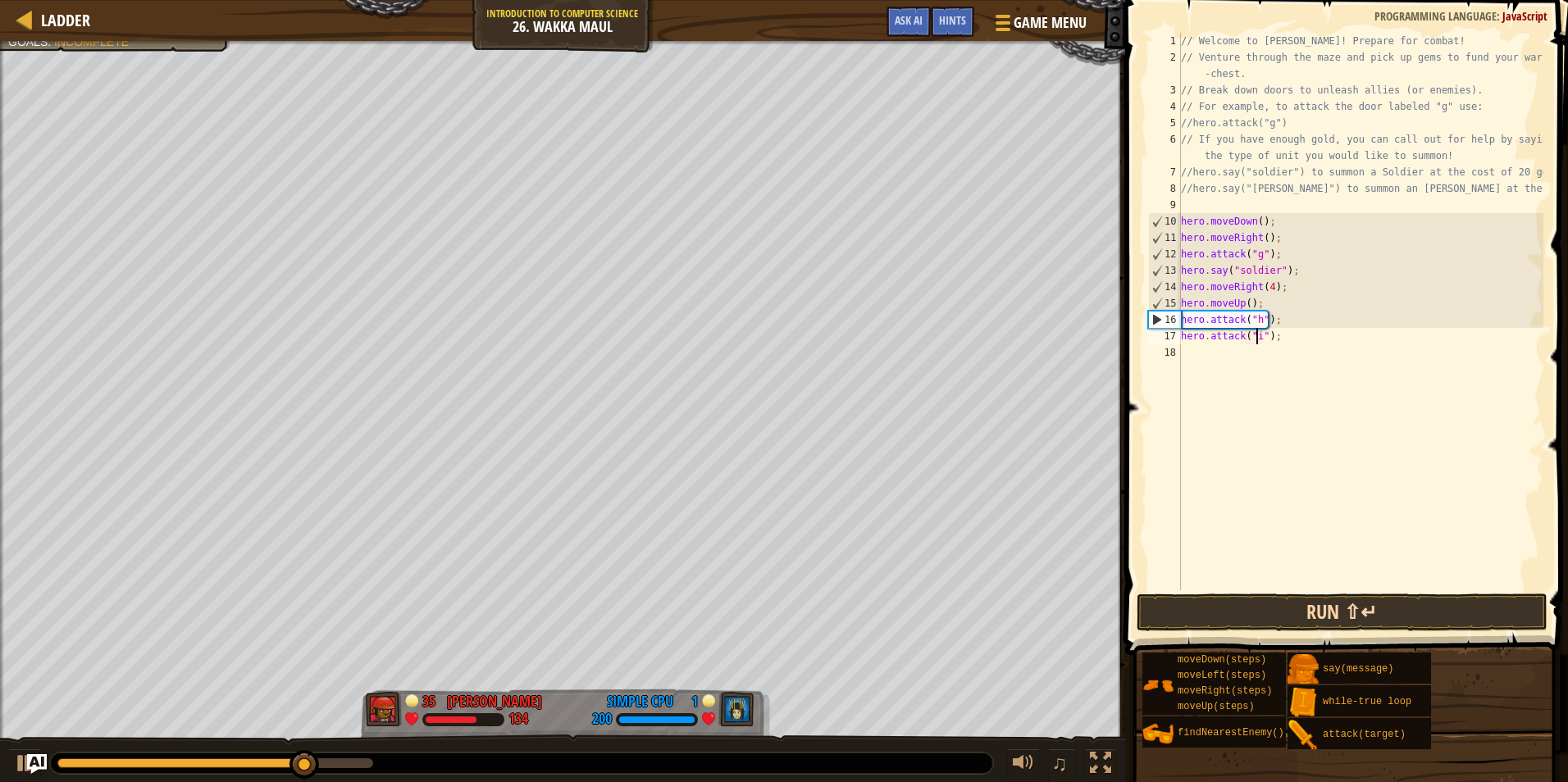
type textarea "hero.attack("i");"
click at [1332, 599] on button "Run ⇧↵" at bounding box center [1342, 612] width 411 height 38
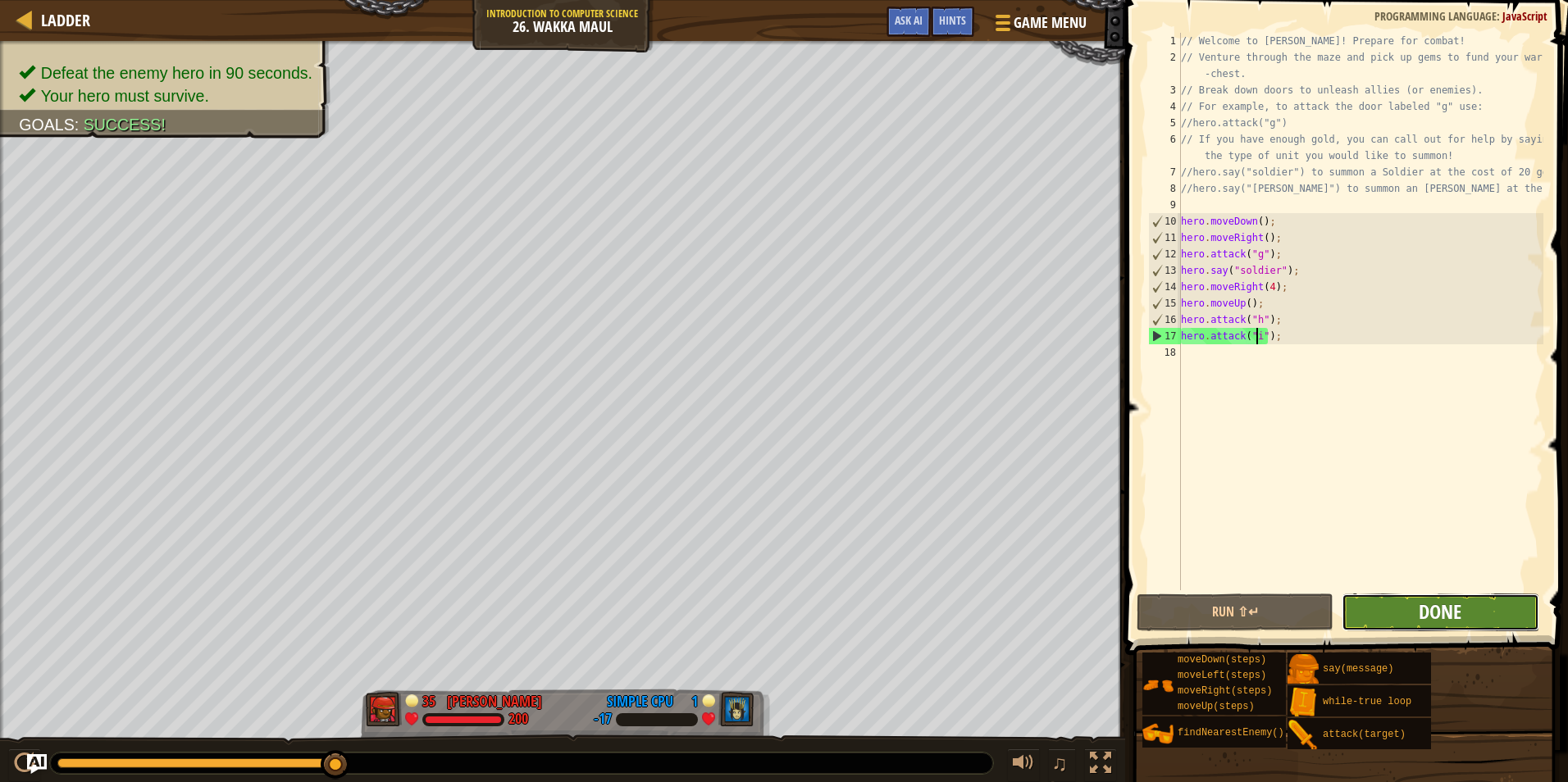
click at [1434, 615] on span "Done" at bounding box center [1440, 611] width 42 height 26
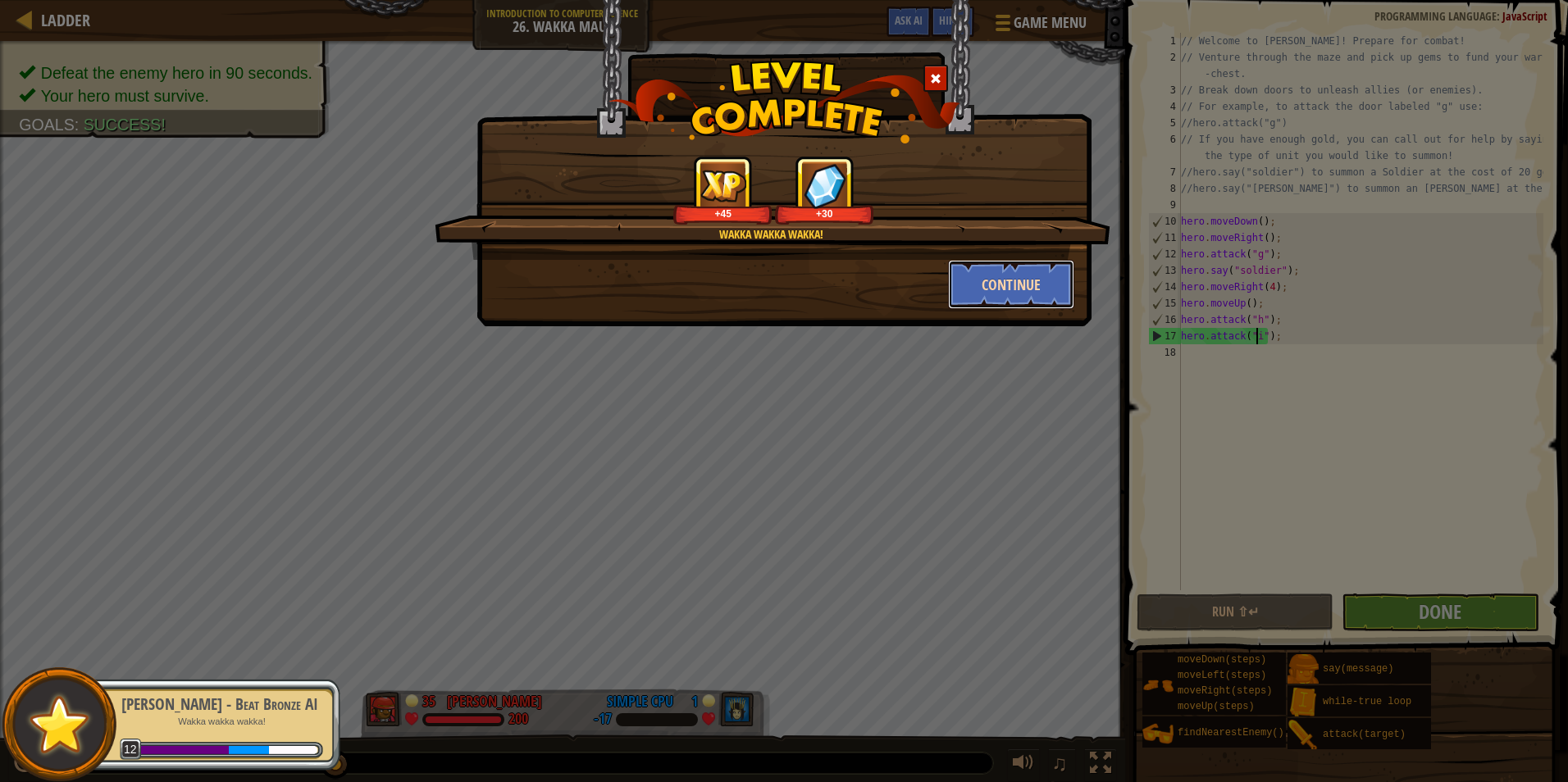
click at [1007, 298] on button "Continue" at bounding box center [1012, 284] width 128 height 49
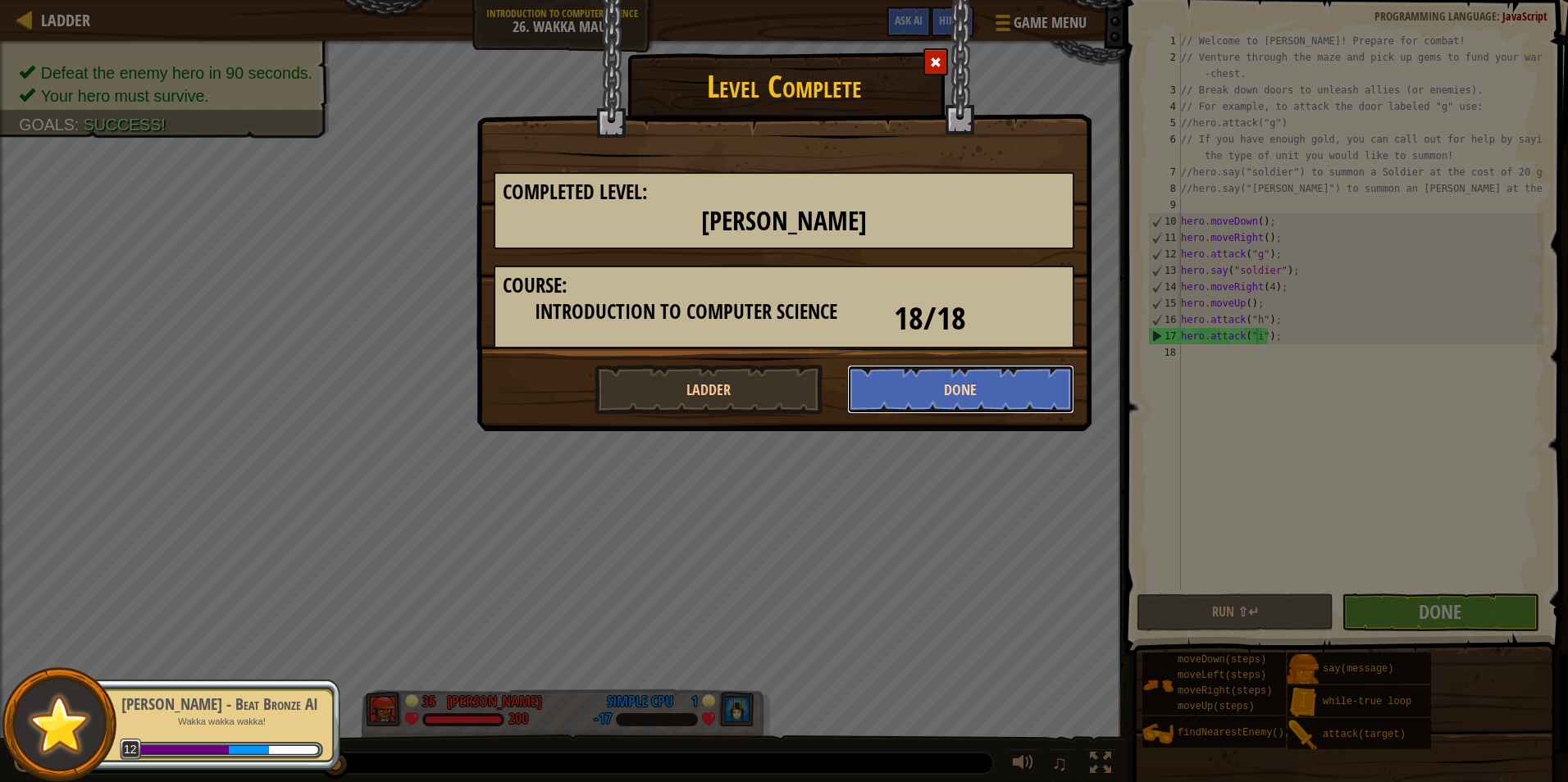
click at [975, 371] on button "Done" at bounding box center [960, 389] width 228 height 49
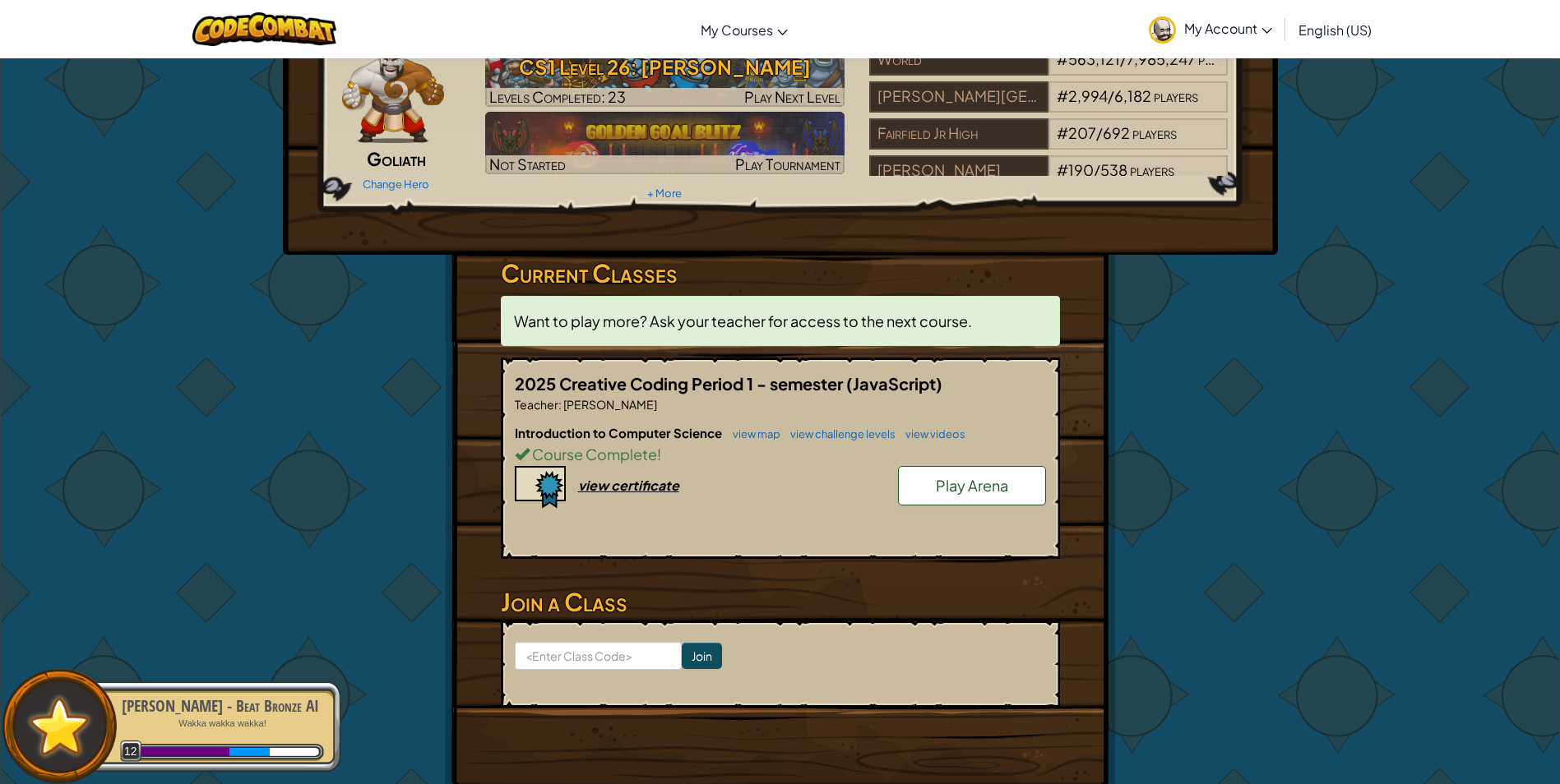
scroll to position [165, 0]
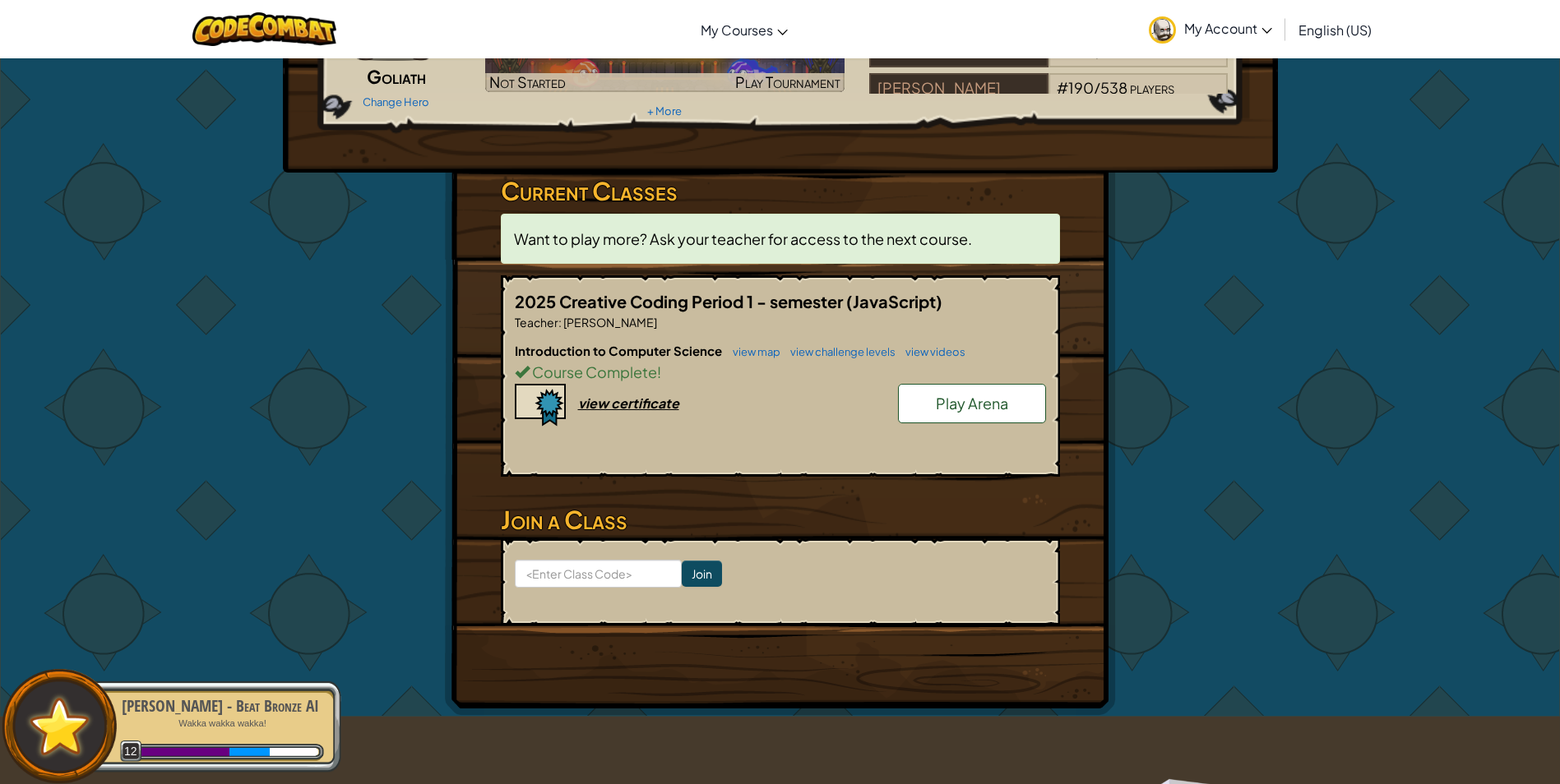
click at [964, 406] on span "Play Arena" at bounding box center [971, 403] width 72 height 19
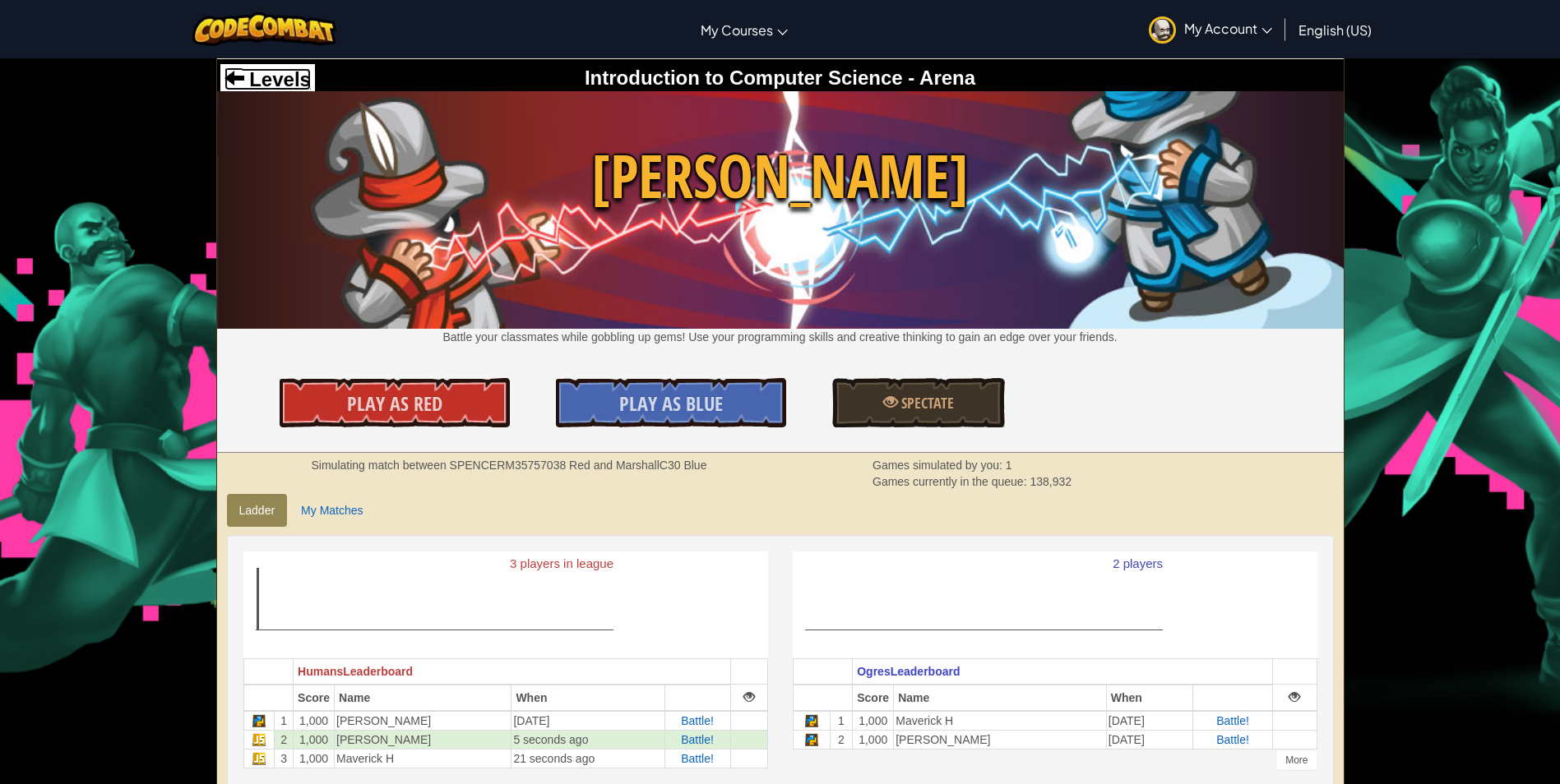
click at [270, 71] on span "Levels" at bounding box center [277, 80] width 67 height 23
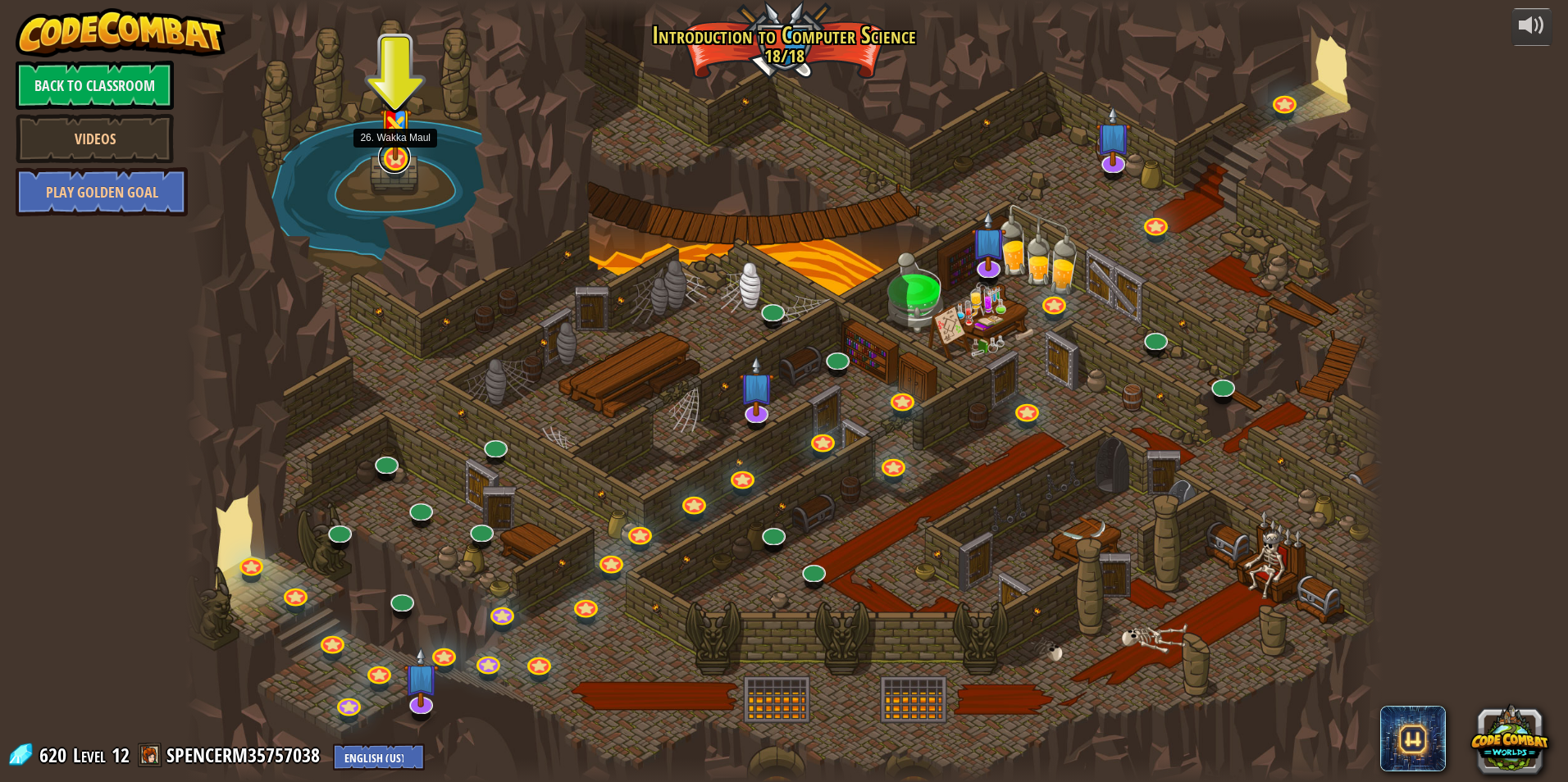
click at [394, 161] on link at bounding box center [394, 157] width 33 height 33
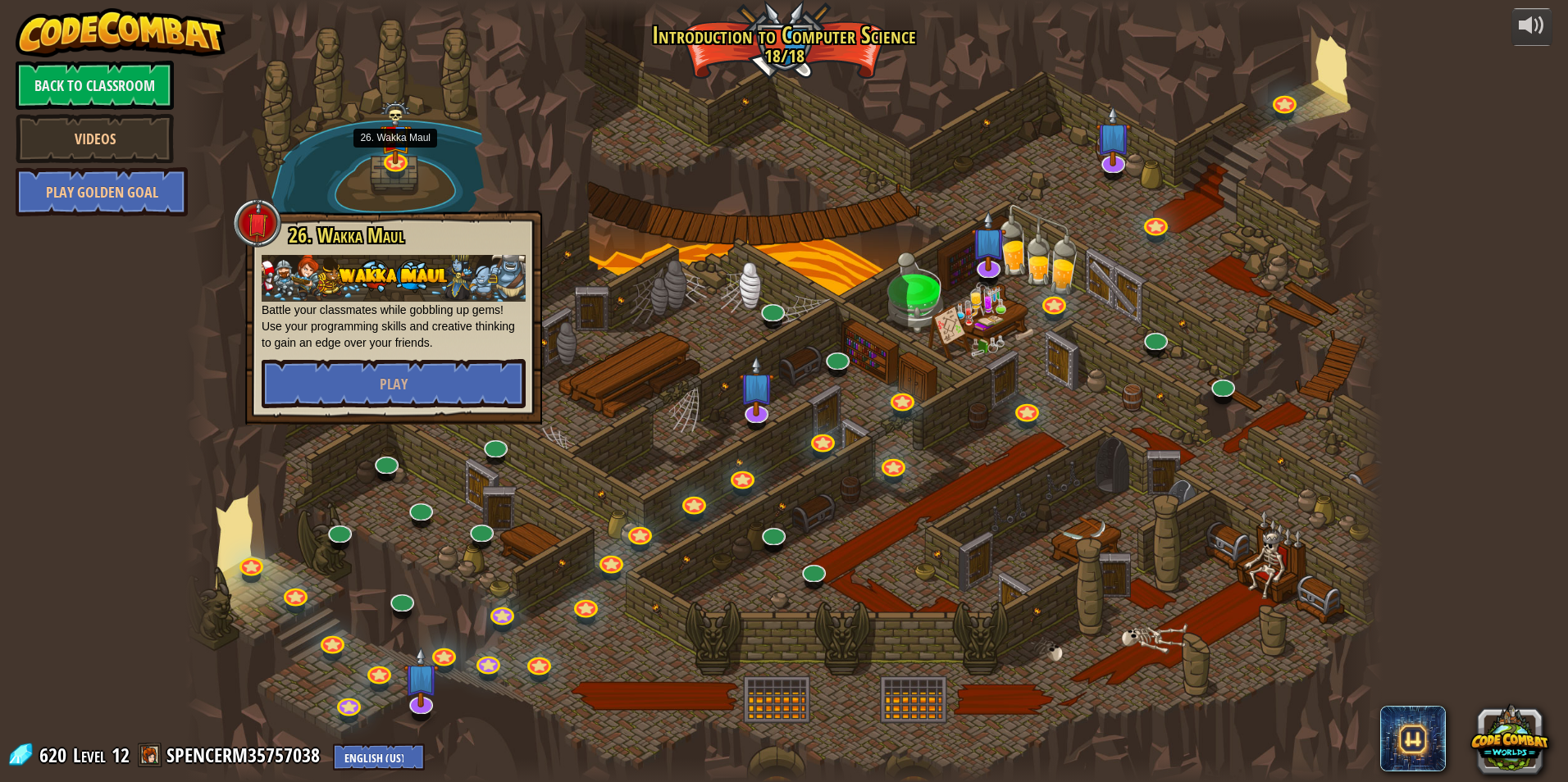
click at [480, 142] on div at bounding box center [784, 391] width 1197 height 782
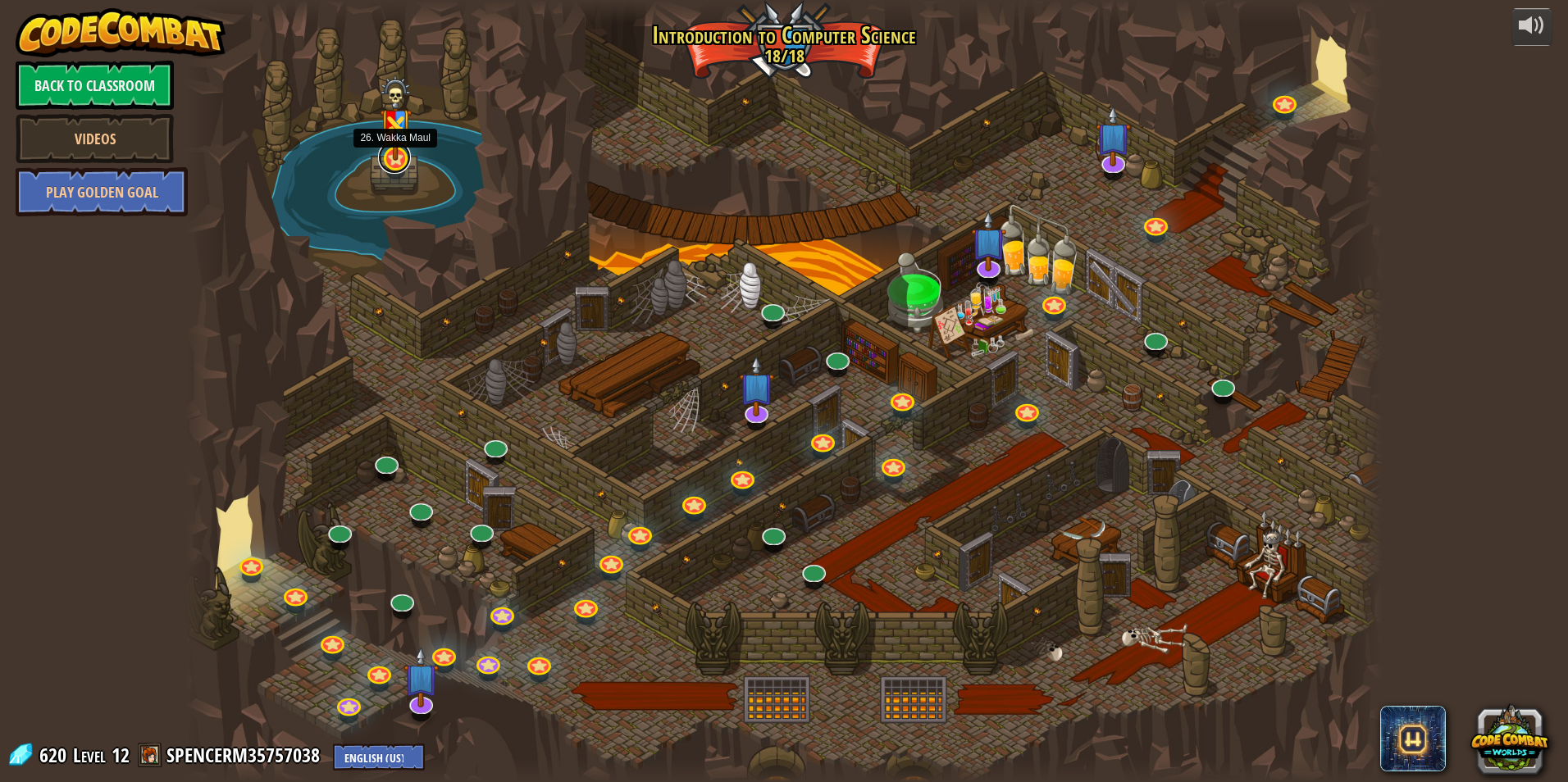
click at [398, 162] on link at bounding box center [394, 157] width 33 height 33
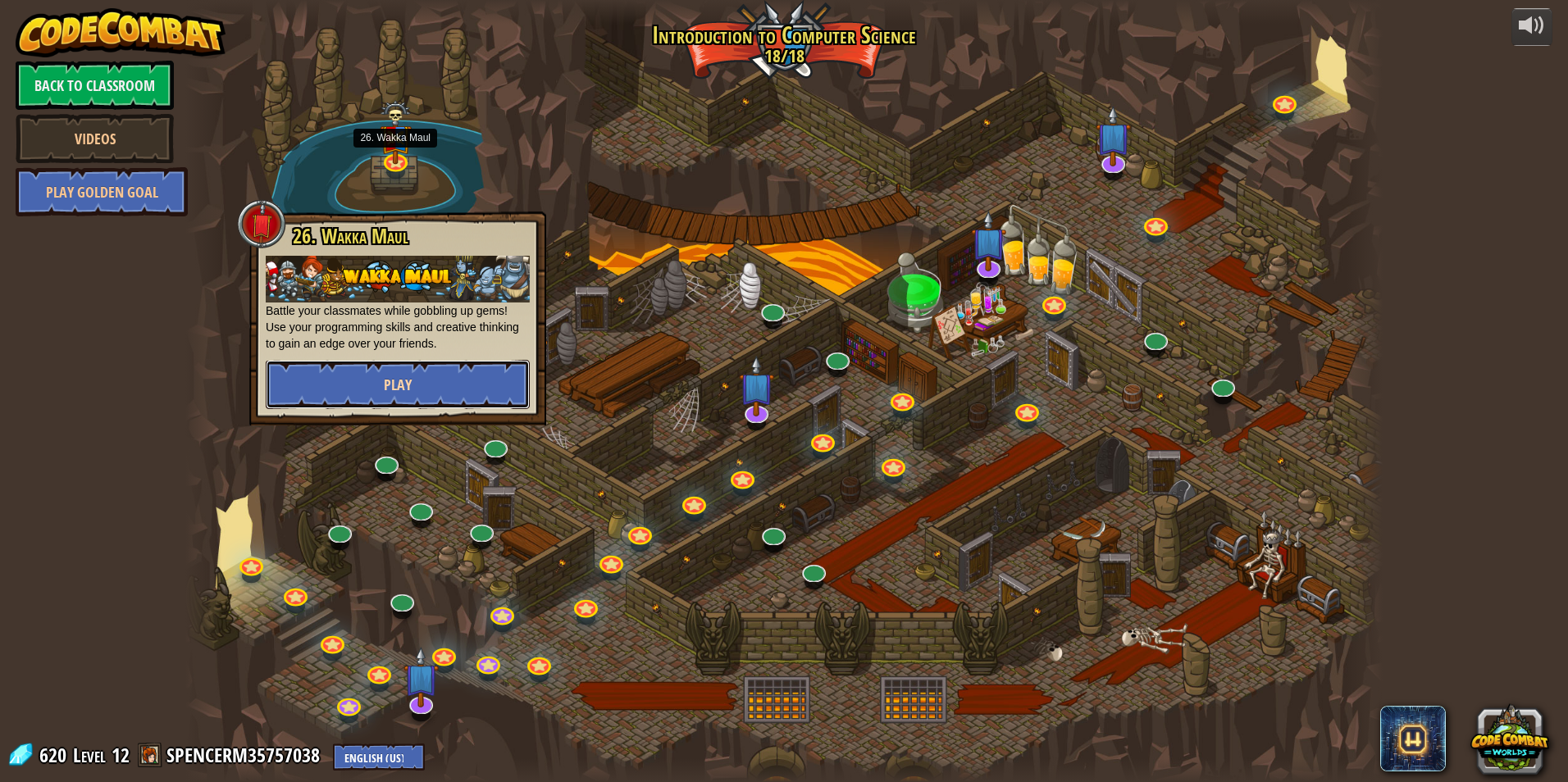
click at [388, 372] on button "Play" at bounding box center [398, 384] width 264 height 49
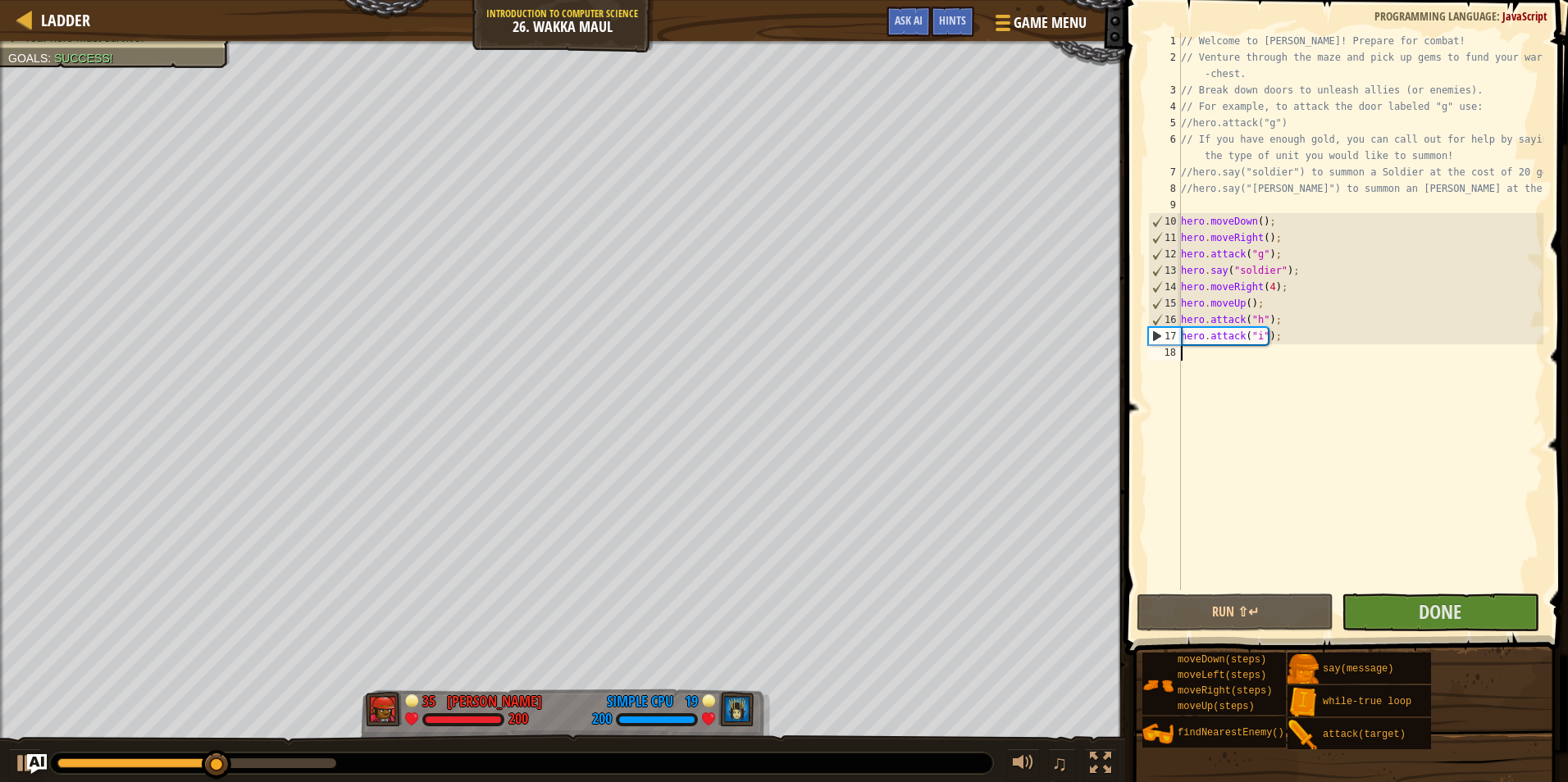
click at [1239, 355] on div "// Welcome to [PERSON_NAME]! Prepare for combat! // Venture through the maze an…" at bounding box center [1361, 327] width 366 height 590
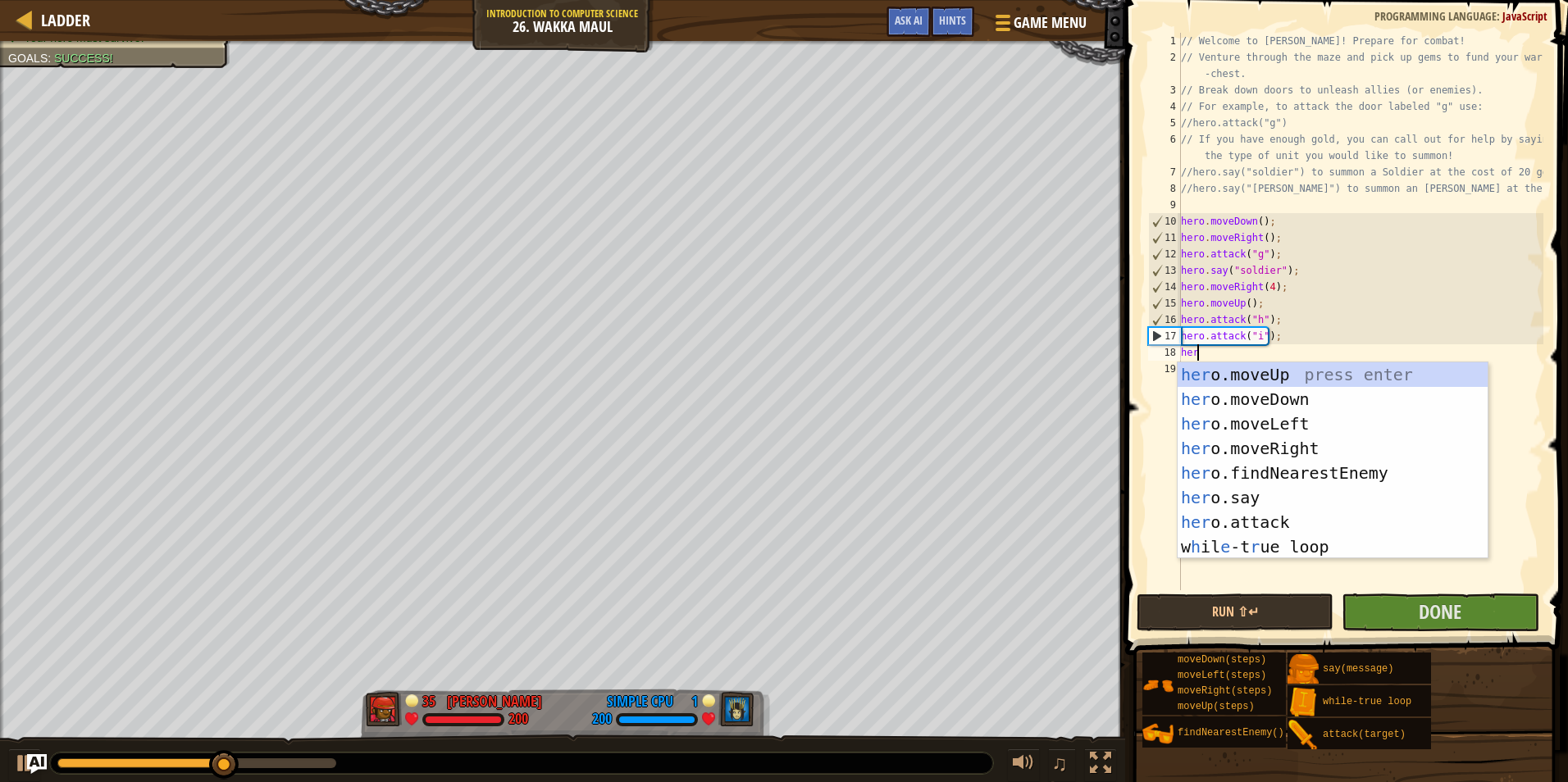
type textarea "hero"
click at [1295, 395] on div "hero .moveUp press enter hero .moveDown press enter hero .moveLeft press enter …" at bounding box center [1333, 485] width 309 height 246
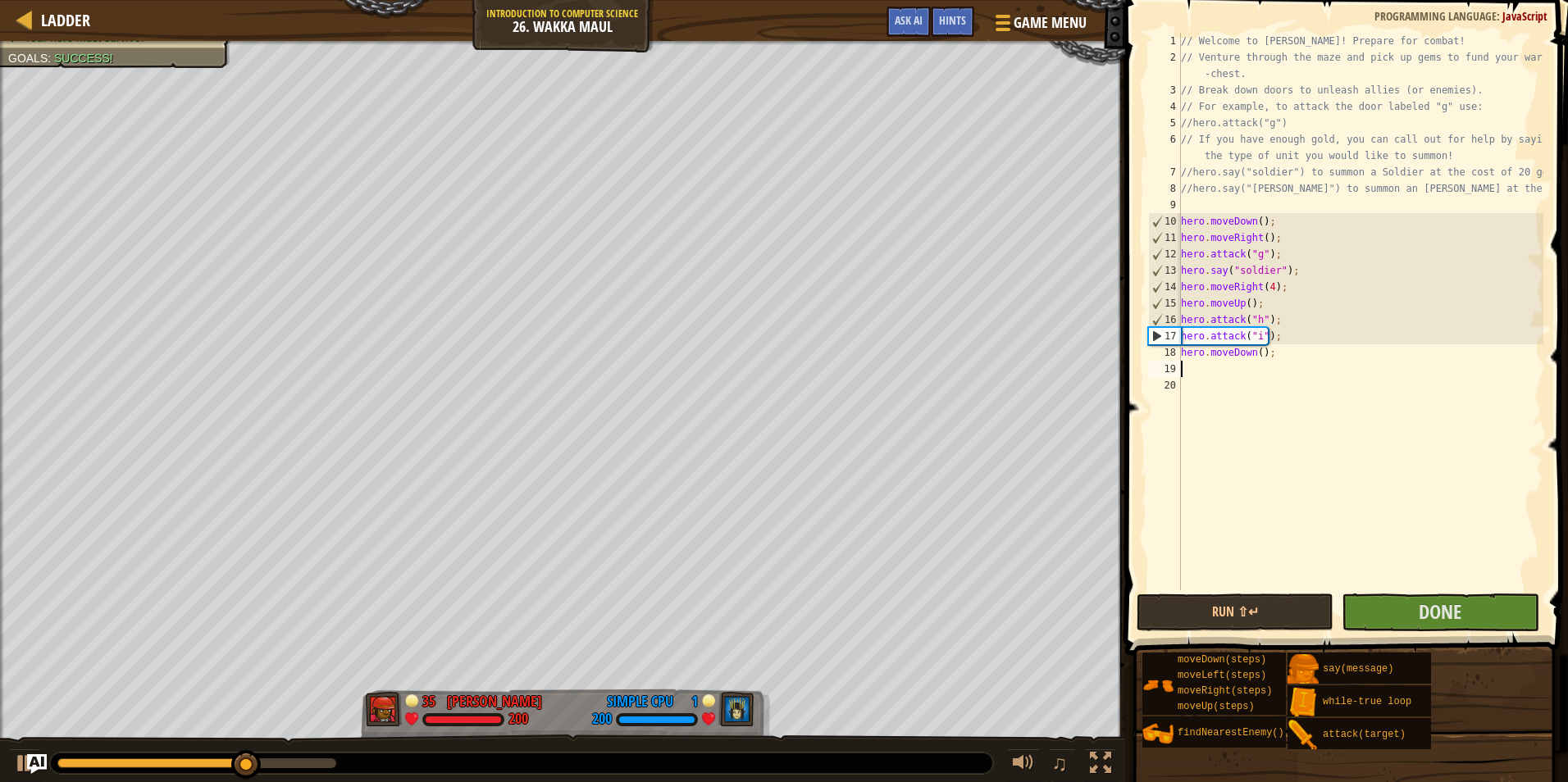
click at [1250, 362] on div "// Welcome to [PERSON_NAME]! Prepare for combat! // Venture through the maze an…" at bounding box center [1361, 327] width 366 height 590
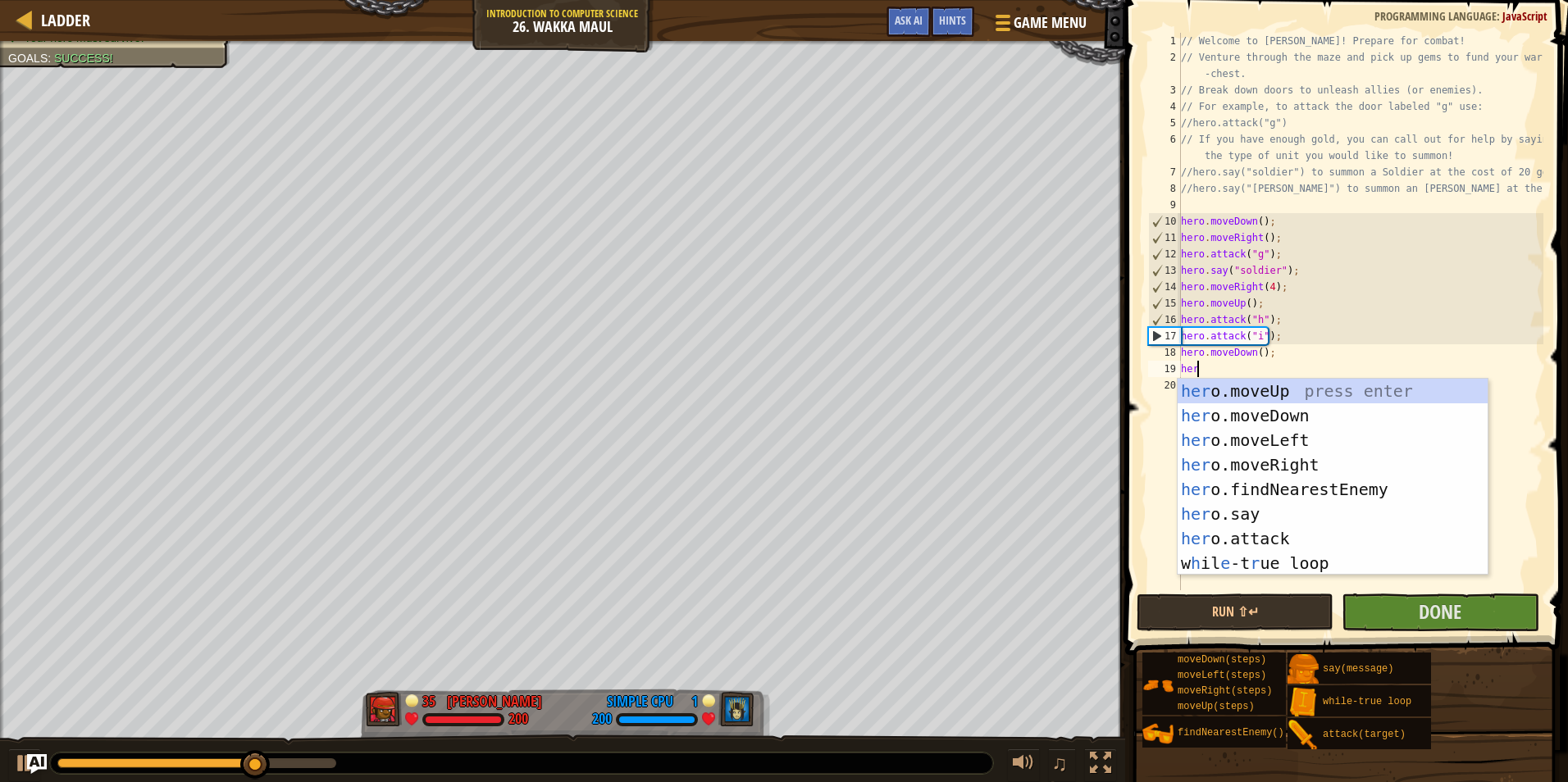
type textarea "hero"
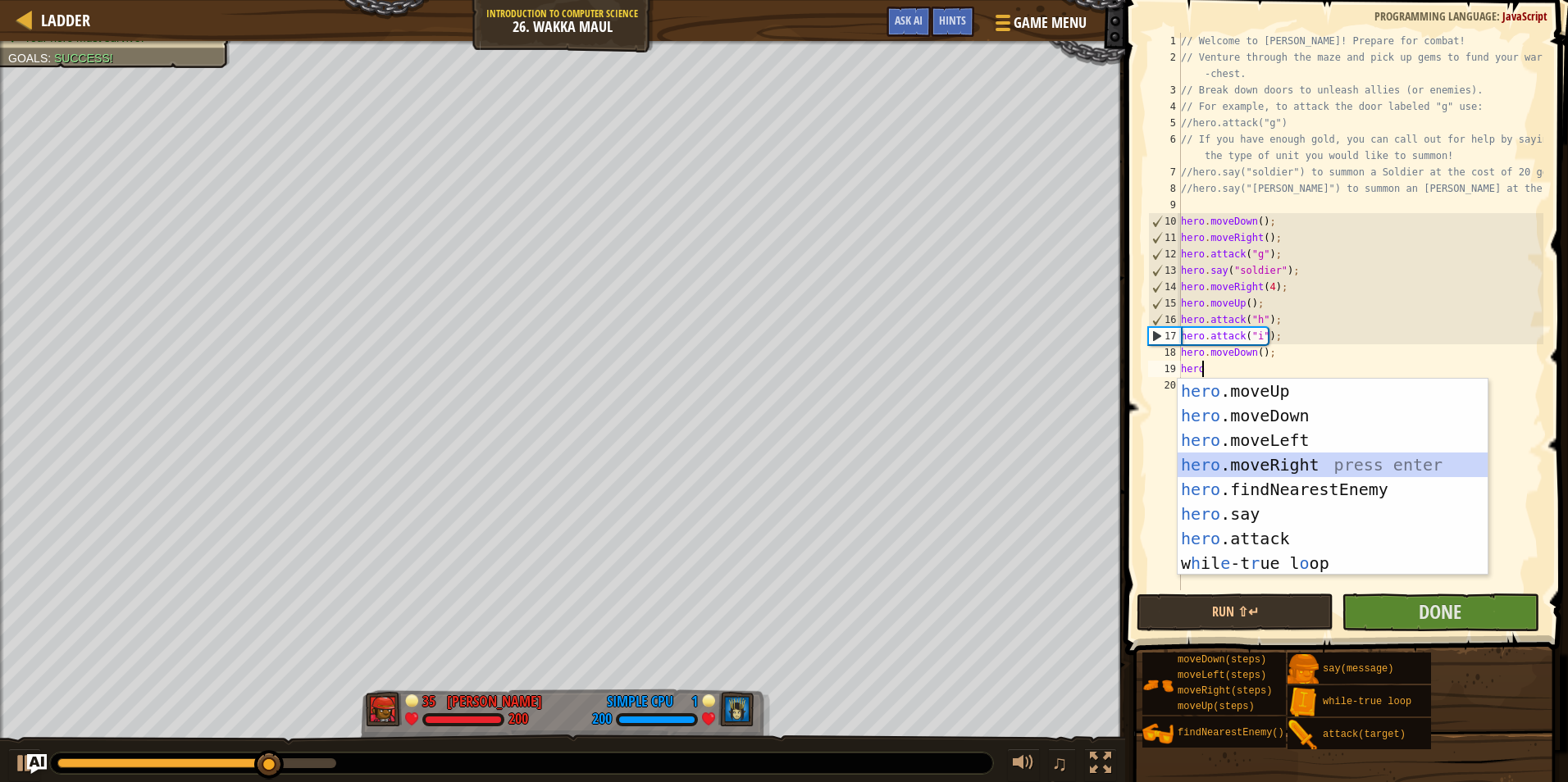
click at [1296, 463] on div "hero .moveUp press enter hero .moveDown press enter hero .moveLeft press enter …" at bounding box center [1333, 502] width 309 height 246
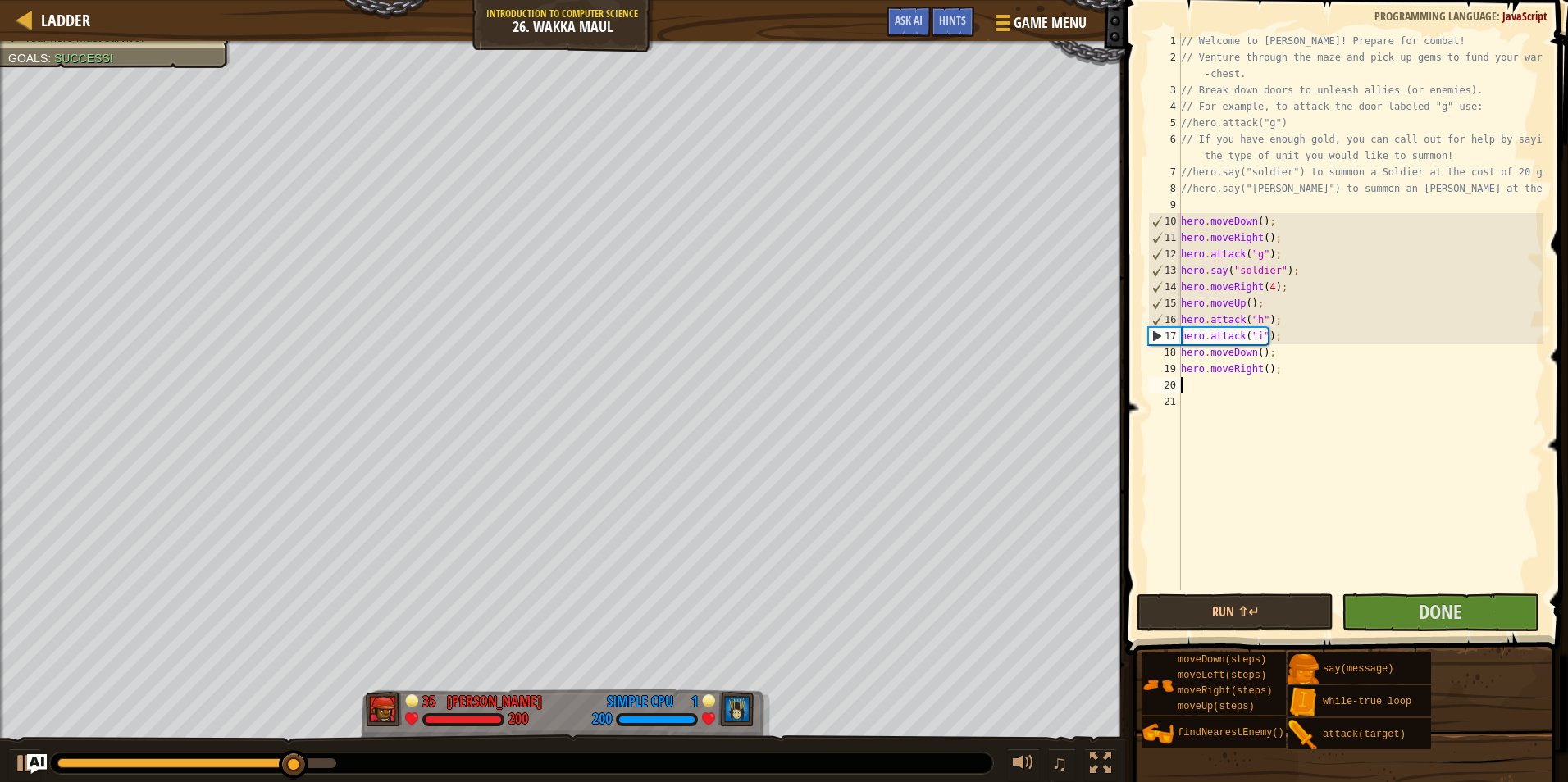
click at [1257, 367] on div "// Welcome to [PERSON_NAME]! Prepare for combat! // Venture through the maze an…" at bounding box center [1361, 327] width 366 height 590
click at [1259, 367] on div "// Welcome to [PERSON_NAME]! Prepare for combat! // Venture through the maze an…" at bounding box center [1361, 327] width 366 height 590
type textarea "hero.moveRight(2);"
click at [1202, 385] on div "// Welcome to [PERSON_NAME]! Prepare for combat! // Venture through the maze an…" at bounding box center [1361, 327] width 366 height 590
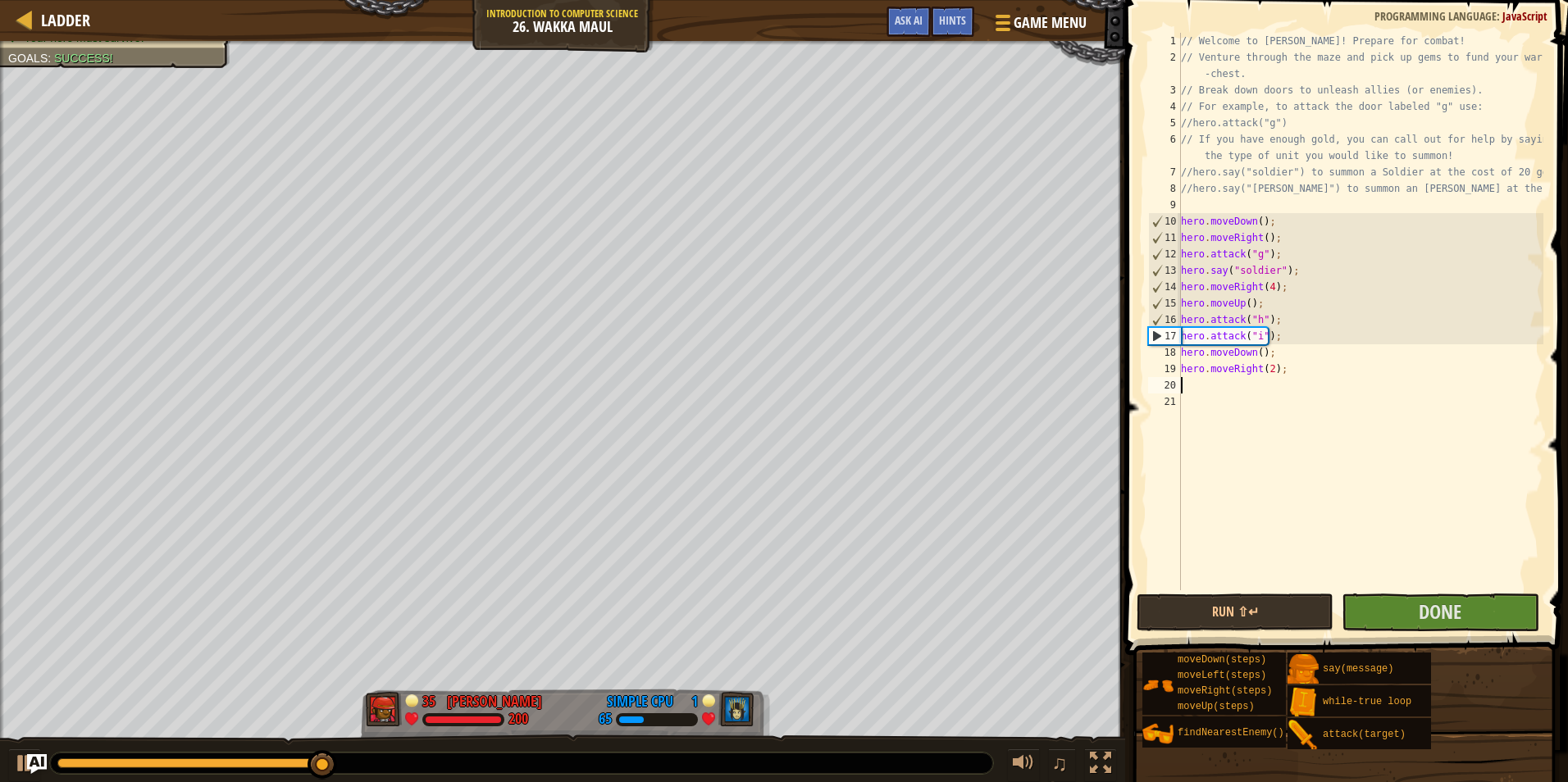
scroll to position [8, 0]
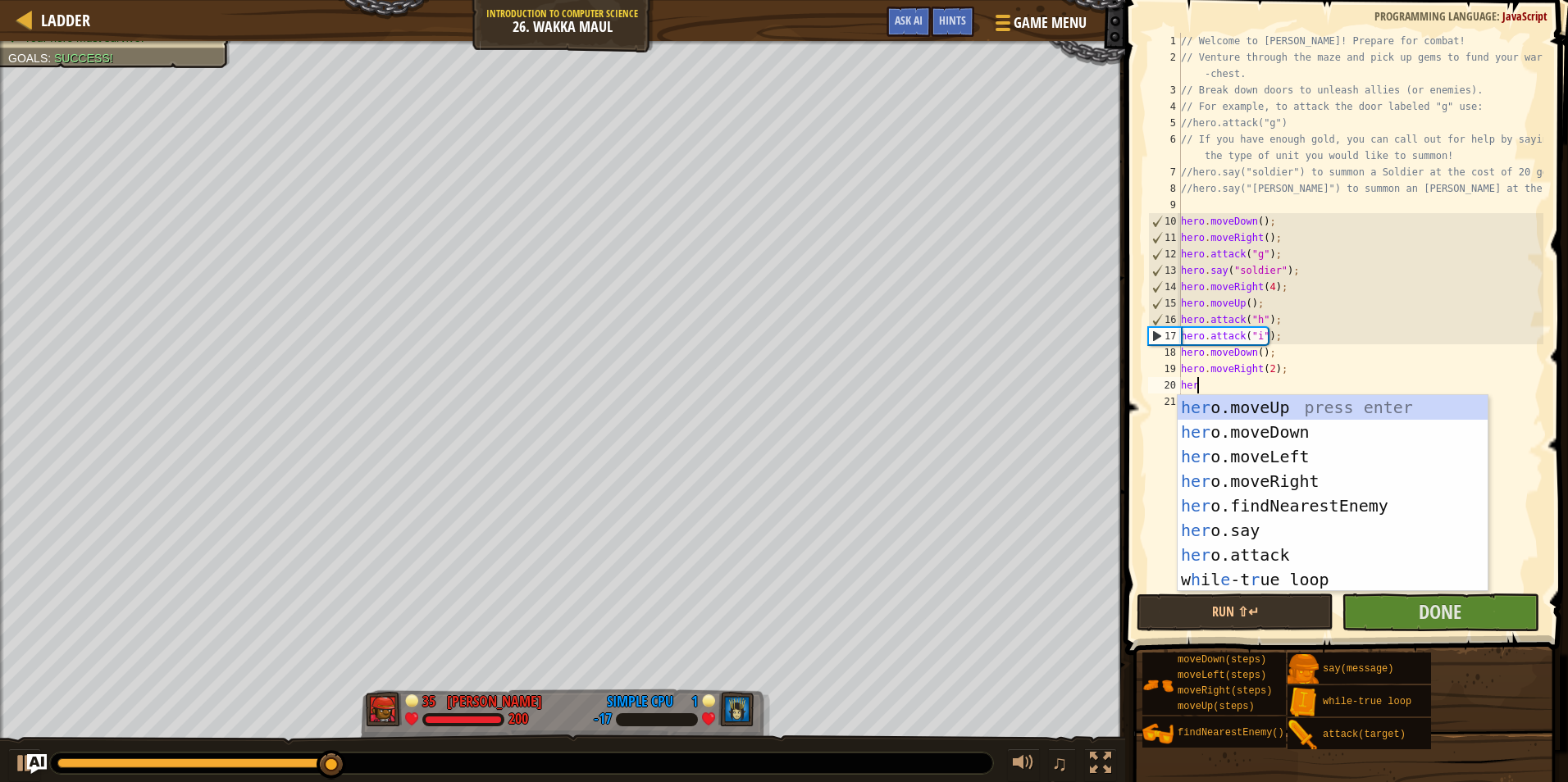
type textarea "hero"
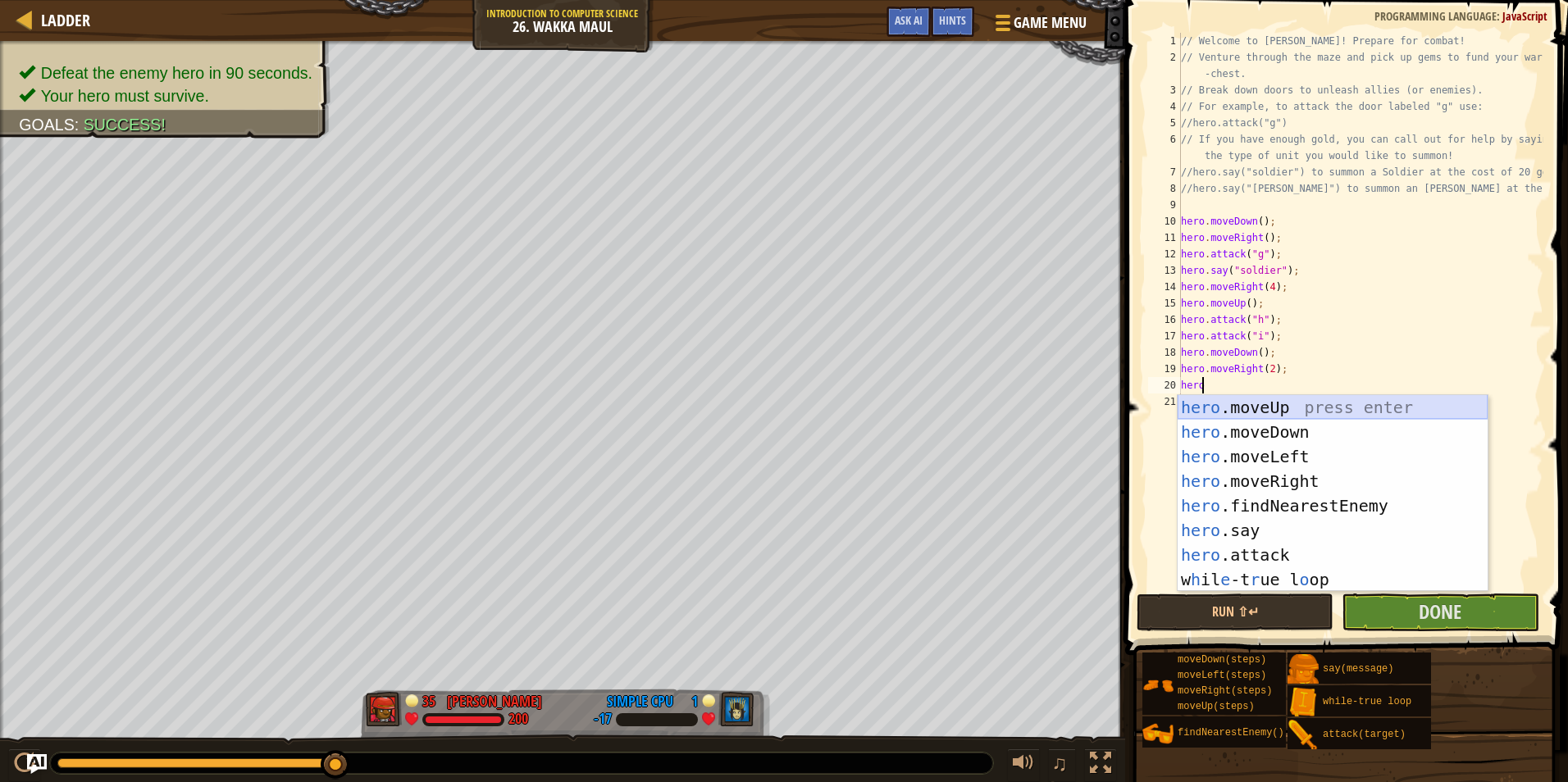
click at [1282, 405] on div "hero .moveUp press enter hero .moveDown press enter hero .moveLeft press enter …" at bounding box center [1333, 518] width 309 height 246
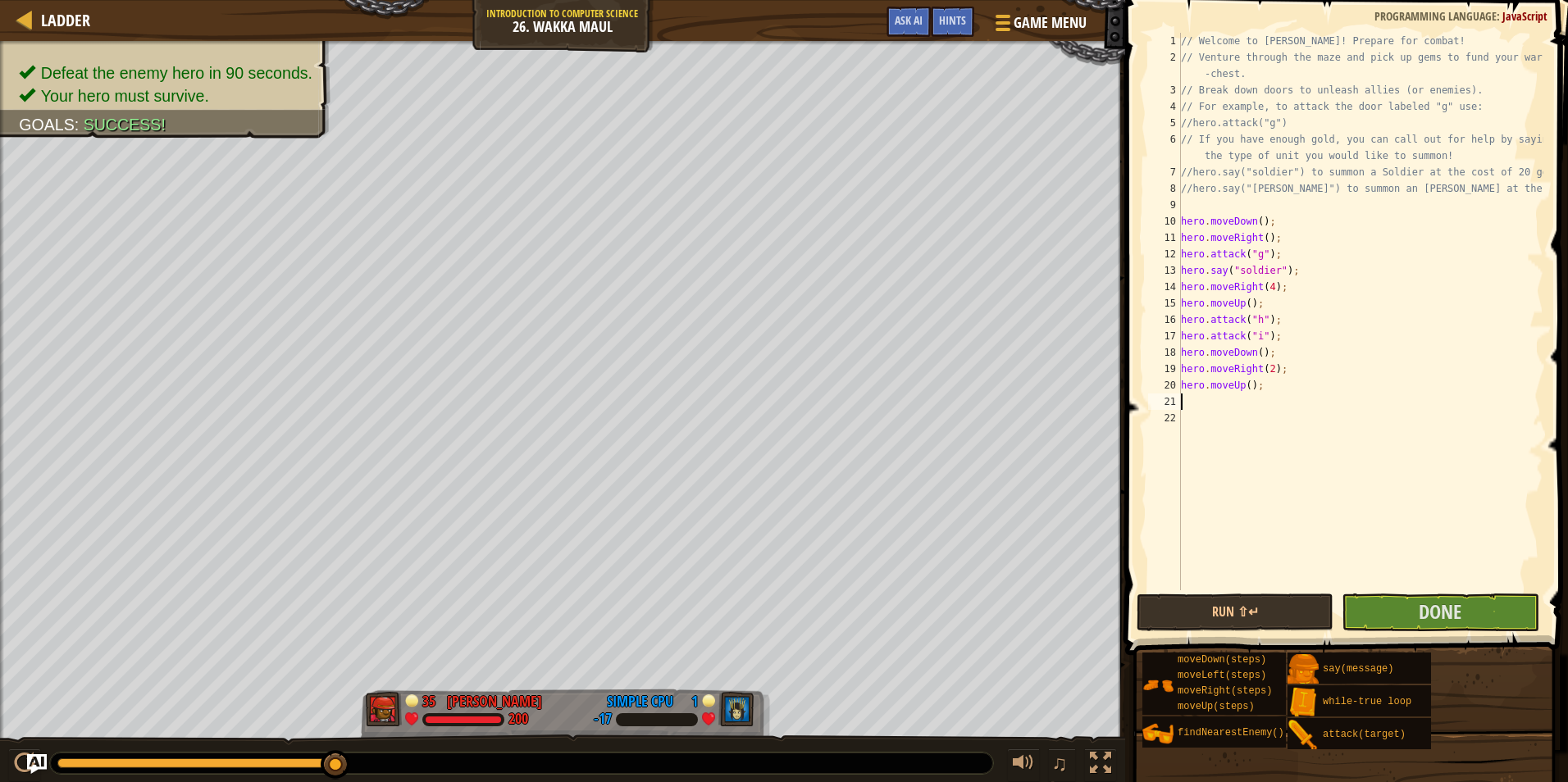
click at [1247, 384] on div "// Welcome to [PERSON_NAME]! Prepare for combat! // Venture through the maze an…" at bounding box center [1361, 327] width 366 height 590
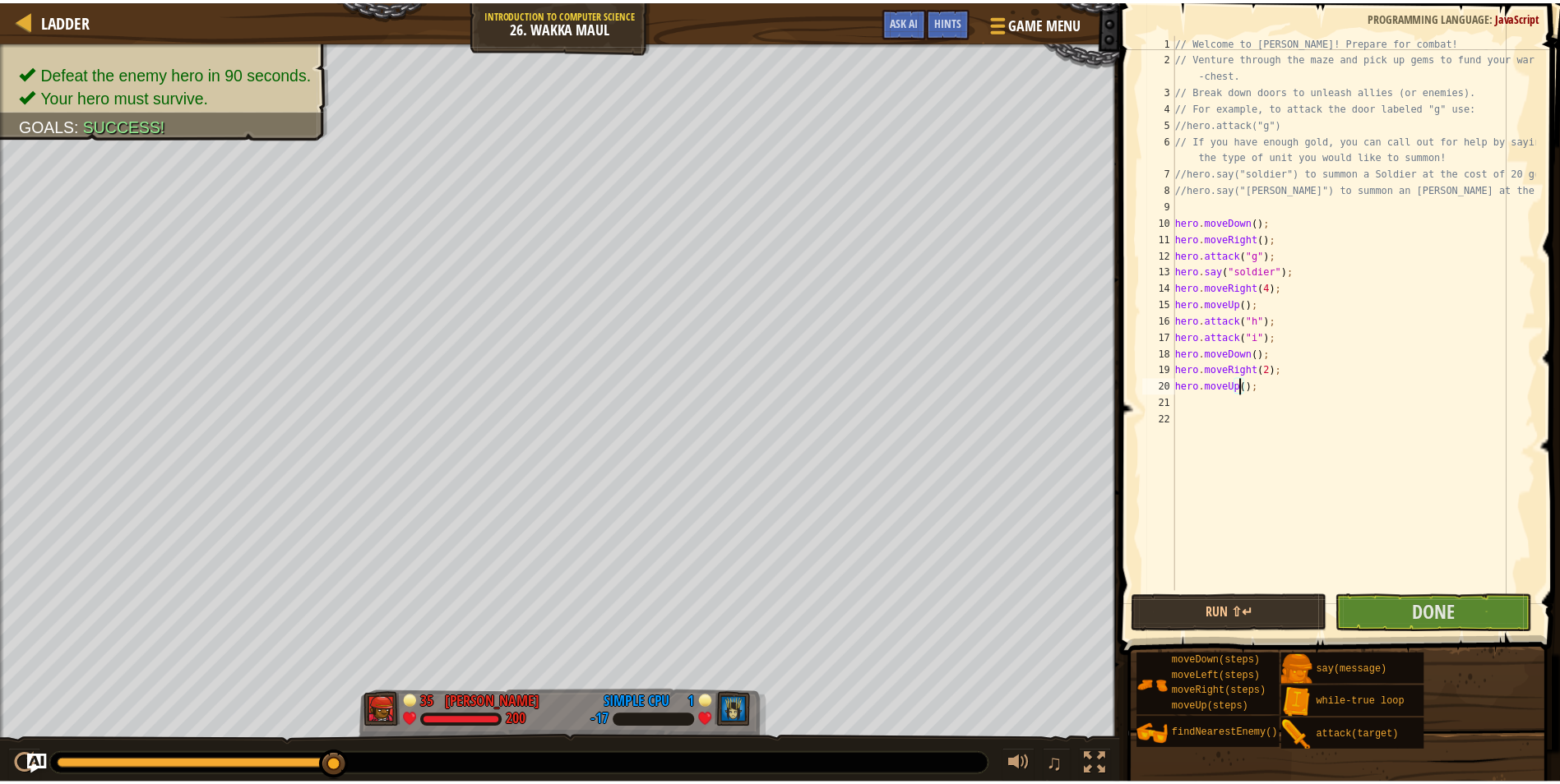
scroll to position [8, 6]
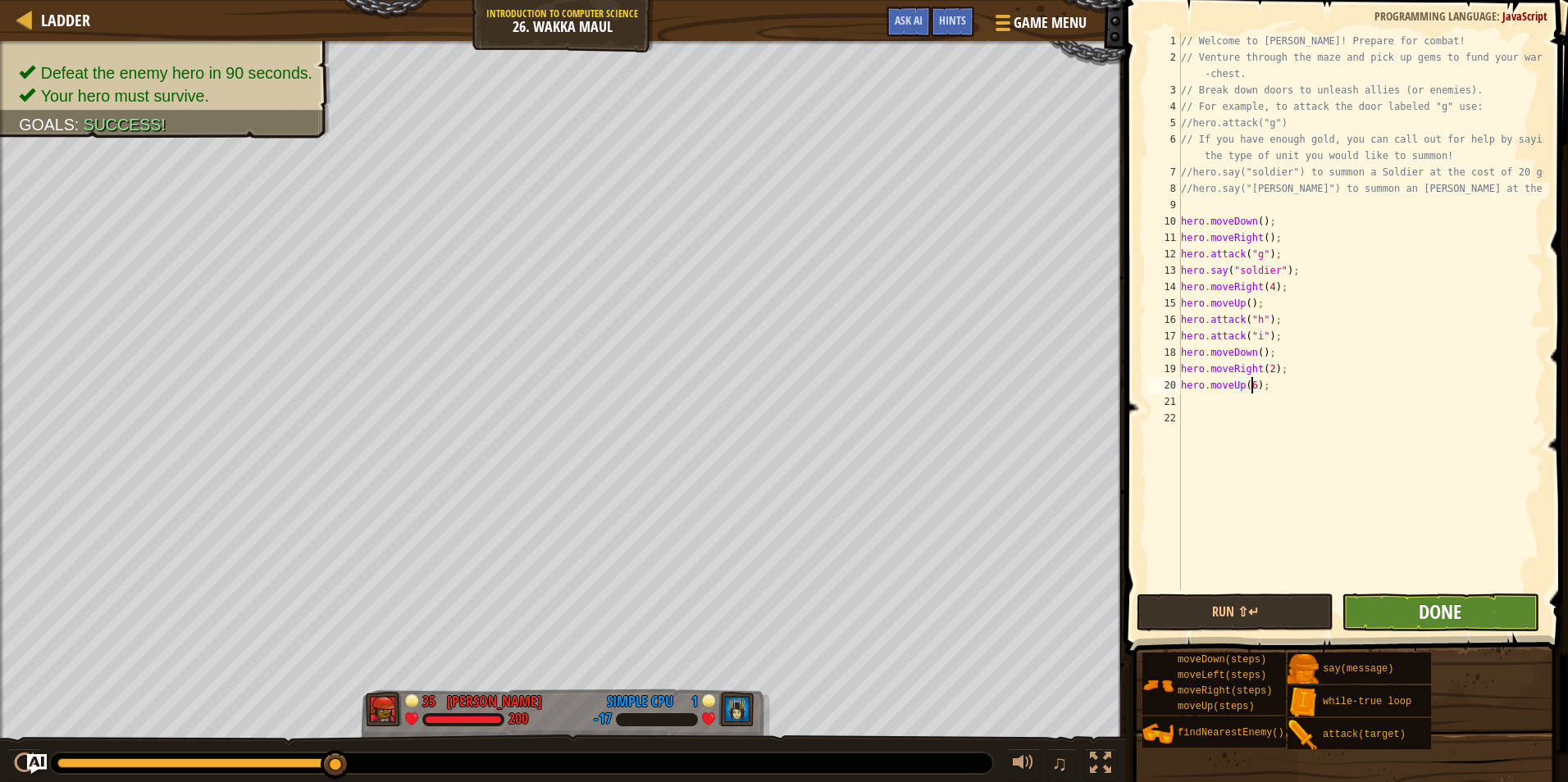
type textarea "hero.moveUp(6);"
click at [1429, 609] on span "Done" at bounding box center [1440, 611] width 42 height 26
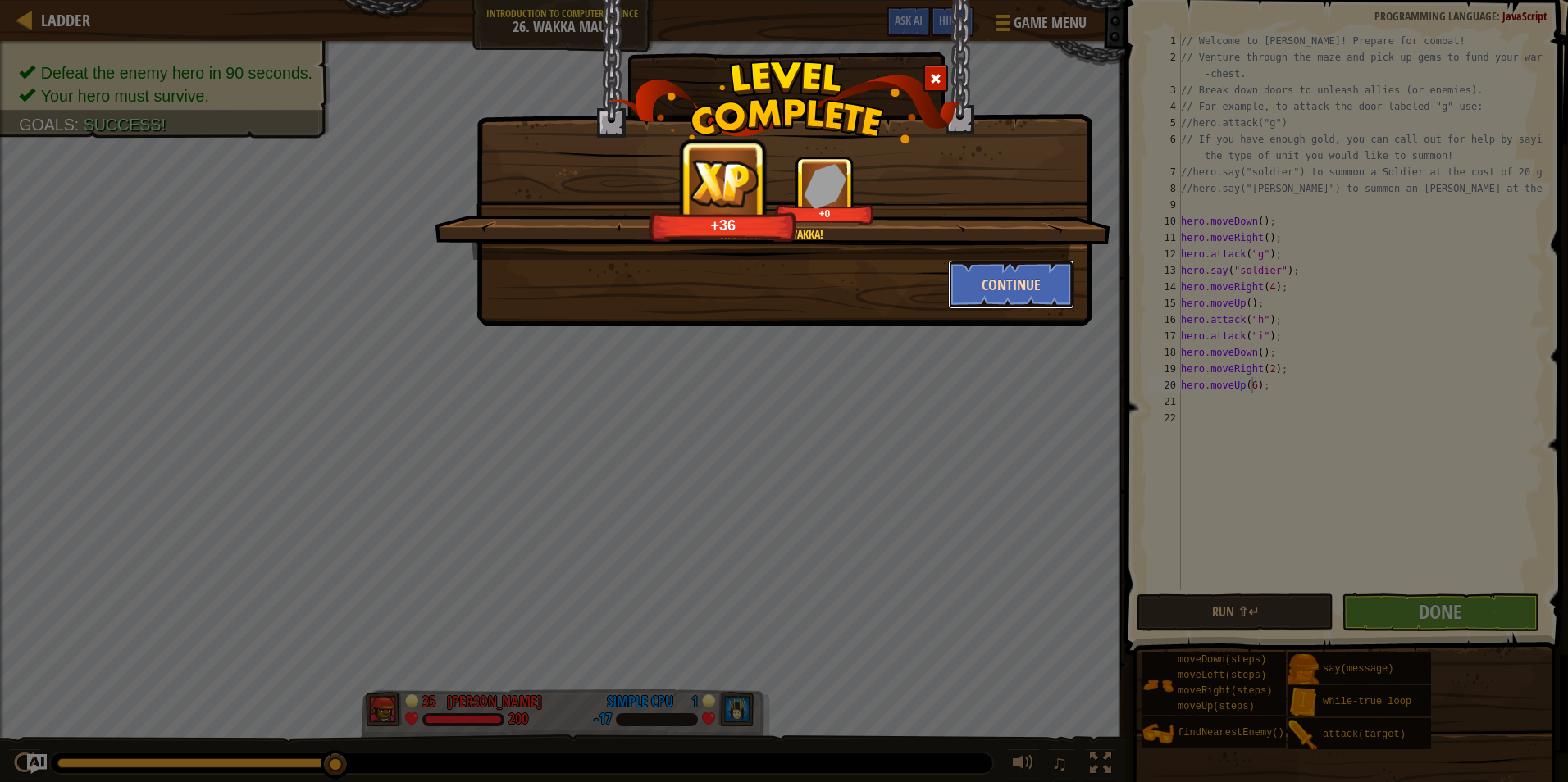
click at [994, 289] on button "Continue" at bounding box center [1012, 284] width 128 height 49
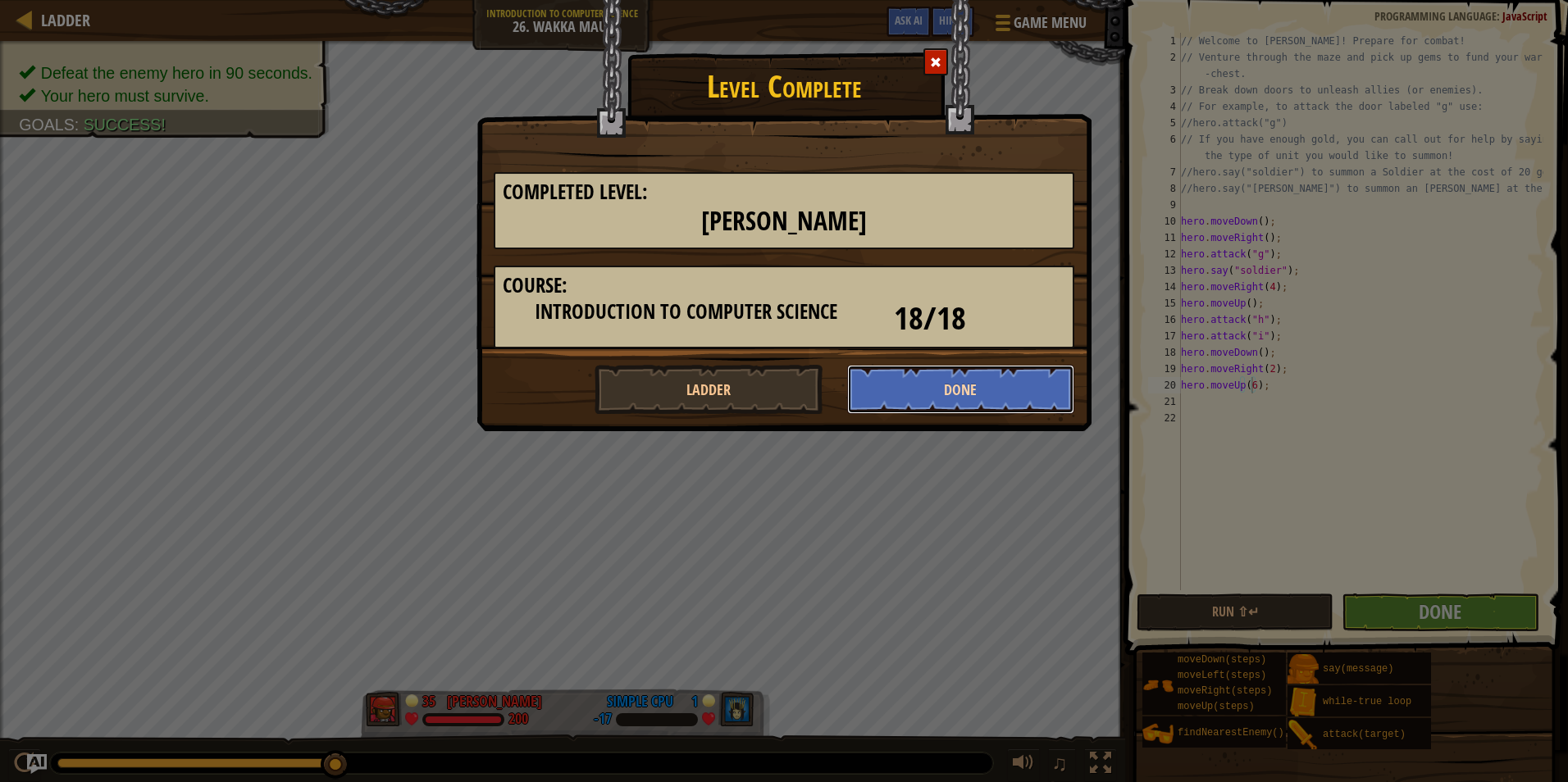
click at [922, 384] on button "Done" at bounding box center [960, 389] width 228 height 49
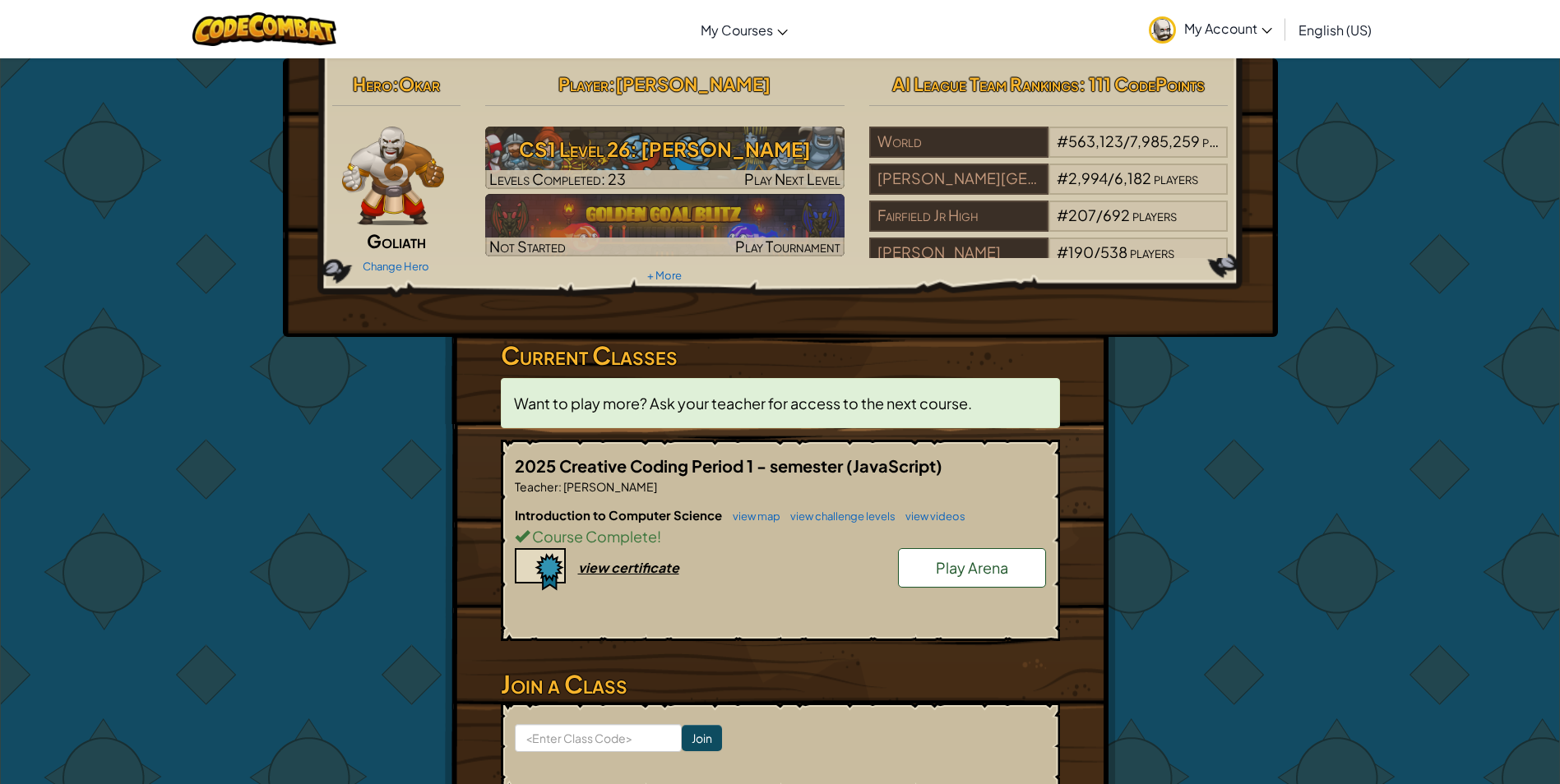
scroll to position [165, 0]
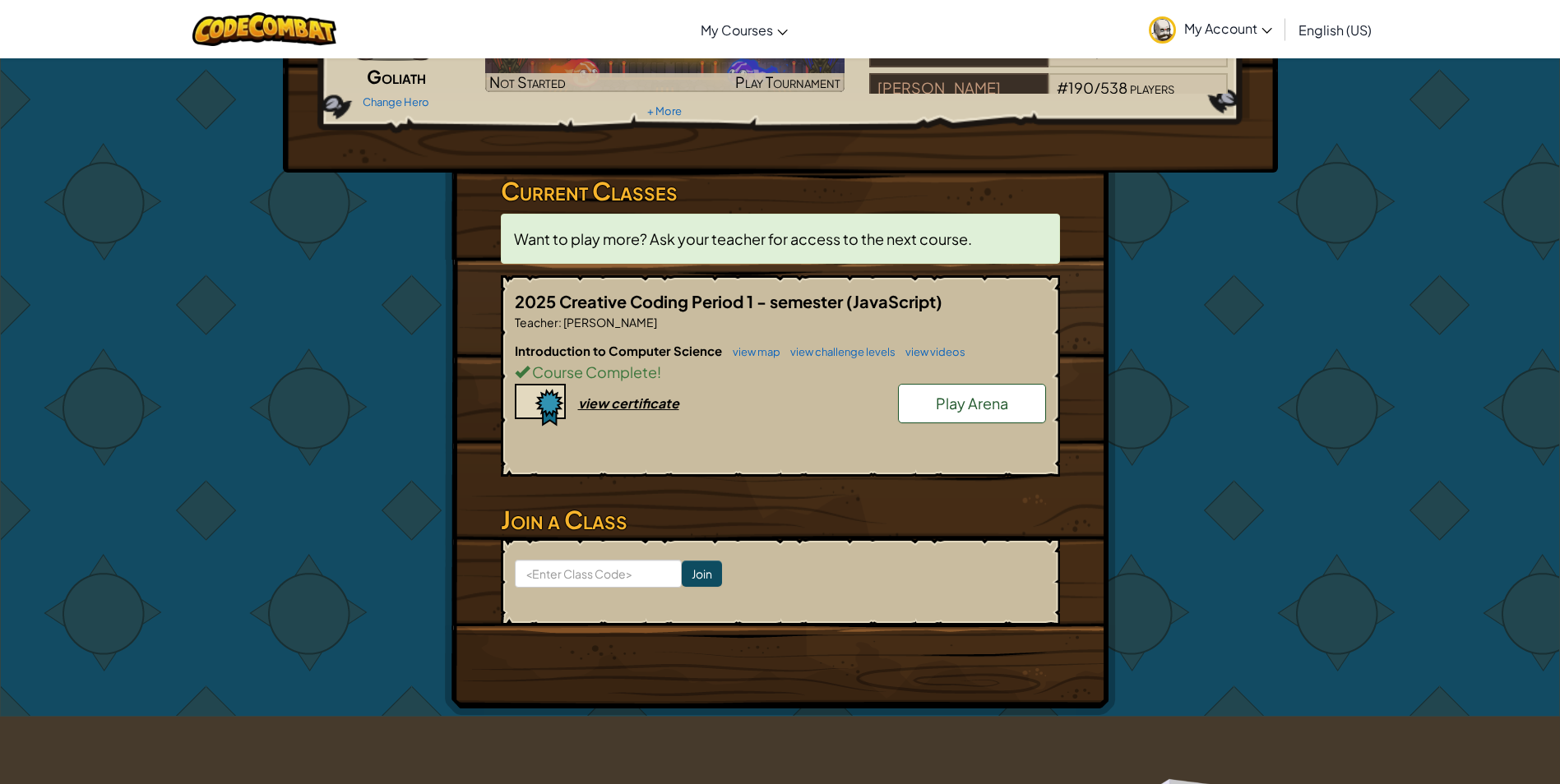
click at [975, 410] on span "Play Arena" at bounding box center [971, 403] width 72 height 19
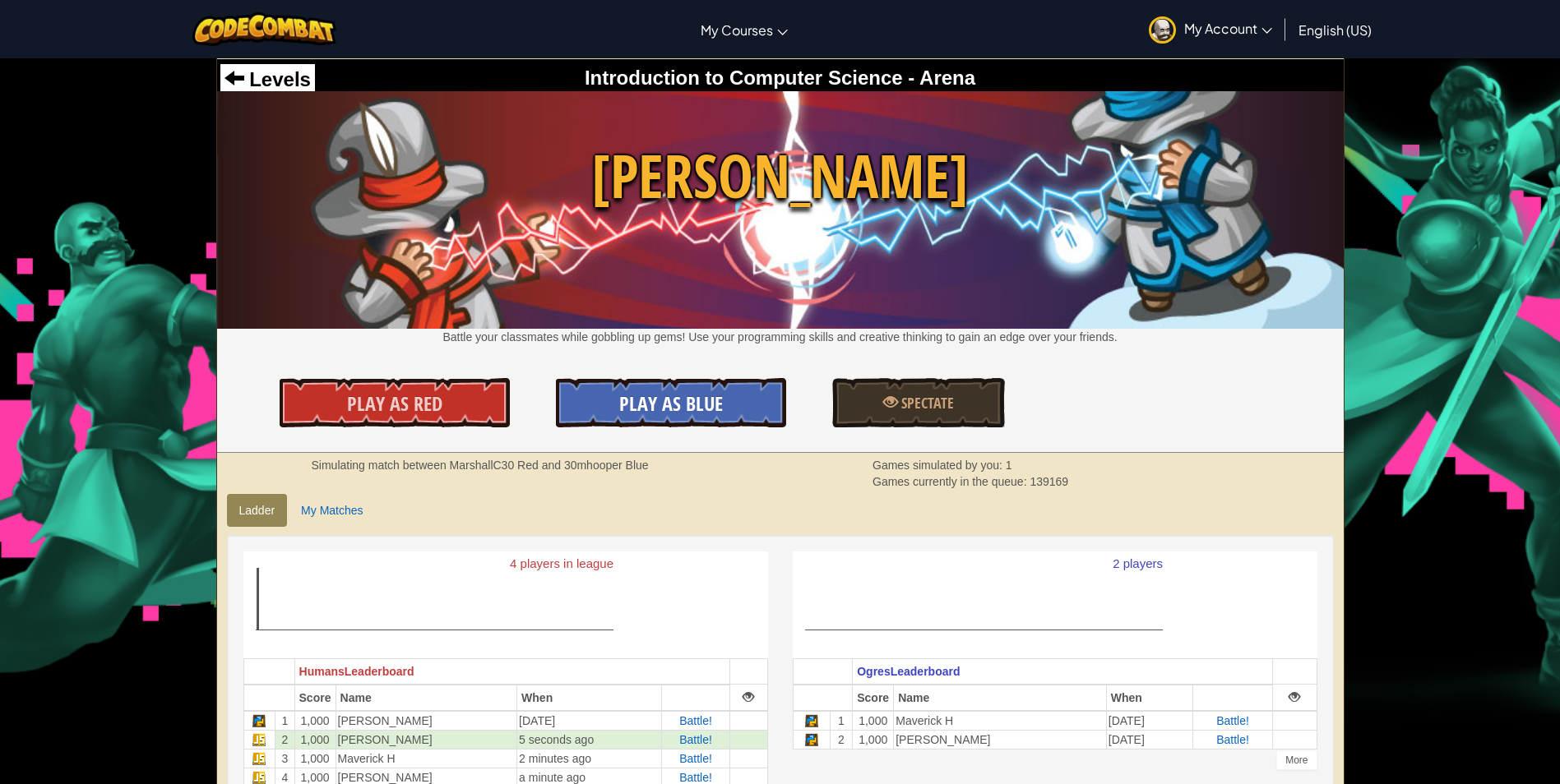
click at [715, 384] on link "Play As Blue" at bounding box center [670, 402] width 230 height 49
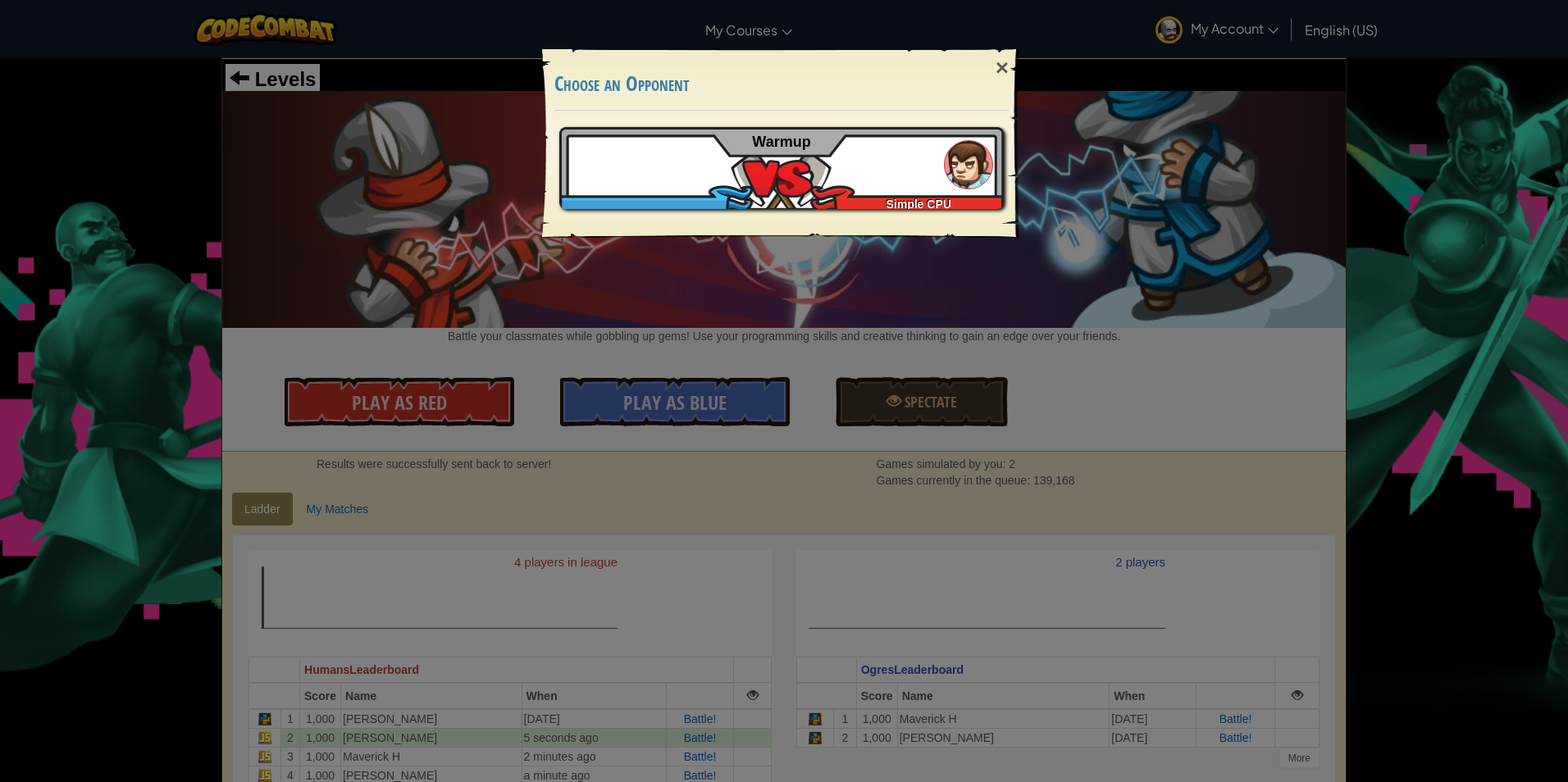
click at [719, 377] on div "× Choose an Opponent Play Tutorial Recommended if you've never played before Sk…" at bounding box center [784, 391] width 1568 height 782
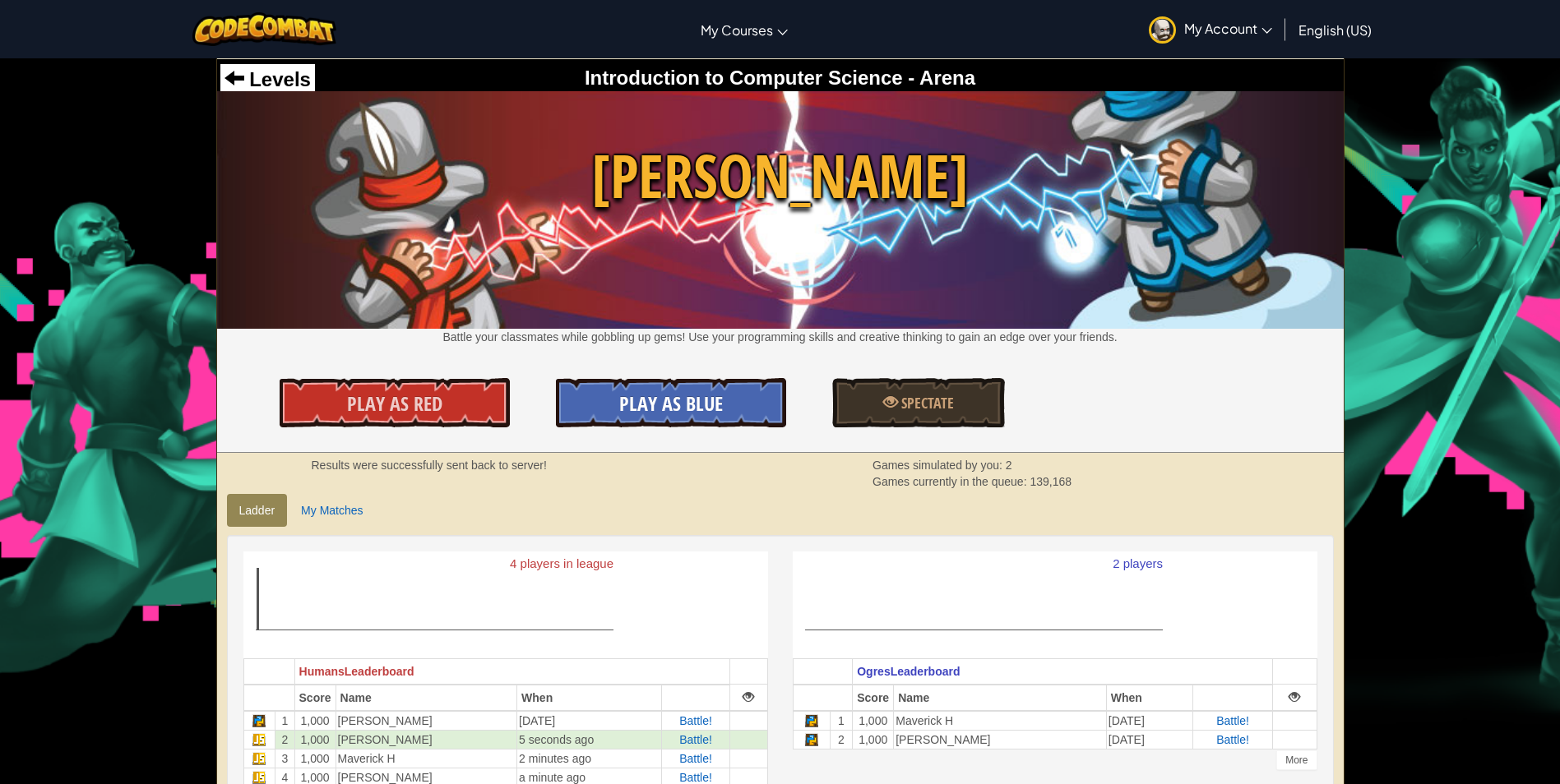
click at [709, 396] on span "Play As Blue" at bounding box center [670, 403] width 103 height 26
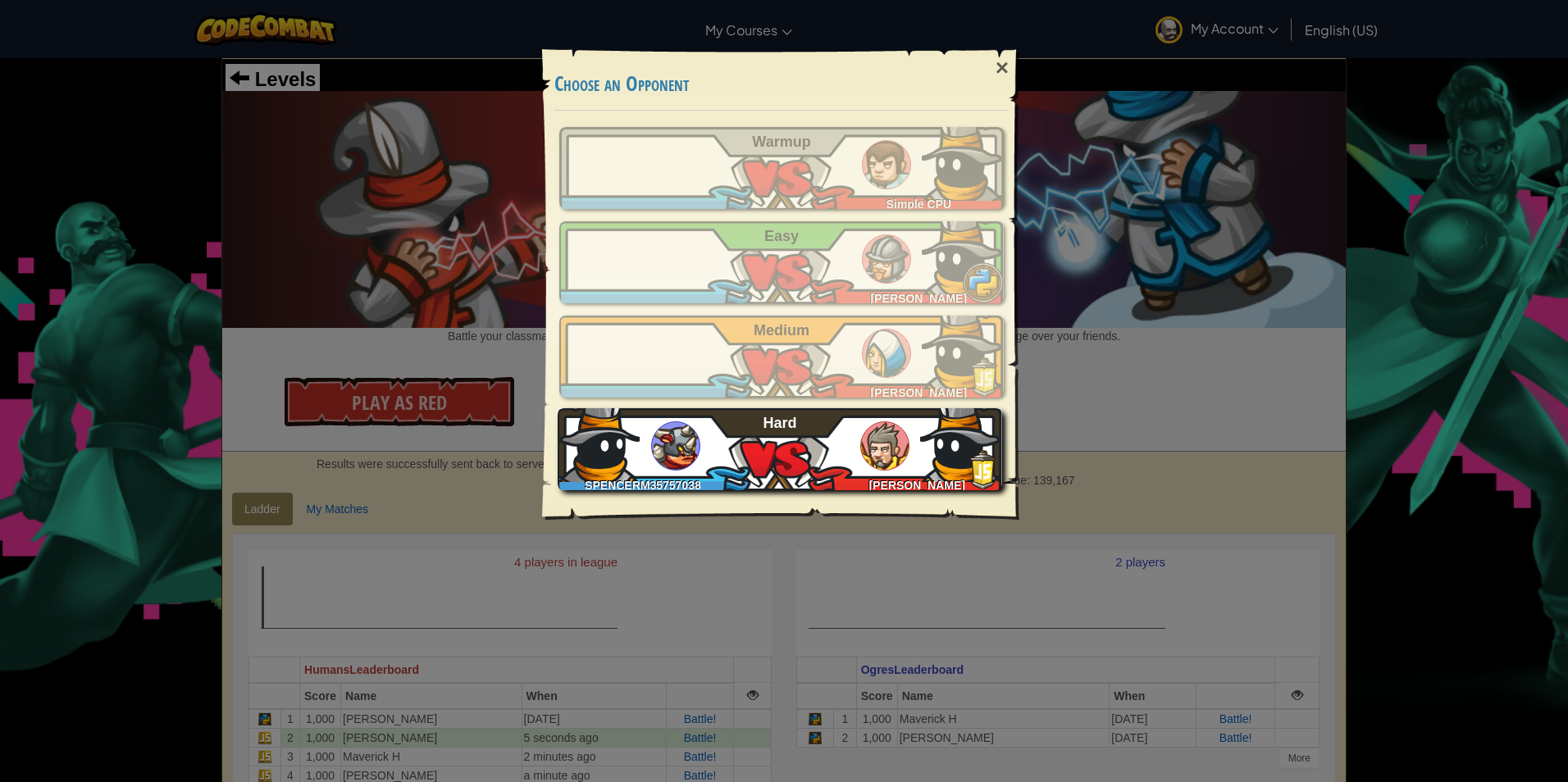
click at [924, 466] on img at bounding box center [960, 441] width 82 height 82
